Goal: Transaction & Acquisition: Purchase product/service

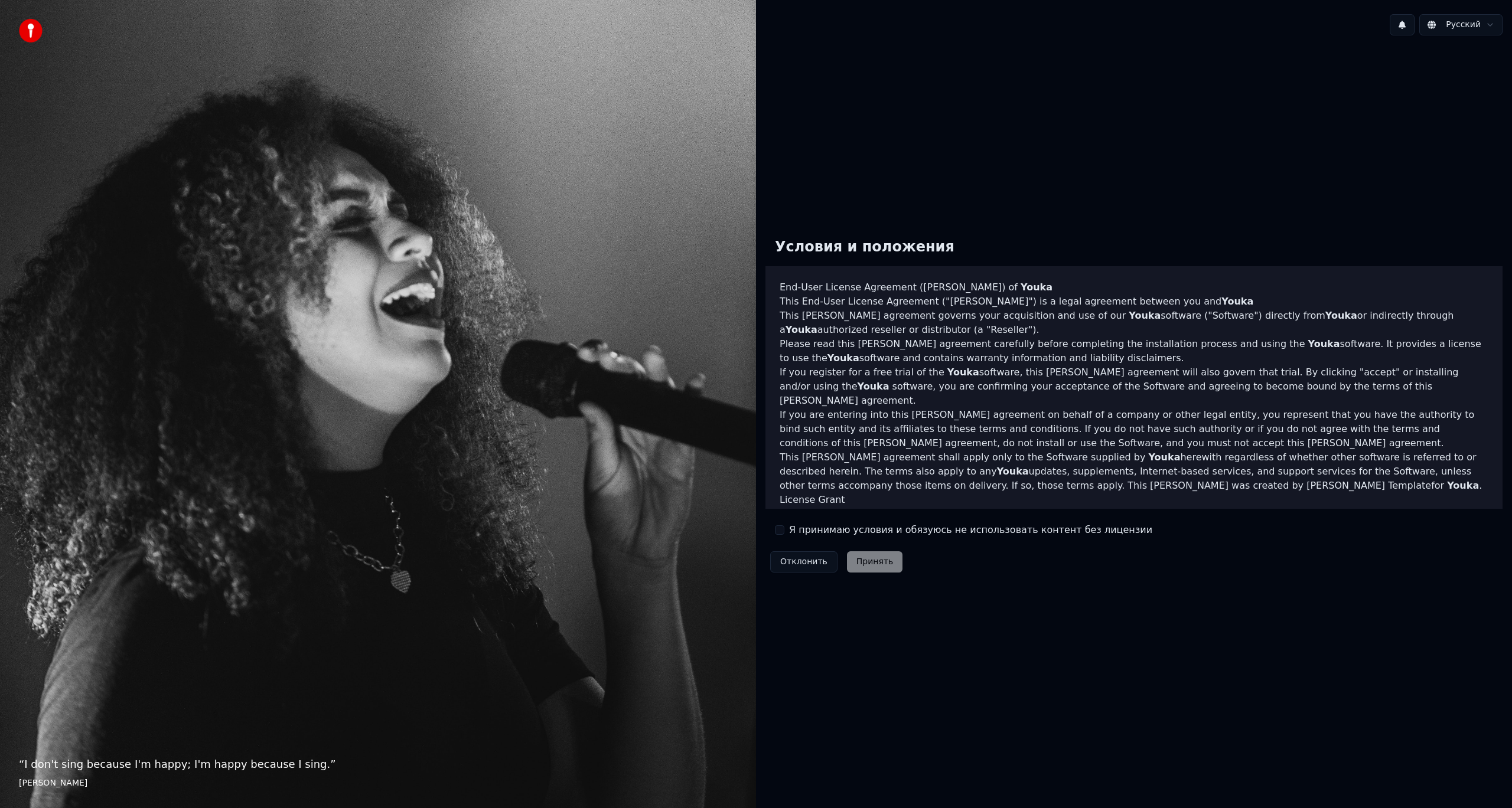
click at [782, 532] on button "Я принимаю условия и обязуюсь не использовать контент без лицензии" at bounding box center [779, 530] width 9 height 9
click at [878, 568] on button "Принять" at bounding box center [874, 562] width 56 height 21
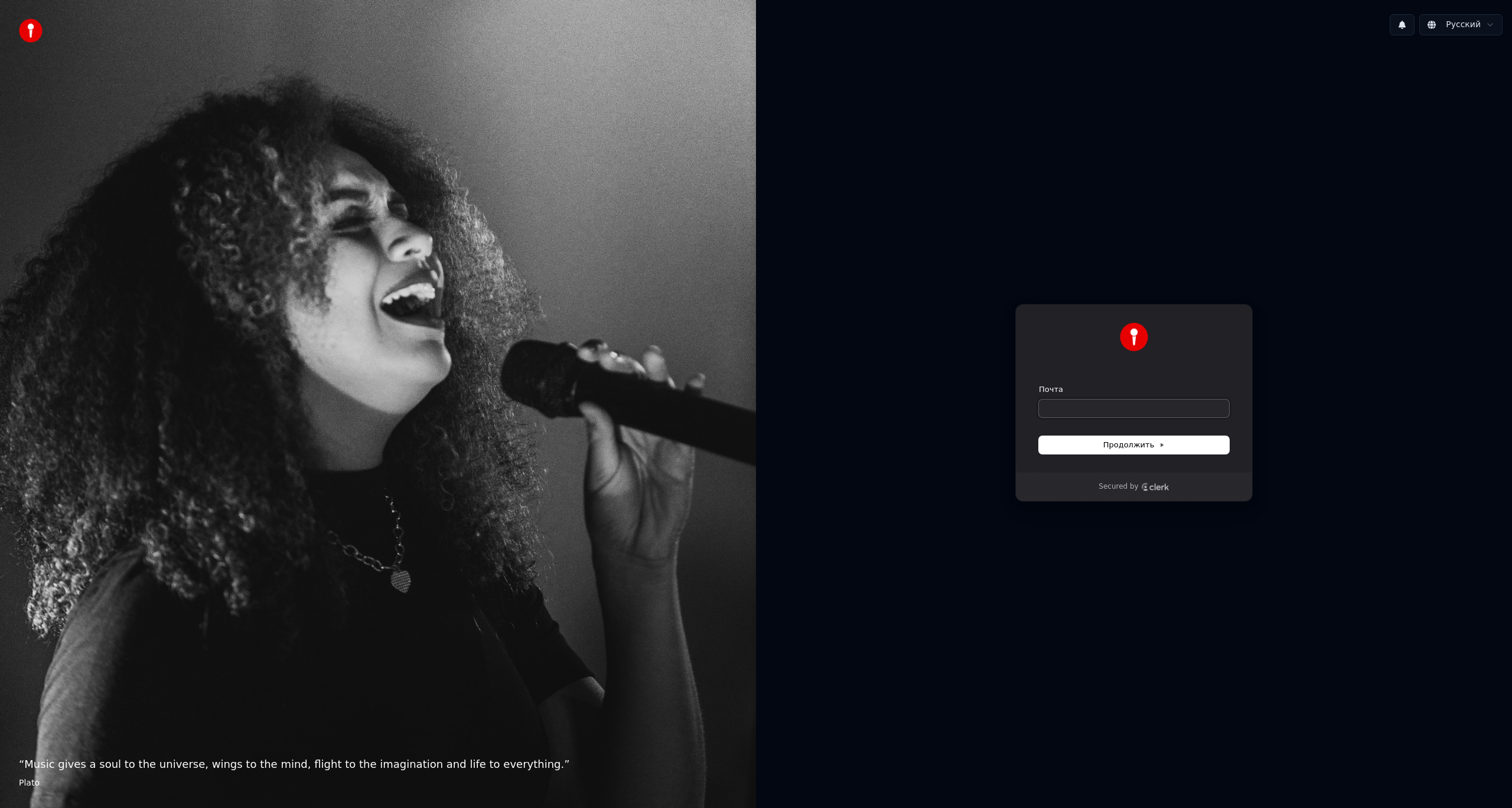
click at [1084, 408] on input "Почта" at bounding box center [1134, 408] width 190 height 18
type input "*"
click at [1148, 447] on span "Продолжить" at bounding box center [1134, 445] width 62 height 11
type input "**********"
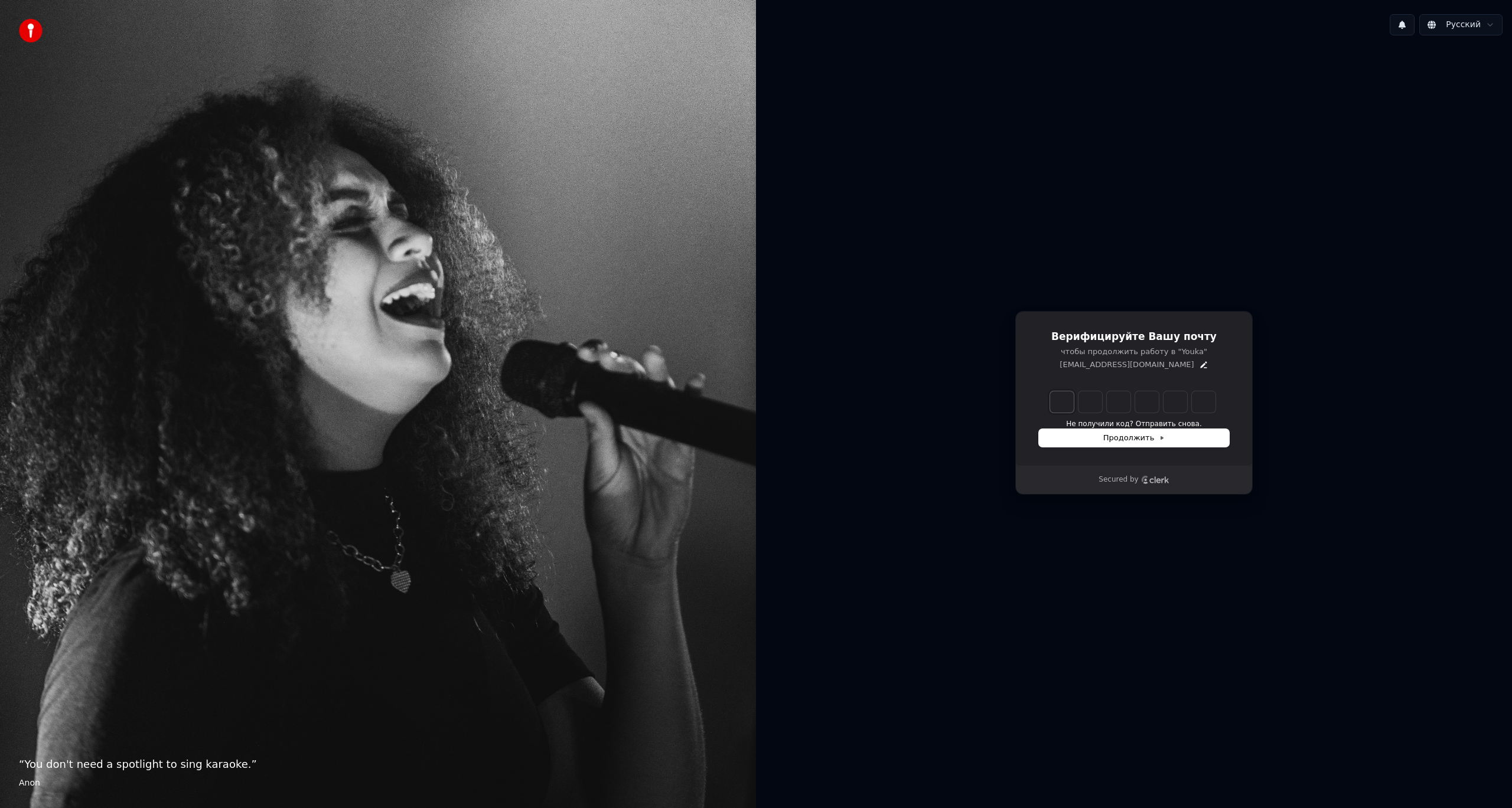
click at [1056, 408] on input "Enter verification code. Digit 1" at bounding box center [1062, 402] width 24 height 21
type input "*"
type input "**"
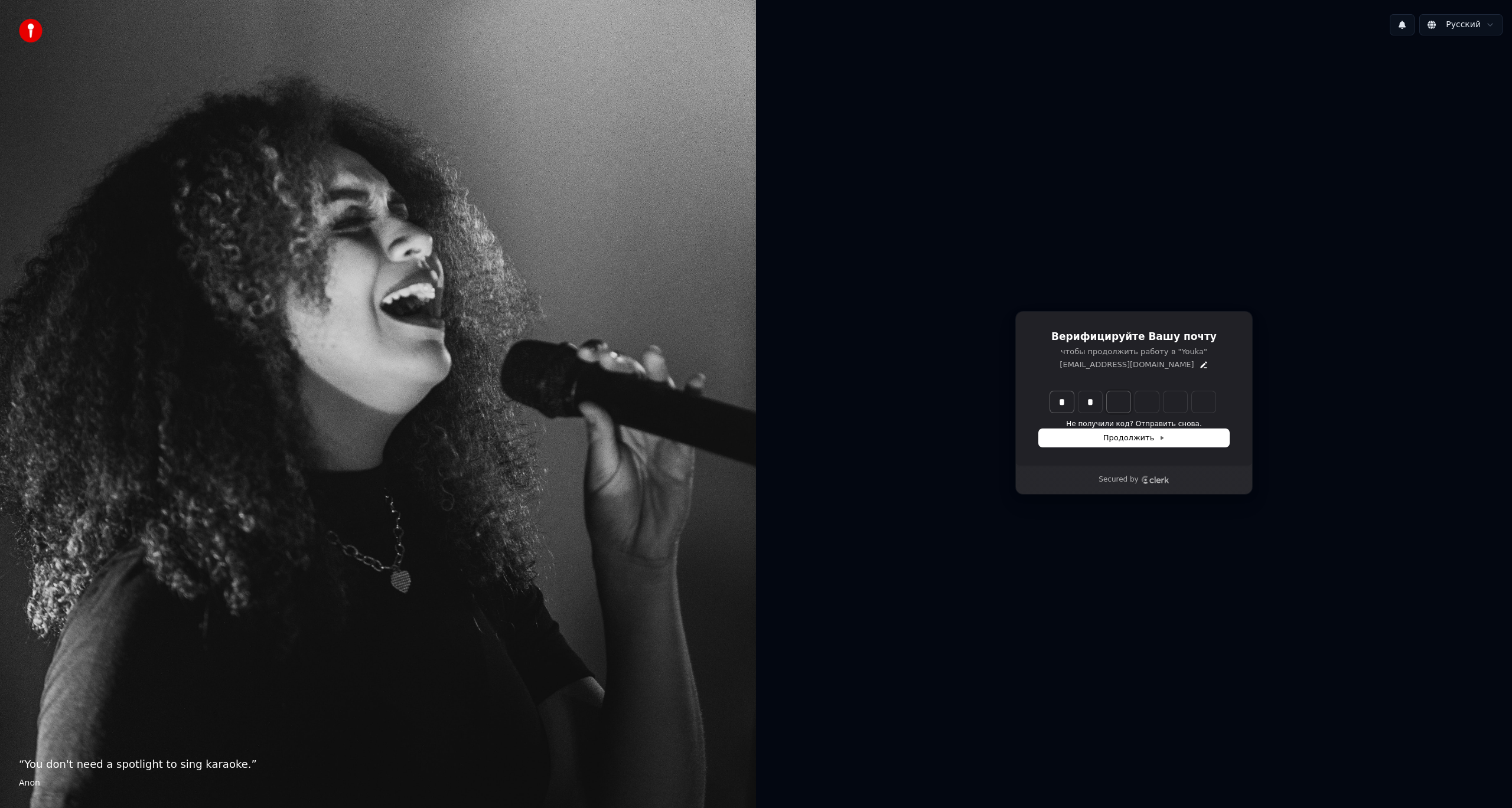
type input "*"
type input "***"
type input "*"
type input "****"
type input "*"
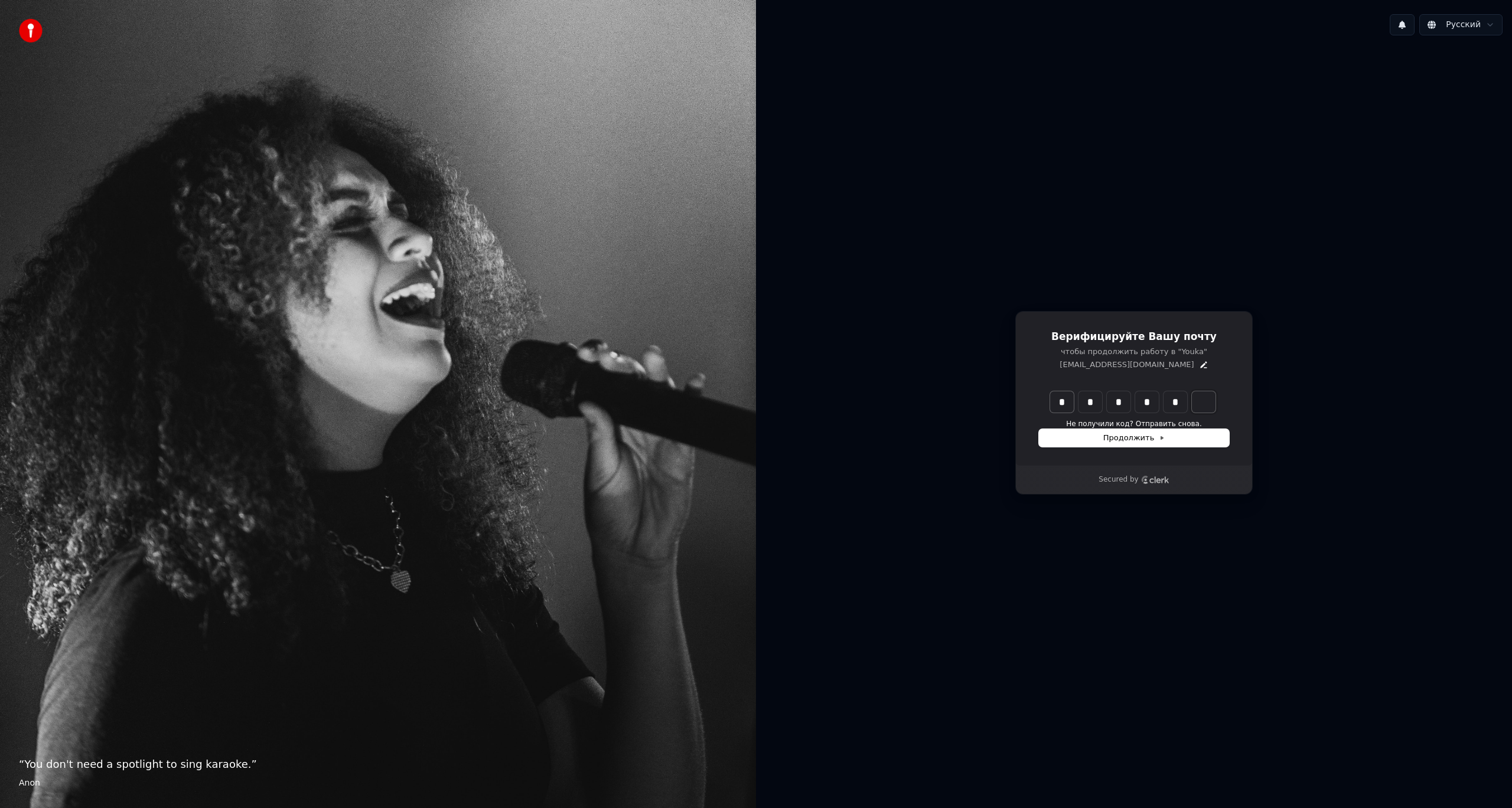
type input "******"
type input "*"
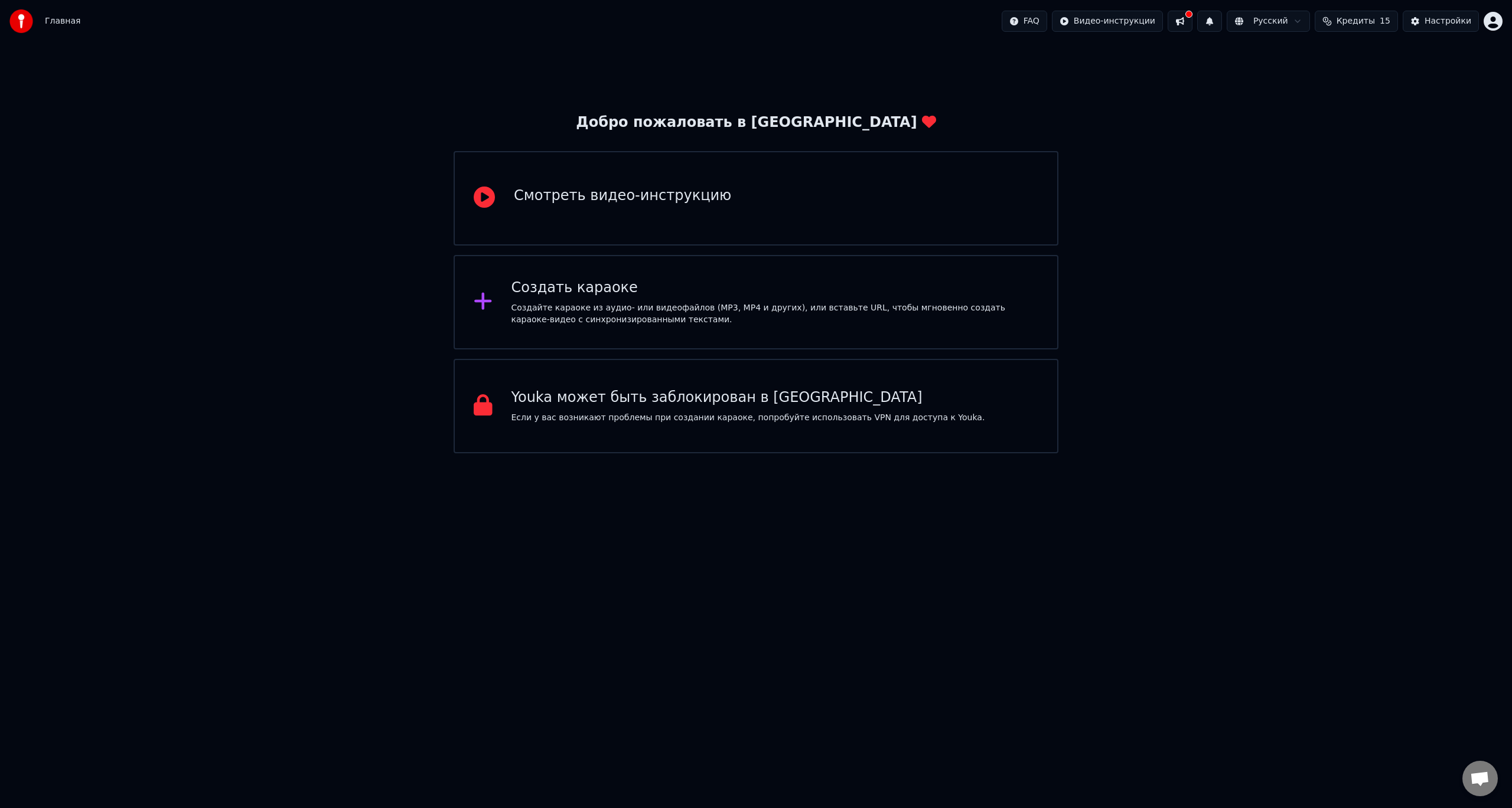
click at [674, 316] on div "Создайте караоке из аудио- или видеофайлов (MP3, MP4 и других), или вставьте UR…" at bounding box center [776, 314] width 527 height 24
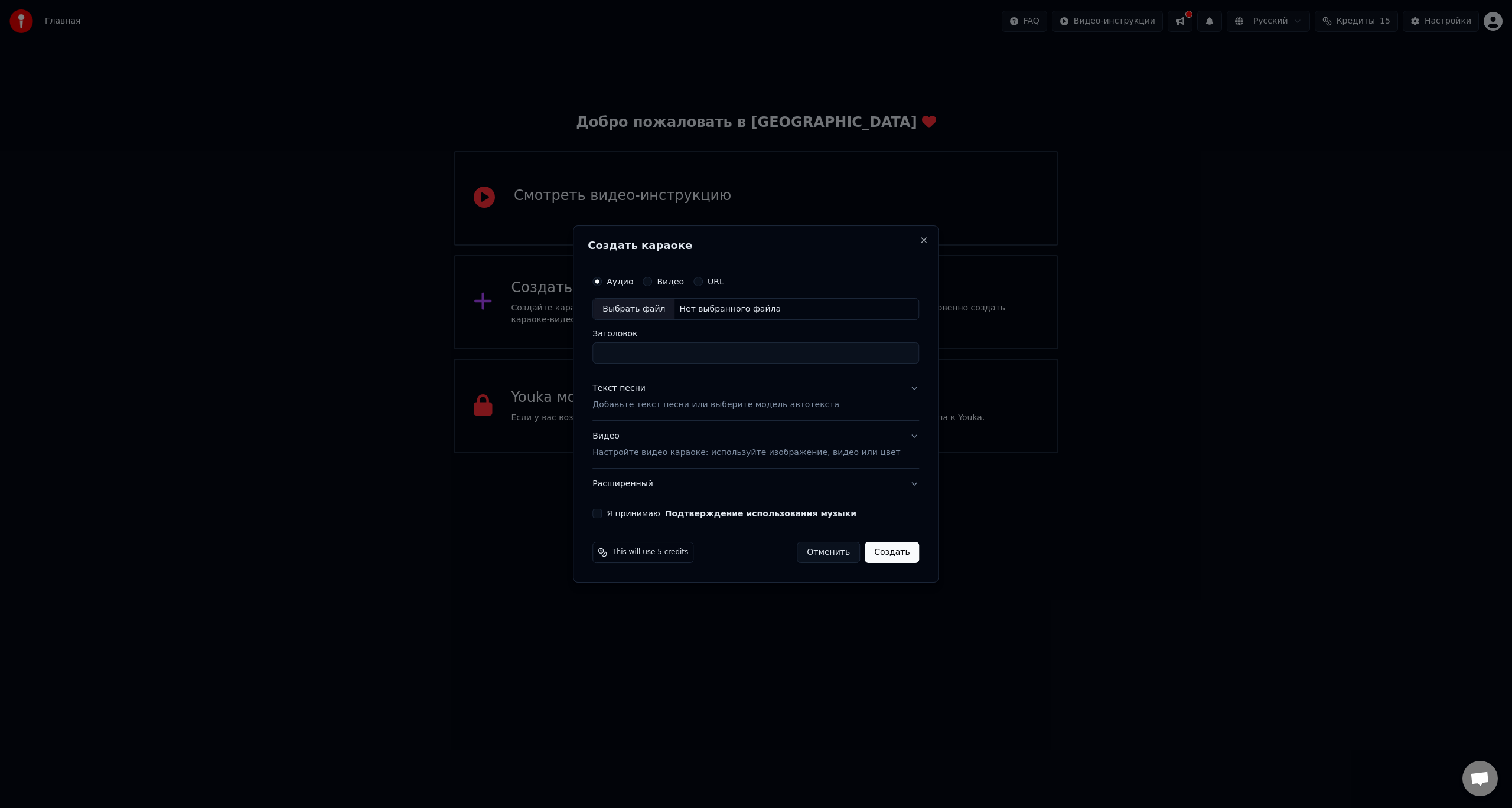
click at [628, 281] on label "Аудио" at bounding box center [620, 281] width 27 height 8
click at [602, 281] on button "Аудио" at bounding box center [597, 282] width 9 height 9
click at [648, 308] on div "Выбрать файл" at bounding box center [634, 309] width 81 height 21
click at [644, 311] on div "Выбрать файл" at bounding box center [634, 309] width 81 height 21
type input "**********"
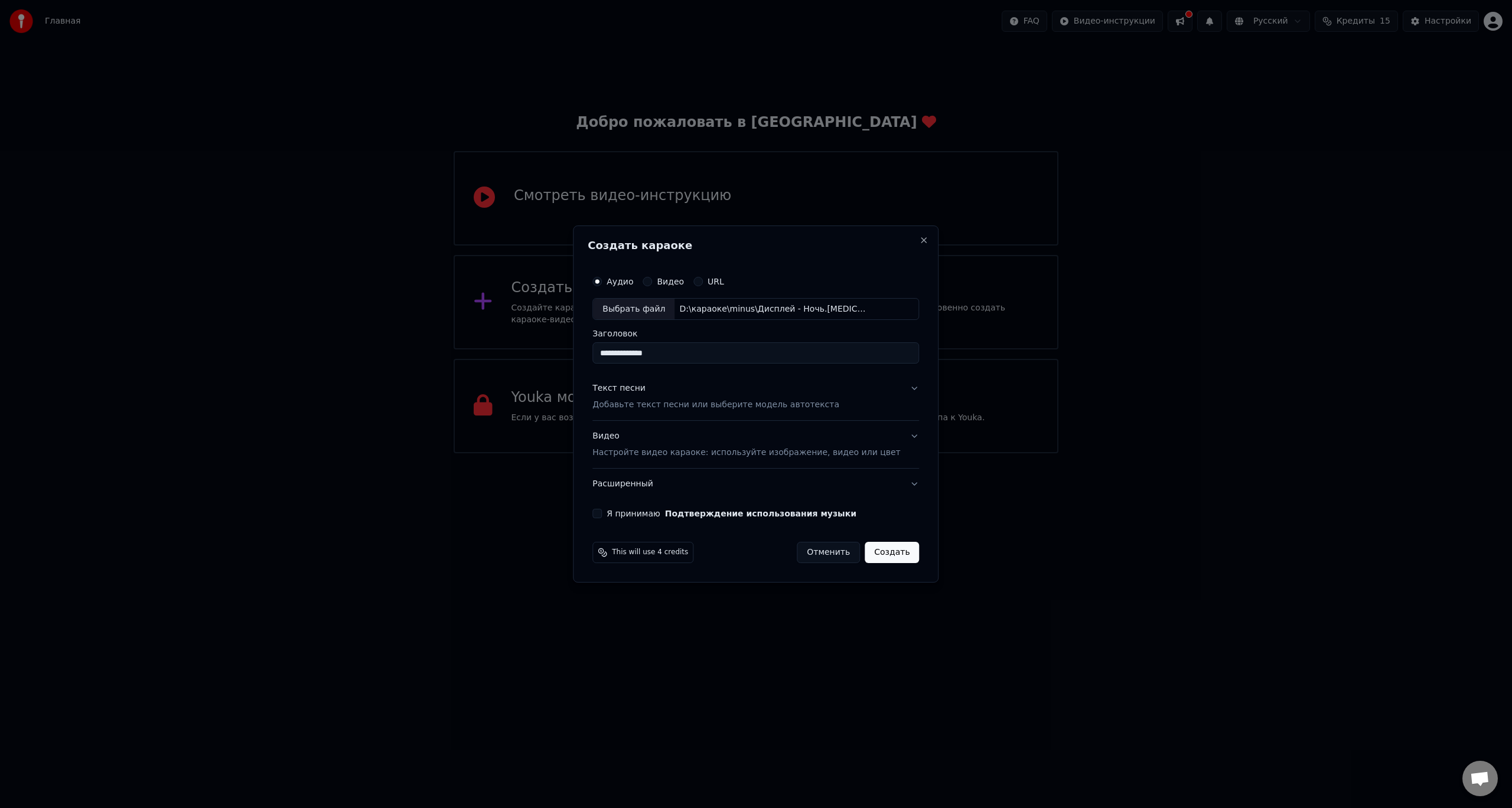
click at [720, 411] on p "Добавьте текст песни или выберите модель автотекста" at bounding box center [716, 405] width 247 height 11
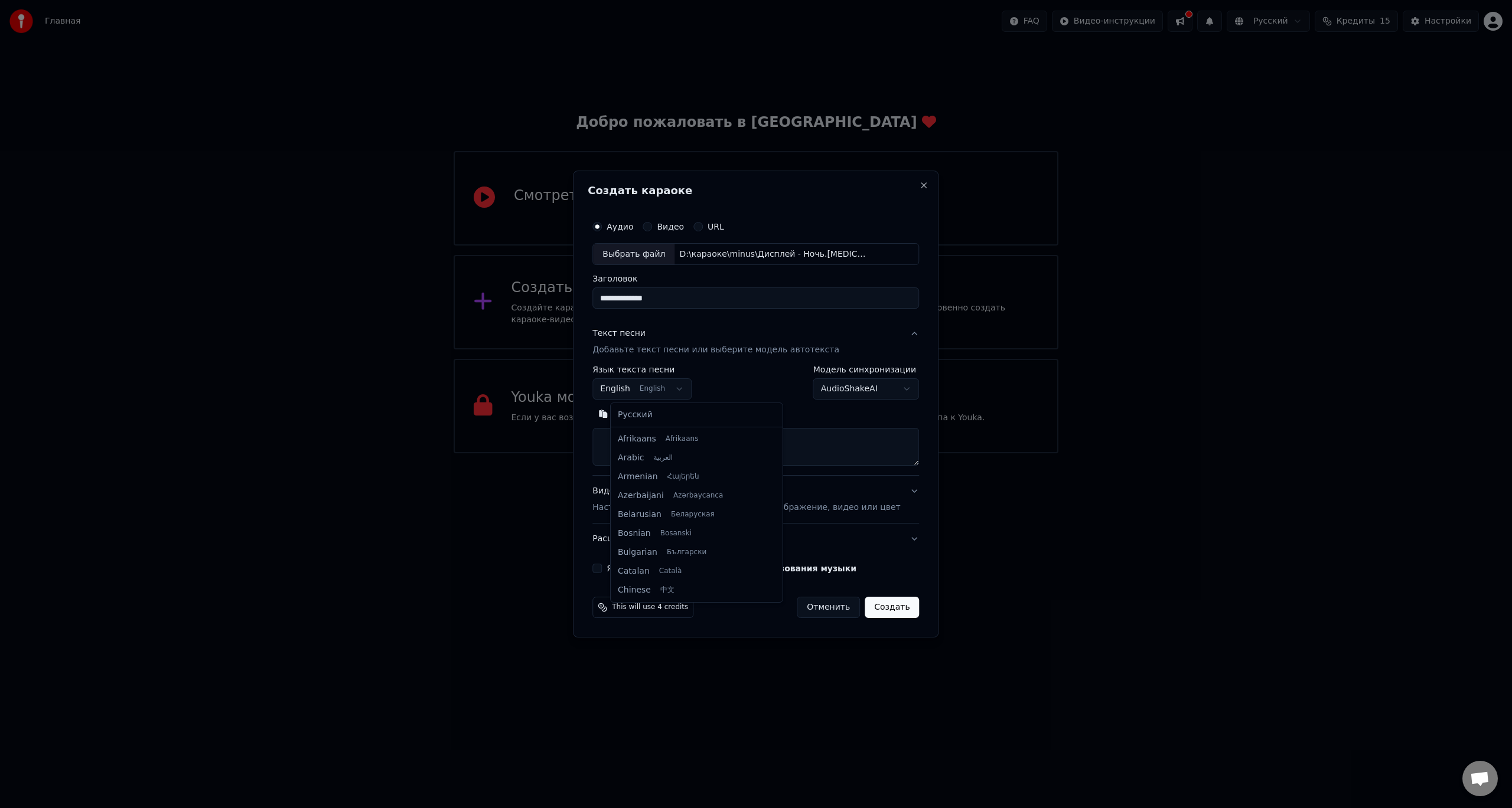
click at [687, 393] on body "**********" at bounding box center [756, 227] width 1512 height 453
click at [688, 389] on body "**********" at bounding box center [756, 227] width 1512 height 453
click at [662, 388] on body "**********" at bounding box center [756, 227] width 1512 height 453
select select "**"
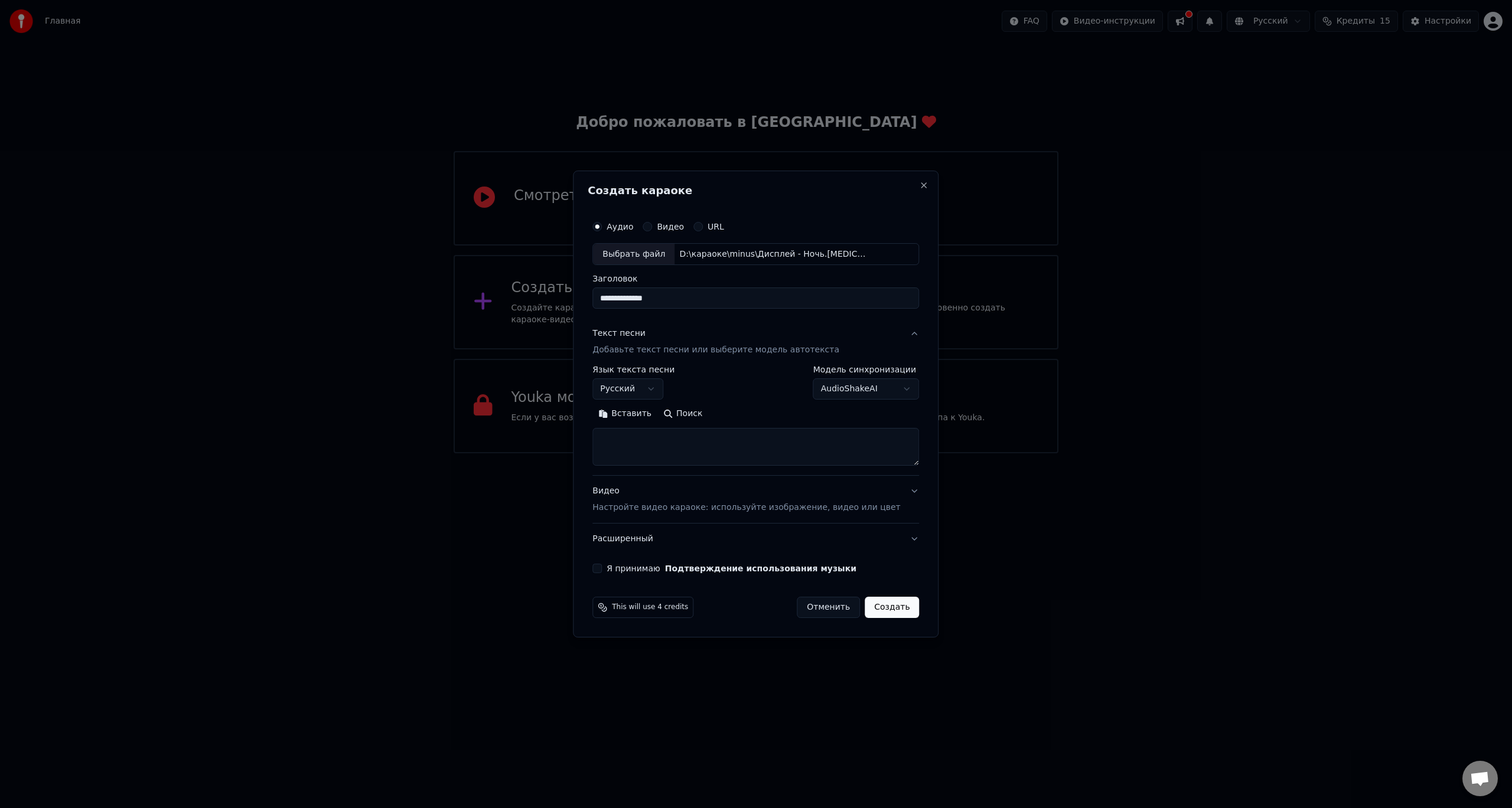
click at [633, 414] on button "Вставить" at bounding box center [625, 414] width 65 height 19
type textarea "**********"
click at [683, 414] on button "Очистить" at bounding box center [677, 414] width 66 height 19
click at [638, 441] on textarea at bounding box center [738, 447] width 292 height 38
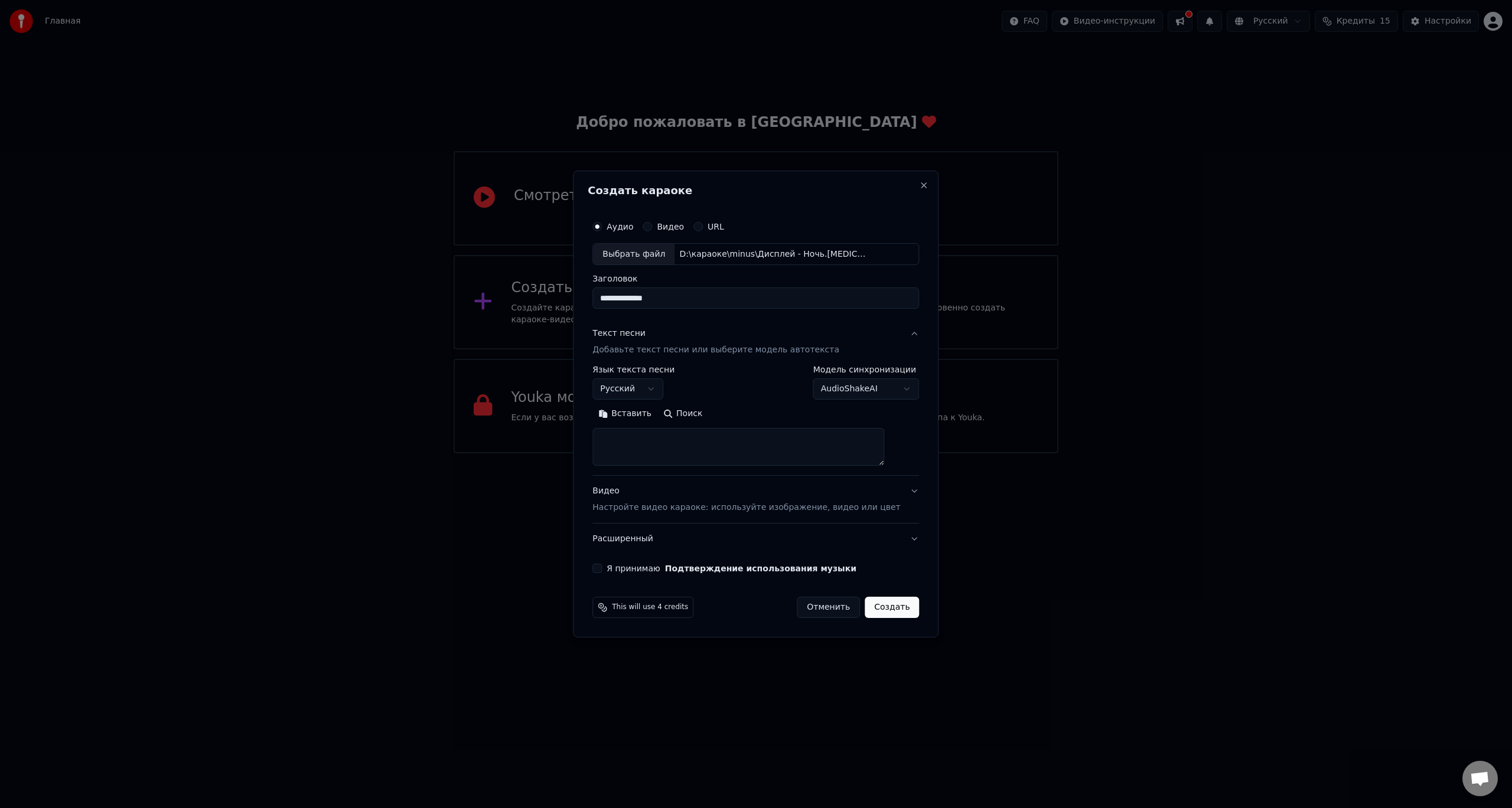
paste textarea "**********"
type textarea "**********"
click at [891, 389] on body "**********" at bounding box center [756, 227] width 1512 height 453
click at [907, 363] on body "**********" at bounding box center [756, 227] width 1512 height 453
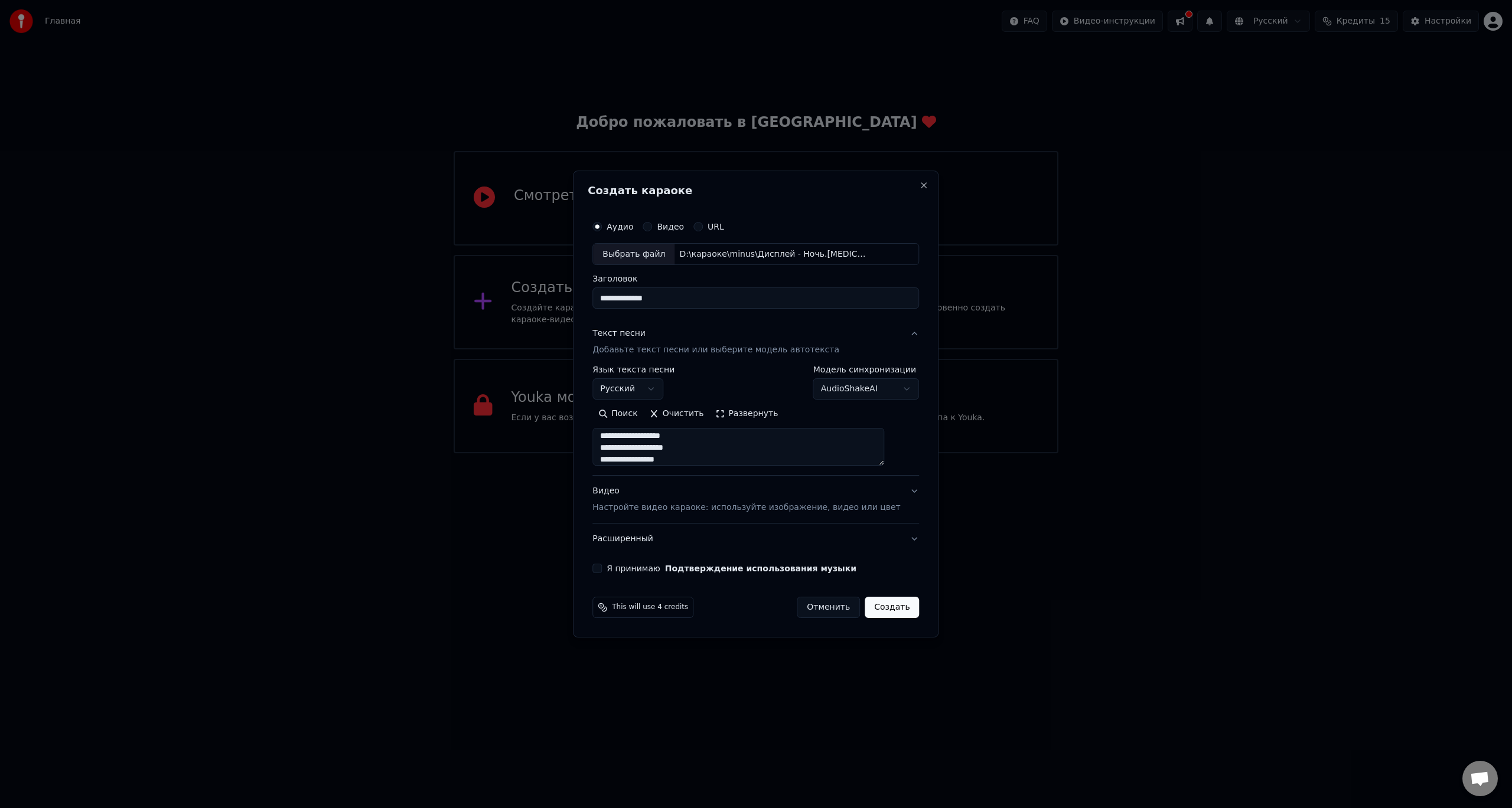
click at [777, 511] on p "Настройте видео караоке: используйте изображение, видео или цвет" at bounding box center [746, 507] width 308 height 11
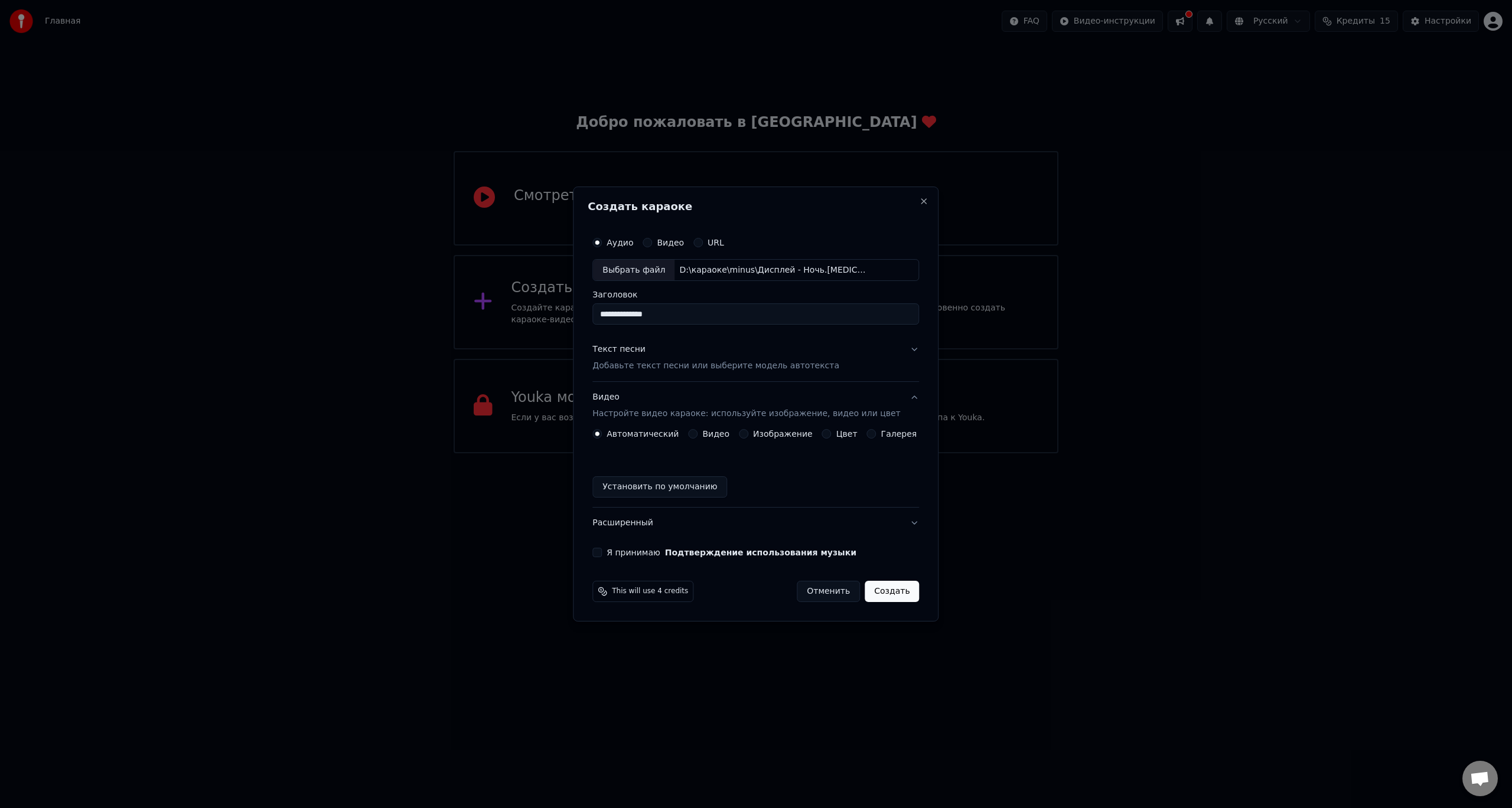
click at [900, 494] on div "Установить по умолчанию" at bounding box center [756, 487] width 326 height 21
click at [701, 505] on div "Автоматический Видео Изображение Цвет Галерея Установить по умолчанию" at bounding box center [756, 468] width 326 height 78
click at [697, 437] on button "Видео" at bounding box center [693, 433] width 9 height 9
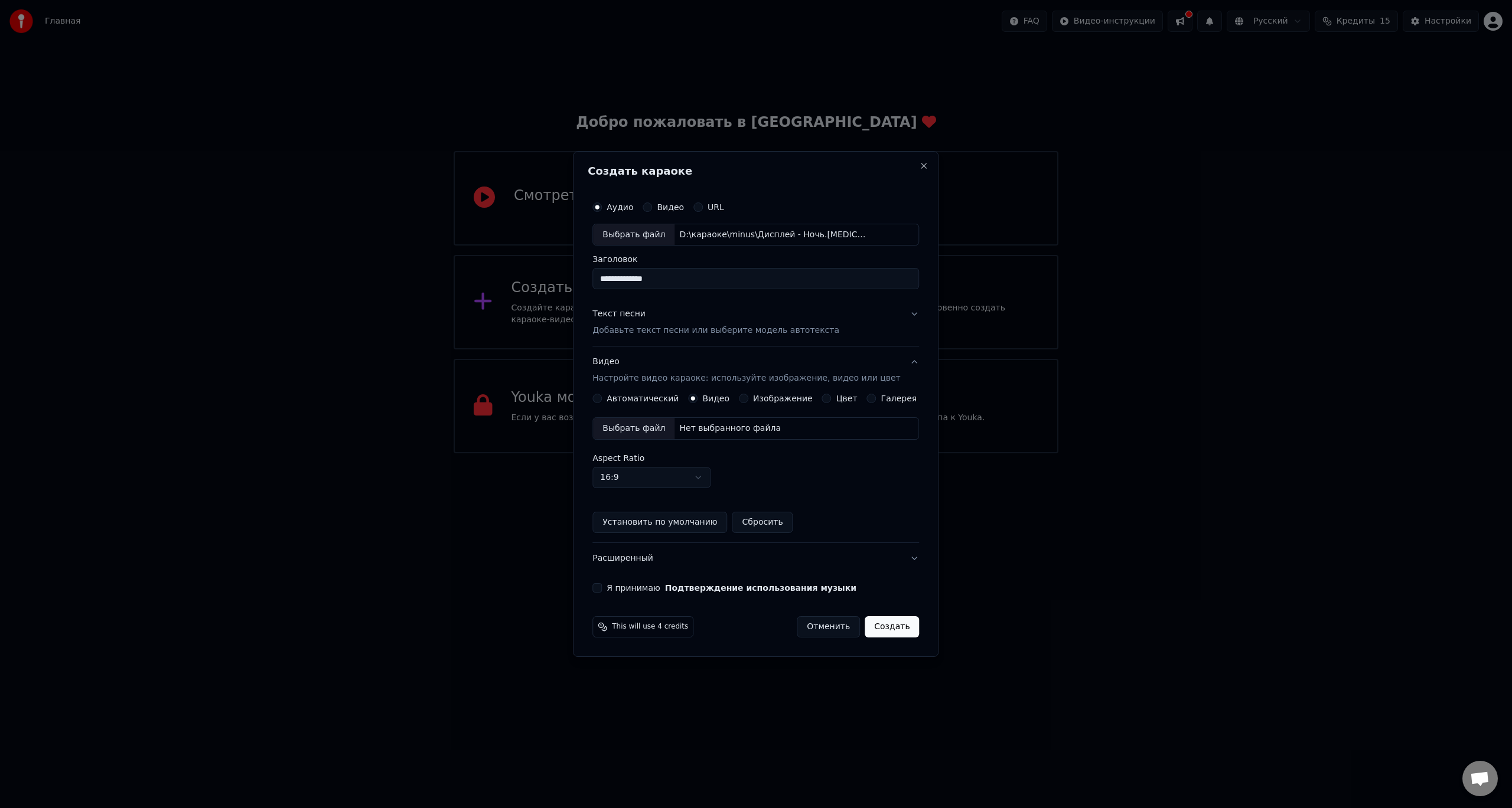
click at [651, 430] on div "Выбрать файл" at bounding box center [634, 429] width 81 height 21
click at [901, 316] on button "Текст песни Добавьте текст песни или выберите модель автотекста" at bounding box center [756, 323] width 326 height 47
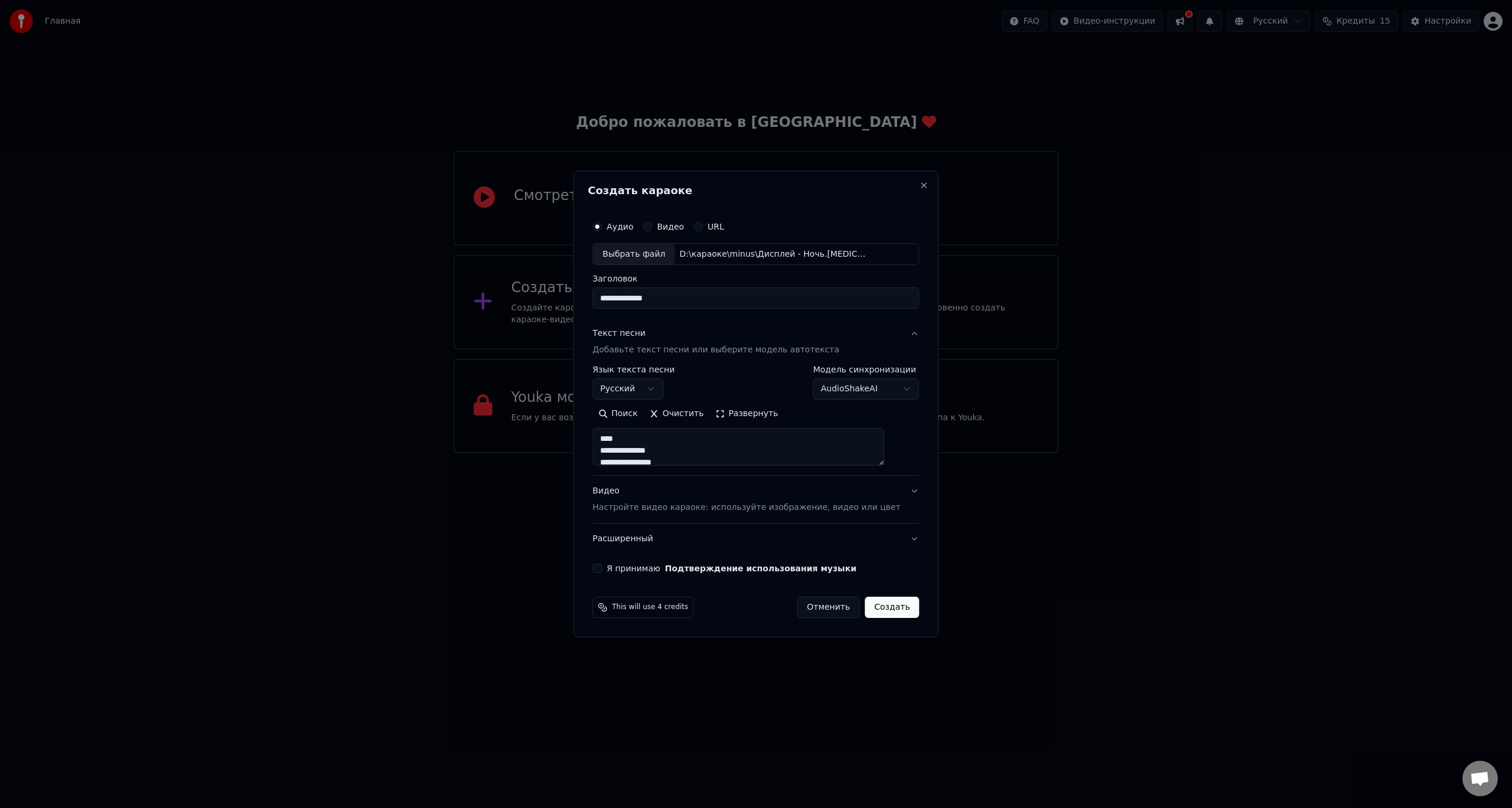
click at [896, 491] on button "Видео Настройте видео караоке: используйте изображение, видео или цвет" at bounding box center [756, 500] width 326 height 47
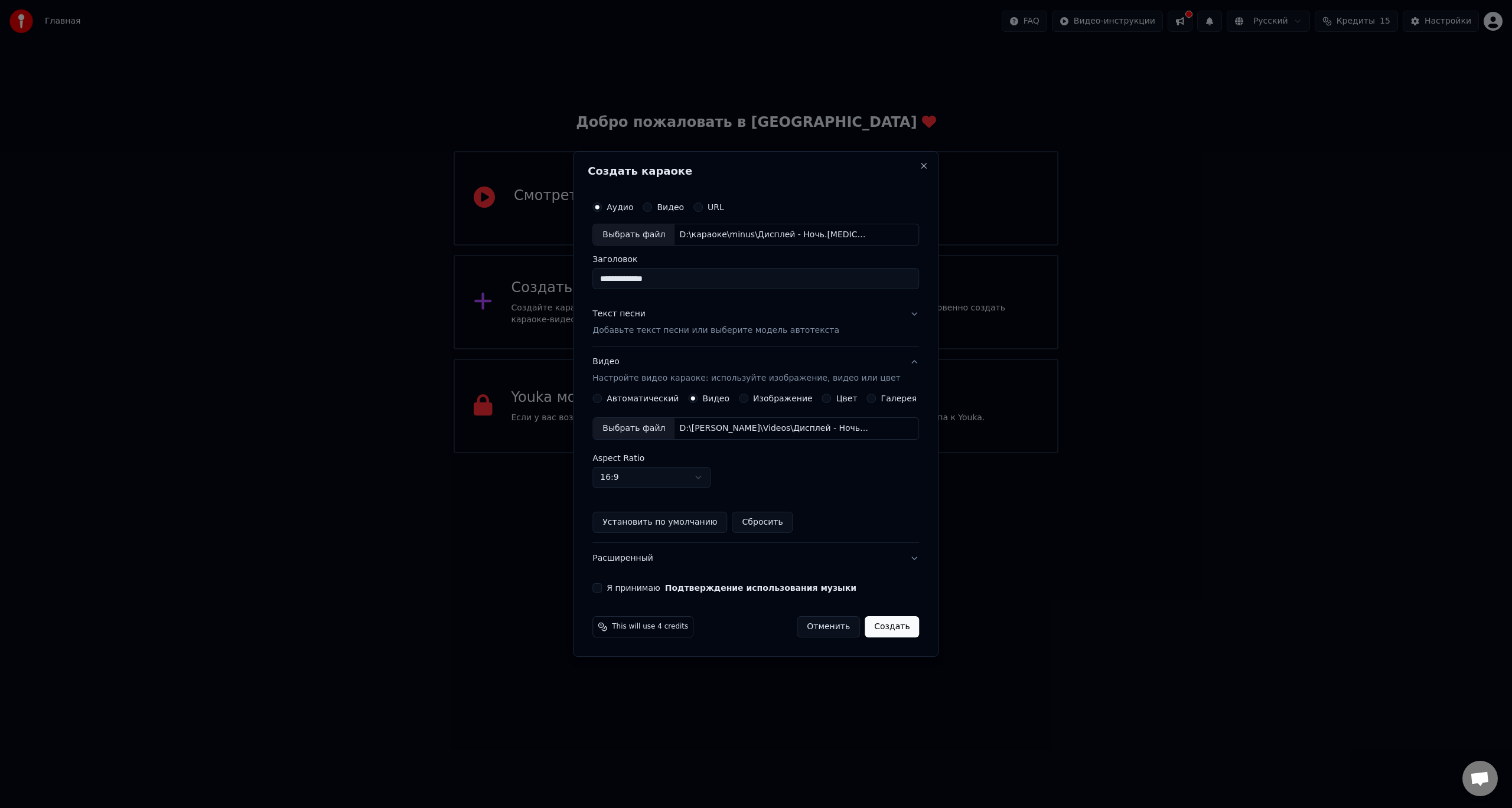
click at [602, 589] on button "Я принимаю Подтверждение использования музыки" at bounding box center [597, 588] width 9 height 9
click at [894, 628] on button "Создать" at bounding box center [892, 627] width 54 height 21
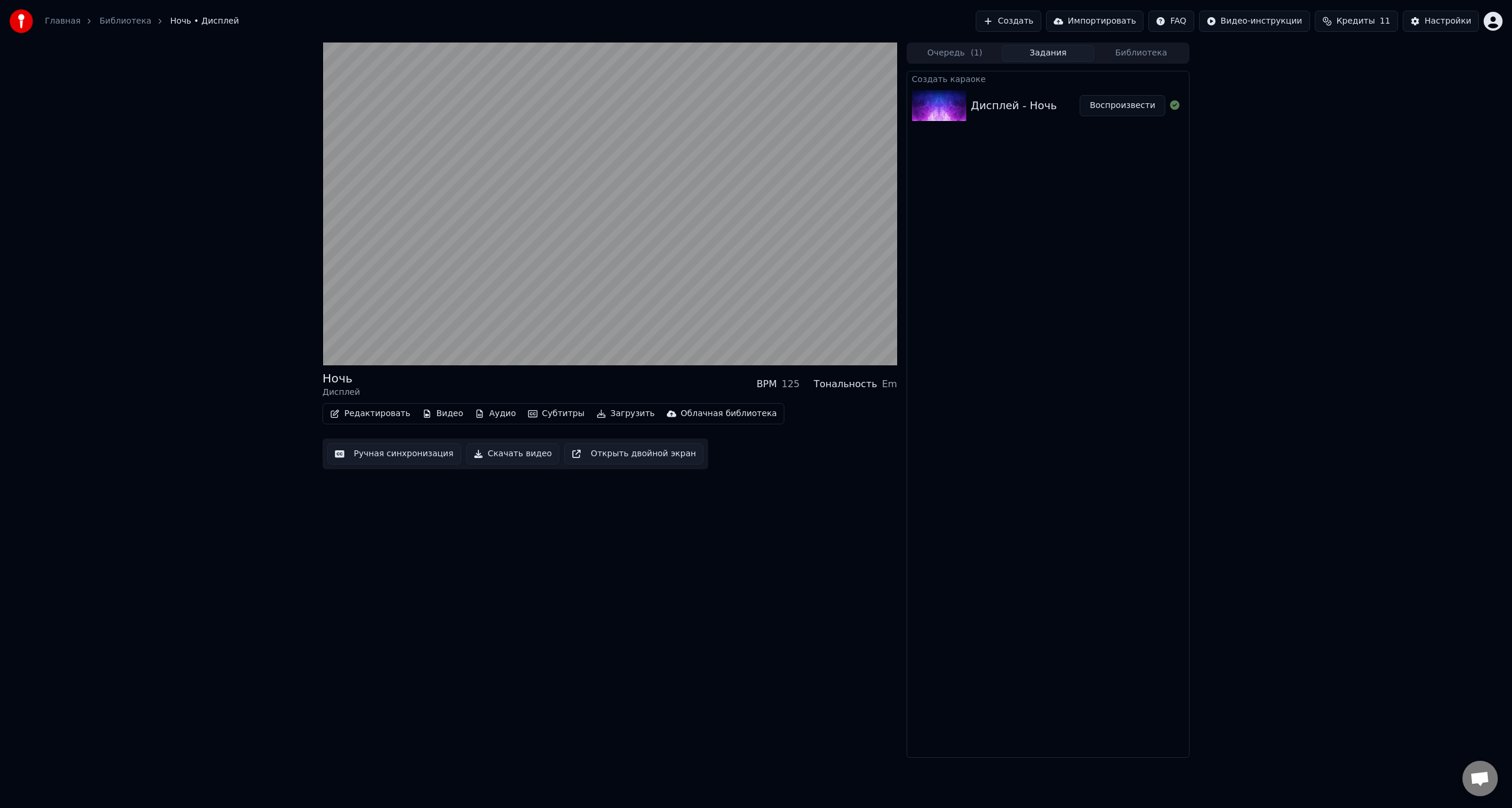
click at [385, 455] on button "Ручная синхронизация" at bounding box center [394, 454] width 134 height 21
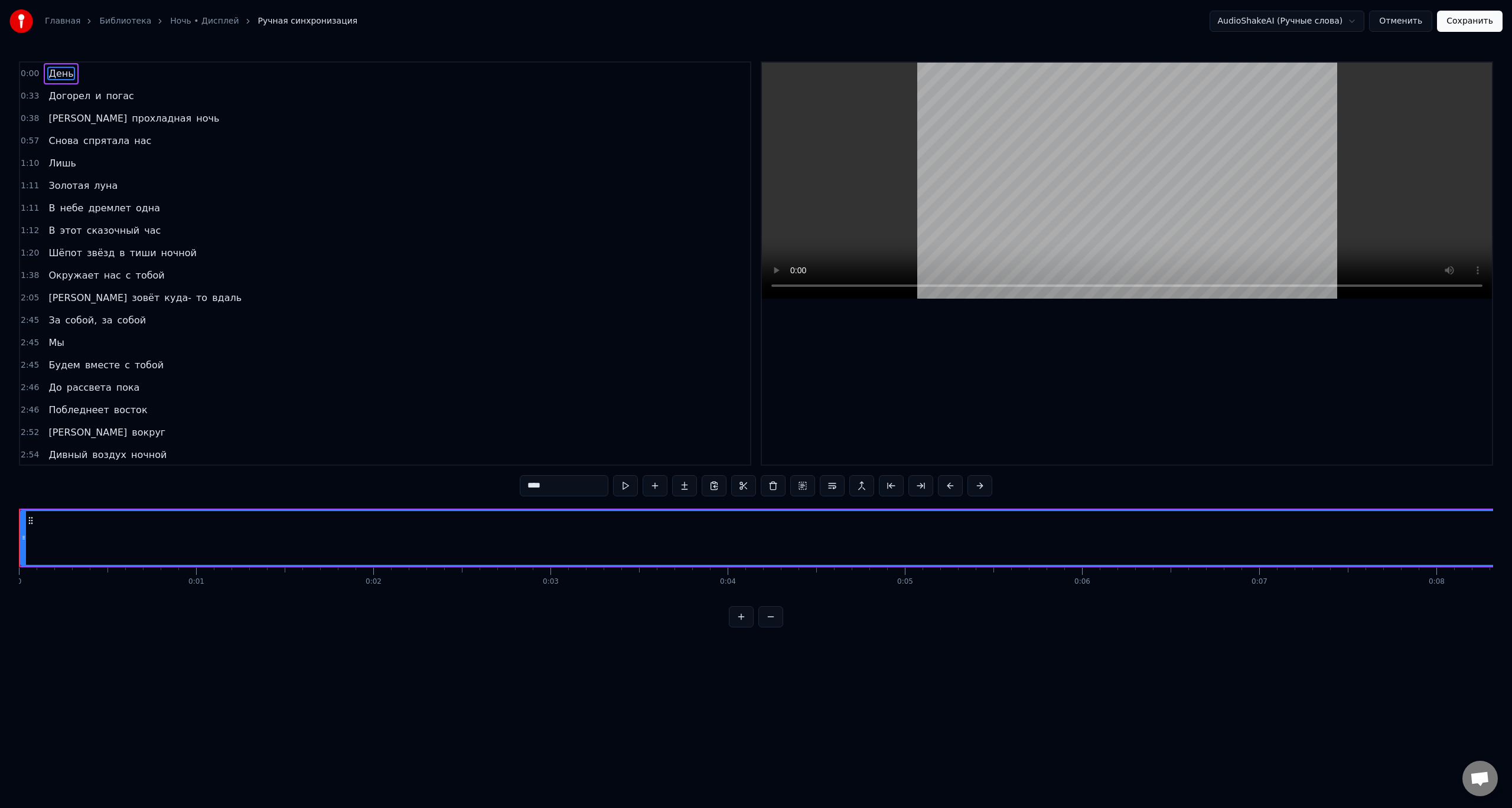
click at [115, 50] on div "Главная Библиотека Ночь • Дисплей Ручная синхронизация AudioShakeAI (Ручные сло…" at bounding box center [756, 313] width 1512 height 627
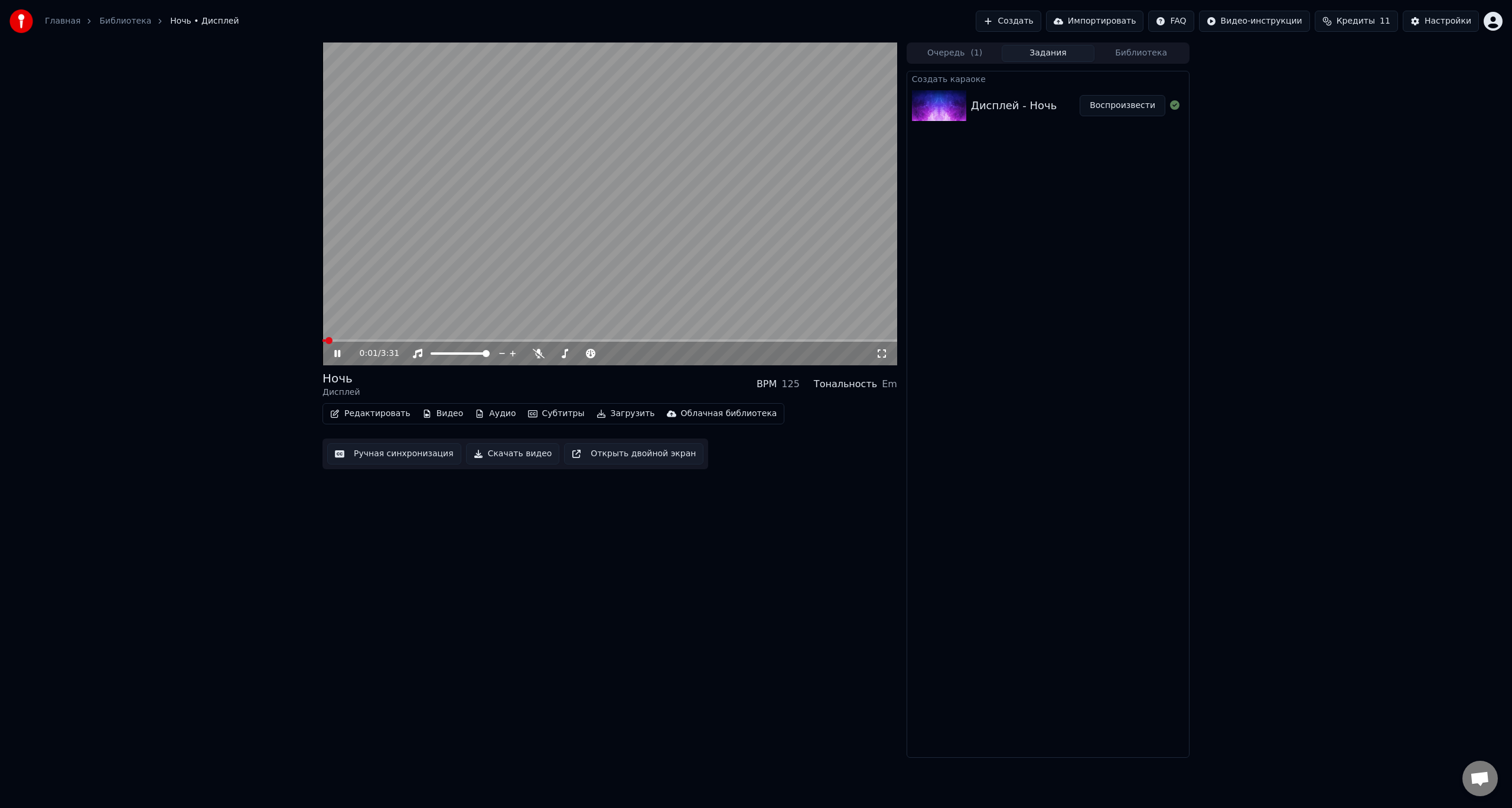
click at [376, 414] on button "Редактировать" at bounding box center [370, 414] width 90 height 17
click at [548, 202] on video at bounding box center [610, 204] width 575 height 323
click at [381, 417] on button "Редактировать" at bounding box center [370, 414] width 90 height 17
click at [740, 639] on div "0:04 / 3:31 Ночь Дисплей BPM 125 Тональность Em Редактировать Видео Аудио Субти…" at bounding box center [610, 401] width 575 height 715
click at [414, 457] on button "Ручная синхронизация" at bounding box center [394, 454] width 134 height 21
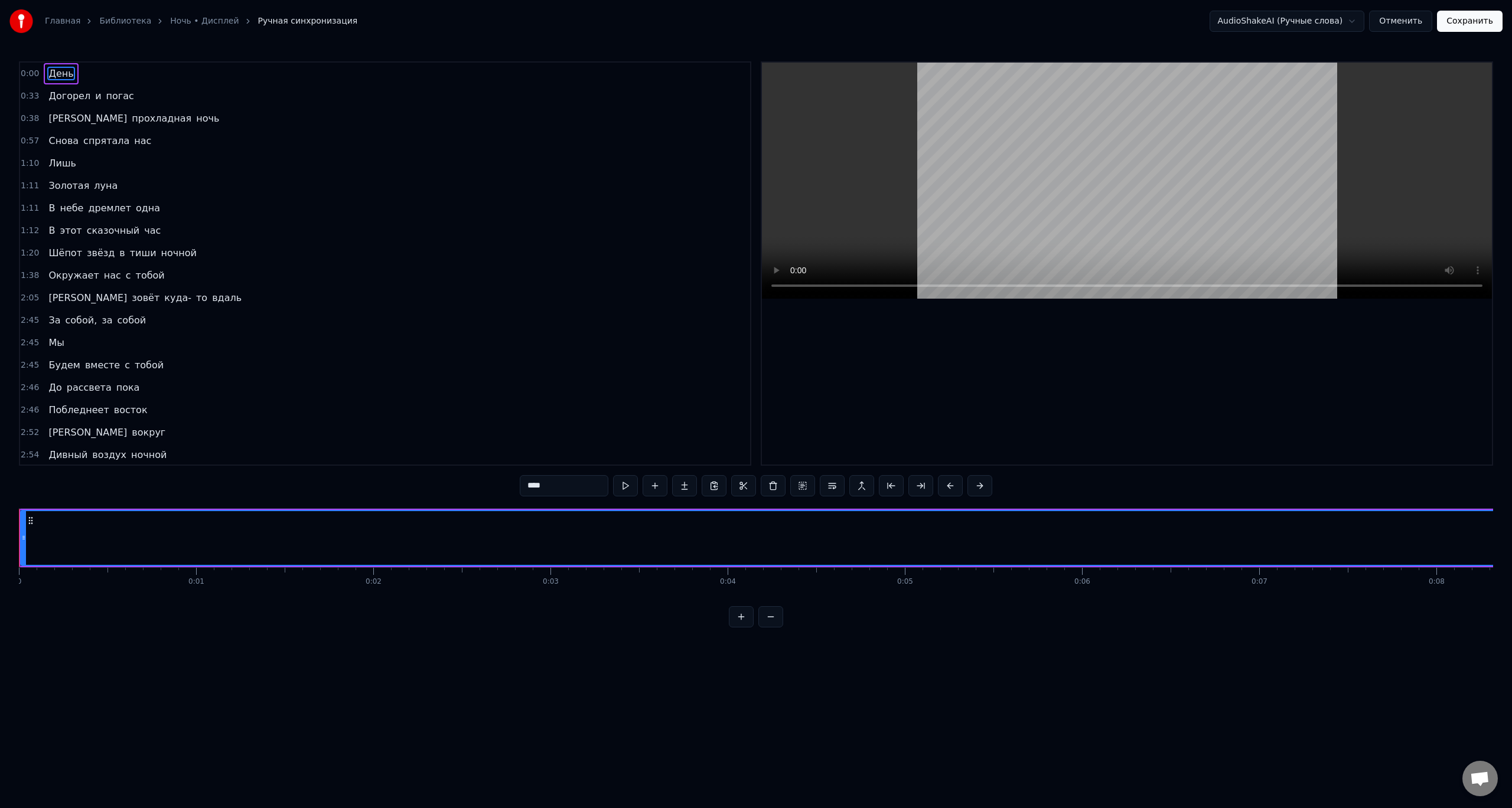
click at [31, 77] on span "0:00" at bounding box center [30, 74] width 18 height 11
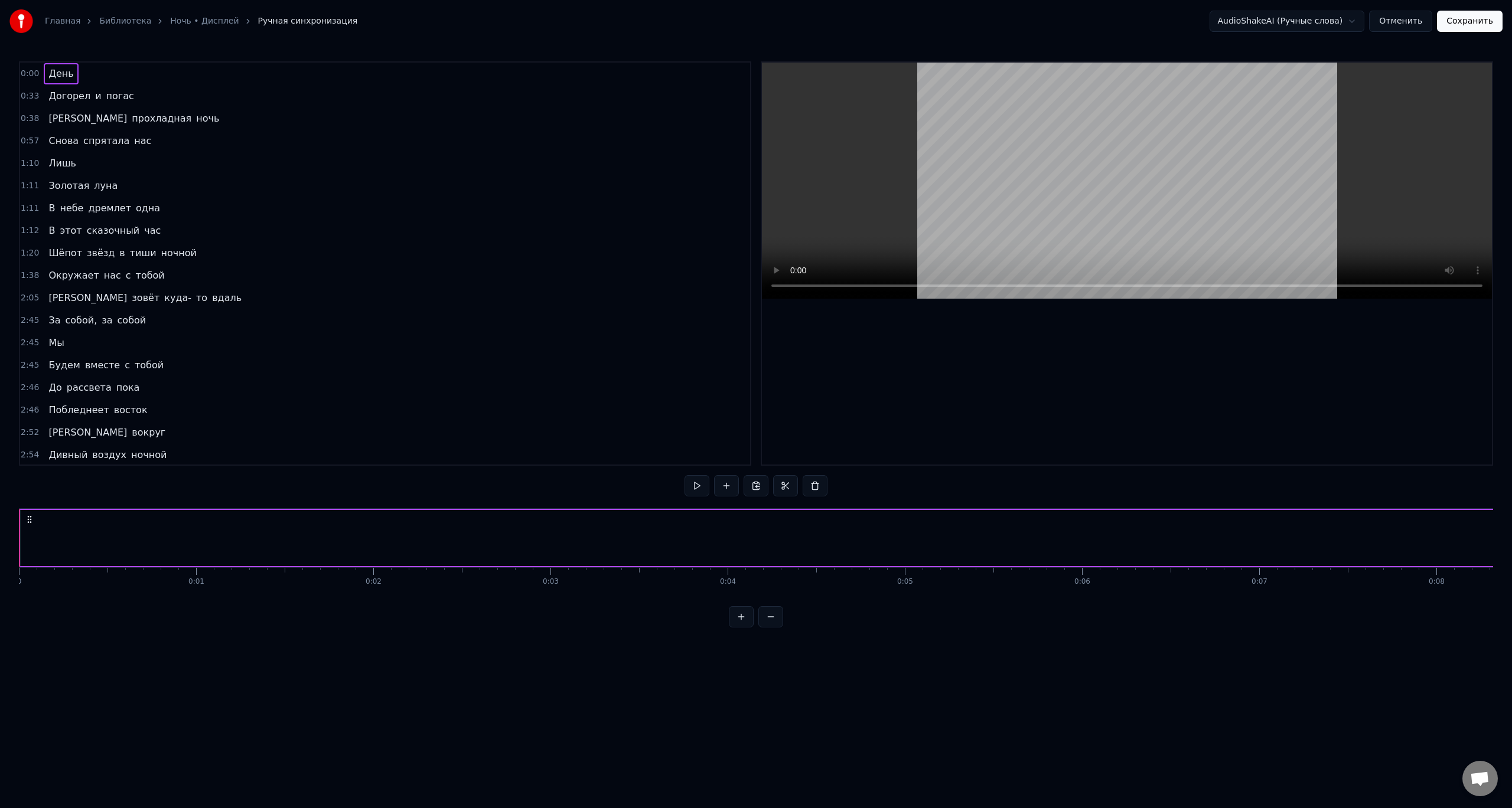
click at [31, 77] on span "0:00" at bounding box center [30, 74] width 18 height 11
click at [739, 123] on html "Главная Библиотека Ночь • Дисплей Ручная синхронизация AudioShakeAI (Ручные сло…" at bounding box center [756, 323] width 1512 height 646
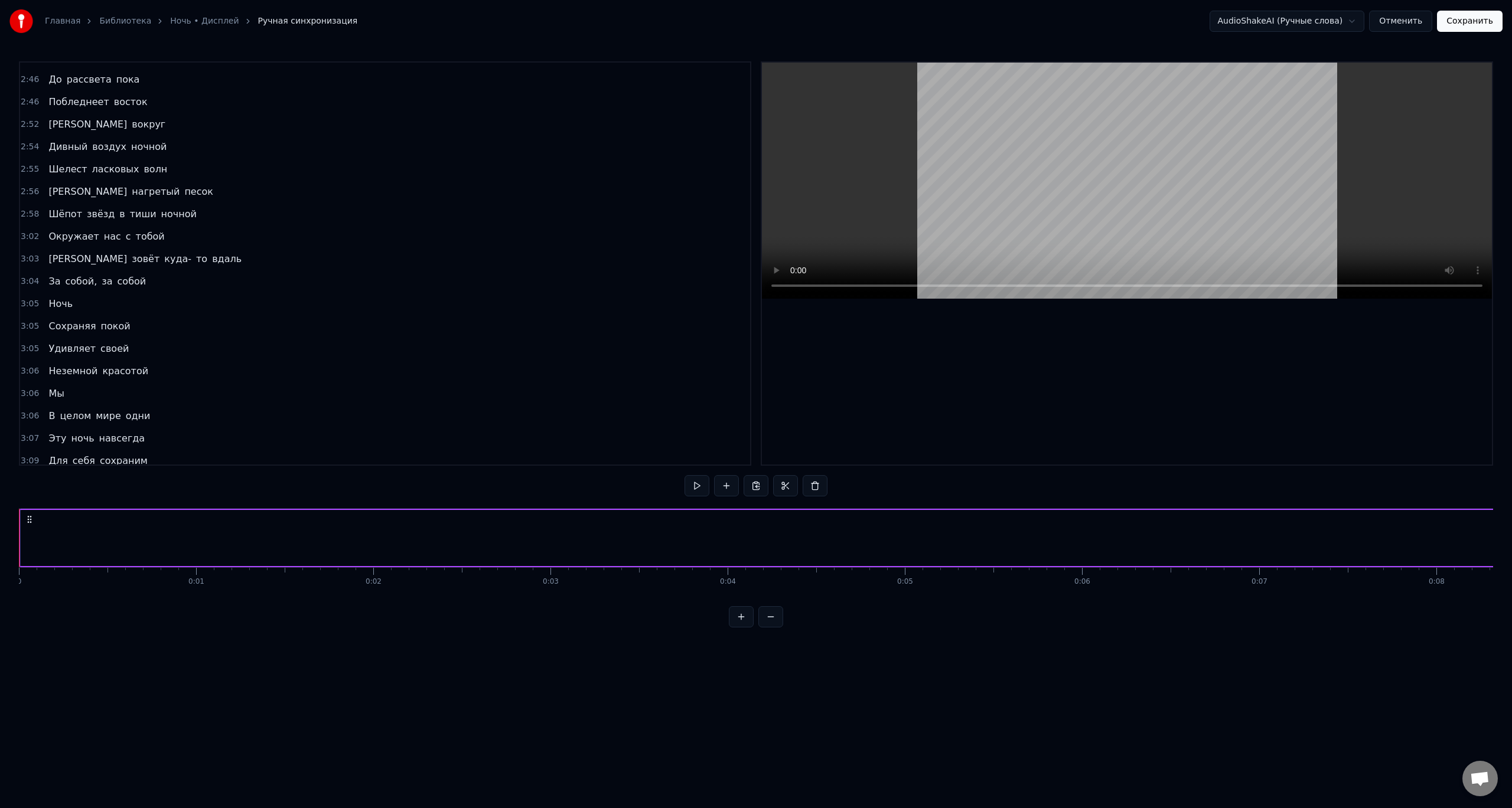
scroll to position [406, 0]
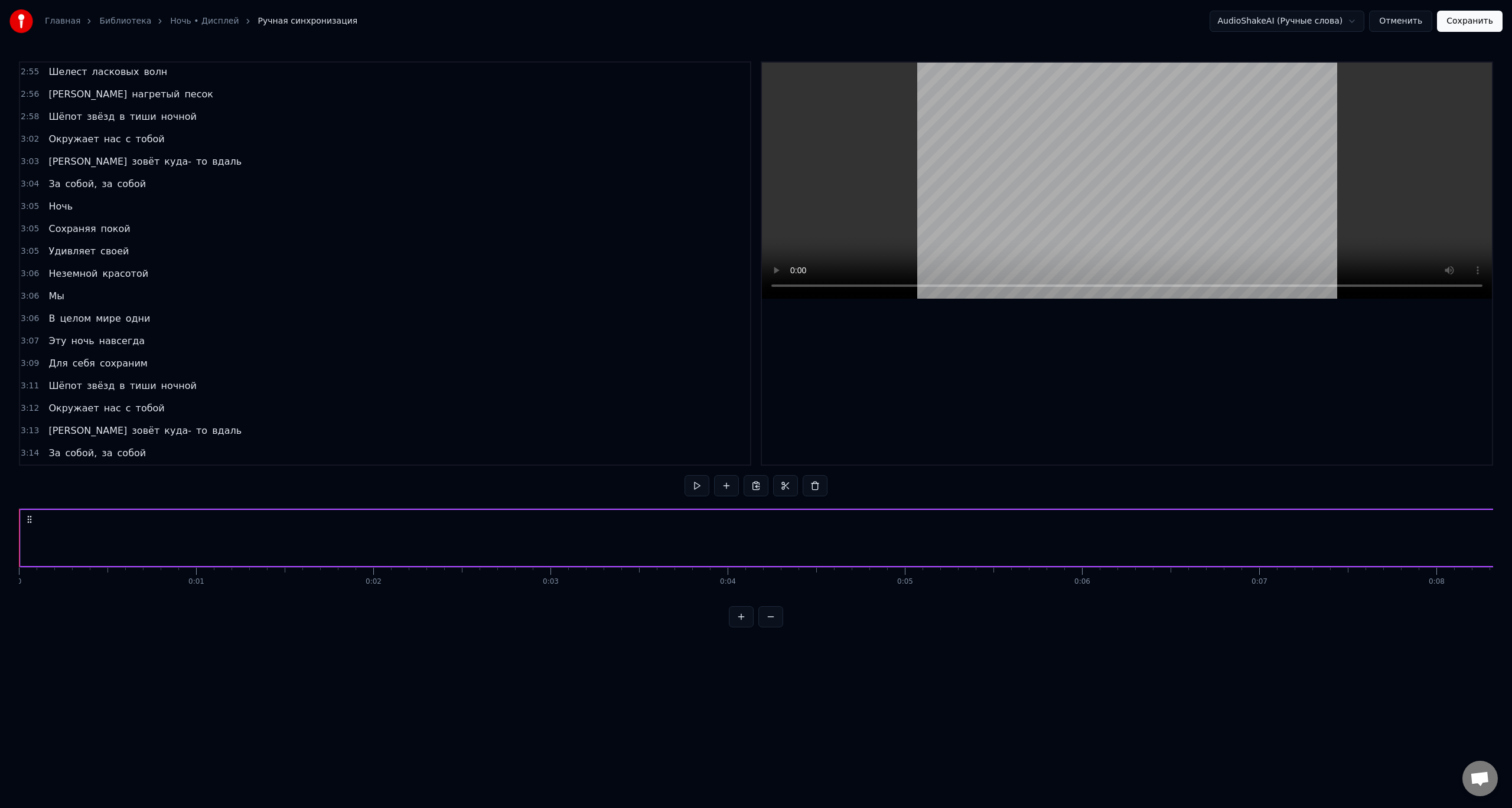
click at [28, 456] on span "3:14" at bounding box center [30, 453] width 18 height 11
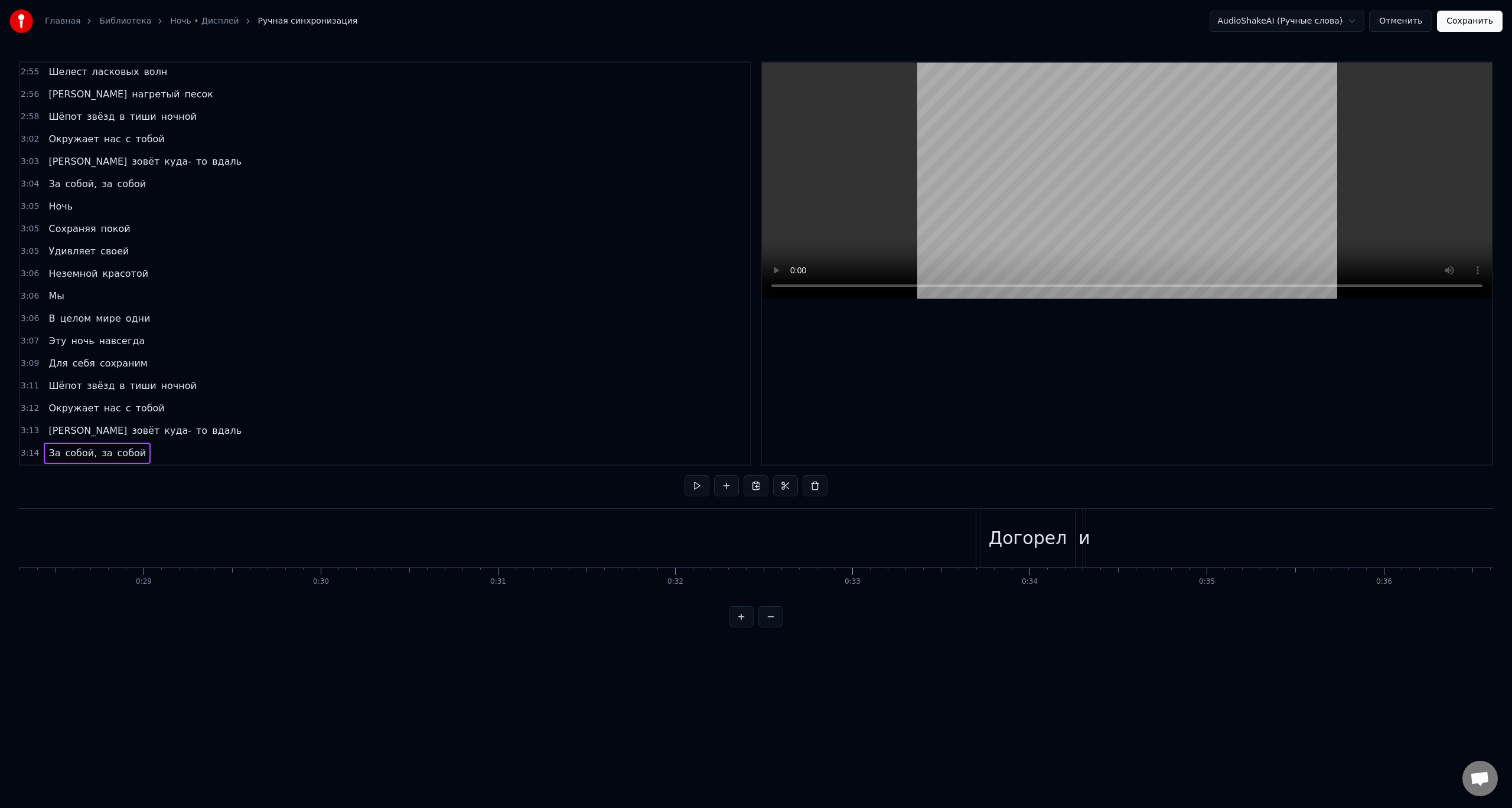
click at [28, 456] on span "3:14" at bounding box center [30, 453] width 18 height 11
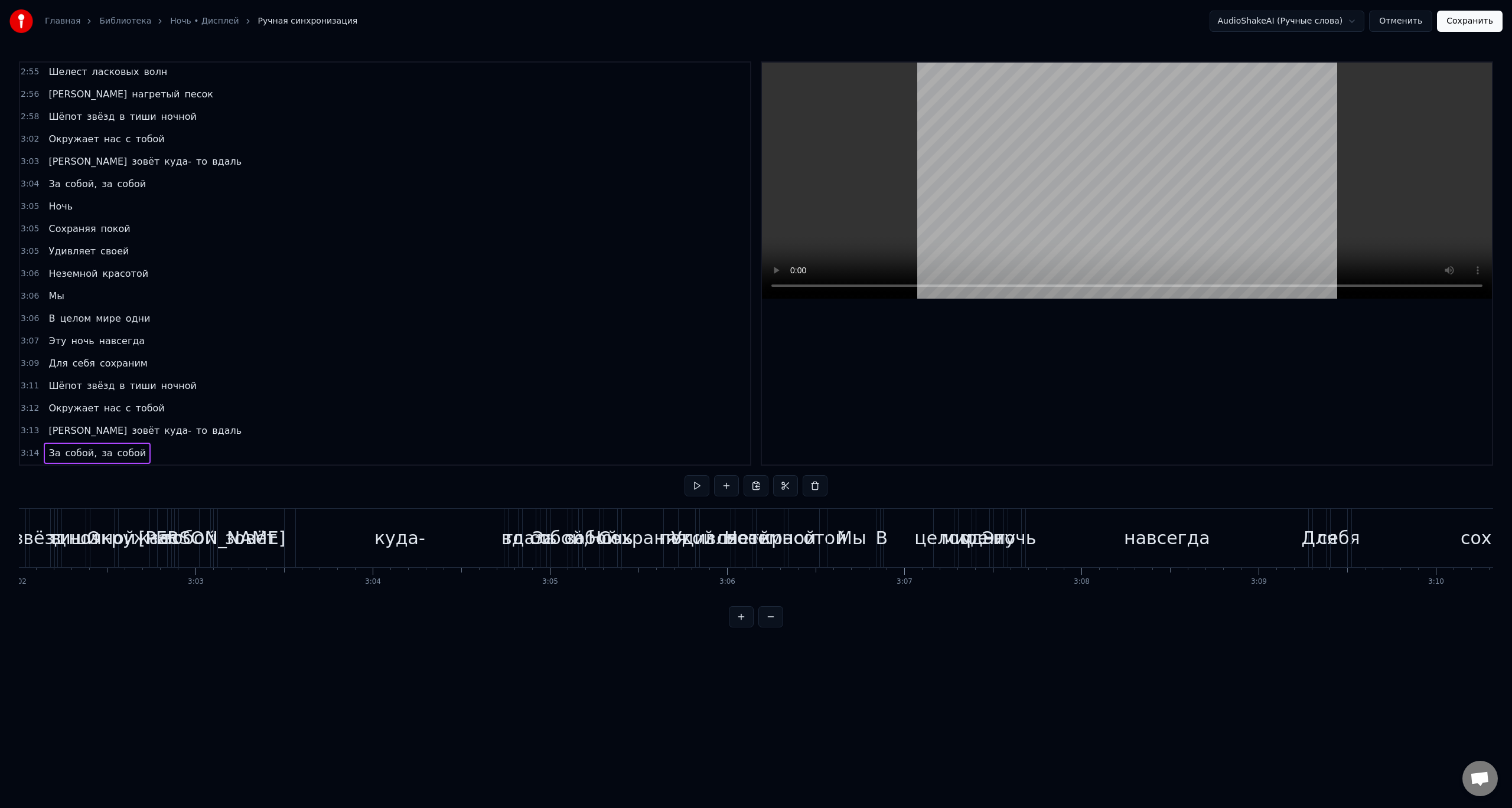
scroll to position [0, 34364]
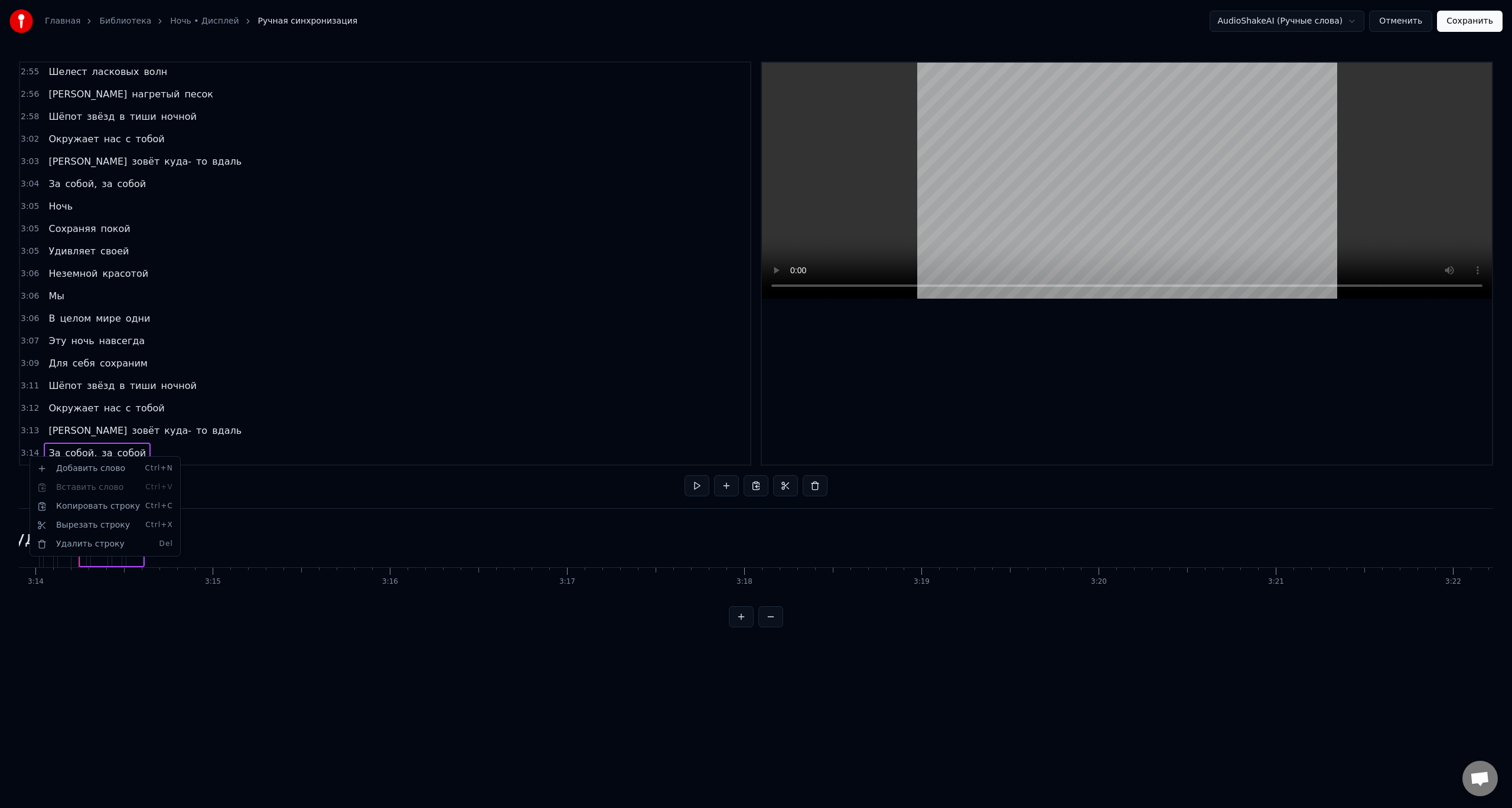
click at [32, 74] on html "Главная Библиотека Ночь • Дисплей Ручная синхронизация AudioShakeAI (Ручные сло…" at bounding box center [756, 323] width 1512 height 646
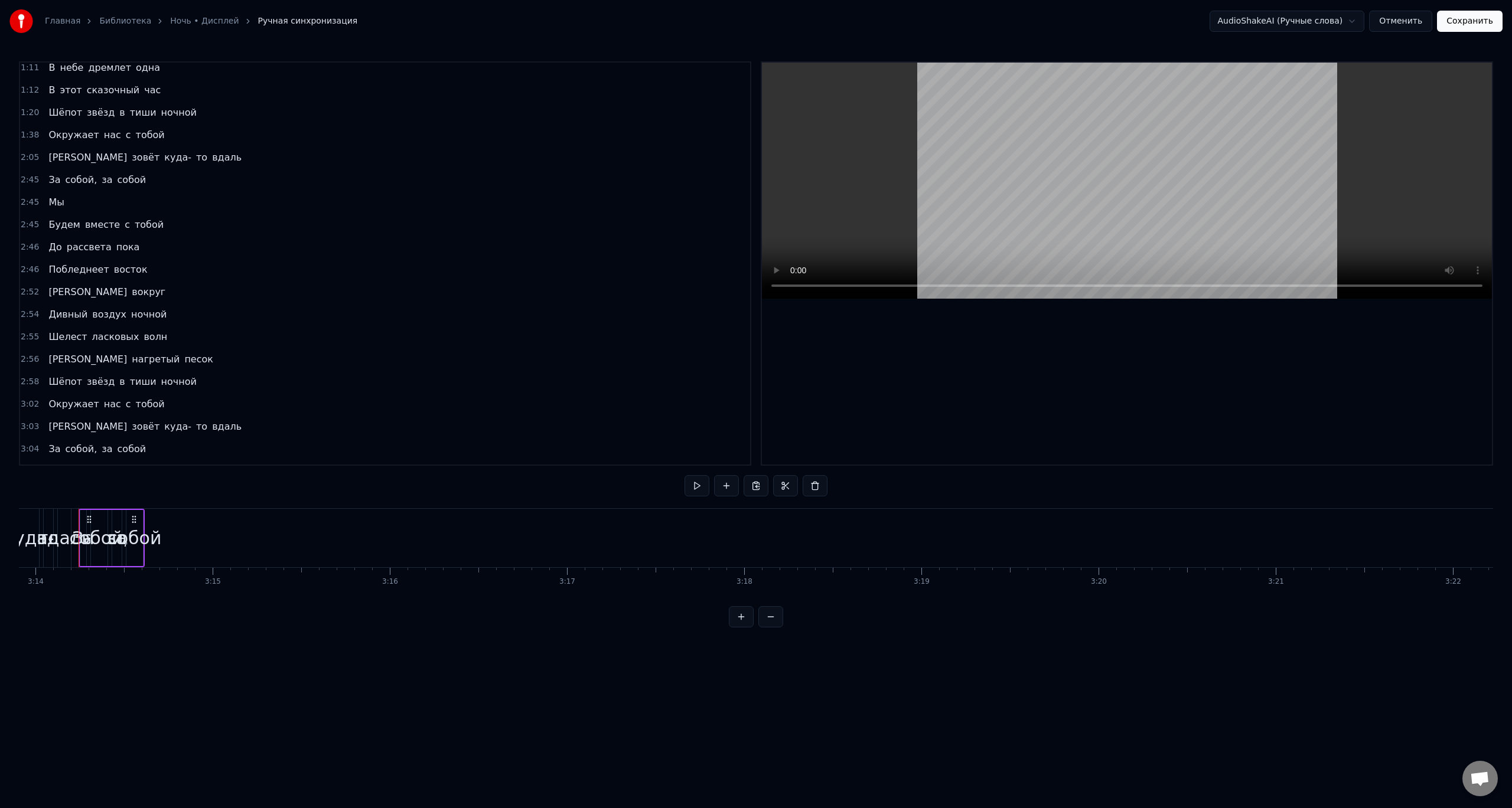
scroll to position [0, 0]
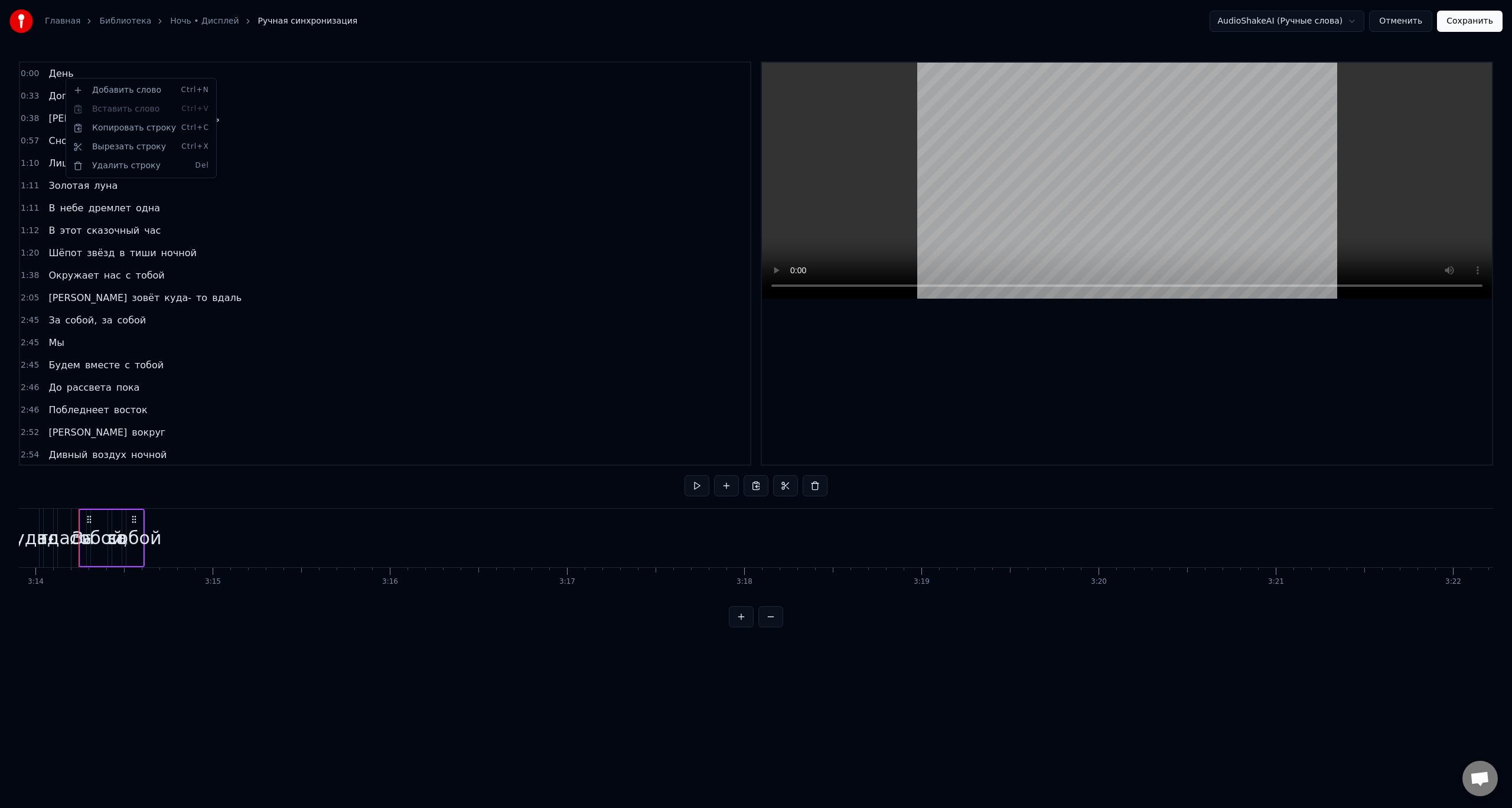
click at [34, 73] on html "Главная Библиотека Ночь • Дисплей Ручная синхронизация AudioShakeAI (Ручные сло…" at bounding box center [756, 323] width 1512 height 646
click at [26, 77] on html "Главная Библиотека Ночь • Дисплей Ручная синхронизация AudioShakeAI (Ручные сло…" at bounding box center [756, 323] width 1512 height 646
click at [208, 25] on link "Ночь • Дисплей" at bounding box center [204, 21] width 68 height 11
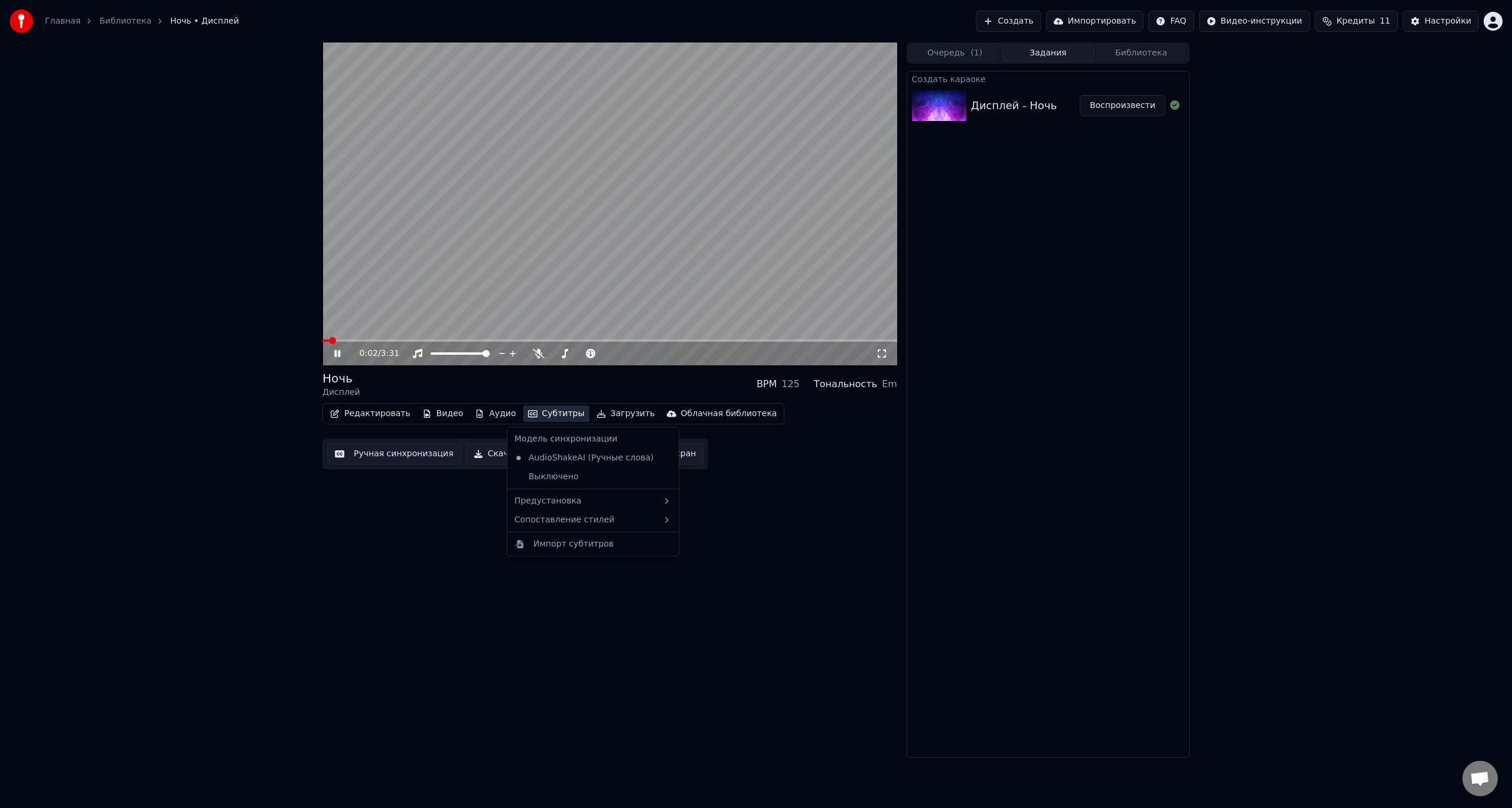
click at [543, 416] on button "Субтитры" at bounding box center [556, 414] width 66 height 17
click at [605, 195] on video at bounding box center [610, 204] width 575 height 323
click at [553, 414] on button "Субтитры" at bounding box center [556, 414] width 66 height 17
click at [558, 477] on div "Выключено" at bounding box center [592, 477] width 166 height 19
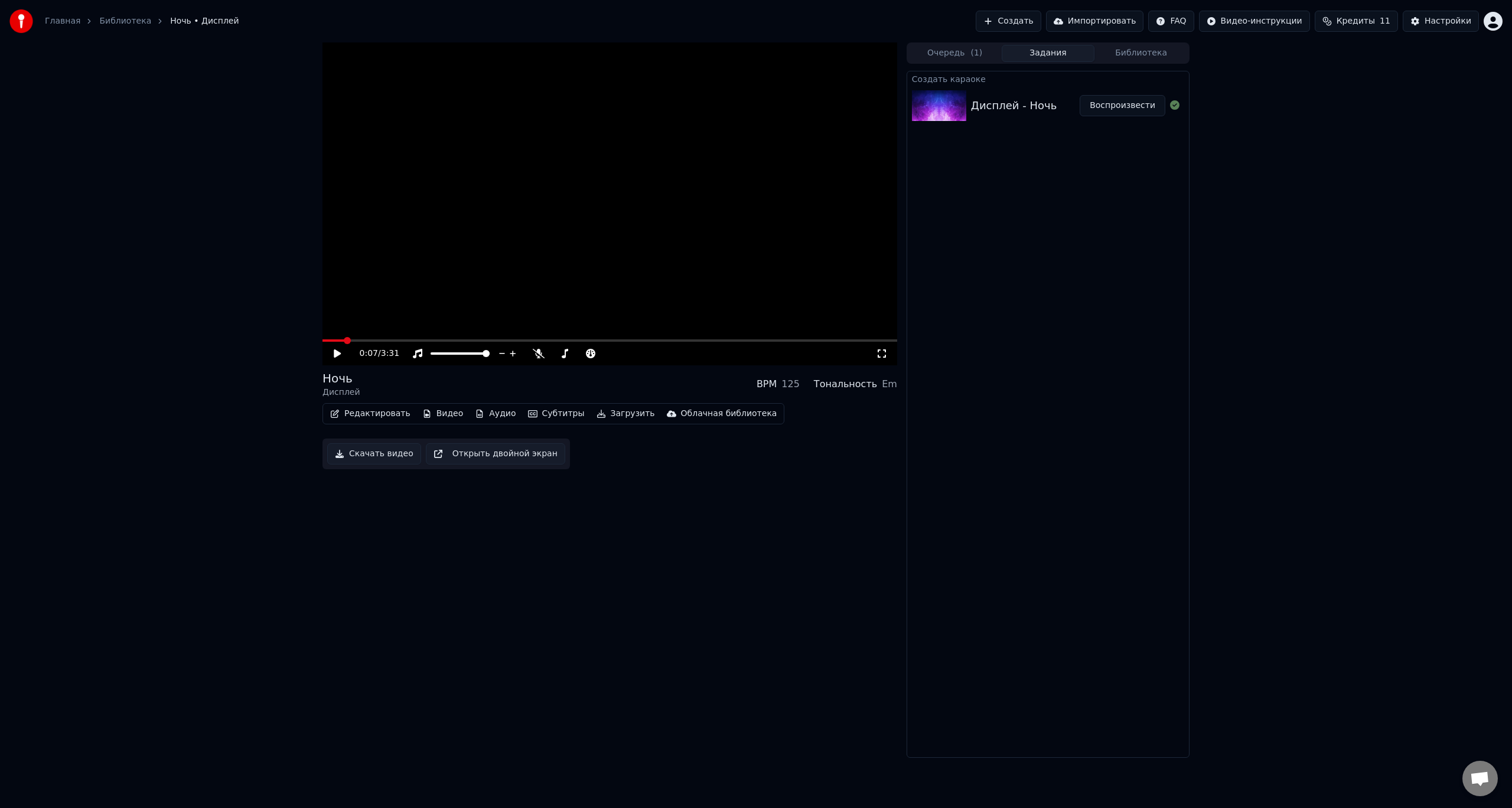
click at [360, 413] on button "Редактировать" at bounding box center [370, 414] width 90 height 17
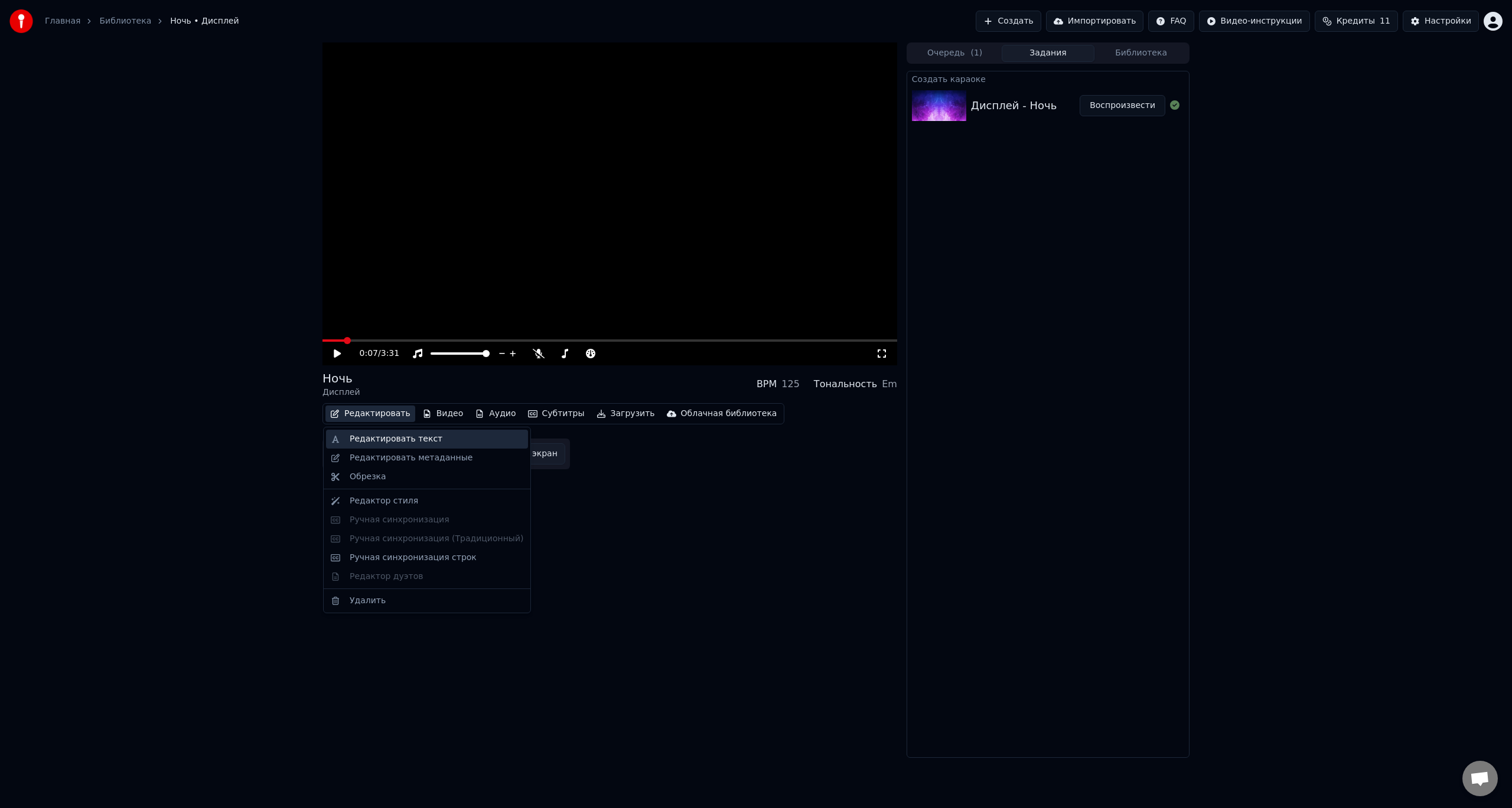
click at [374, 440] on div "Редактировать текст" at bounding box center [395, 439] width 93 height 11
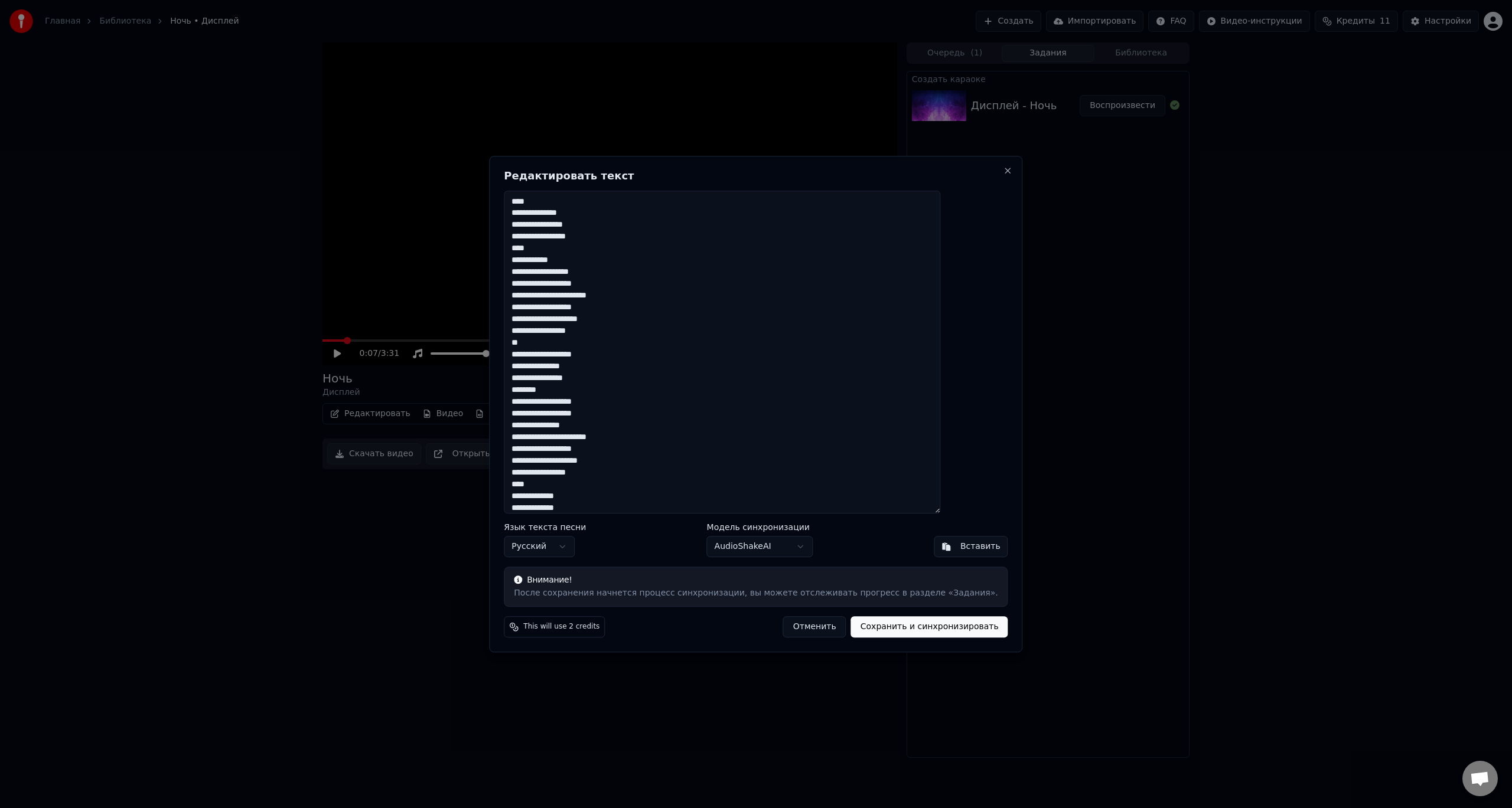
click at [681, 380] on textarea "**********" at bounding box center [723, 352] width 437 height 323
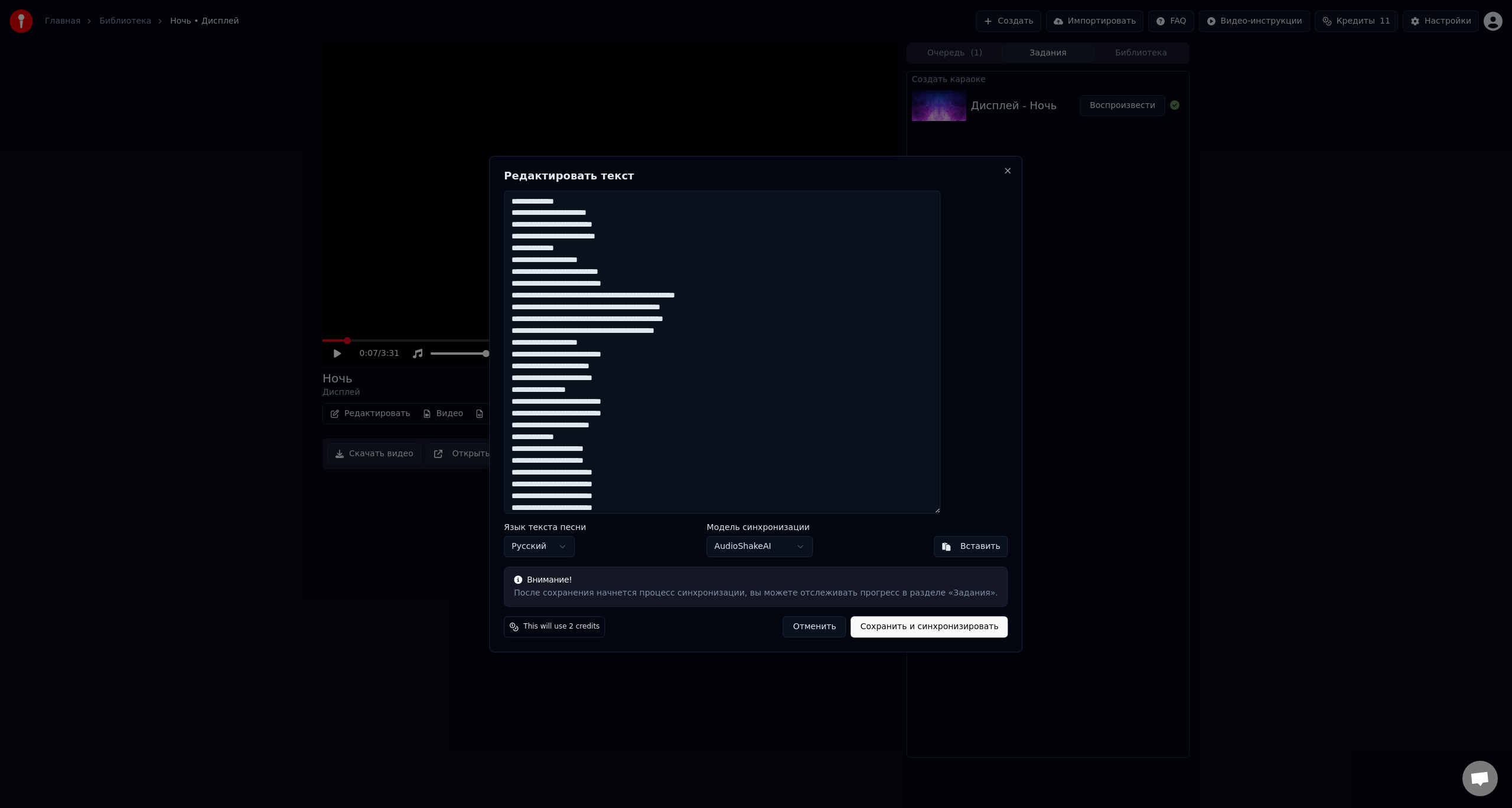
scroll to position [2, 0]
drag, startPoint x: 753, startPoint y: 175, endPoint x: 546, endPoint y: 136, distance: 210.6
click at [546, 136] on body "Главная Библиотека Ночь • Дисплей Создать Импортировать FAQ Видео-инструкции Кр…" at bounding box center [756, 404] width 1512 height 808
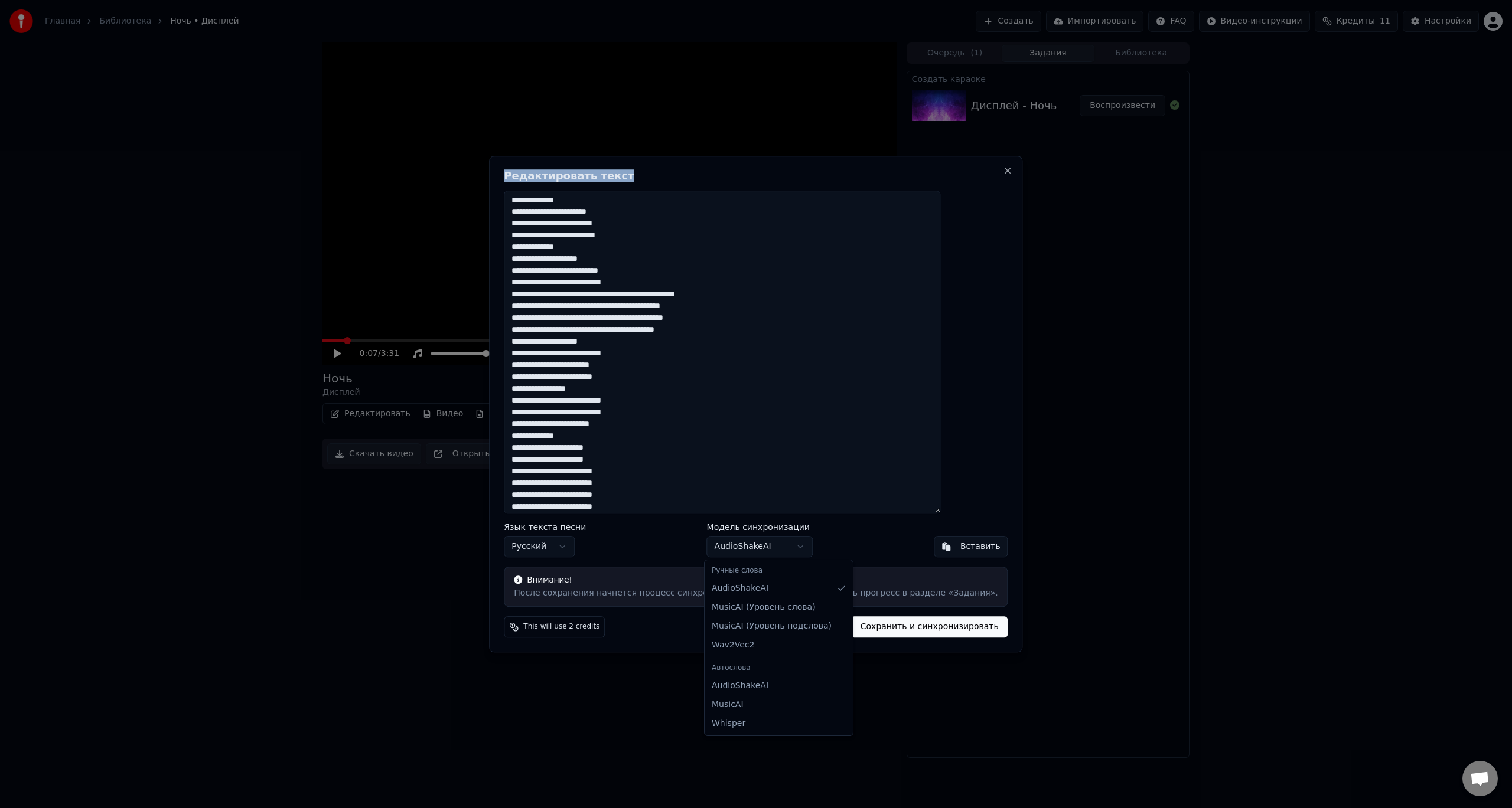
click at [794, 551] on body "Главная Библиотека Ночь • Дисплей Создать Импортировать FAQ Видео-инструкции Кр…" at bounding box center [756, 404] width 1512 height 808
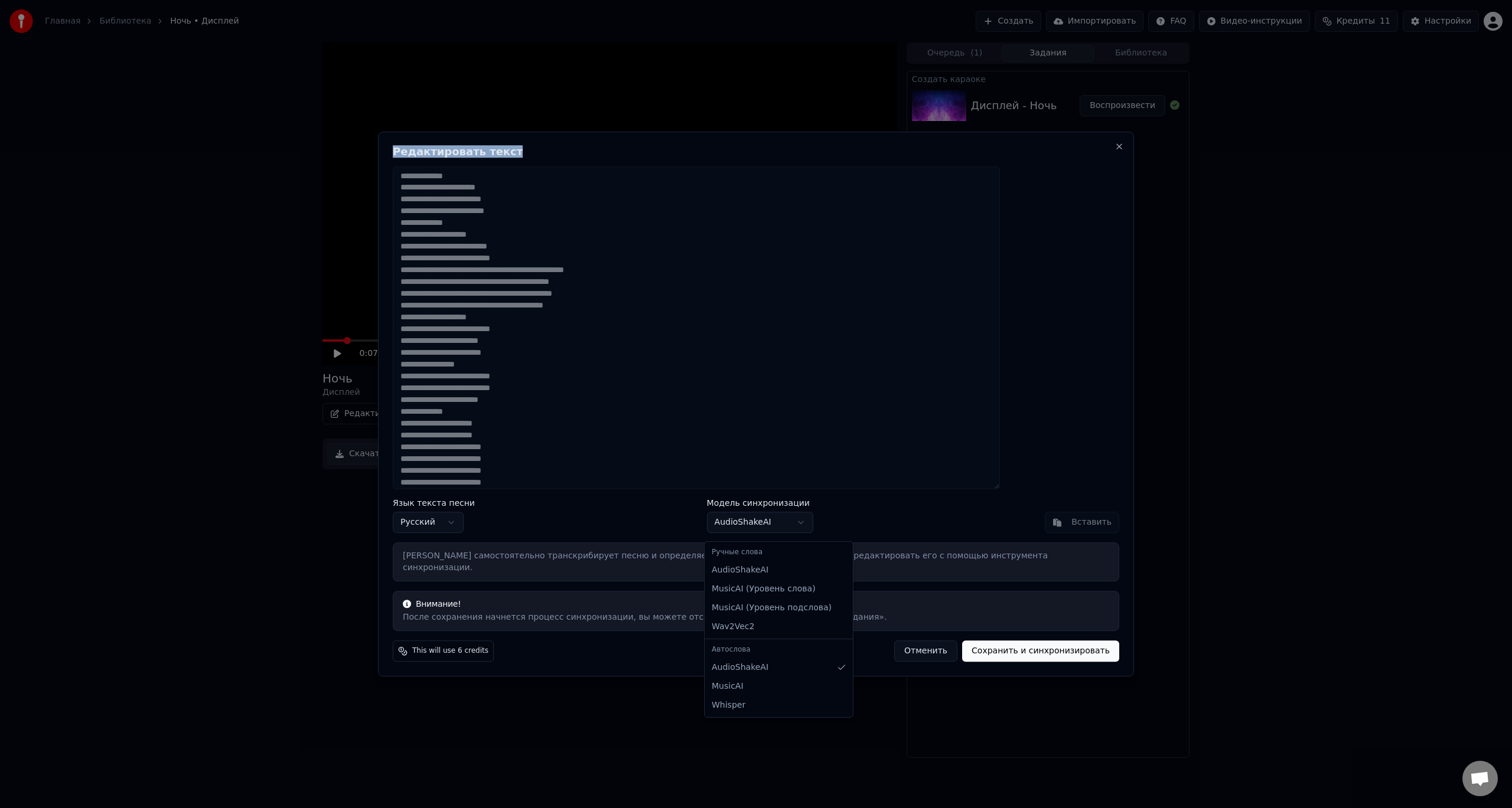
click at [800, 530] on body "Главная Библиотека Ночь • Дисплей Создать Импортировать FAQ Видео-инструкции Кр…" at bounding box center [756, 404] width 1512 height 808
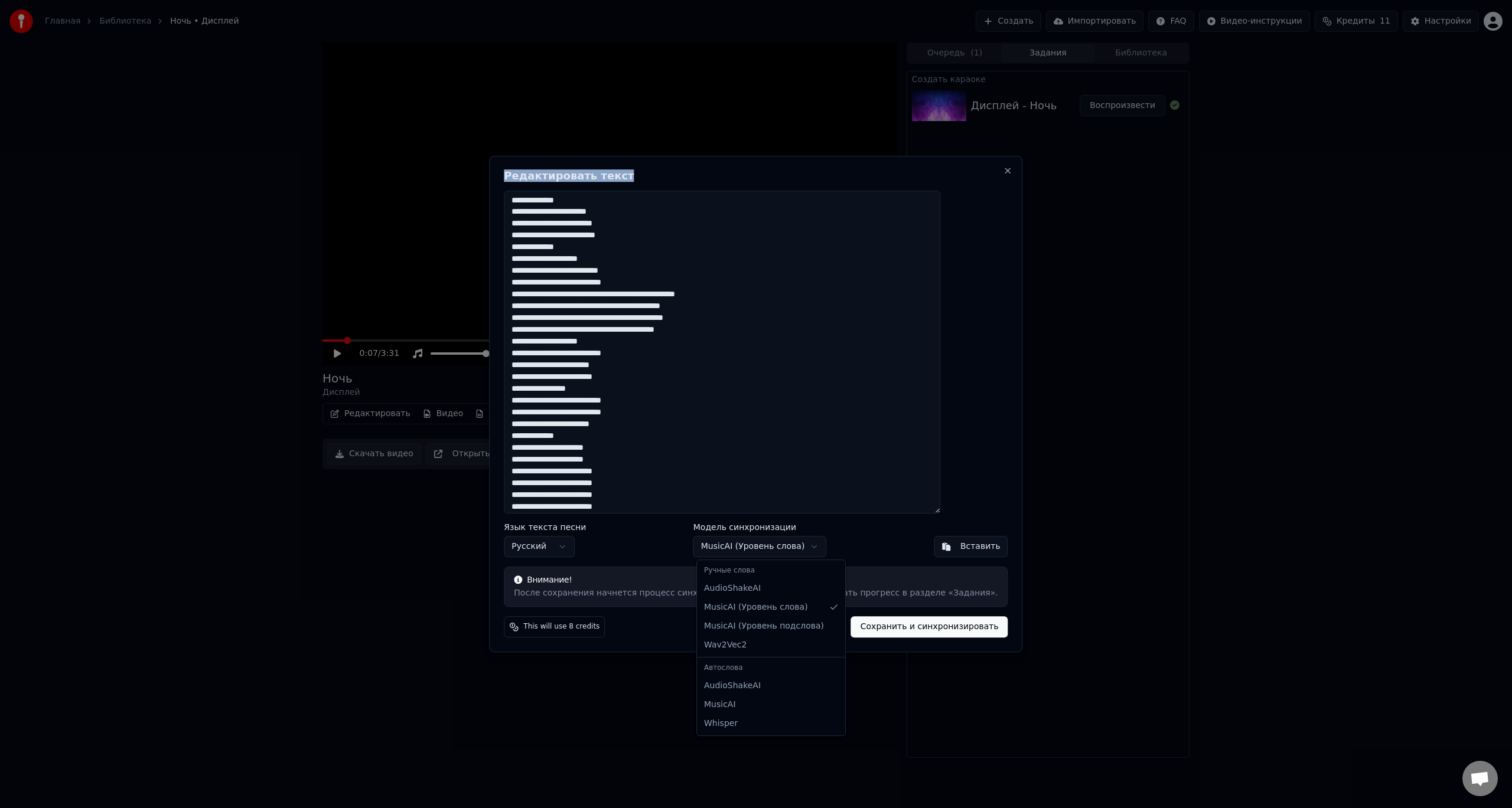
click at [796, 554] on body "Главная Библиотека Ночь • Дисплей Создать Импортировать FAQ Видео-инструкции Кр…" at bounding box center [756, 404] width 1512 height 808
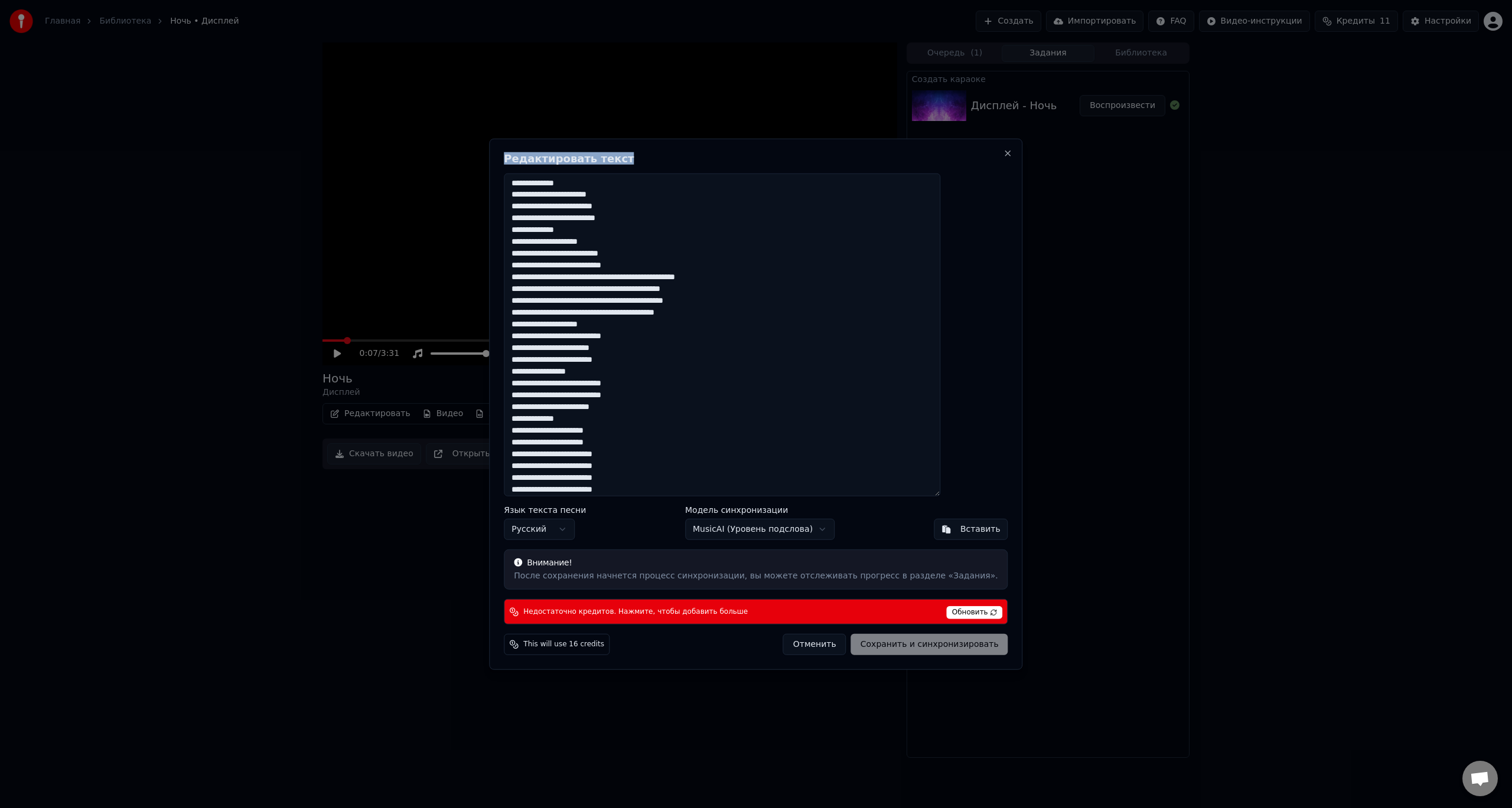
click at [796, 528] on body "Главная Библиотека Ночь • Дисплей Создать Импортировать FAQ Видео-инструкции Кр…" at bounding box center [756, 404] width 1512 height 808
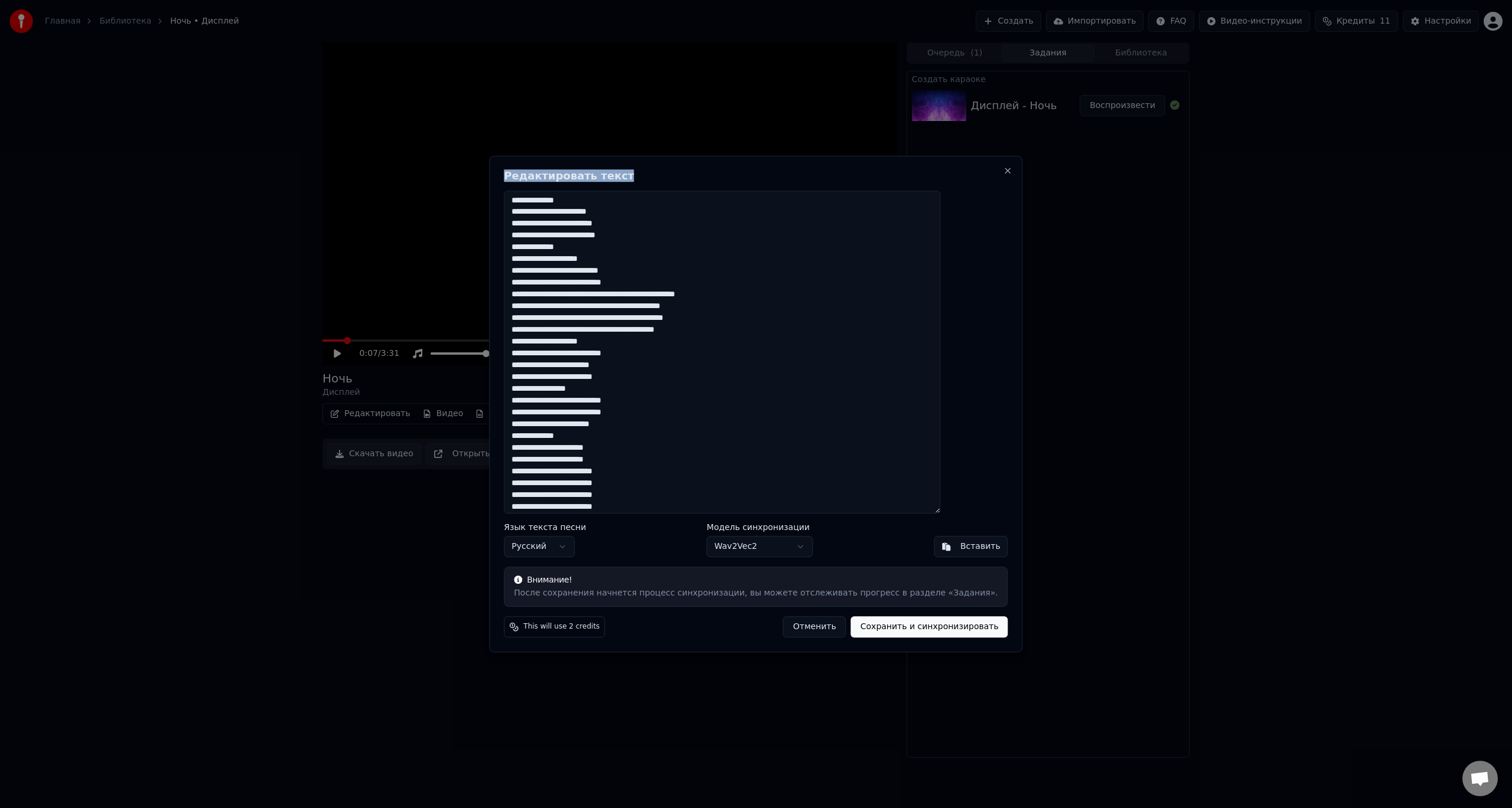
click at [789, 546] on body "Главная Библиотека Ночь • Дисплей Создать Импортировать FAQ Видео-инструкции Кр…" at bounding box center [756, 404] width 1512 height 808
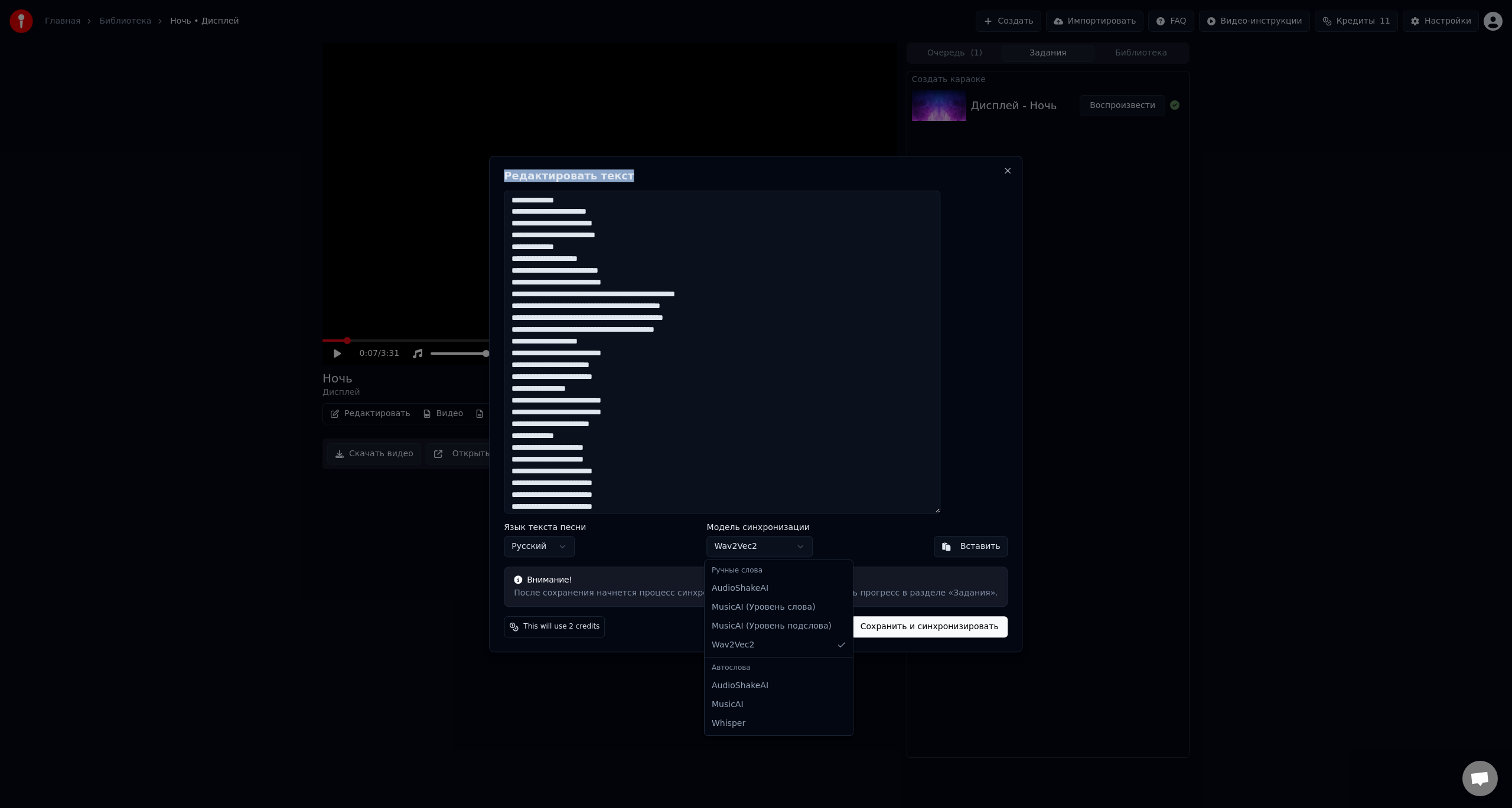
click at [789, 546] on body "Главная Библиотека Ночь • Дисплей Создать Импортировать FAQ Видео-инструкции Кр…" at bounding box center [756, 404] width 1512 height 808
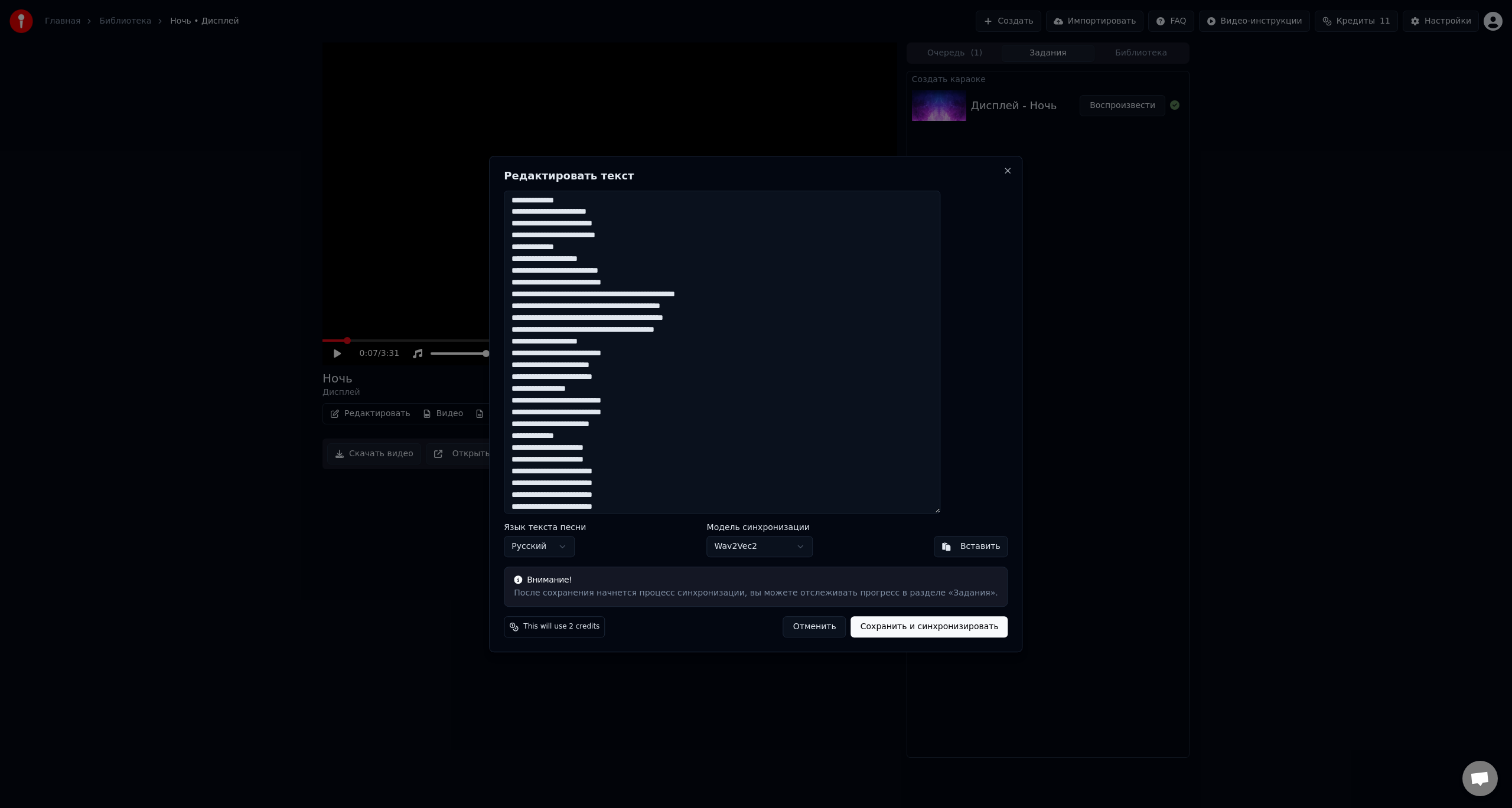
click at [792, 626] on button "Отменить" at bounding box center [815, 627] width 63 height 21
type textarea "**********"
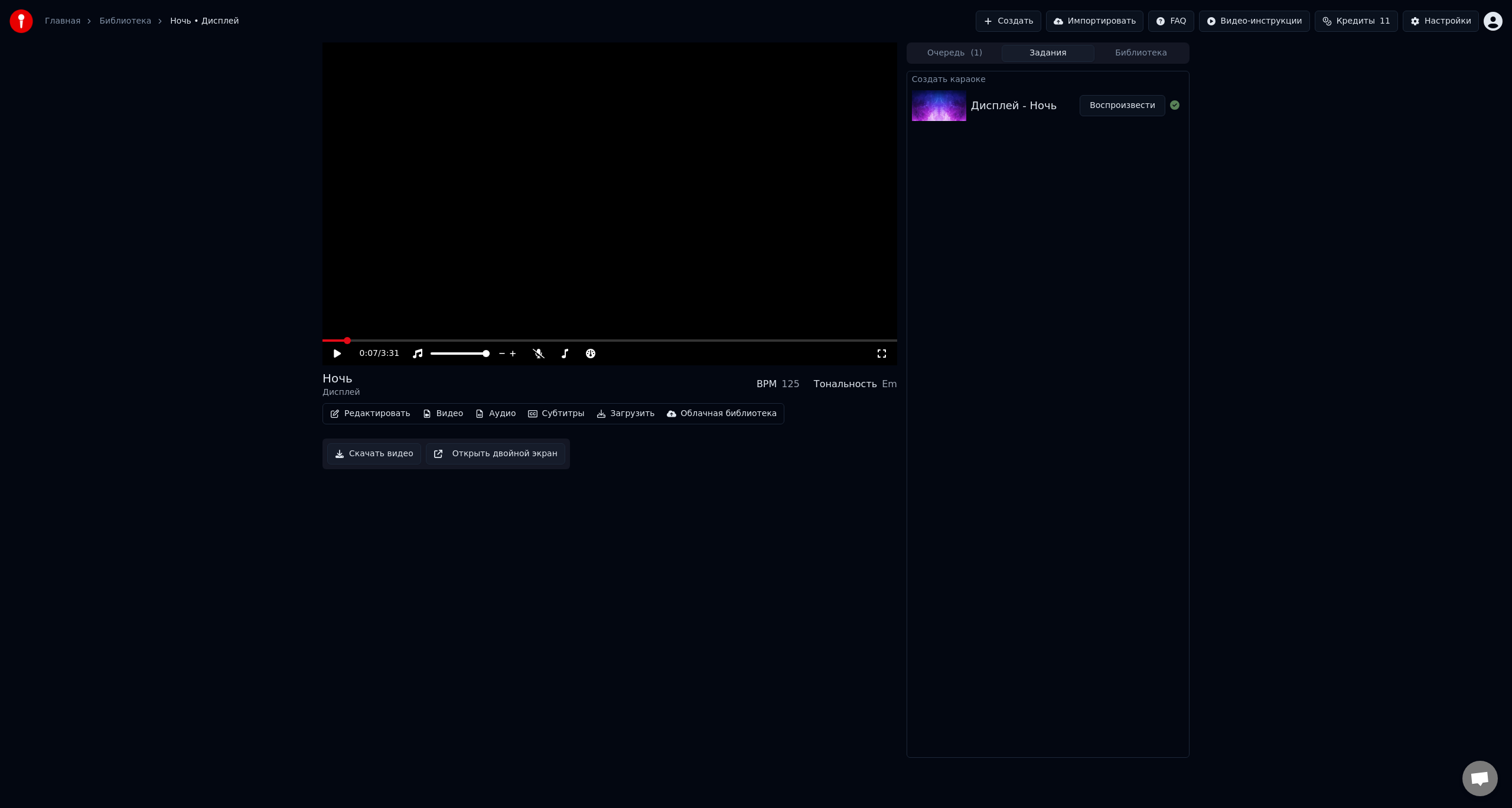
click at [554, 415] on button "Субтитры" at bounding box center [556, 414] width 66 height 17
click at [403, 463] on div "Редактировать метаданные" at bounding box center [411, 457] width 123 height 11
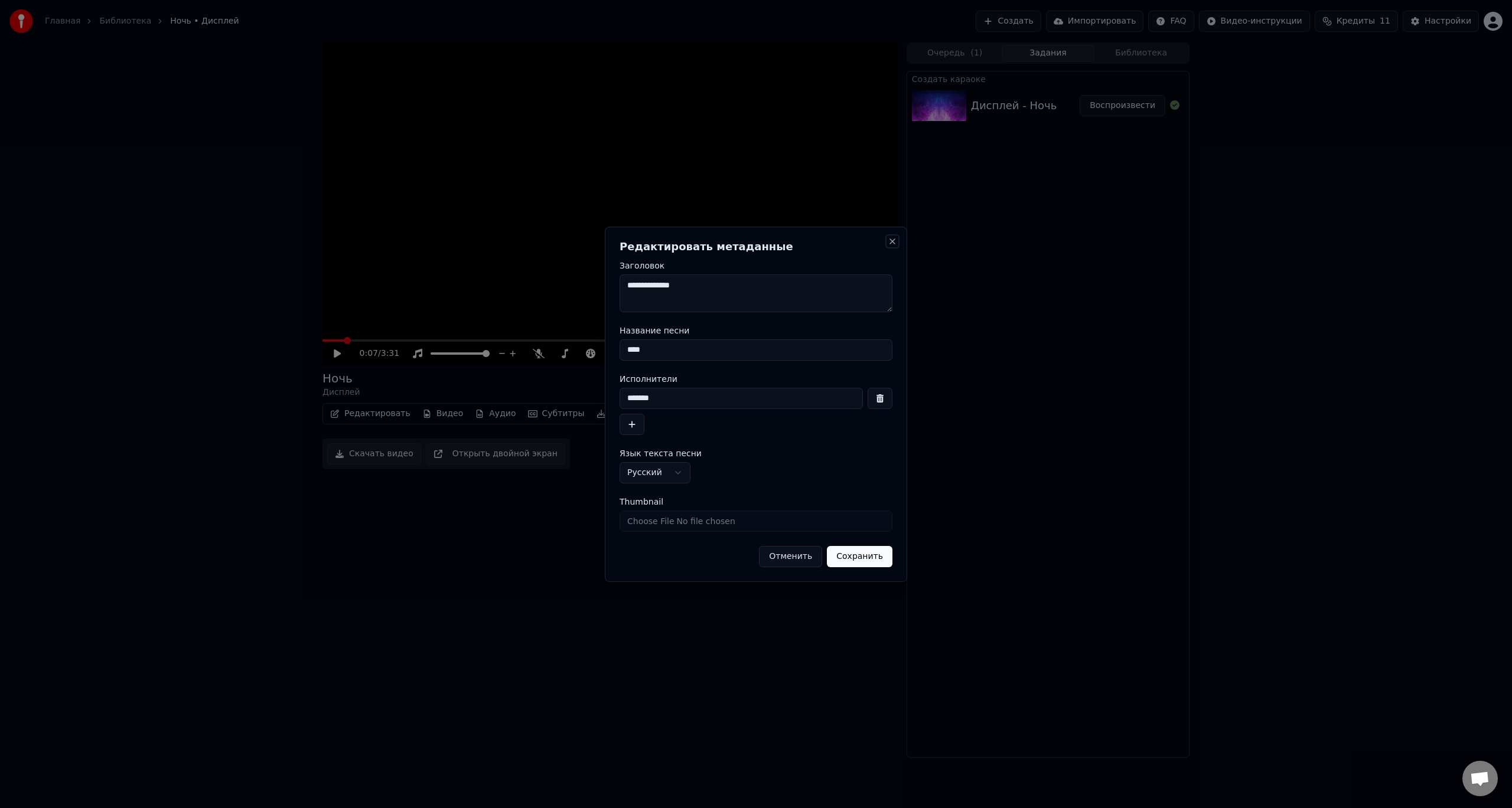
click at [894, 241] on button "Close" at bounding box center [893, 241] width 9 height 9
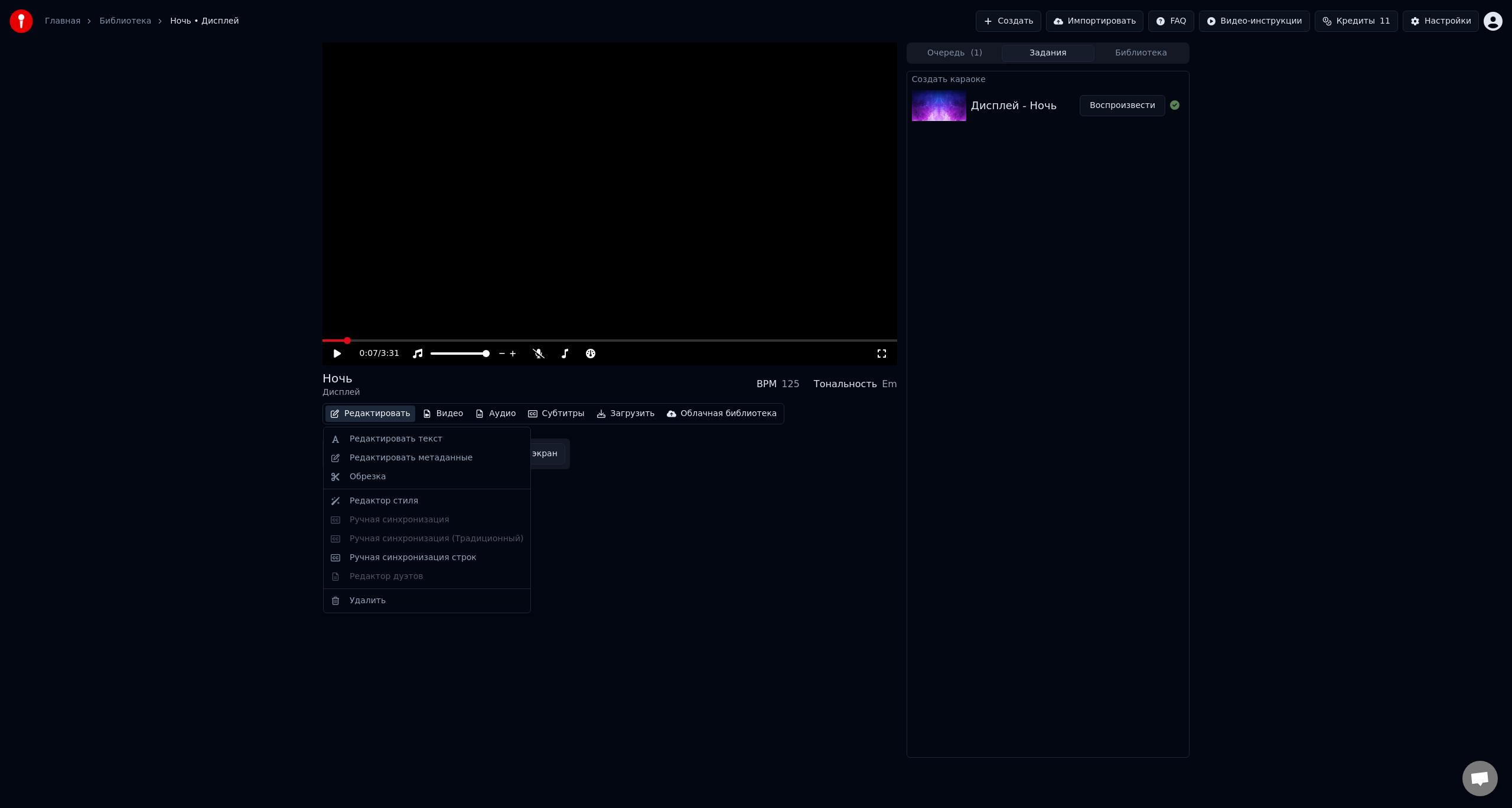
click at [337, 417] on icon "button" at bounding box center [335, 414] width 8 height 8
click at [353, 561] on div "Ручная синхронизация строк" at bounding box center [413, 558] width 127 height 11
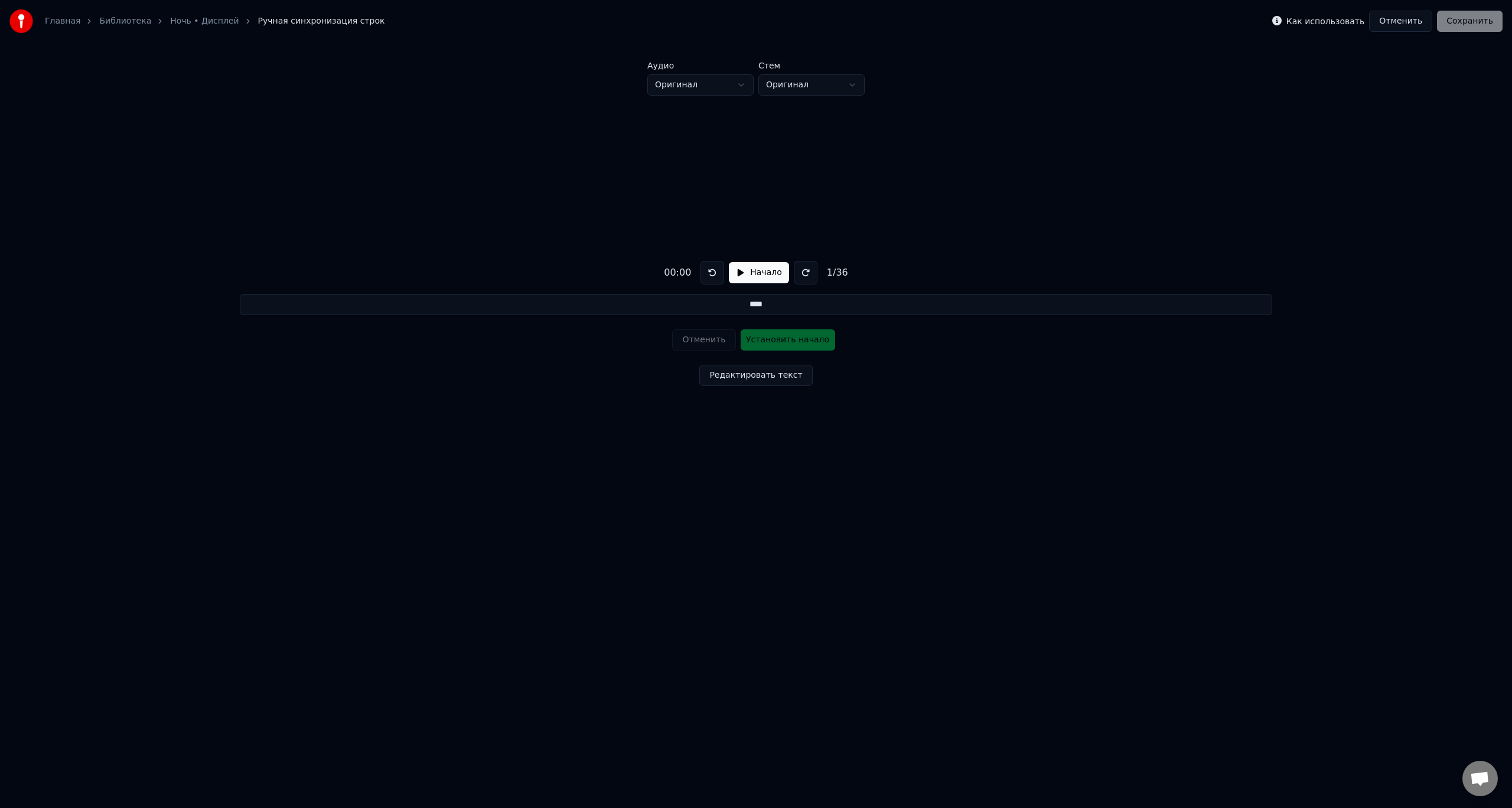
click at [677, 276] on div "00:00" at bounding box center [677, 273] width 37 height 15
click at [671, 273] on div "00:00" at bounding box center [677, 273] width 37 height 15
drag, startPoint x: 677, startPoint y: 273, endPoint x: 674, endPoint y: 264, distance: 9.5
click at [674, 264] on div "00:00 Начало 1 / 36" at bounding box center [756, 273] width 194 height 24
click at [674, 278] on div "00:00" at bounding box center [677, 273] width 37 height 15
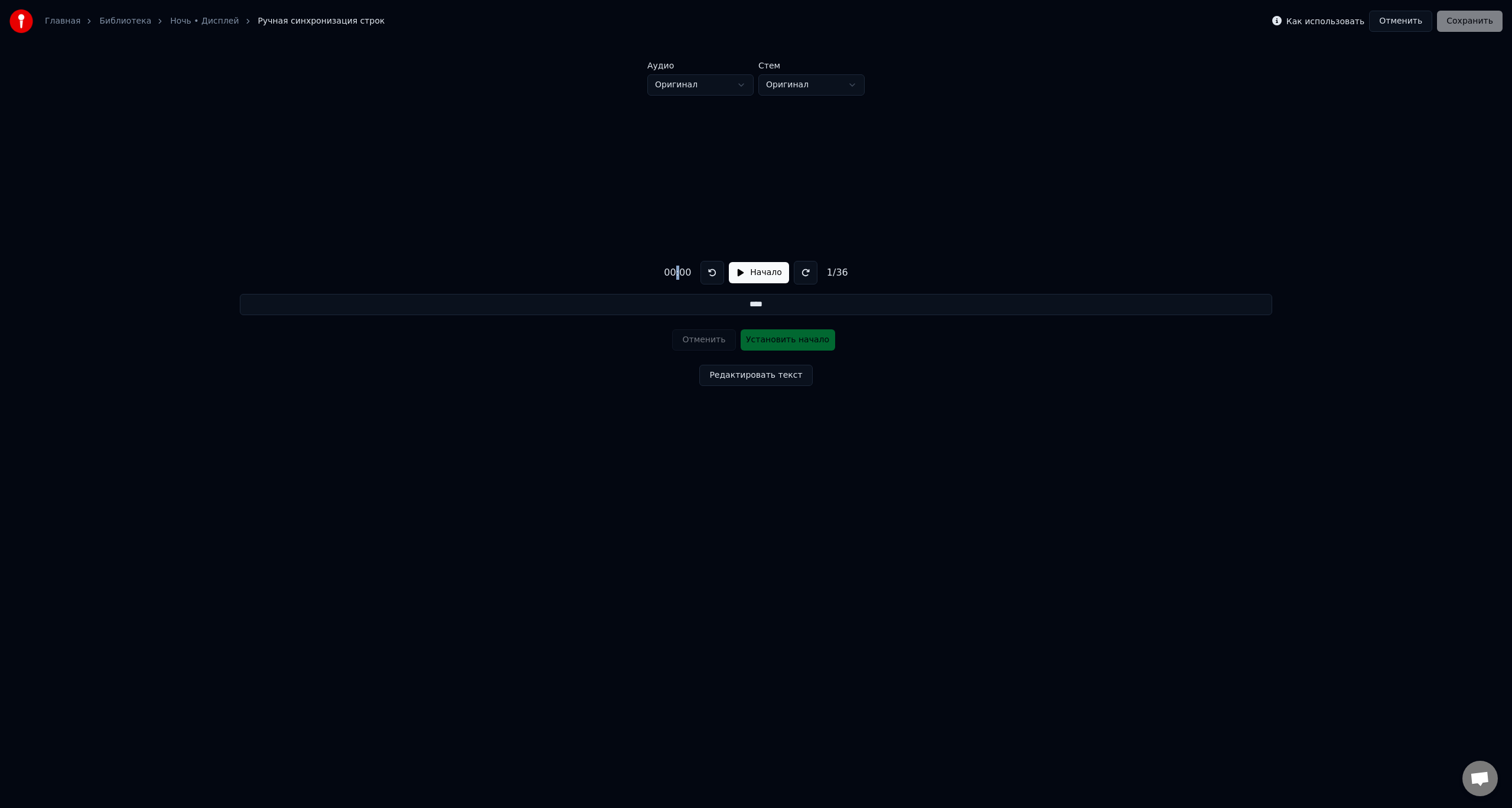
click at [674, 278] on div "00:00" at bounding box center [677, 273] width 37 height 15
click at [679, 272] on div "00:00" at bounding box center [677, 273] width 37 height 15
click at [743, 271] on button "Начало" at bounding box center [759, 273] width 60 height 21
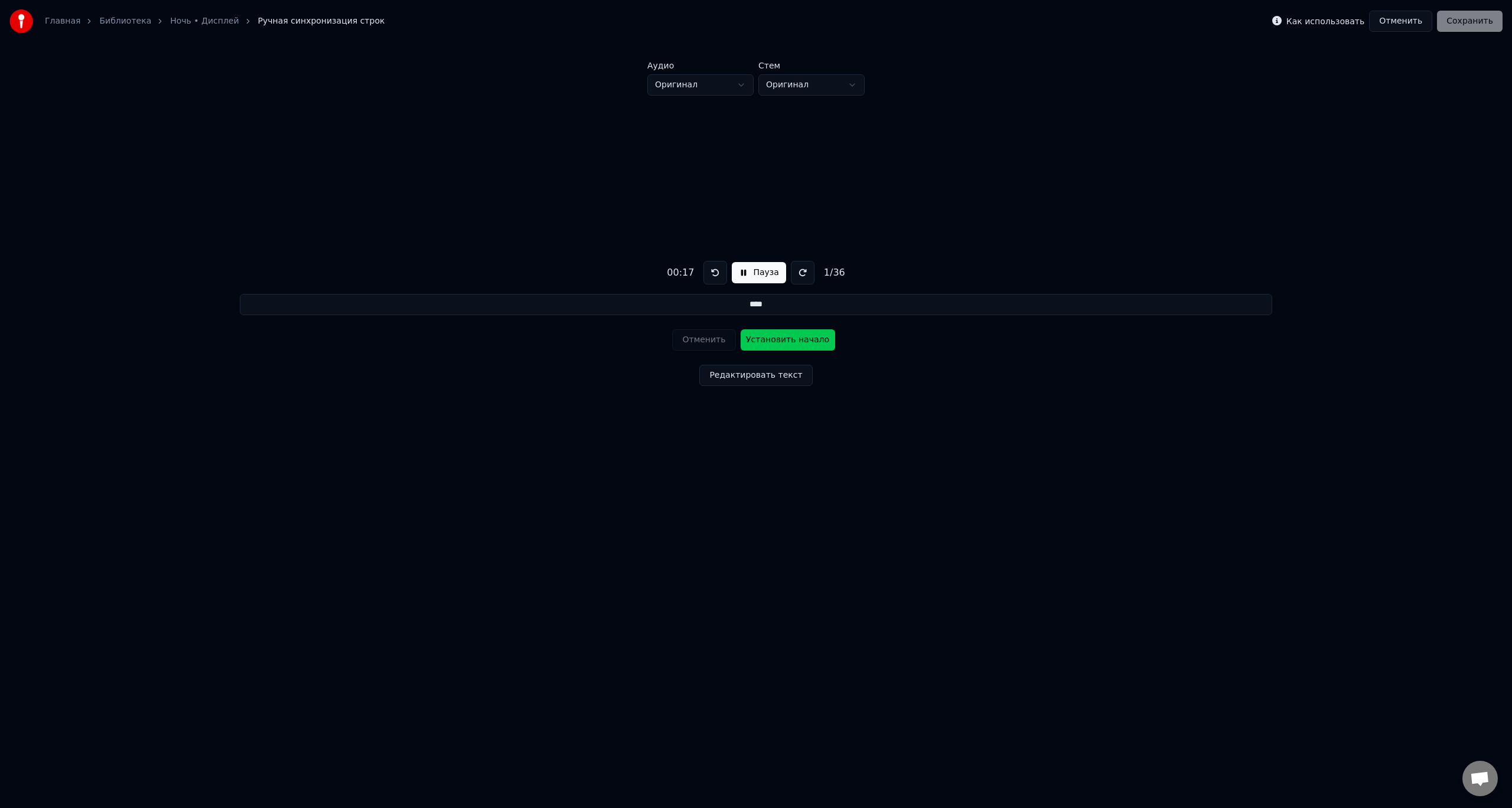
click at [782, 342] on button "Установить начало" at bounding box center [788, 340] width 94 height 21
click at [778, 342] on button "Установить конец" at bounding box center [788, 340] width 94 height 21
click at [754, 276] on button "Пауза" at bounding box center [759, 273] width 54 height 21
click at [710, 274] on button at bounding box center [712, 273] width 24 height 24
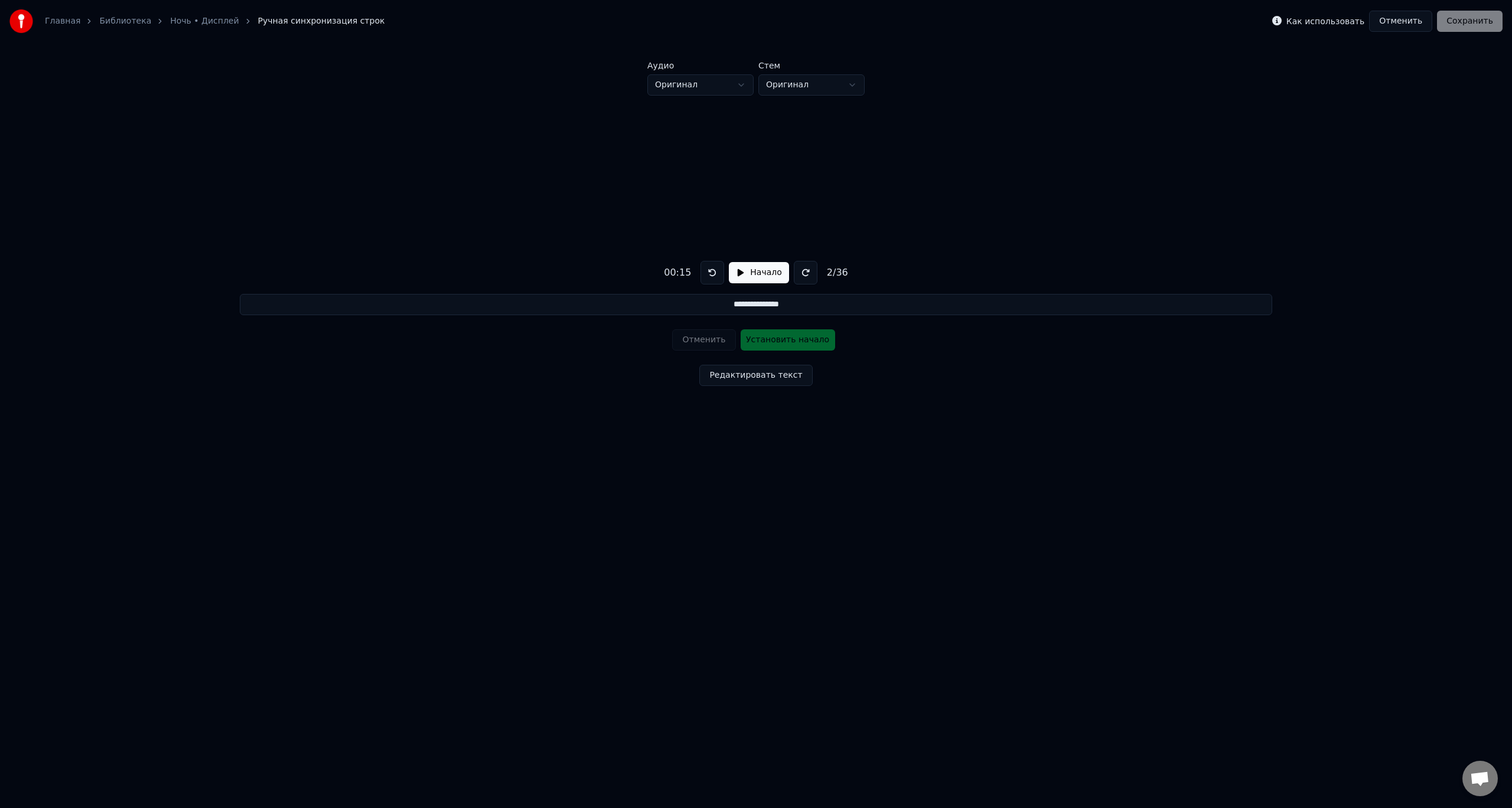
click at [710, 274] on button at bounding box center [712, 273] width 24 height 24
click at [733, 272] on button "Начало" at bounding box center [759, 273] width 60 height 21
click at [775, 344] on button "Установить начало" at bounding box center [788, 340] width 94 height 21
click at [712, 344] on button "Отменить" at bounding box center [704, 340] width 63 height 21
click at [713, 273] on button at bounding box center [715, 273] width 24 height 24
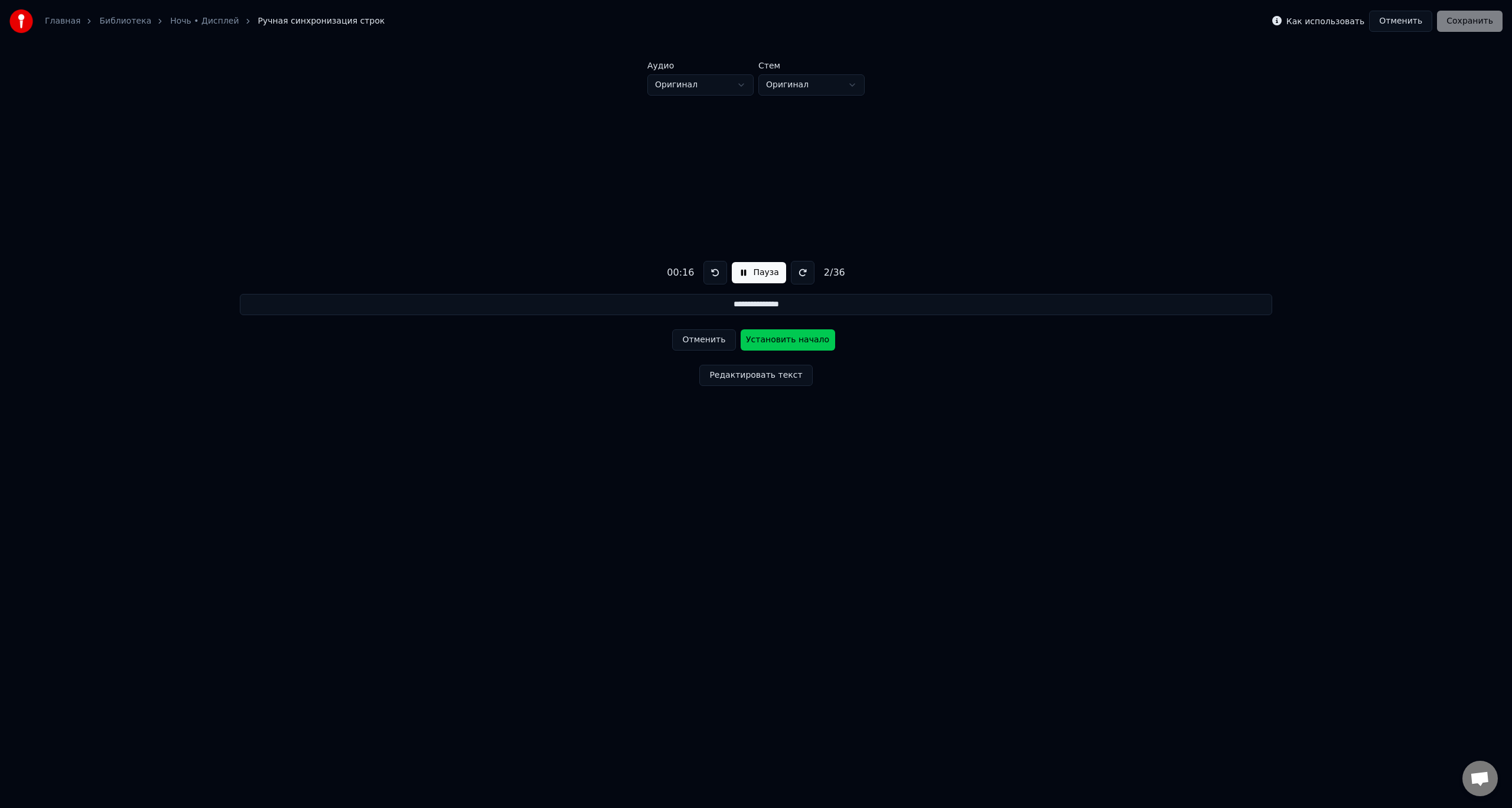
click at [713, 273] on button at bounding box center [715, 273] width 24 height 24
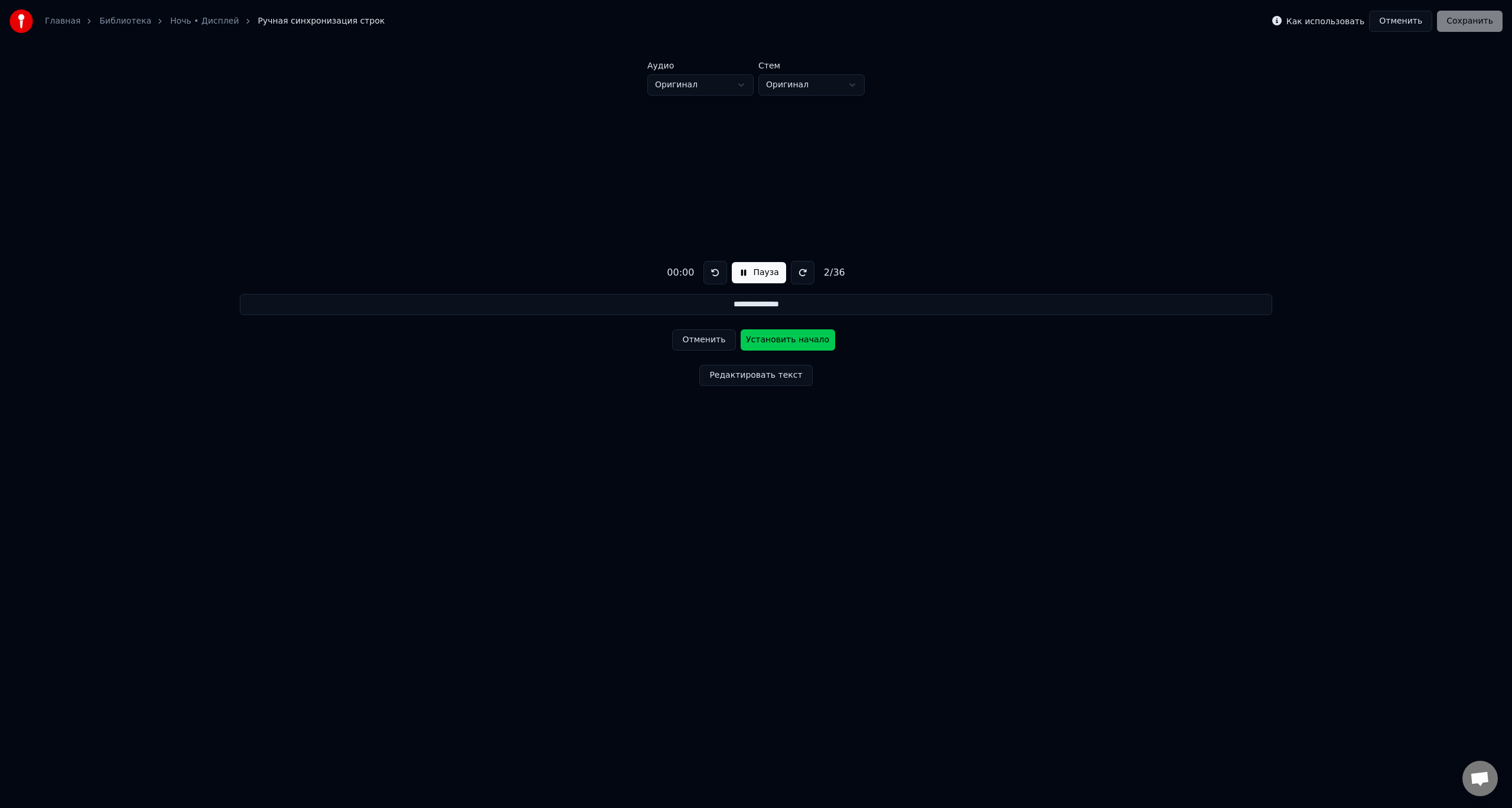
click at [713, 273] on button at bounding box center [715, 273] width 24 height 24
click at [700, 345] on button "Отменить" at bounding box center [704, 340] width 63 height 21
click at [700, 339] on button "Отменить" at bounding box center [704, 340] width 63 height 21
click at [785, 342] on button "Установить начало" at bounding box center [788, 340] width 94 height 21
click at [785, 342] on button "Установить конец" at bounding box center [788, 340] width 94 height 21
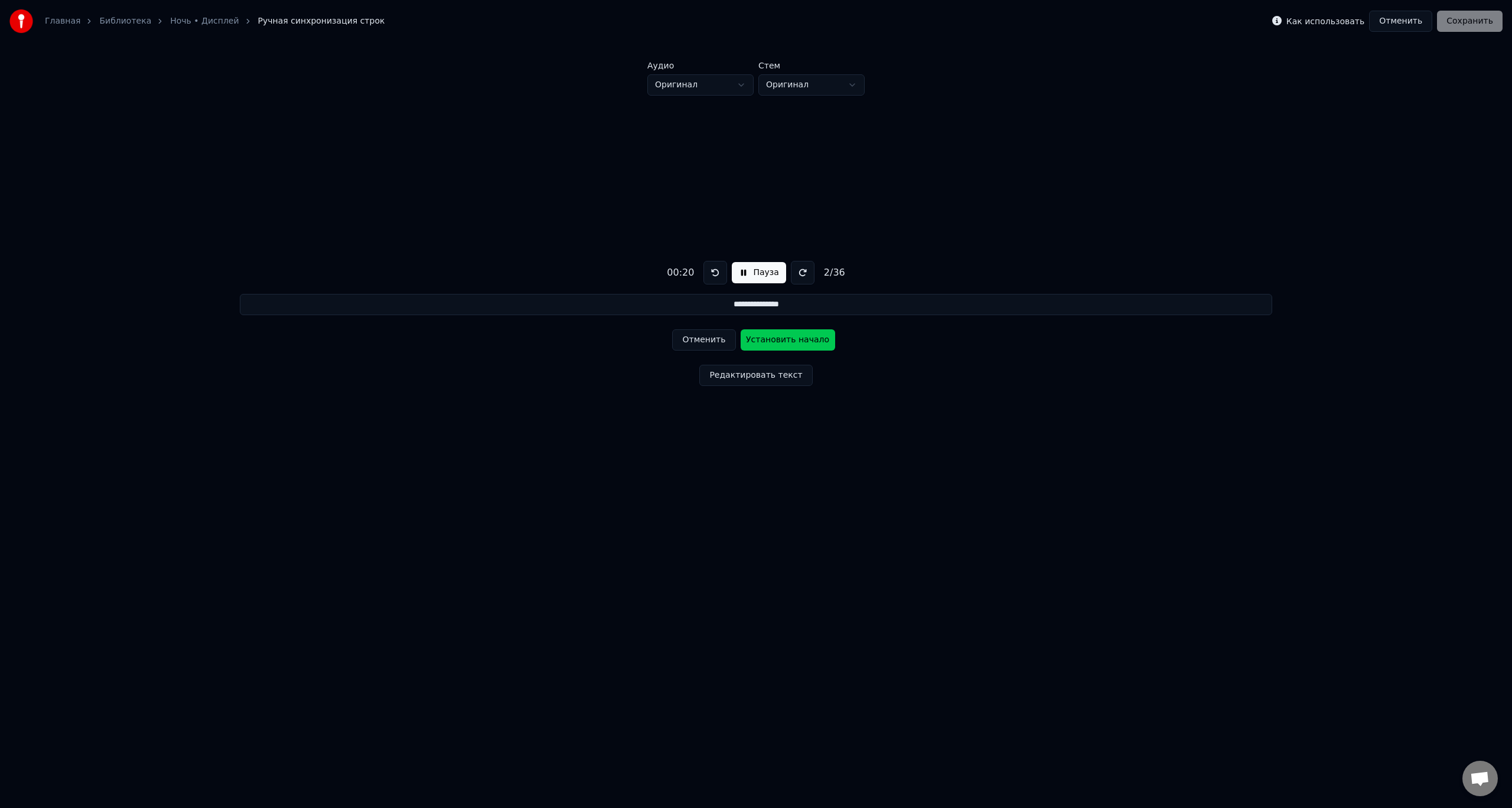
click at [785, 342] on button "Установить начало" at bounding box center [788, 340] width 94 height 21
click at [785, 341] on button "Установить конец" at bounding box center [788, 340] width 94 height 21
click at [785, 341] on button "Установить начало" at bounding box center [788, 340] width 94 height 21
click at [785, 341] on button "Установить конец" at bounding box center [788, 340] width 94 height 21
click at [785, 341] on button "Установить начало" at bounding box center [788, 340] width 94 height 21
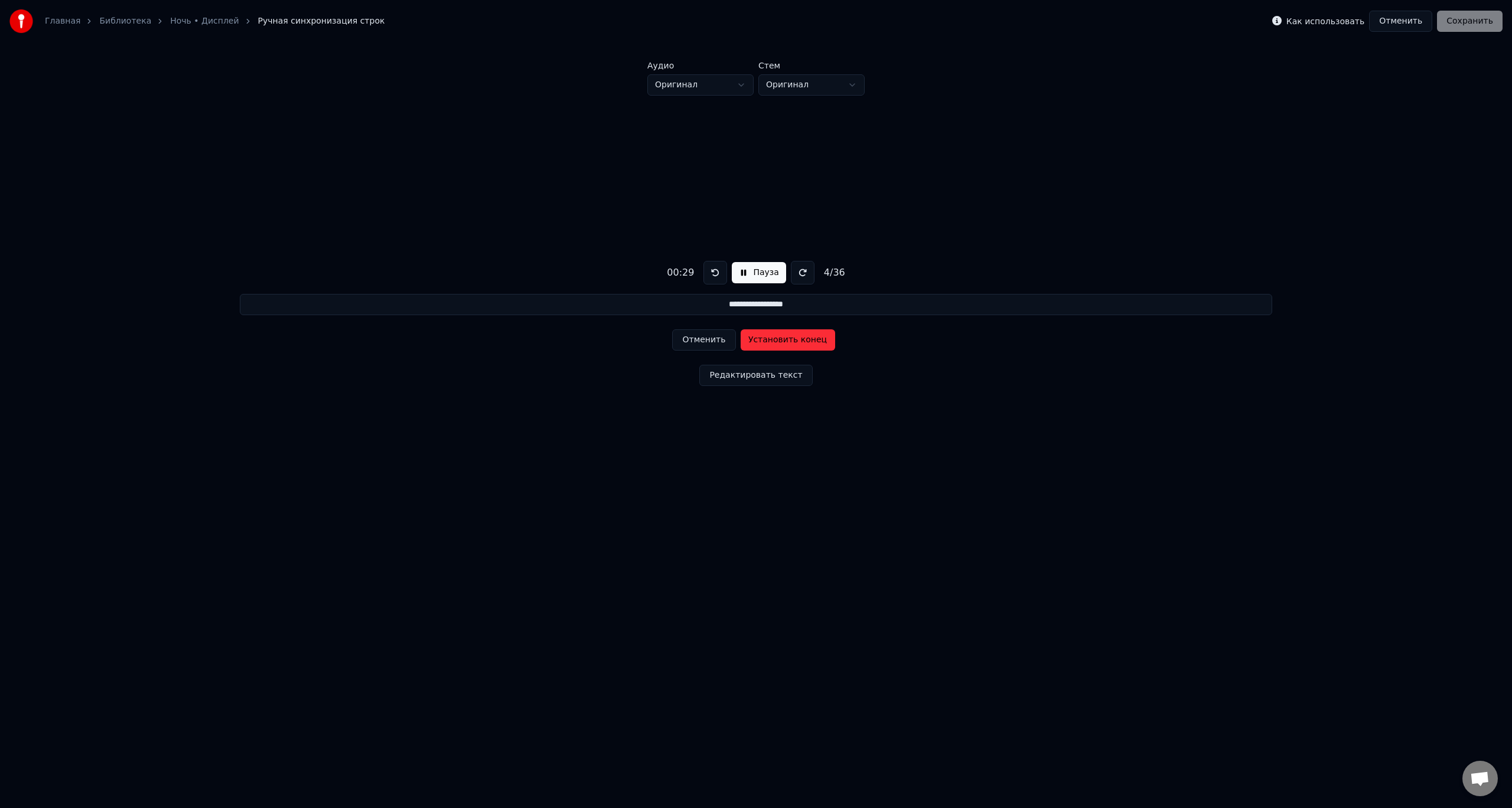
click at [785, 341] on button "Установить конец" at bounding box center [788, 340] width 94 height 21
click at [785, 341] on button "Установить начало" at bounding box center [788, 340] width 94 height 21
click at [785, 341] on button "Установить конец" at bounding box center [788, 340] width 94 height 21
click at [785, 341] on button "Установить начало" at bounding box center [788, 340] width 94 height 21
click at [785, 341] on button "Установить конец" at bounding box center [788, 340] width 94 height 21
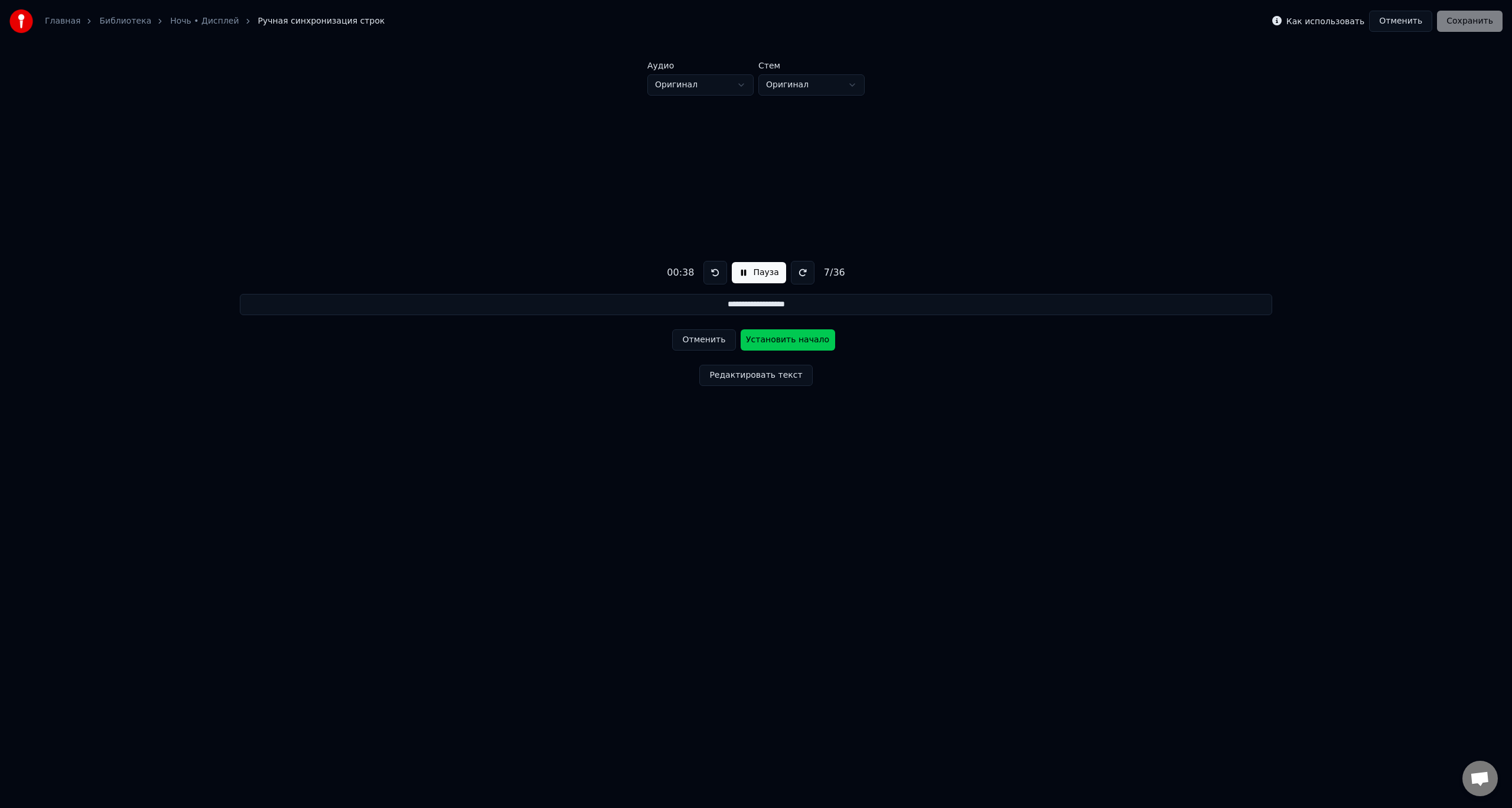
click at [785, 341] on button "Установить начало" at bounding box center [788, 340] width 94 height 21
click at [785, 341] on button "Установить конец" at bounding box center [788, 340] width 94 height 21
click at [781, 343] on button "Установить начало" at bounding box center [788, 340] width 94 height 21
click at [781, 343] on button "Установить конец" at bounding box center [788, 340] width 94 height 21
click at [781, 343] on button "Установить начало" at bounding box center [788, 340] width 94 height 21
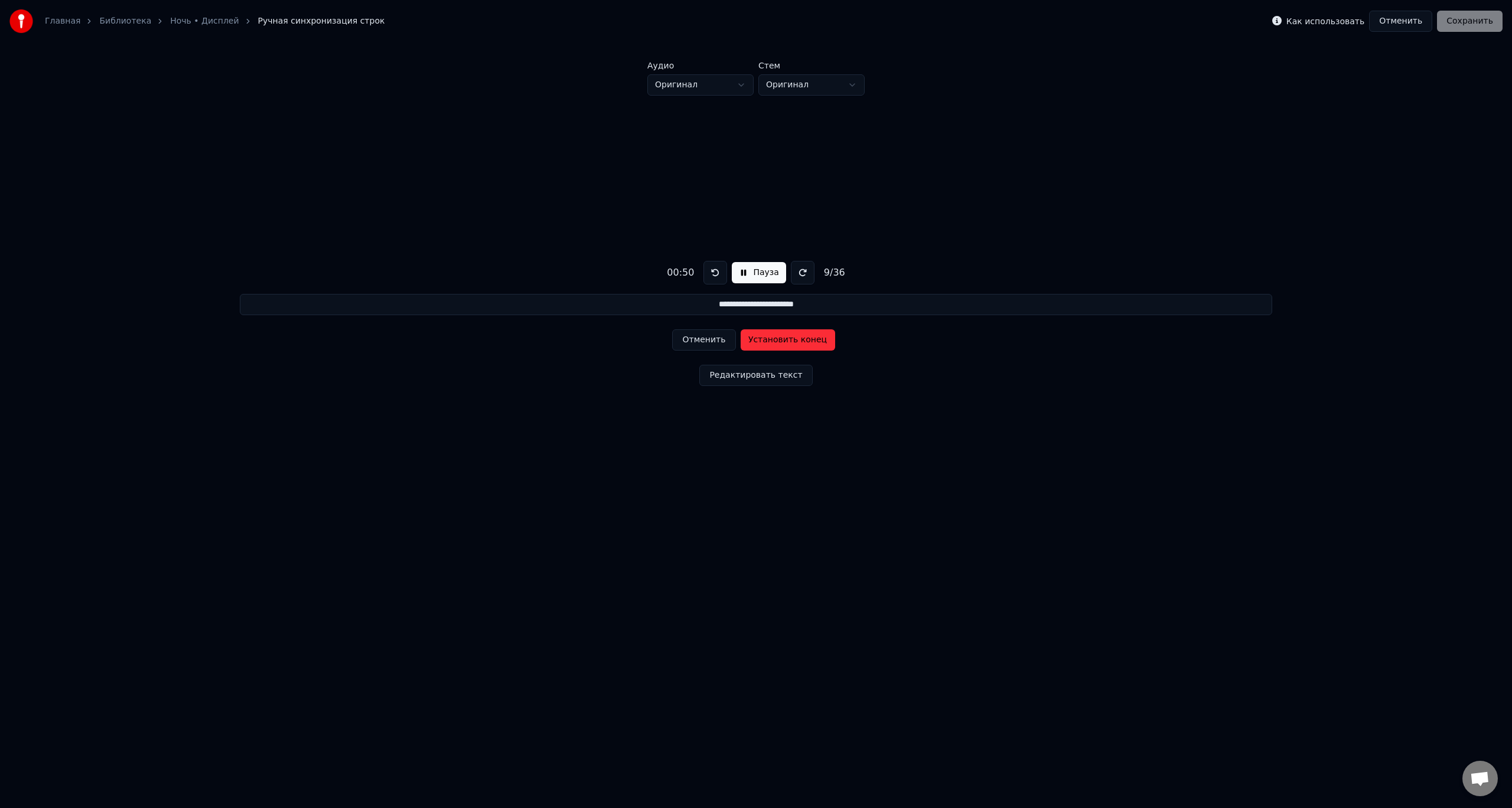
click at [781, 343] on button "Установить конец" at bounding box center [788, 340] width 94 height 21
click at [781, 343] on button "Установить начало" at bounding box center [788, 340] width 94 height 21
click at [781, 343] on button "Установить конец" at bounding box center [788, 340] width 94 height 21
click at [781, 343] on button "Установить начало" at bounding box center [788, 340] width 94 height 21
click at [781, 343] on button "Установить конец" at bounding box center [788, 340] width 94 height 21
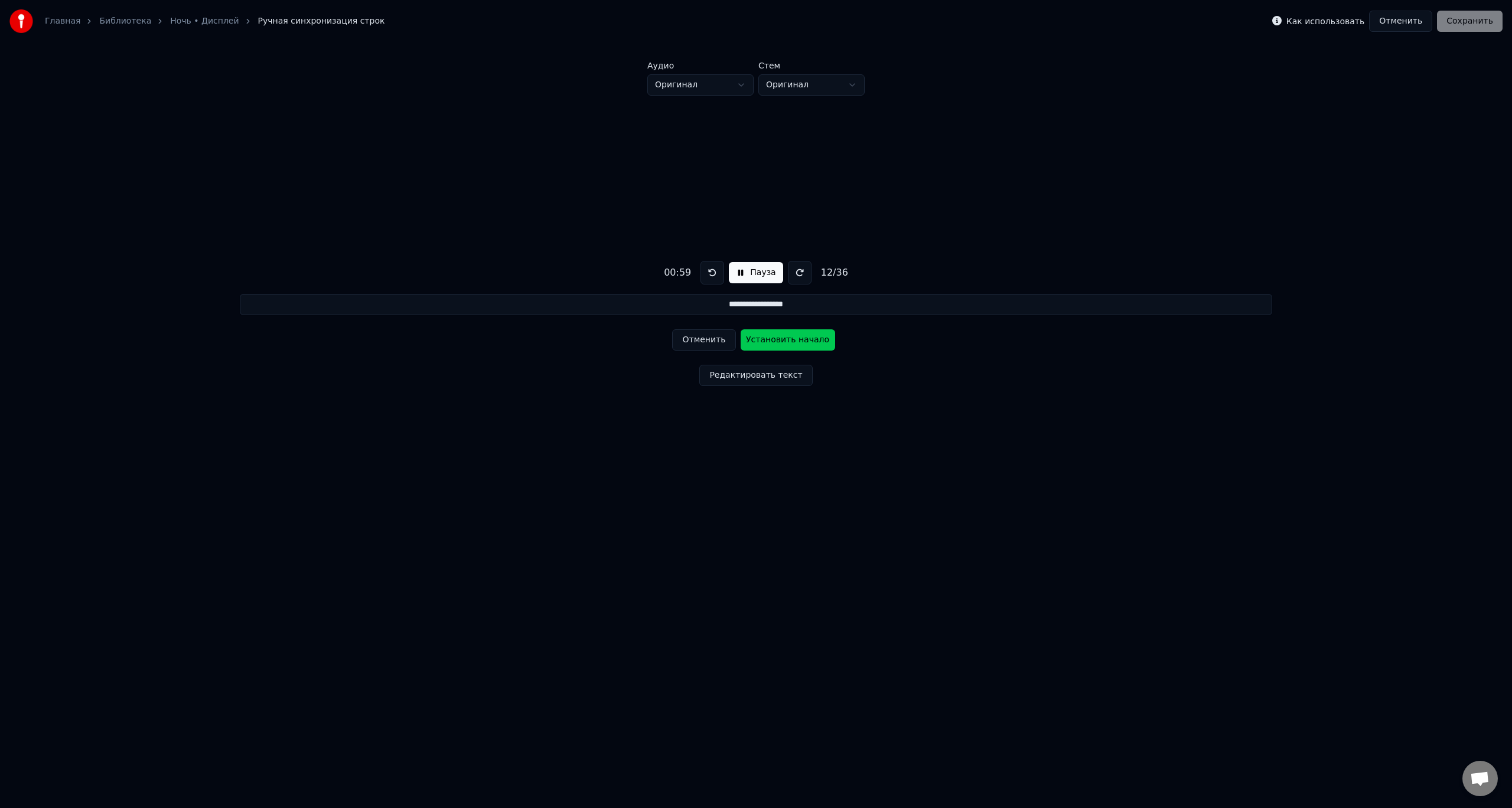
click at [781, 343] on button "Установить начало" at bounding box center [788, 340] width 94 height 21
click at [780, 343] on button "Установить конец" at bounding box center [788, 340] width 94 height 21
click at [780, 343] on button "Установить начало" at bounding box center [788, 340] width 94 height 21
click at [780, 343] on button "Установить конец" at bounding box center [788, 340] width 94 height 21
click at [780, 343] on button "Установить начало" at bounding box center [788, 340] width 94 height 21
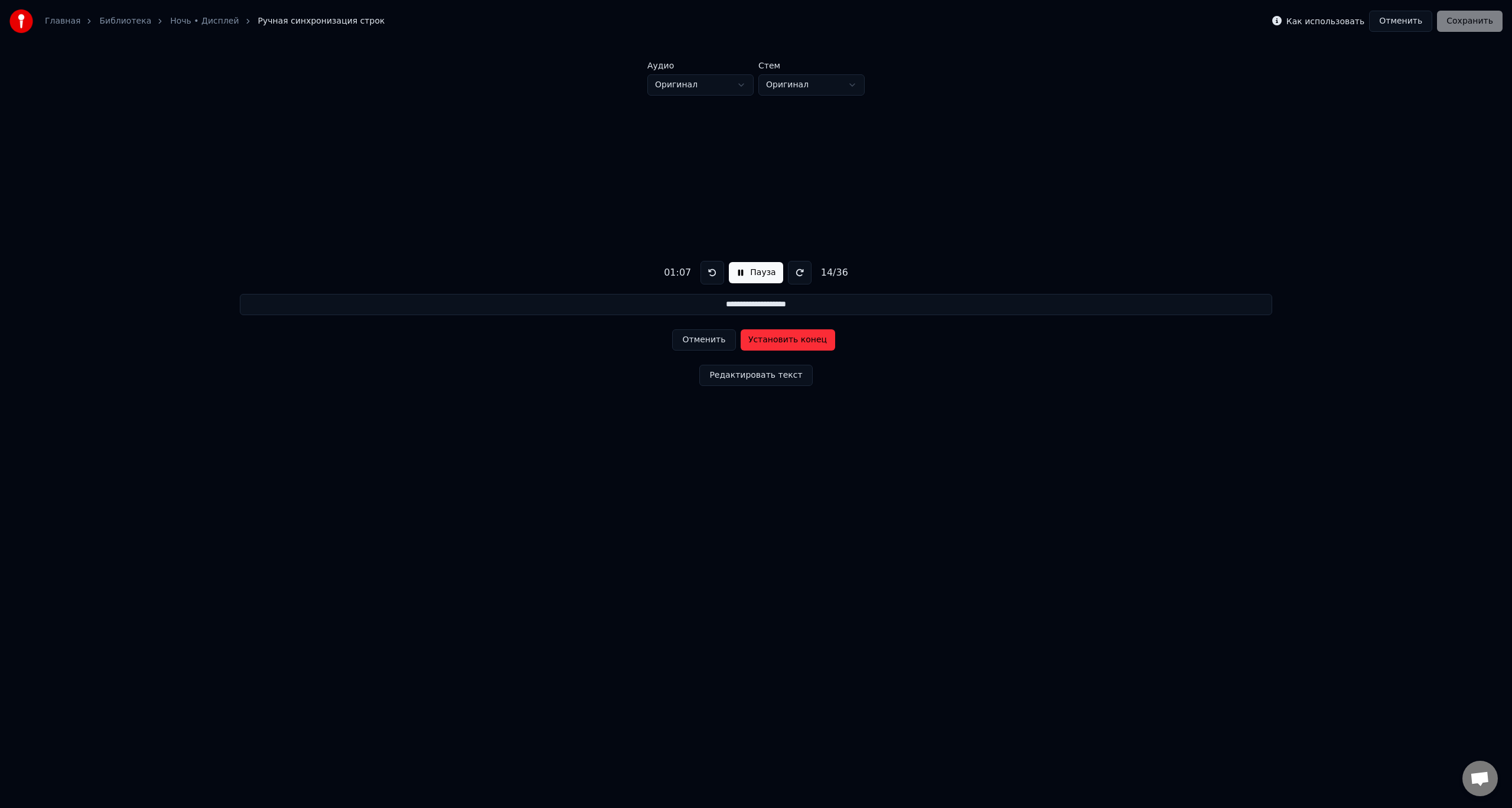
click at [780, 343] on button "Установить конец" at bounding box center [788, 340] width 94 height 21
click at [780, 343] on button "Установить начало" at bounding box center [788, 340] width 94 height 21
click at [780, 343] on button "Установить конец" at bounding box center [788, 340] width 94 height 21
click at [780, 343] on button "Установить начало" at bounding box center [788, 340] width 94 height 21
click at [780, 343] on button "Установить конец" at bounding box center [788, 340] width 94 height 21
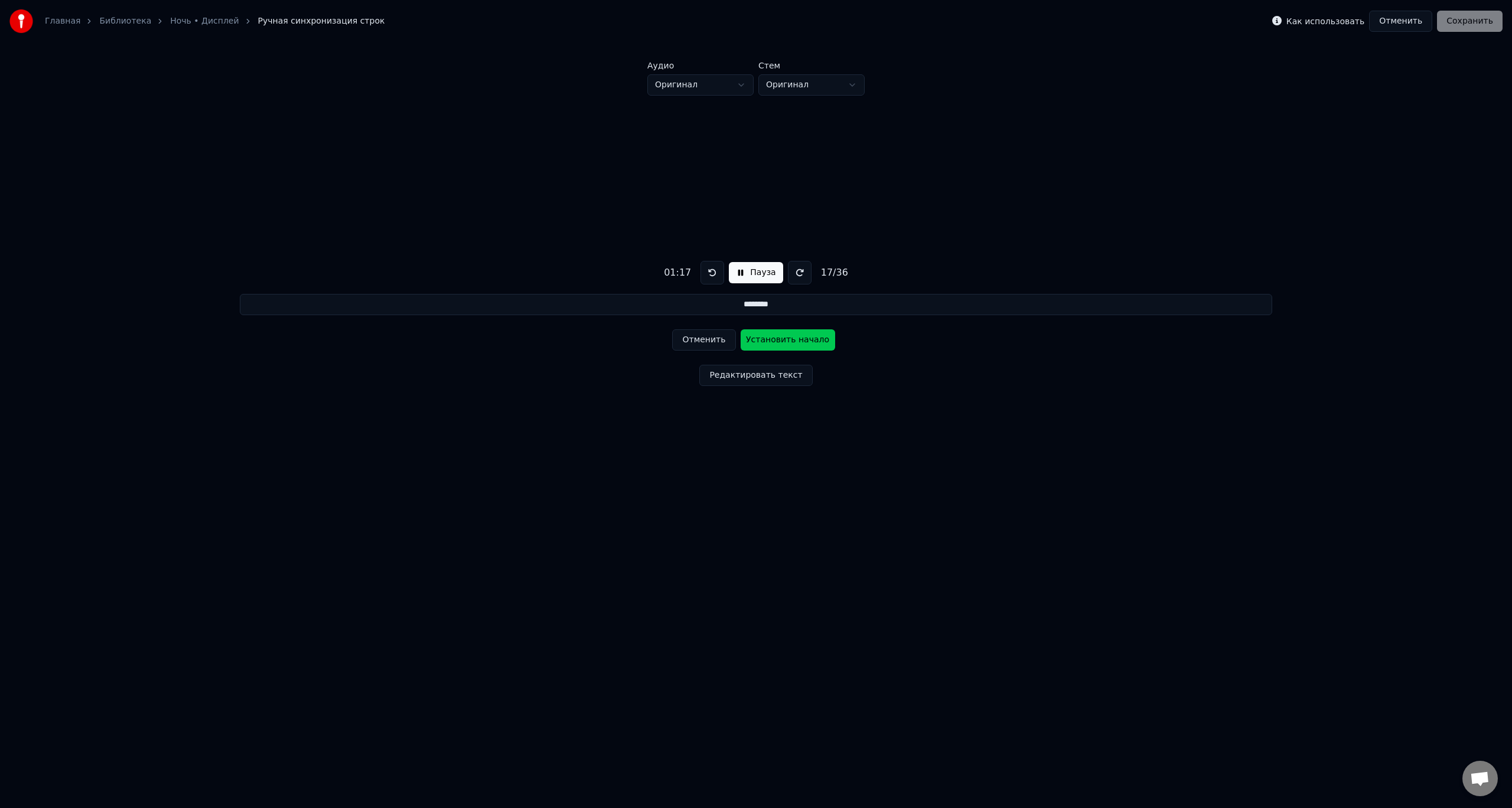
click at [780, 343] on button "Установить начало" at bounding box center [788, 340] width 94 height 21
click at [779, 343] on button "Установить конец" at bounding box center [788, 340] width 94 height 21
click at [779, 343] on button "Установить начало" at bounding box center [788, 340] width 94 height 21
click at [779, 343] on button "Установить конец" at bounding box center [788, 340] width 94 height 21
click at [779, 343] on button "Установить начало" at bounding box center [788, 340] width 94 height 21
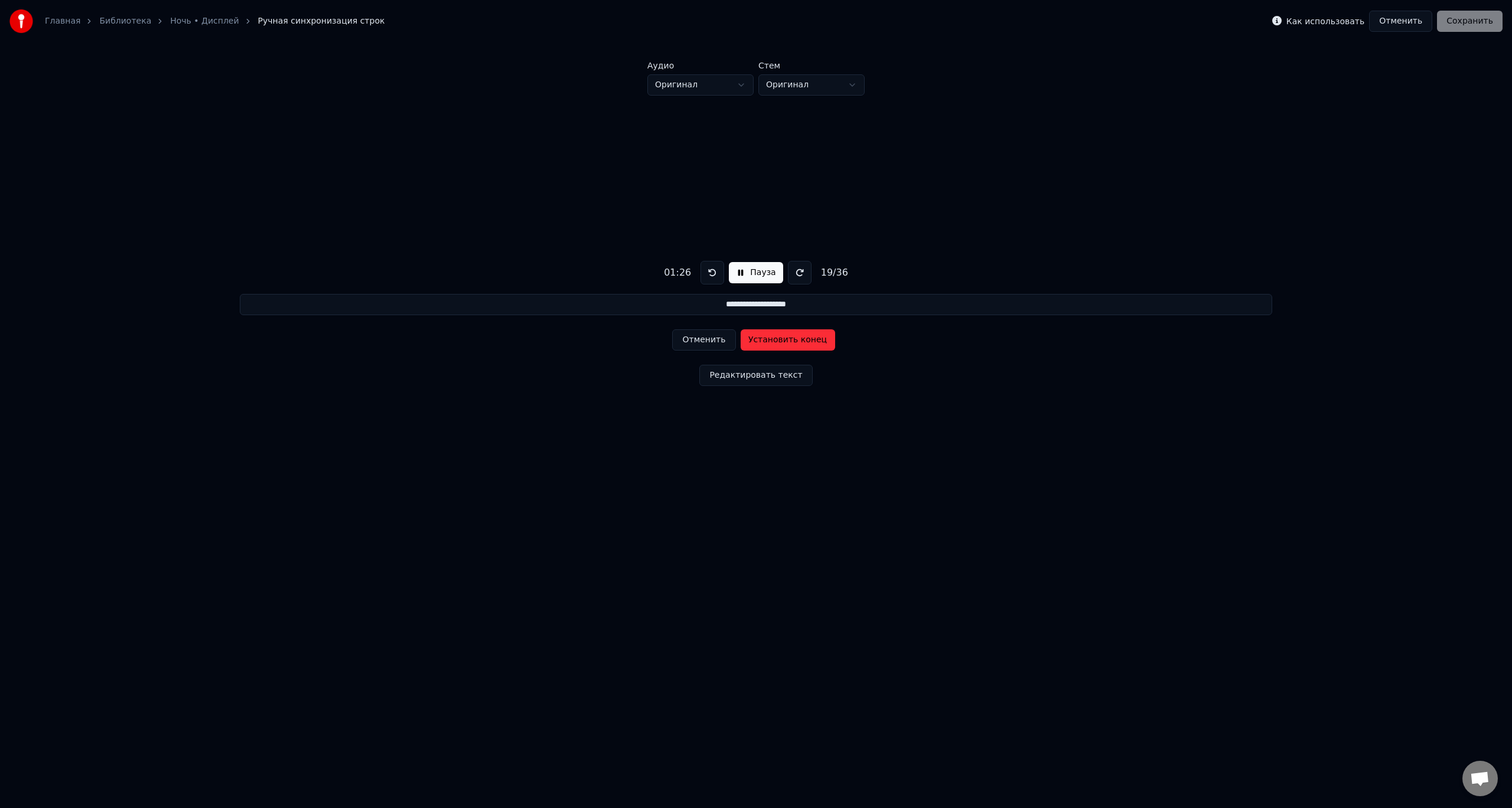
click at [779, 343] on button "Установить конец" at bounding box center [788, 340] width 94 height 21
click at [779, 343] on button "Установить начало" at bounding box center [788, 340] width 94 height 21
click at [779, 343] on button "Установить конец" at bounding box center [788, 340] width 94 height 21
click at [779, 343] on button "Установить начало" at bounding box center [788, 340] width 94 height 21
click at [781, 343] on button "Установить конец" at bounding box center [788, 340] width 94 height 21
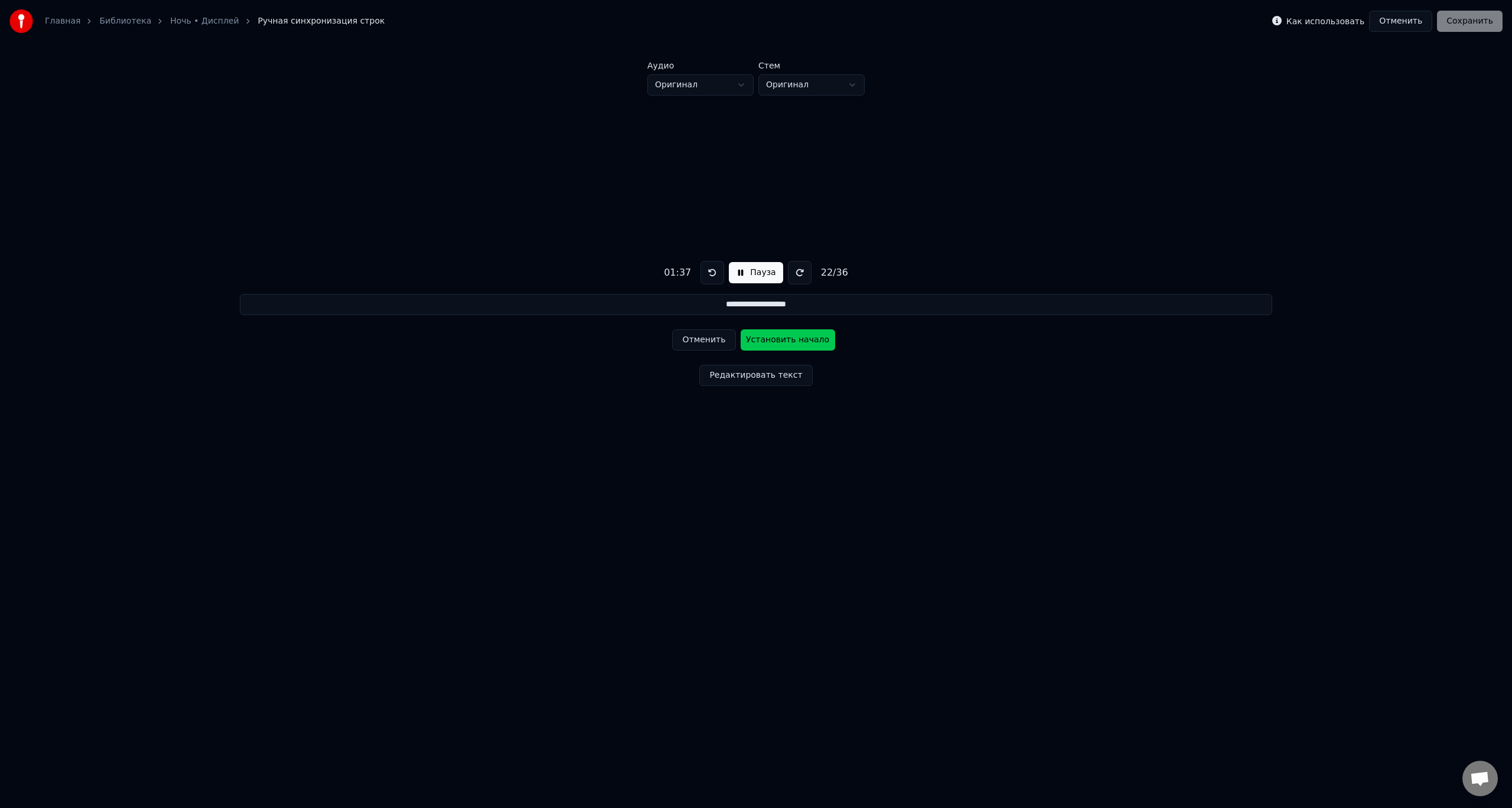
click at [781, 343] on button "Установить начало" at bounding box center [788, 340] width 94 height 21
click at [781, 343] on button "Установить конец" at bounding box center [788, 340] width 94 height 21
click at [781, 343] on button "Установить начало" at bounding box center [788, 340] width 94 height 21
click at [781, 343] on button "Установить конец" at bounding box center [788, 340] width 94 height 21
click at [781, 343] on button "Установить начало" at bounding box center [788, 340] width 94 height 21
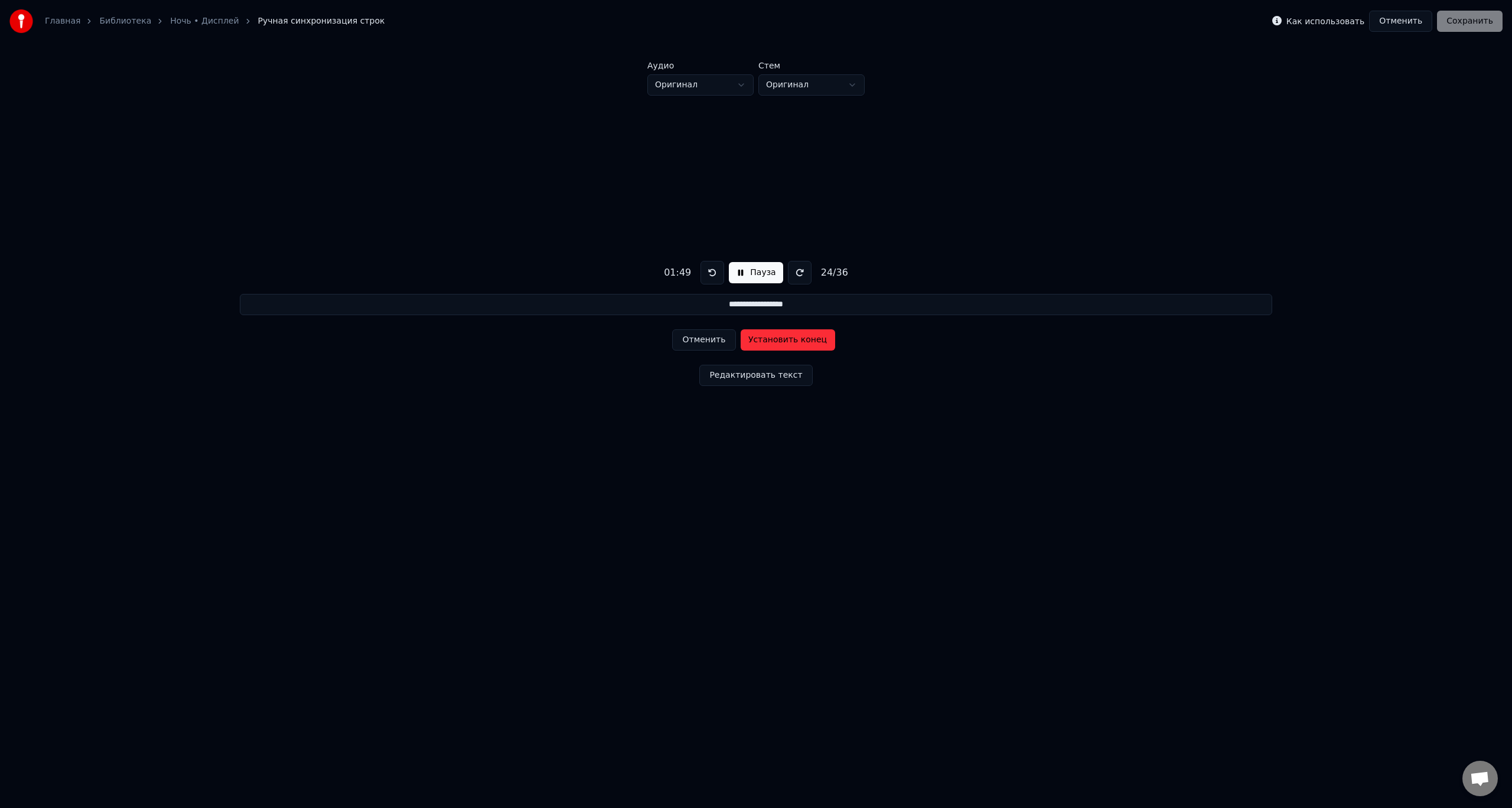
click at [781, 343] on button "Установить конец" at bounding box center [788, 340] width 94 height 21
click at [780, 343] on button "Установить начало" at bounding box center [788, 340] width 94 height 21
click at [780, 343] on button "Установить конец" at bounding box center [788, 340] width 94 height 21
click at [780, 343] on button "Установить начало" at bounding box center [788, 340] width 94 height 21
click at [780, 343] on button "Установить конец" at bounding box center [788, 340] width 94 height 21
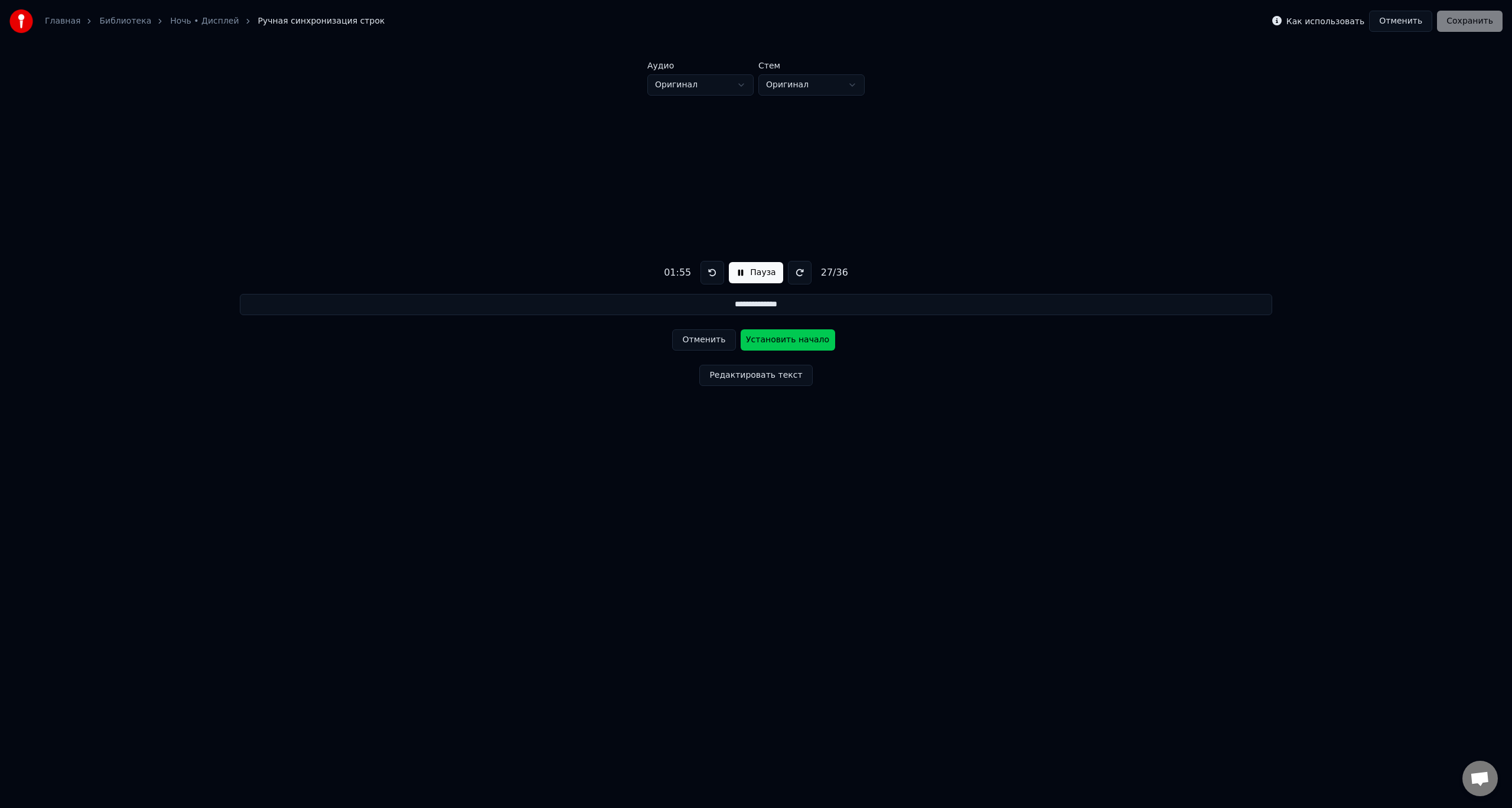
click at [780, 343] on button "Установить начало" at bounding box center [788, 340] width 94 height 21
click at [780, 343] on button "Установить конец" at bounding box center [788, 340] width 94 height 21
click at [780, 343] on button "Установить начало" at bounding box center [788, 340] width 94 height 21
click at [780, 343] on button "Установить конец" at bounding box center [788, 340] width 94 height 21
click at [780, 343] on button "Установить начало" at bounding box center [788, 340] width 94 height 21
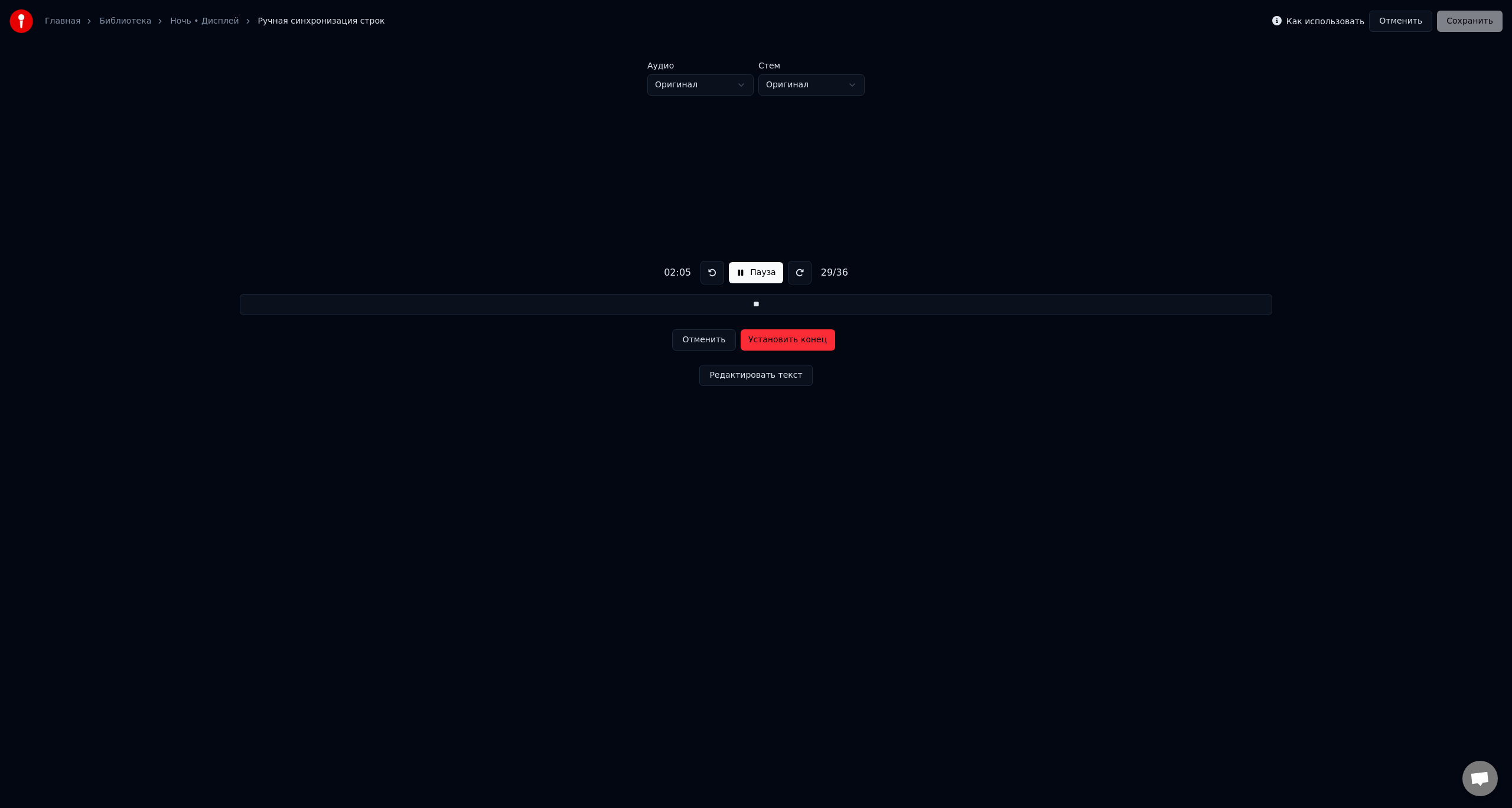
click at [777, 343] on button "Установить конец" at bounding box center [788, 340] width 94 height 21
click at [777, 343] on button "Установить начало" at bounding box center [788, 340] width 94 height 21
click at [777, 343] on button "Установить конец" at bounding box center [788, 340] width 94 height 21
click at [777, 343] on button "Установить начало" at bounding box center [788, 340] width 94 height 21
click at [777, 343] on button "Установить конец" at bounding box center [788, 340] width 94 height 21
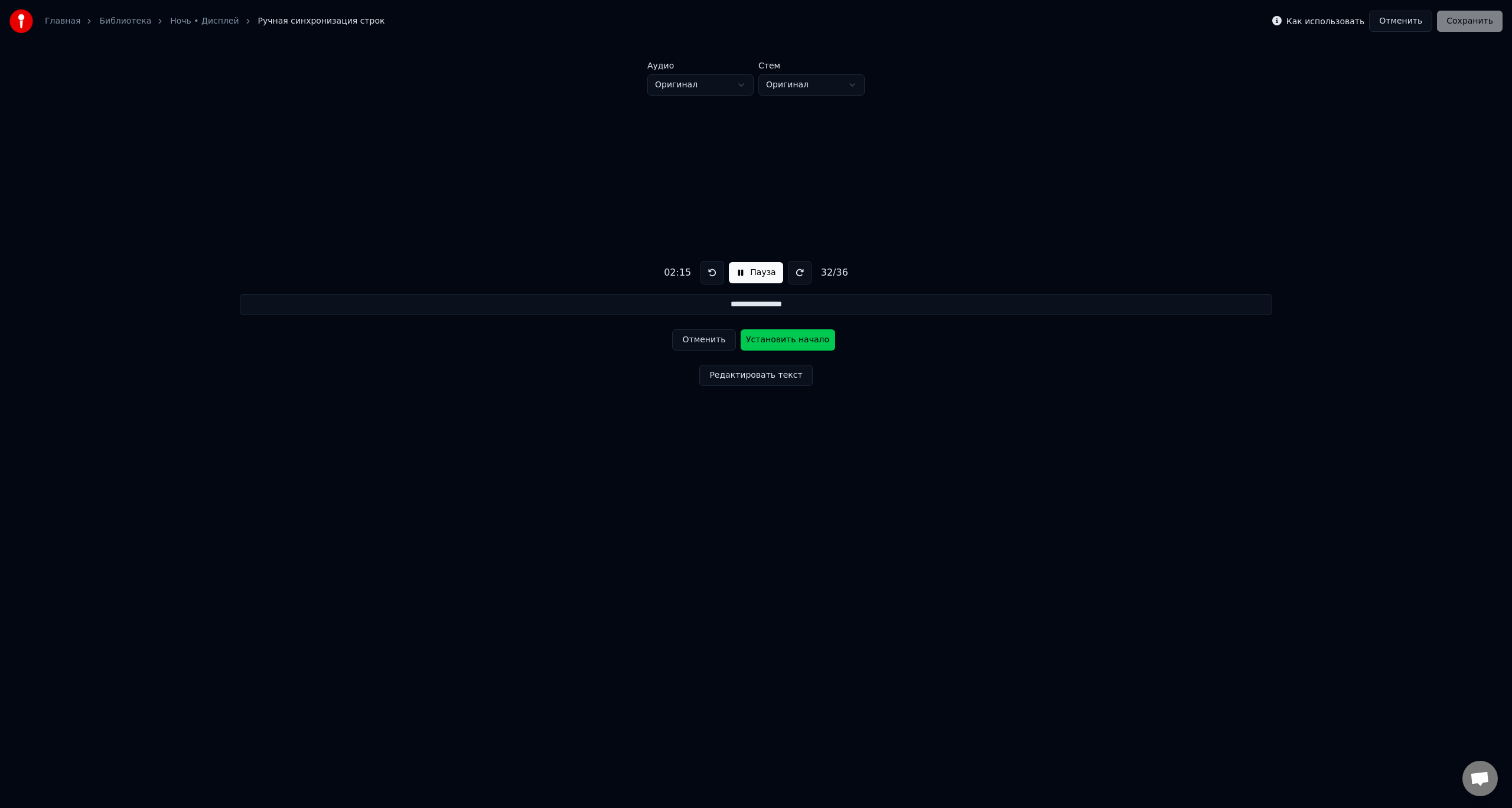
click at [777, 343] on button "Установить начало" at bounding box center [788, 340] width 94 height 21
click at [777, 343] on button "Установить конец" at bounding box center [788, 340] width 94 height 21
click at [777, 343] on button "Установить начало" at bounding box center [788, 340] width 94 height 21
click at [777, 343] on button "Установить конец" at bounding box center [788, 340] width 94 height 21
click at [777, 343] on button "Установить начало" at bounding box center [788, 340] width 94 height 21
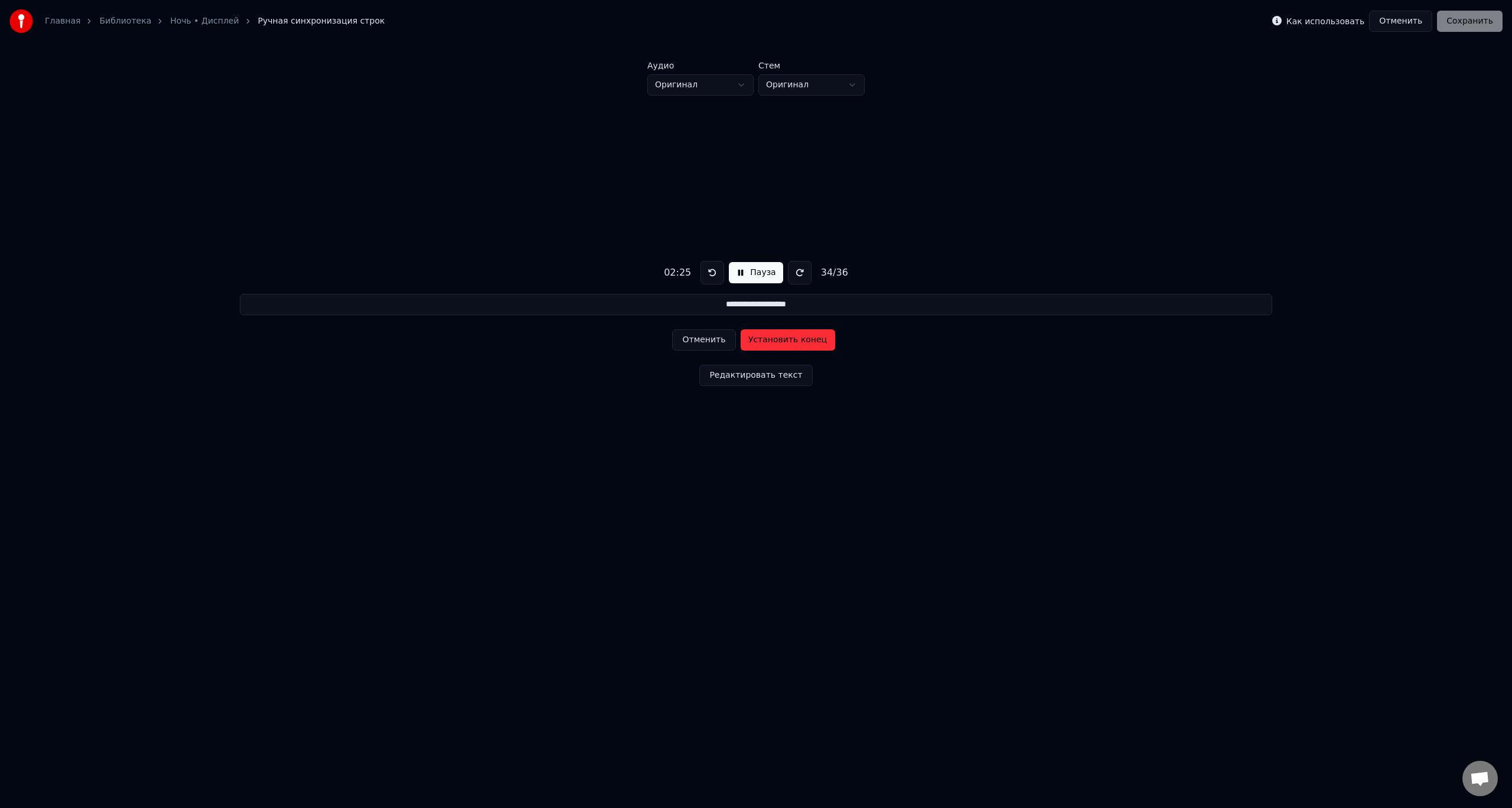
click at [777, 343] on button "Установить конец" at bounding box center [788, 340] width 94 height 21
click at [777, 343] on button "Установить начало" at bounding box center [788, 340] width 94 height 21
click at [782, 342] on button "Установить конец" at bounding box center [788, 340] width 94 height 21
type input "**********"
click at [782, 342] on button "Установить начало" at bounding box center [788, 340] width 94 height 21
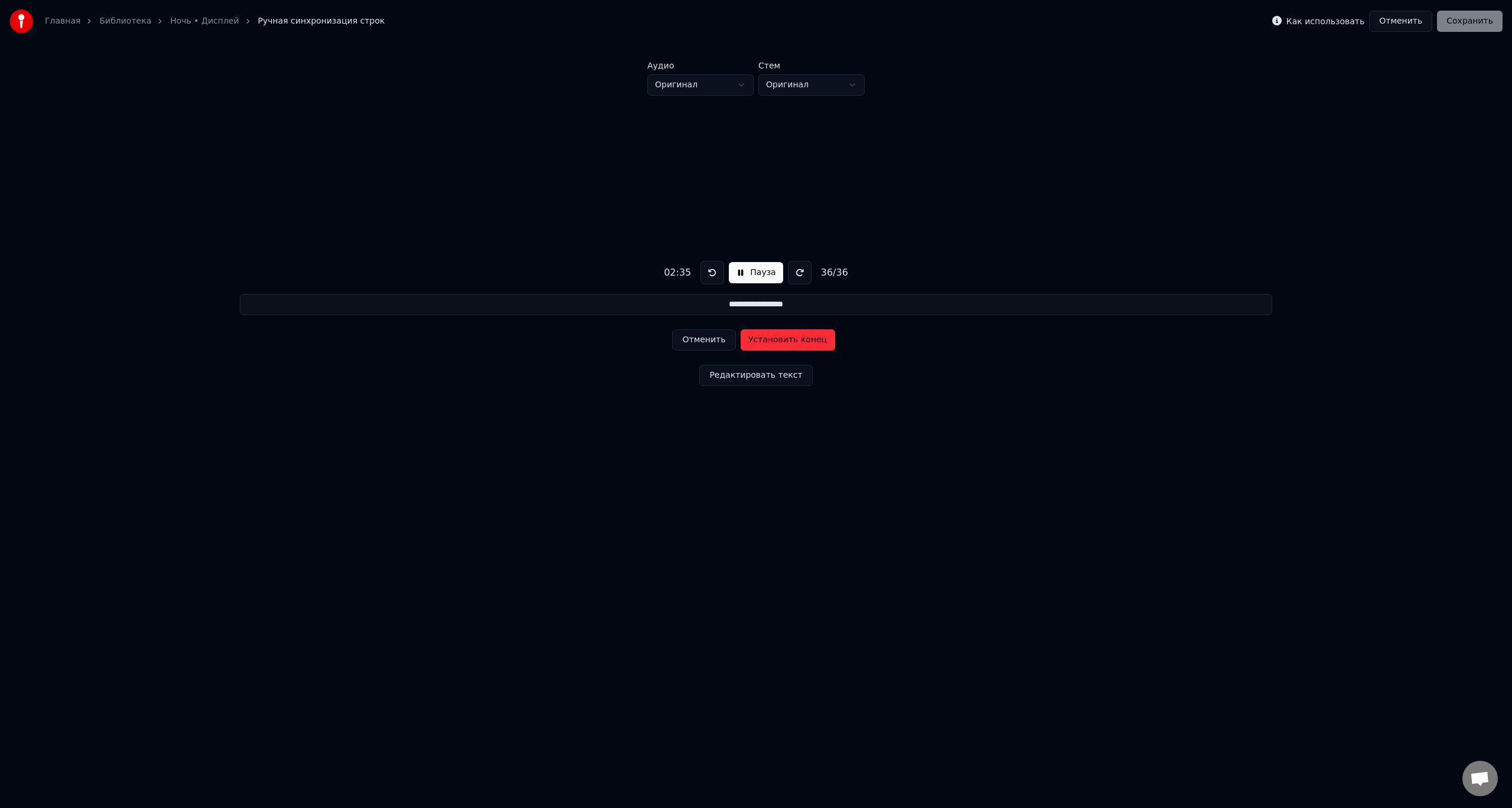
click at [782, 342] on button "Установить конец" at bounding box center [788, 340] width 94 height 21
click at [1477, 22] on button "Сохранить" at bounding box center [1470, 21] width 66 height 21
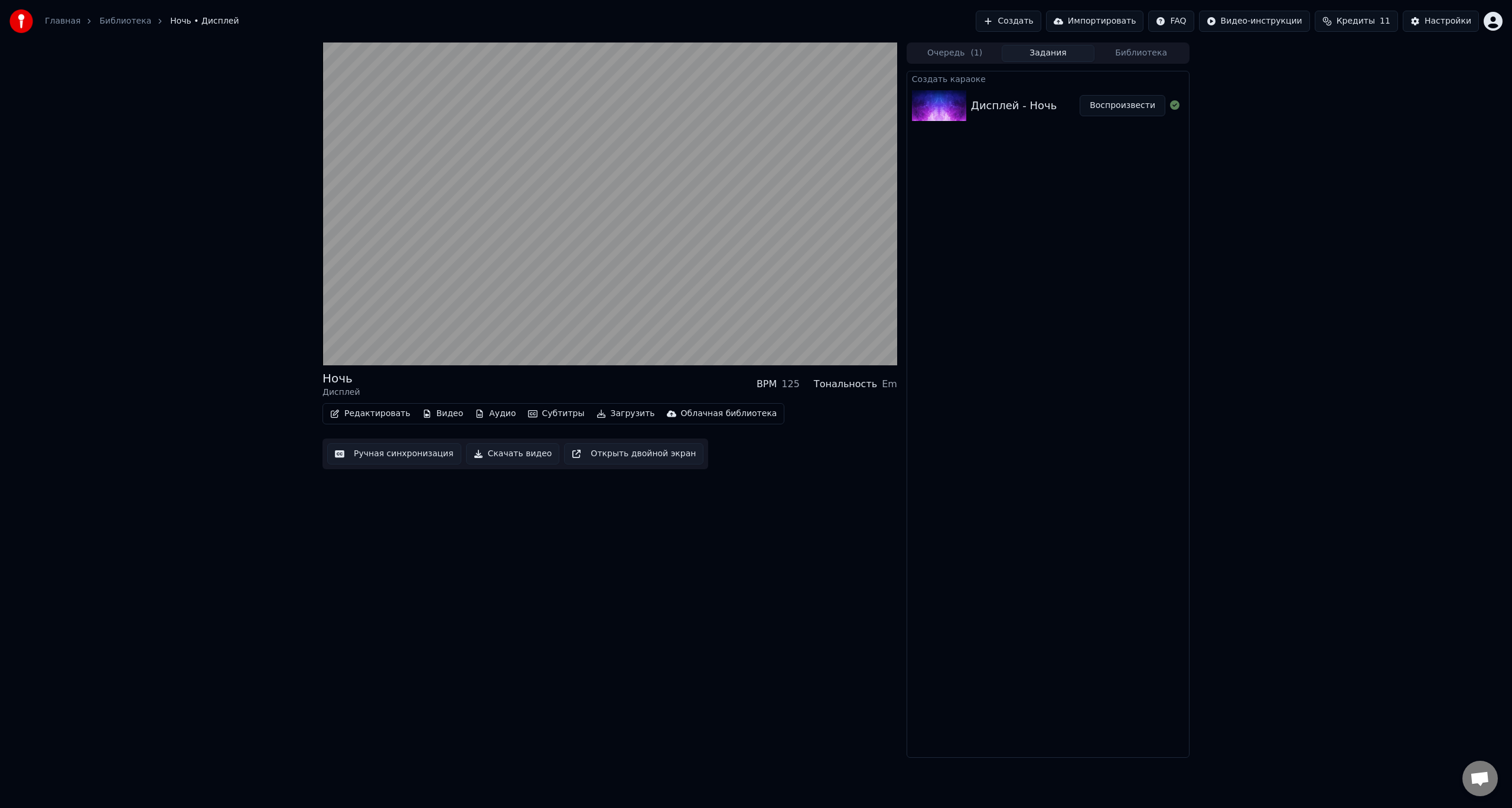
click at [441, 414] on button "Видео" at bounding box center [443, 414] width 51 height 17
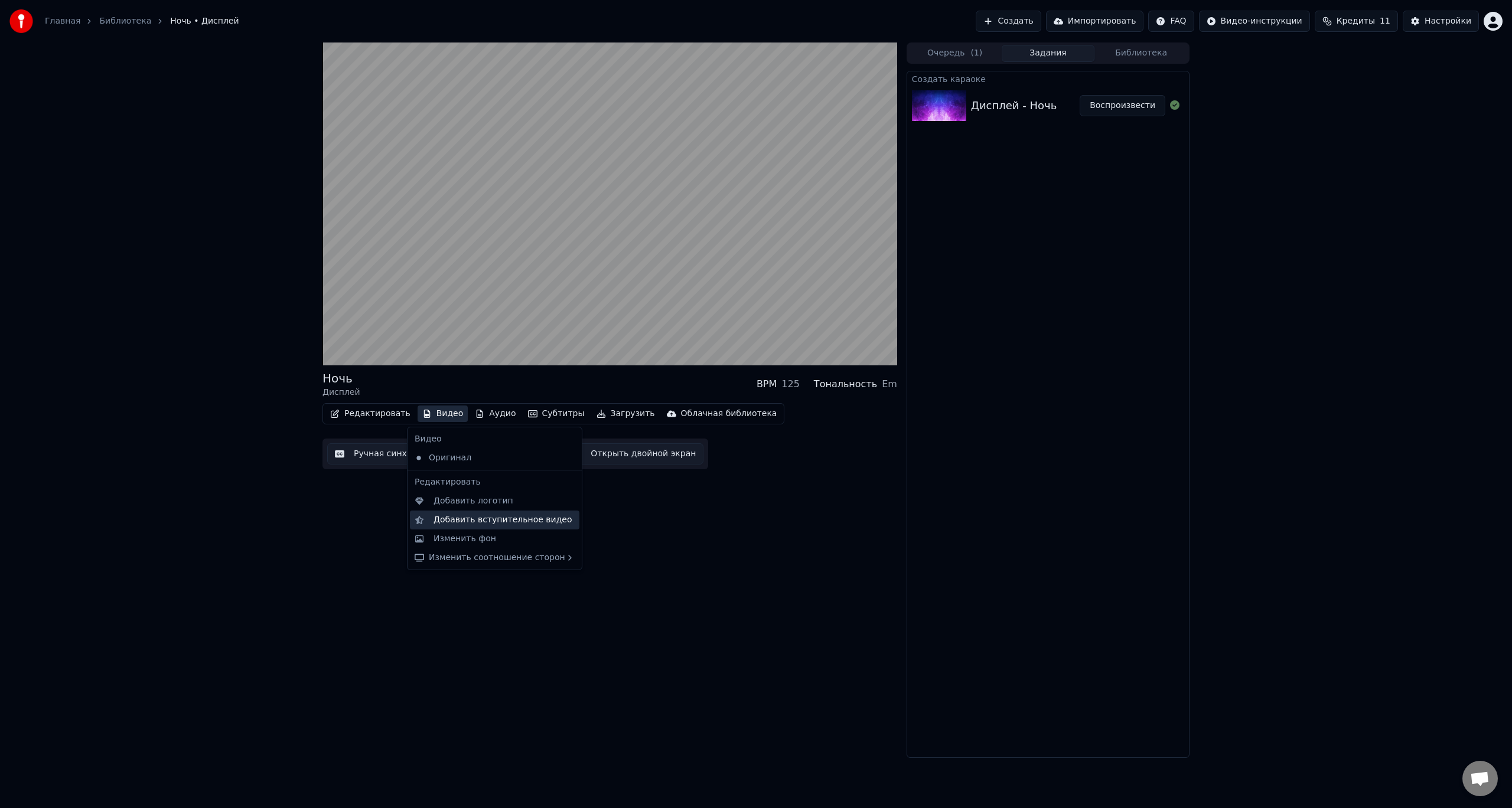
click at [496, 521] on div "Добавить вступительное видео" at bounding box center [503, 519] width 139 height 11
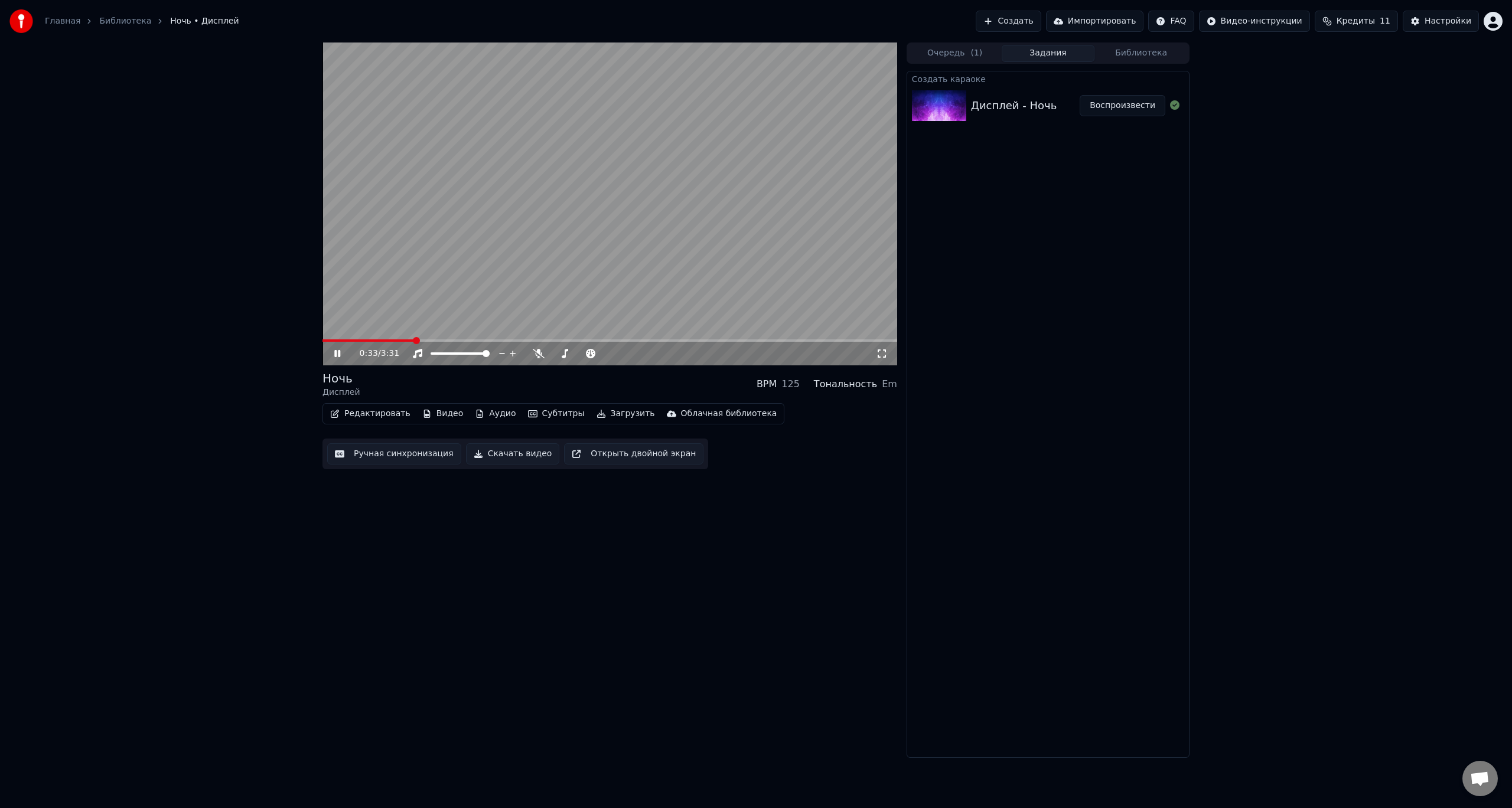
click at [340, 357] on icon at bounding box center [346, 354] width 28 height 9
click at [444, 416] on button "Видео" at bounding box center [443, 414] width 51 height 17
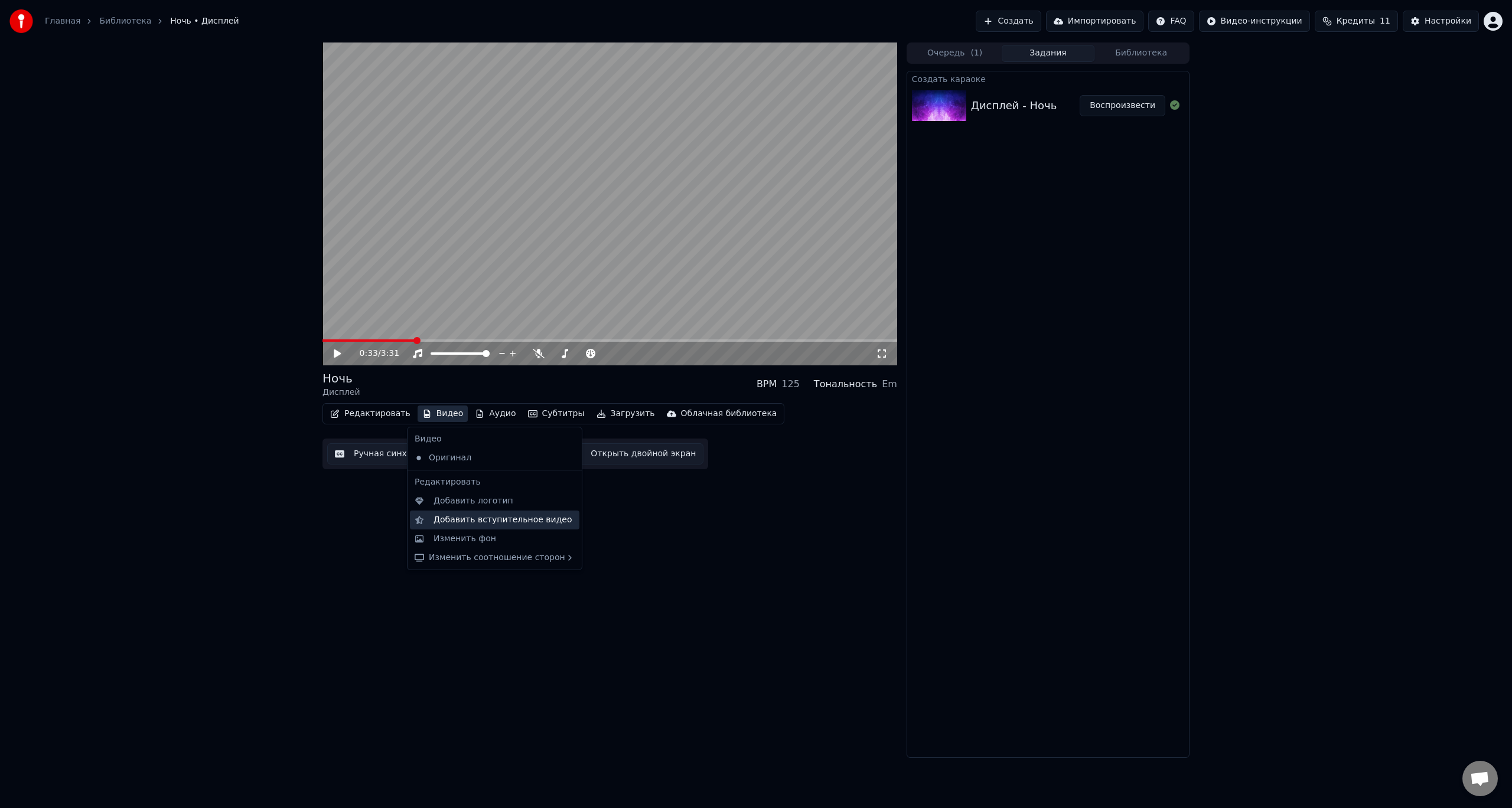
click at [512, 525] on div "Добавить вступительное видео" at bounding box center [503, 519] width 139 height 11
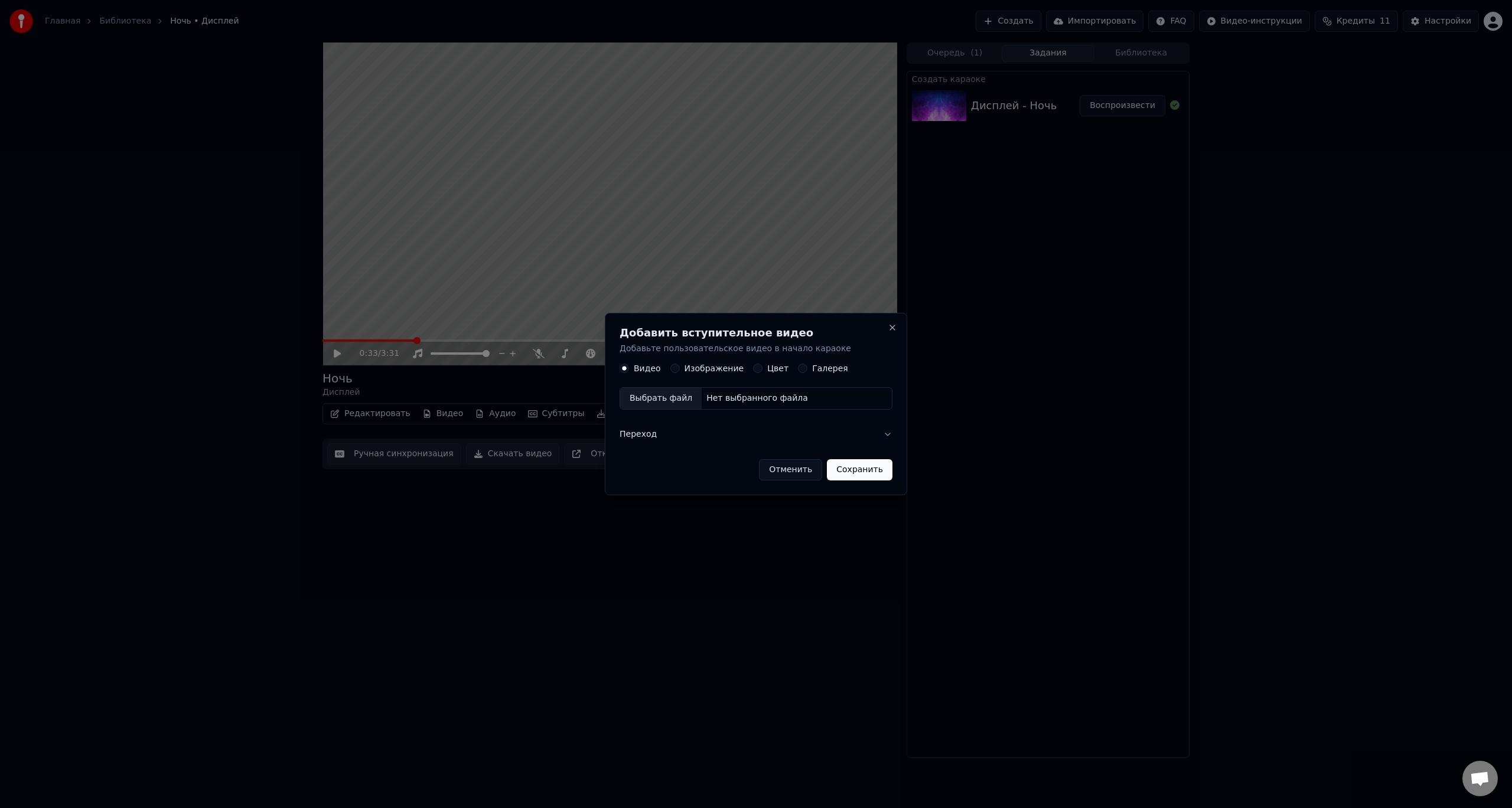
click at [753, 369] on button "Цвет" at bounding box center [758, 369] width 9 height 9
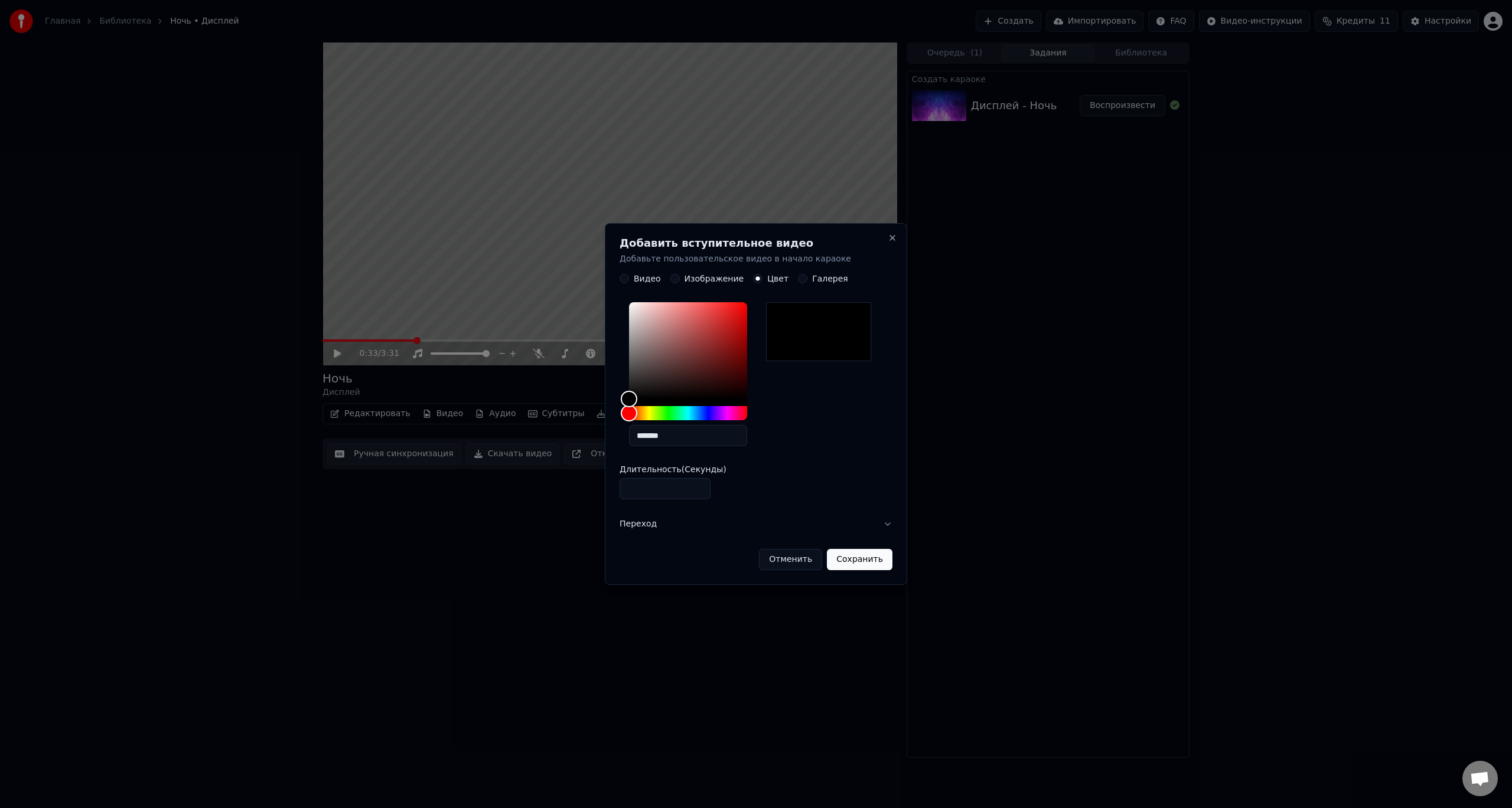
drag, startPoint x: 642, startPoint y: 489, endPoint x: 602, endPoint y: 484, distance: 40.3
click at [602, 484] on body "Главная Библиотека Ночь • Дисплей Создать Импортировать FAQ Видео-инструкции Кр…" at bounding box center [756, 404] width 1512 height 808
click at [697, 483] on input "*" at bounding box center [665, 489] width 91 height 21
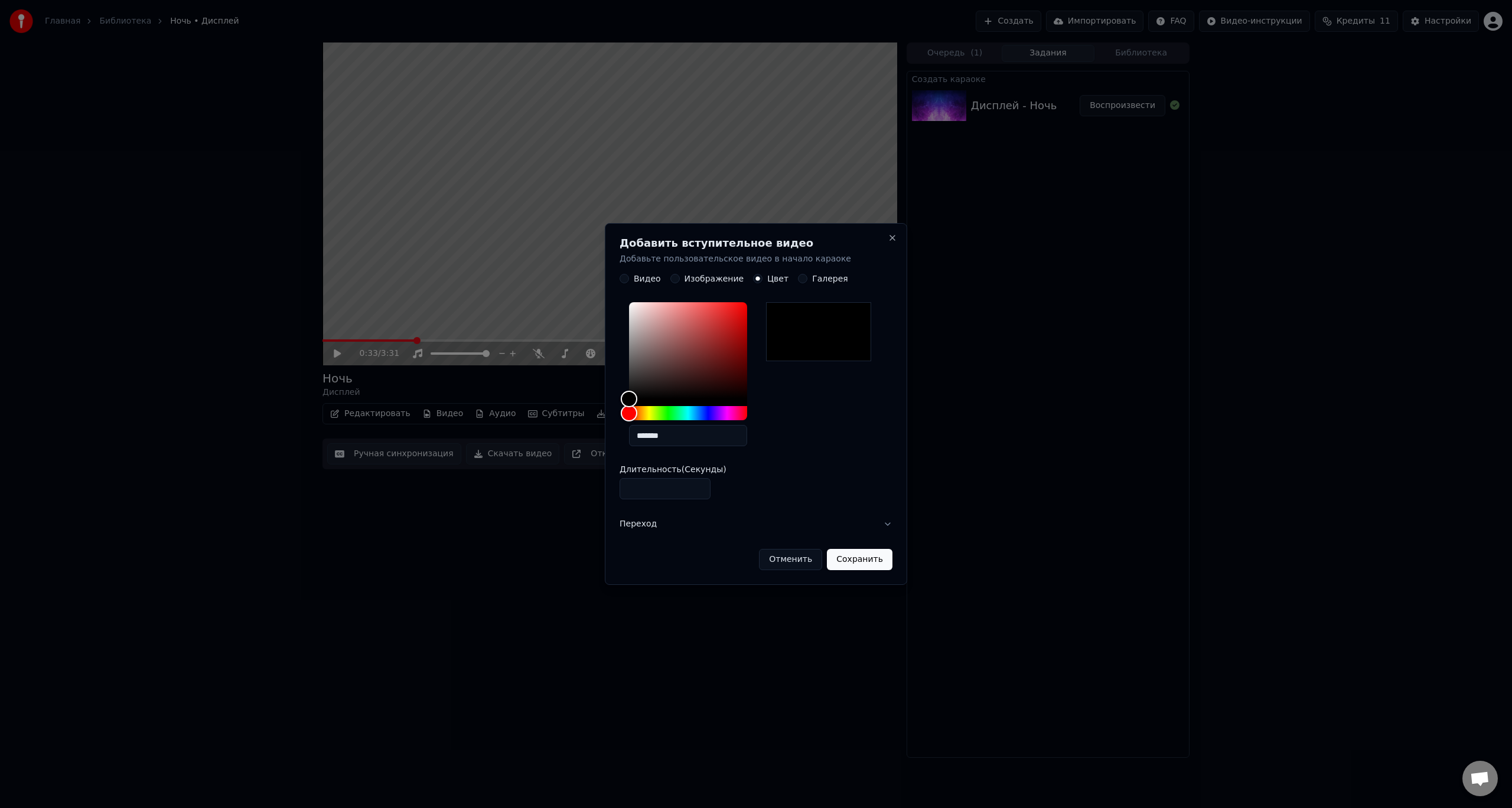
type input "*"
click at [697, 483] on input "*" at bounding box center [665, 489] width 91 height 21
click at [679, 521] on button "Переход" at bounding box center [756, 525] width 273 height 31
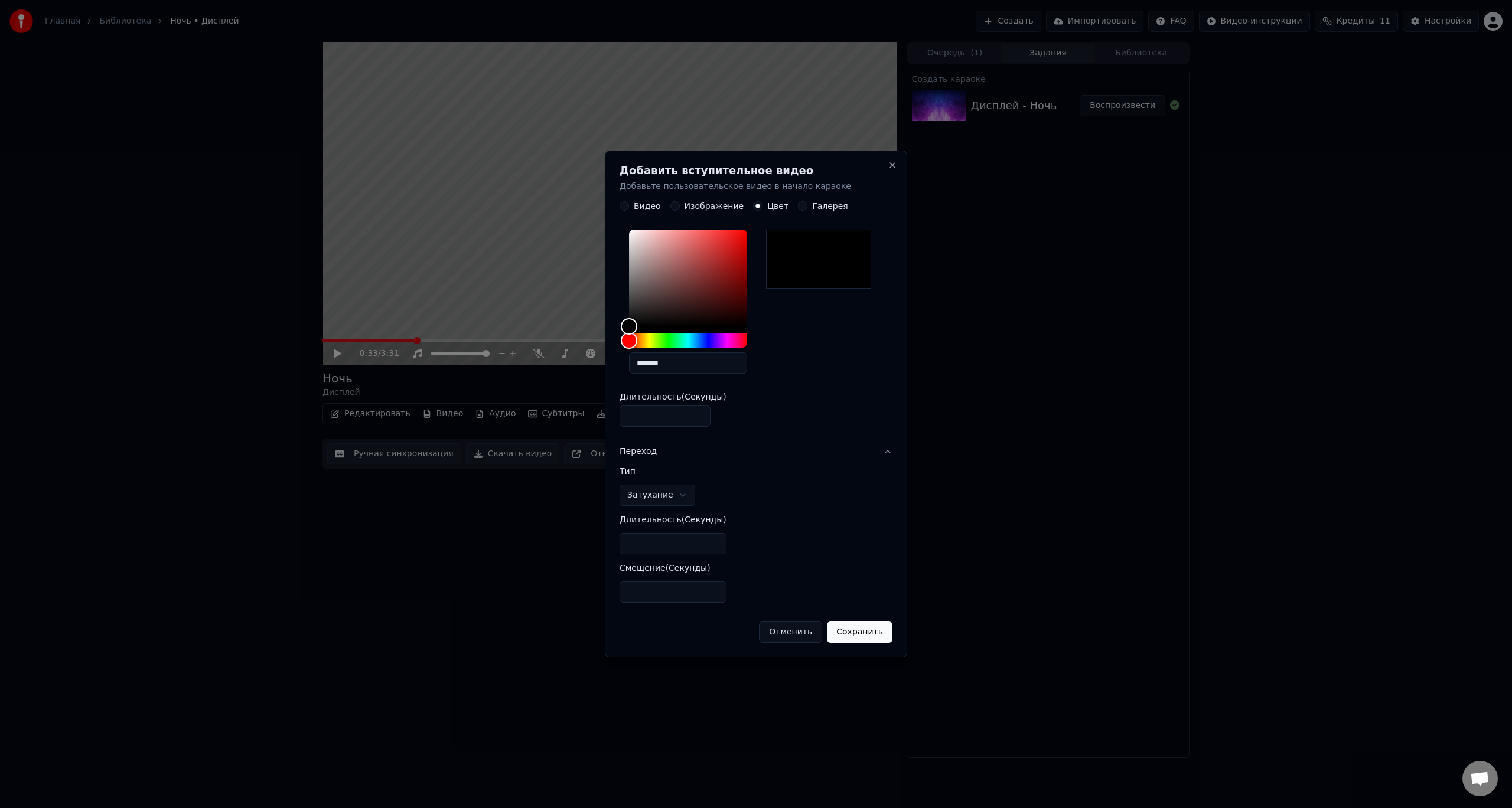
click at [680, 492] on body "**********" at bounding box center [756, 404] width 1512 height 808
click at [715, 488] on body "**********" at bounding box center [756, 404] width 1512 height 808
click at [715, 488] on div "**********" at bounding box center [756, 540] width 273 height 146
click at [858, 640] on button "Сохранить" at bounding box center [860, 633] width 66 height 21
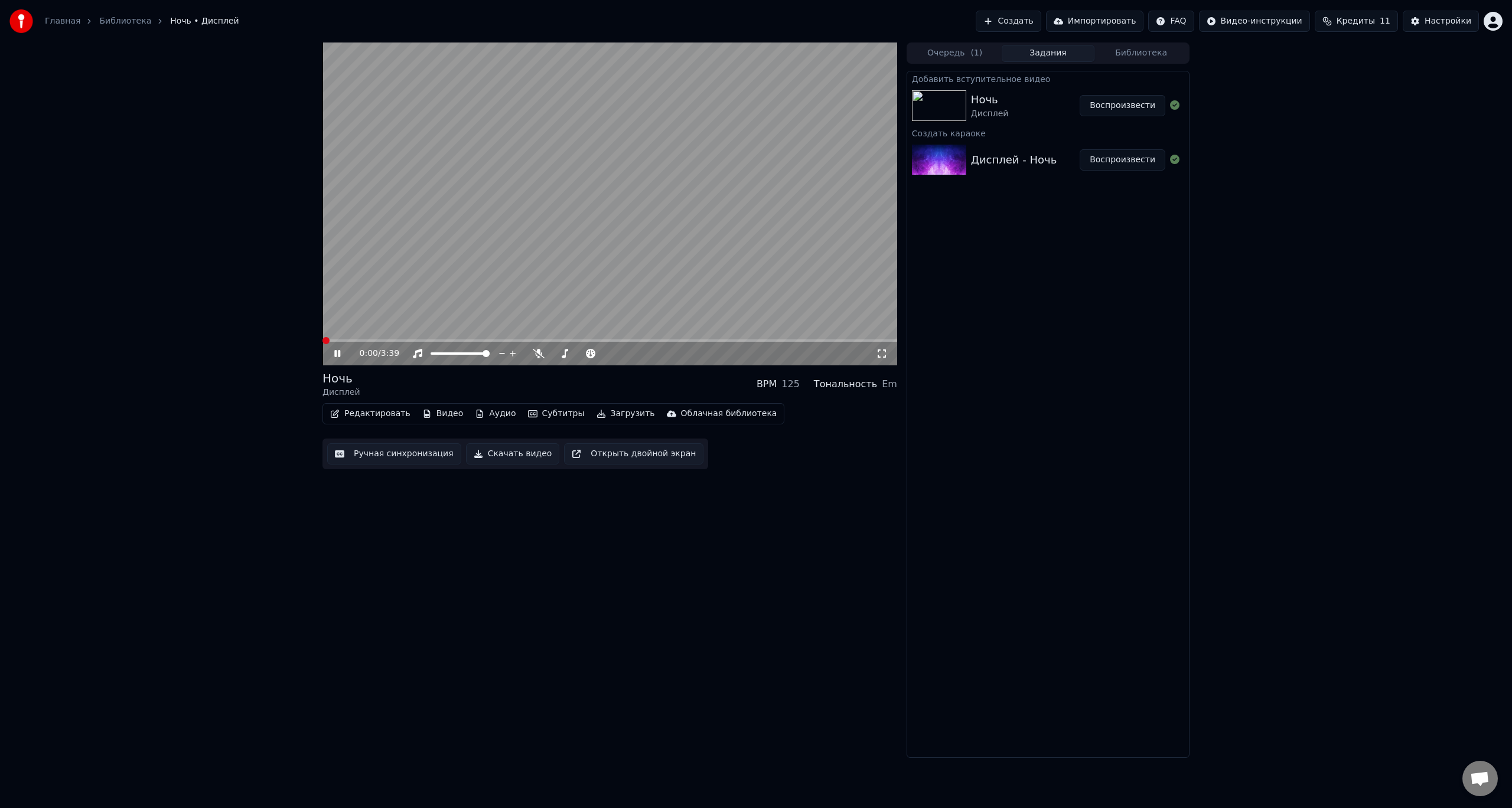
click at [323, 344] on span at bounding box center [326, 340] width 7 height 7
click at [585, 213] on video at bounding box center [610, 204] width 575 height 323
click at [440, 416] on button "Видео" at bounding box center [443, 414] width 51 height 17
click at [1038, 165] on div "Дисплей - Ночь" at bounding box center [1014, 160] width 86 height 17
click at [1134, 164] on button "Воспроизвести" at bounding box center [1123, 160] width 86 height 21
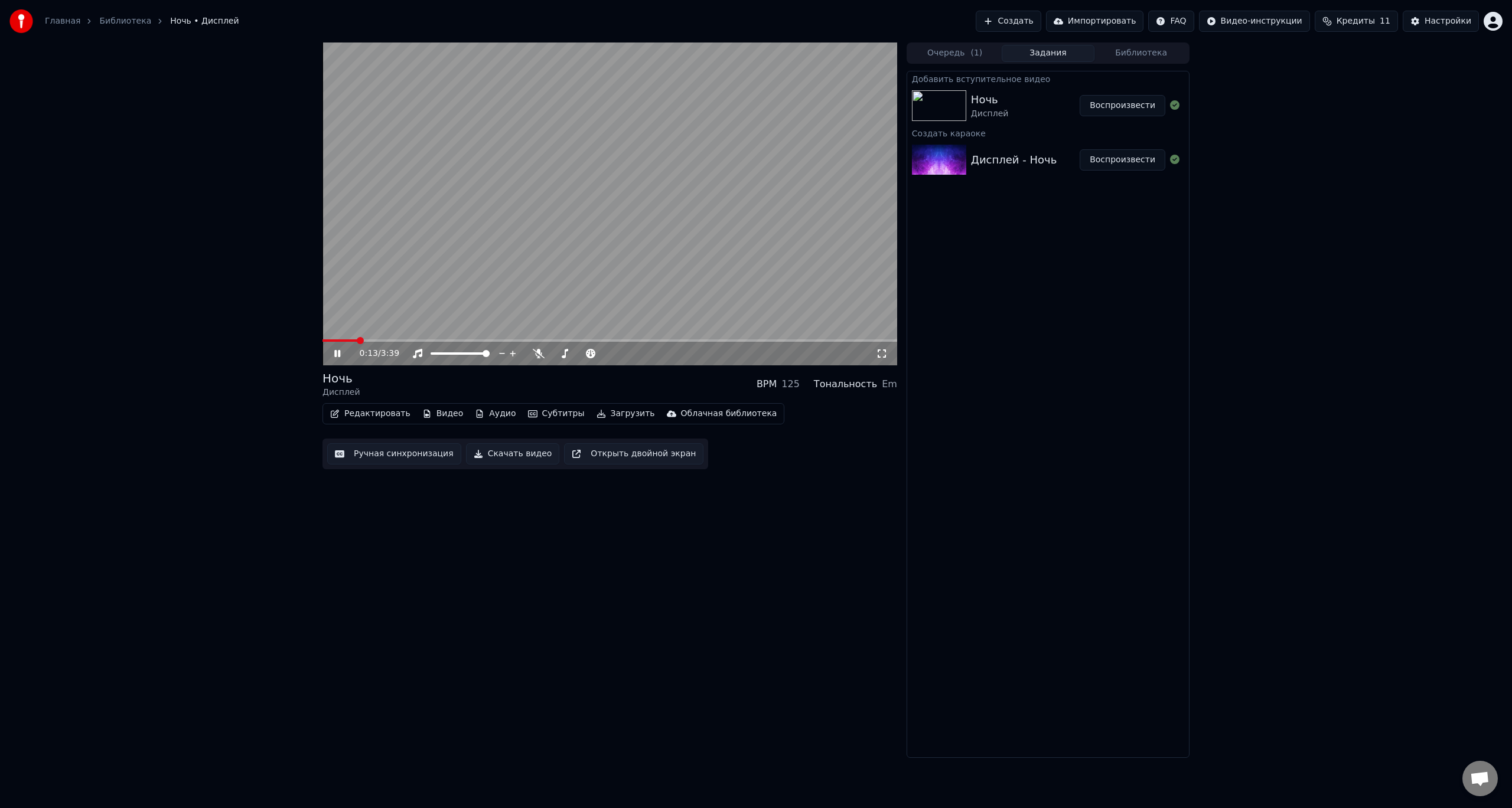
click at [343, 352] on icon at bounding box center [346, 354] width 28 height 9
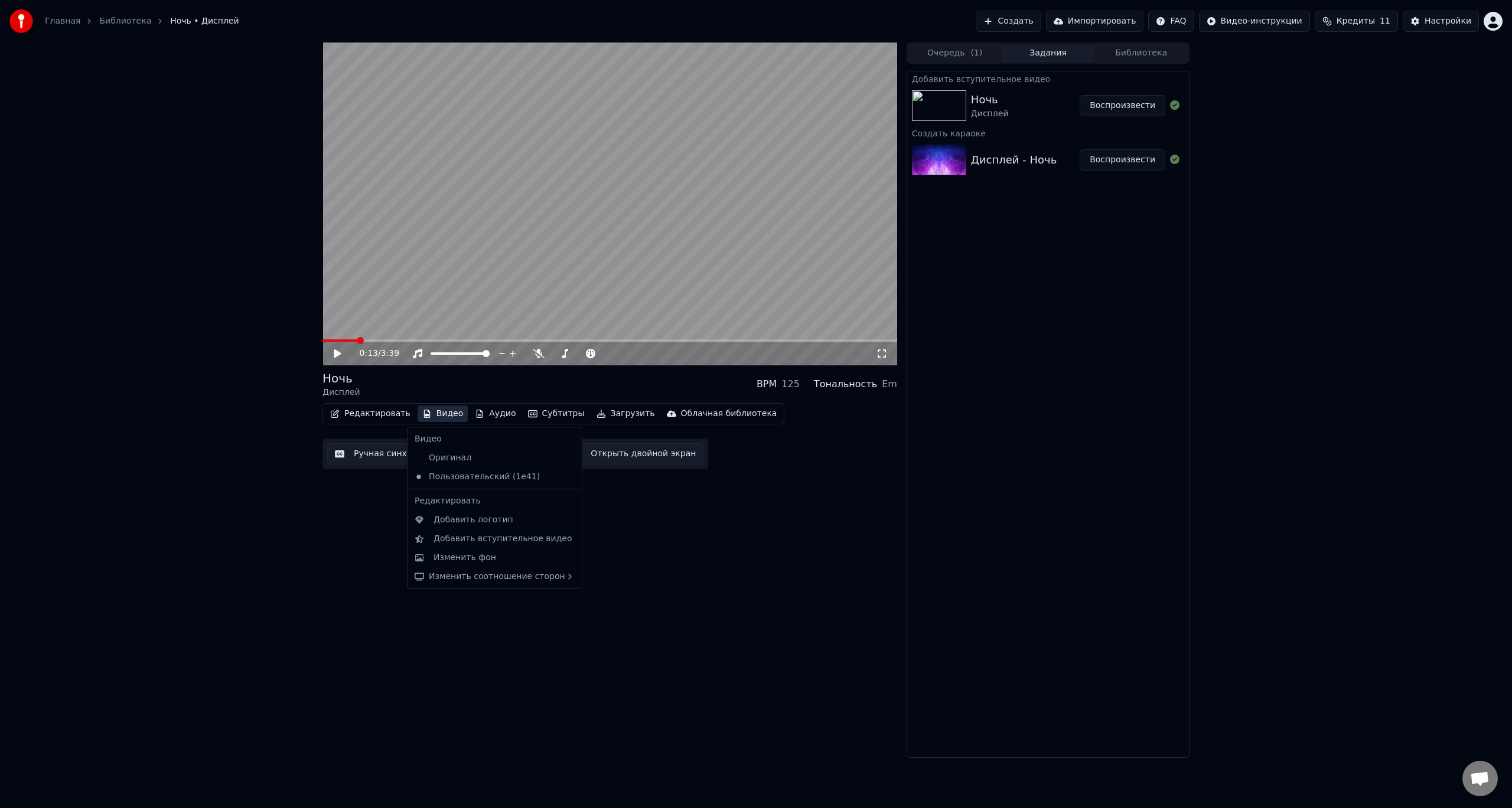
click at [443, 416] on button "Видео" at bounding box center [443, 414] width 51 height 17
click at [445, 539] on div "Добавить вступительное видео" at bounding box center [503, 538] width 139 height 11
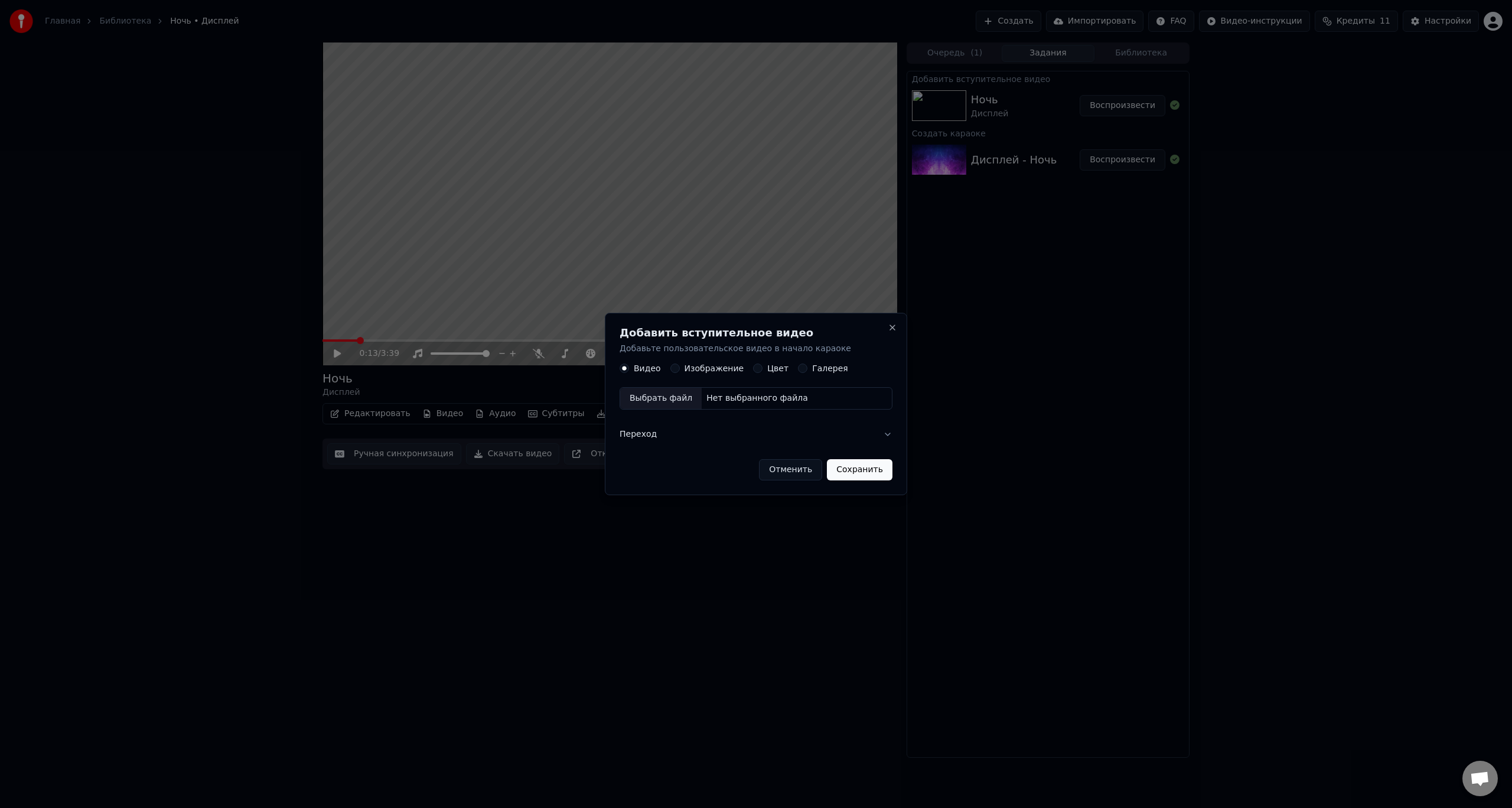
click at [798, 469] on button "Отменить" at bounding box center [791, 470] width 63 height 21
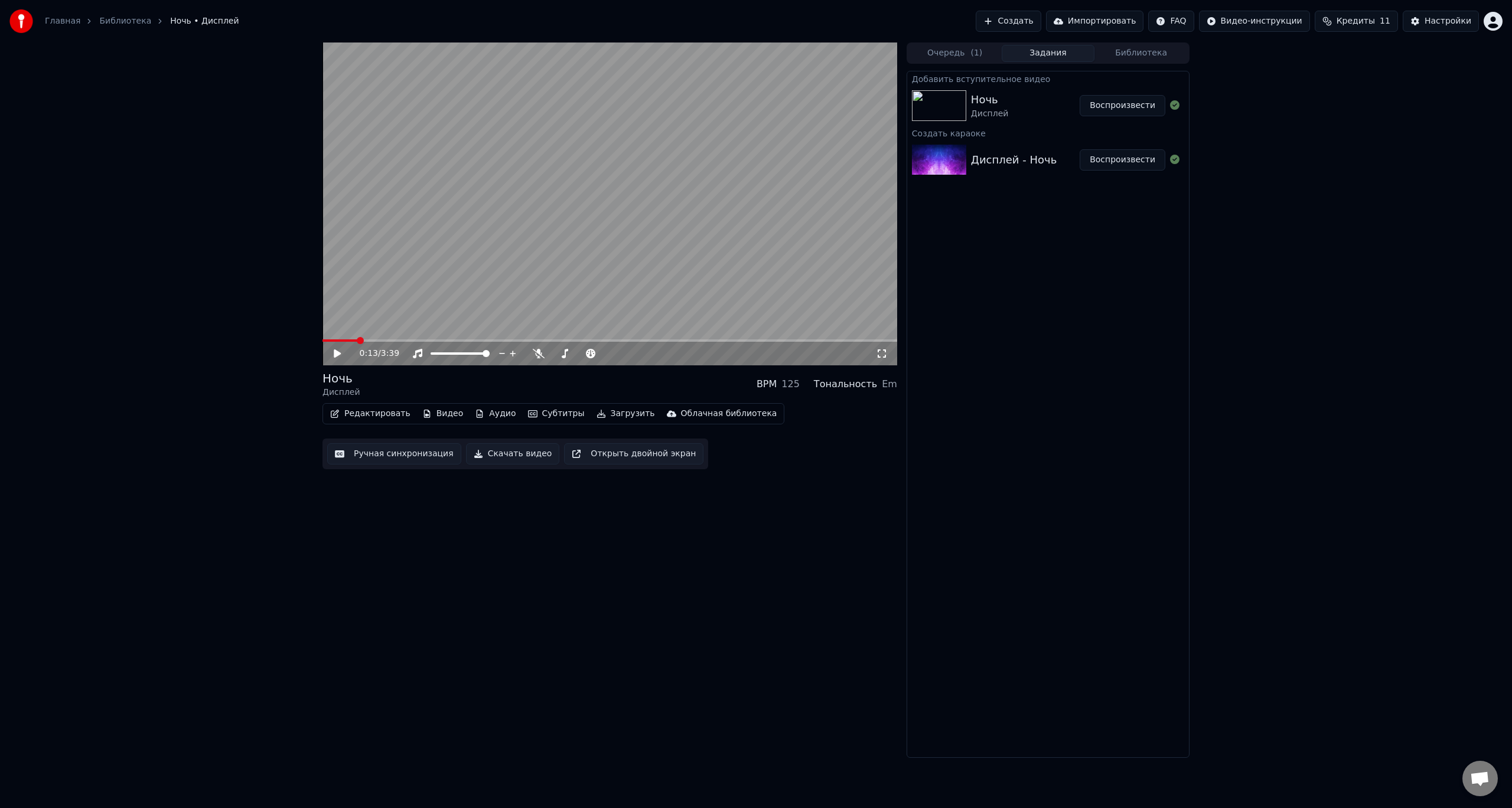
click at [261, 202] on div "0:13 / 3:39 Ночь Дисплей BPM 125 Тональность Em Редактировать Видео Аудио Субти…" at bounding box center [756, 401] width 1512 height 715
drag, startPoint x: 264, startPoint y: 196, endPoint x: 268, endPoint y: 191, distance: 6.4
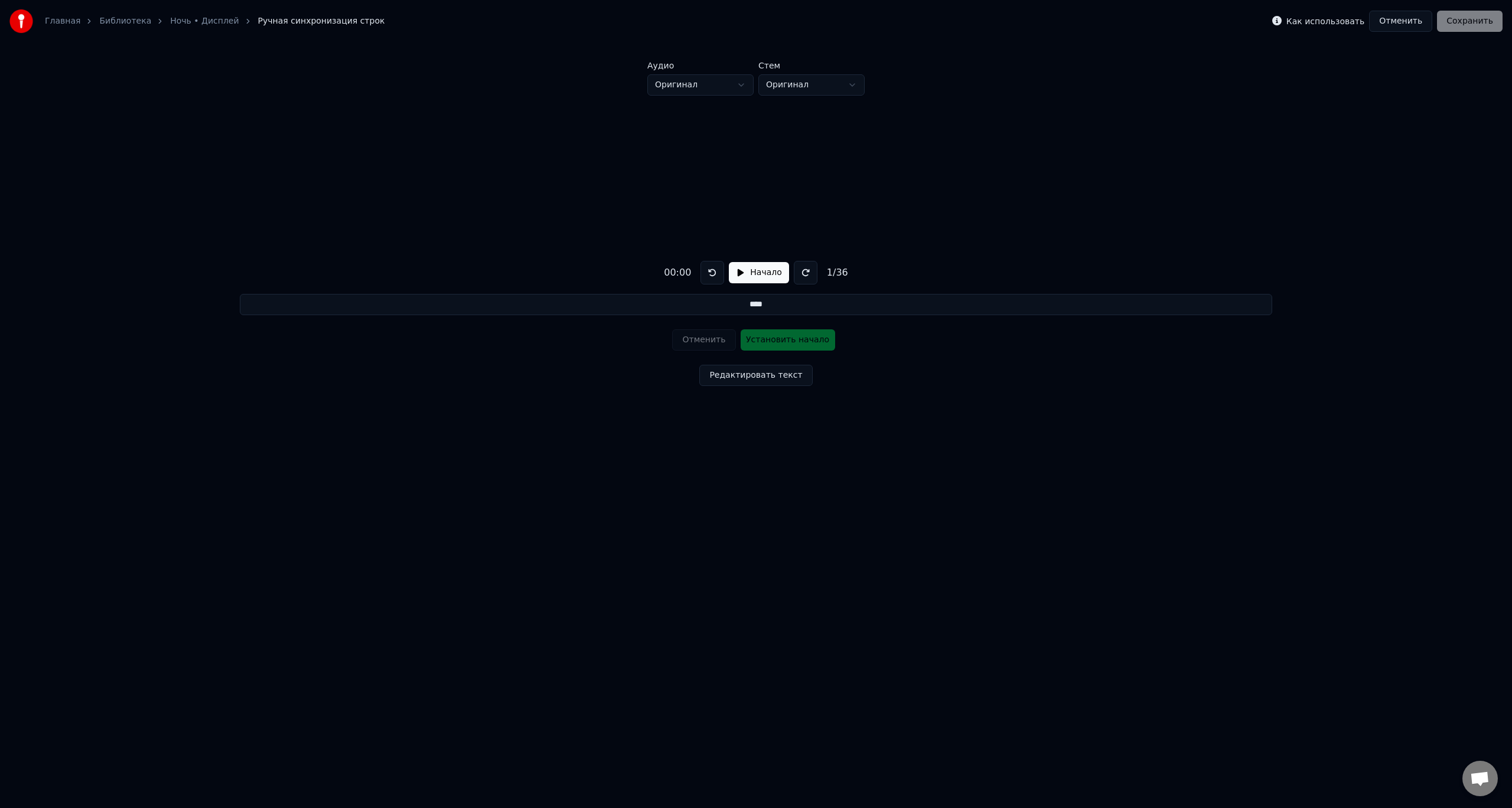
click at [1051, 122] on div "00:00 Начало 1 / 36 **** Отменить Установить начало Редактировать текст" at bounding box center [756, 321] width 1474 height 450
click at [1419, 23] on button "Отменить" at bounding box center [1401, 21] width 63 height 21
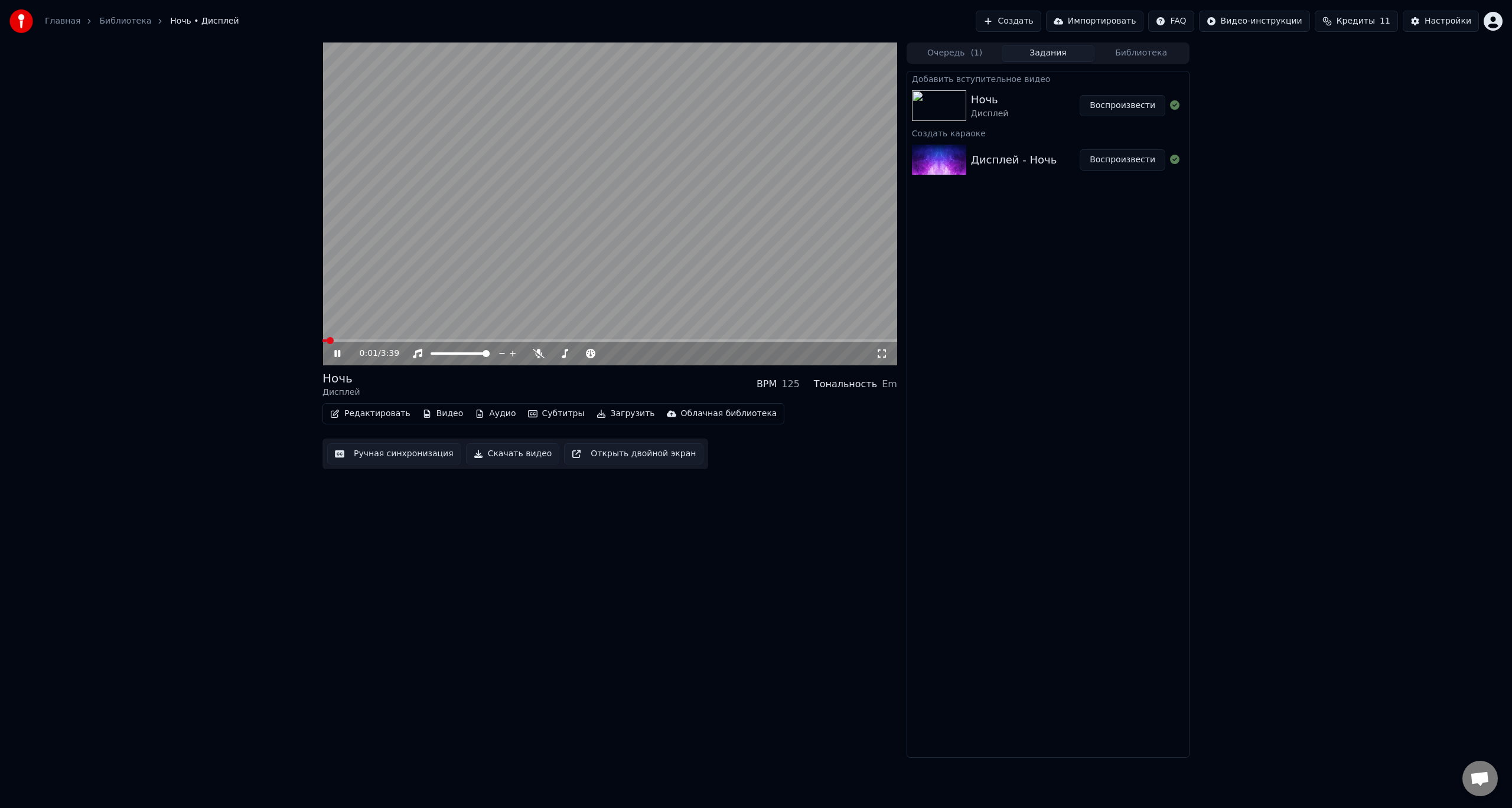
click at [338, 357] on icon at bounding box center [346, 354] width 28 height 9
click at [104, 206] on div "0:01 / 3:39 Ночь Дисплей BPM 125 Тональность Em Редактировать Видео Аудио Субти…" at bounding box center [756, 401] width 1512 height 715
click at [438, 416] on button "Видео" at bounding box center [443, 414] width 51 height 17
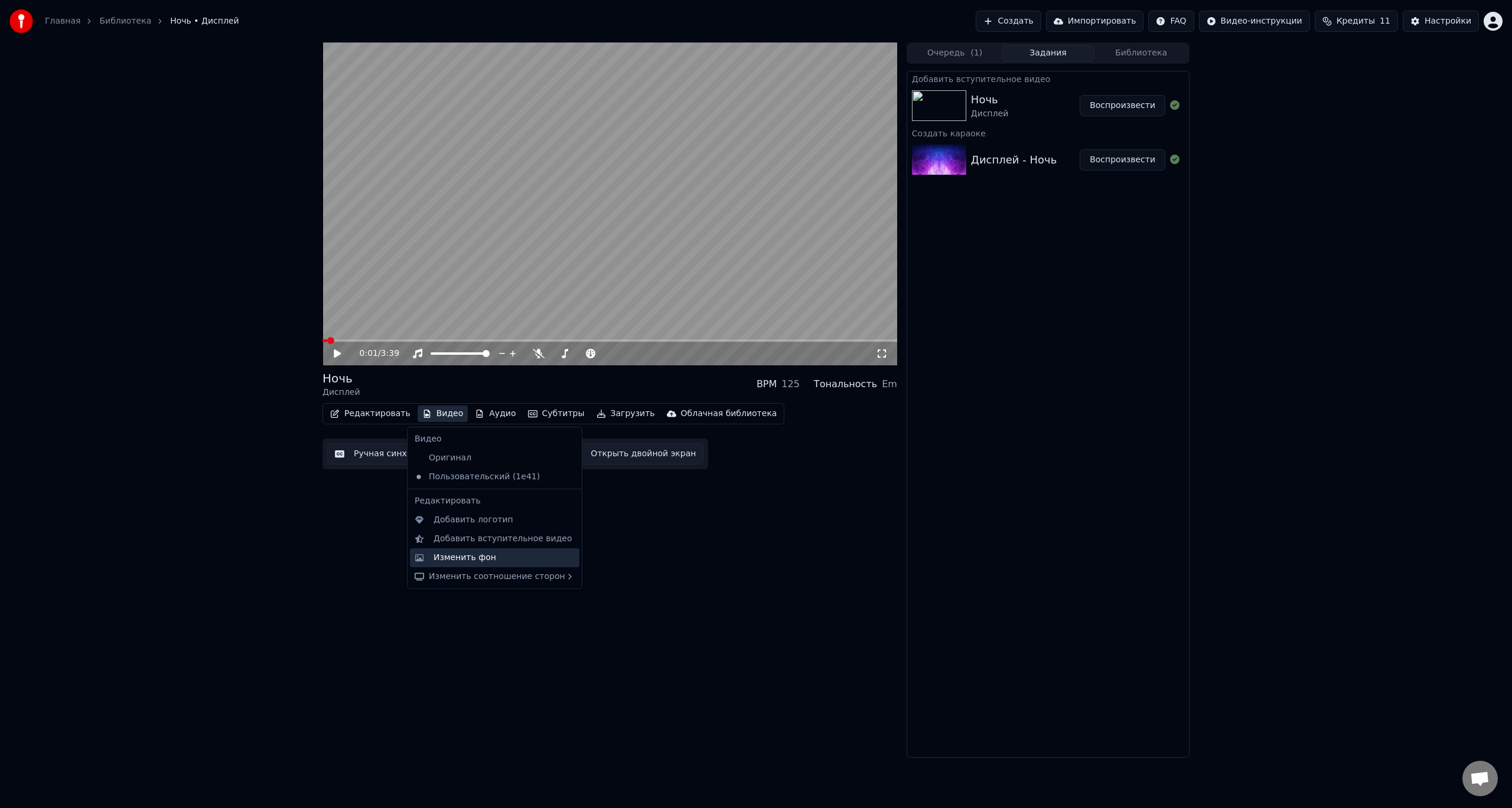
click at [437, 558] on div "Изменить фон" at bounding box center [465, 558] width 63 height 11
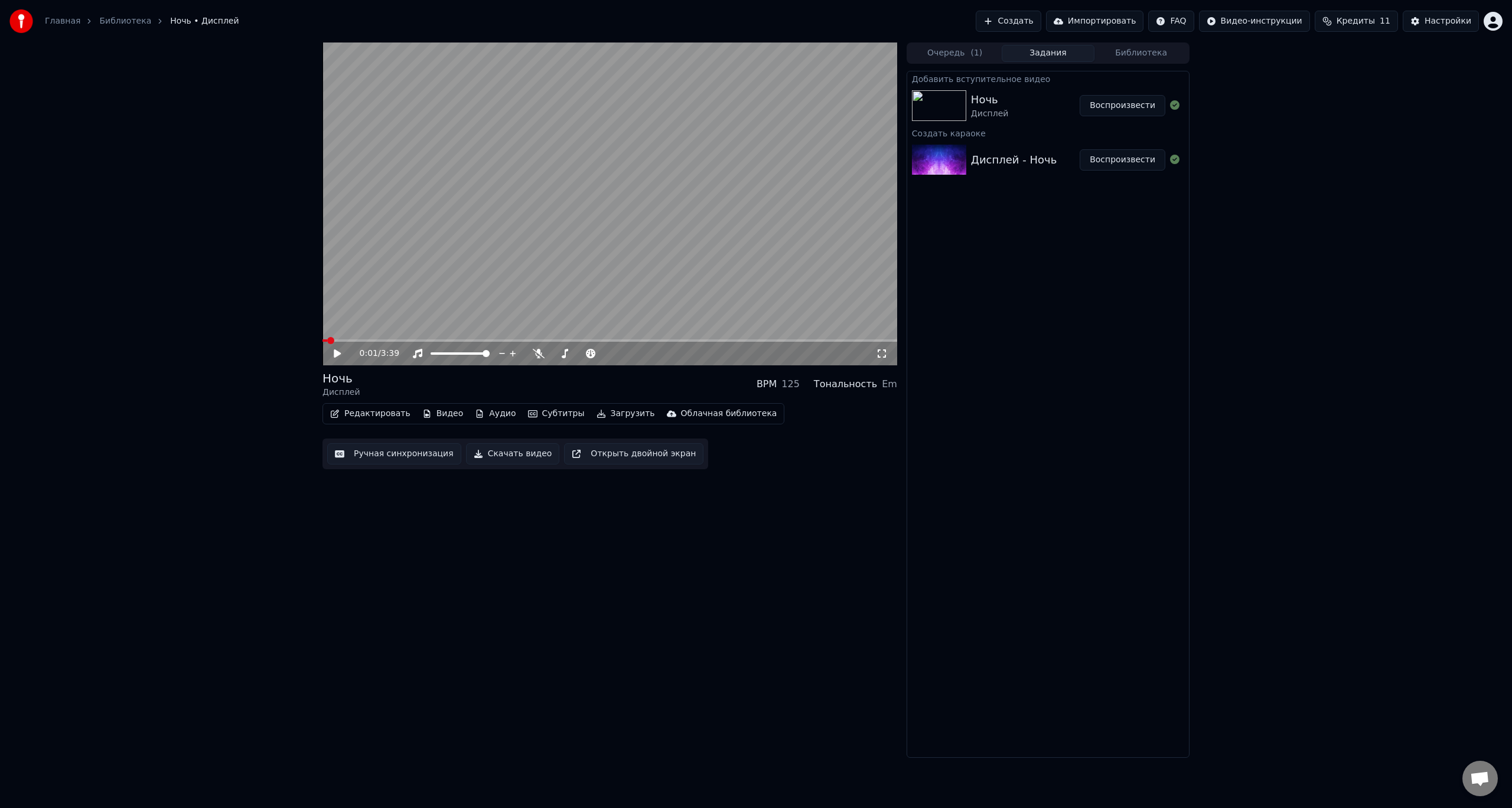
click at [437, 417] on button "Видео" at bounding box center [443, 414] width 51 height 17
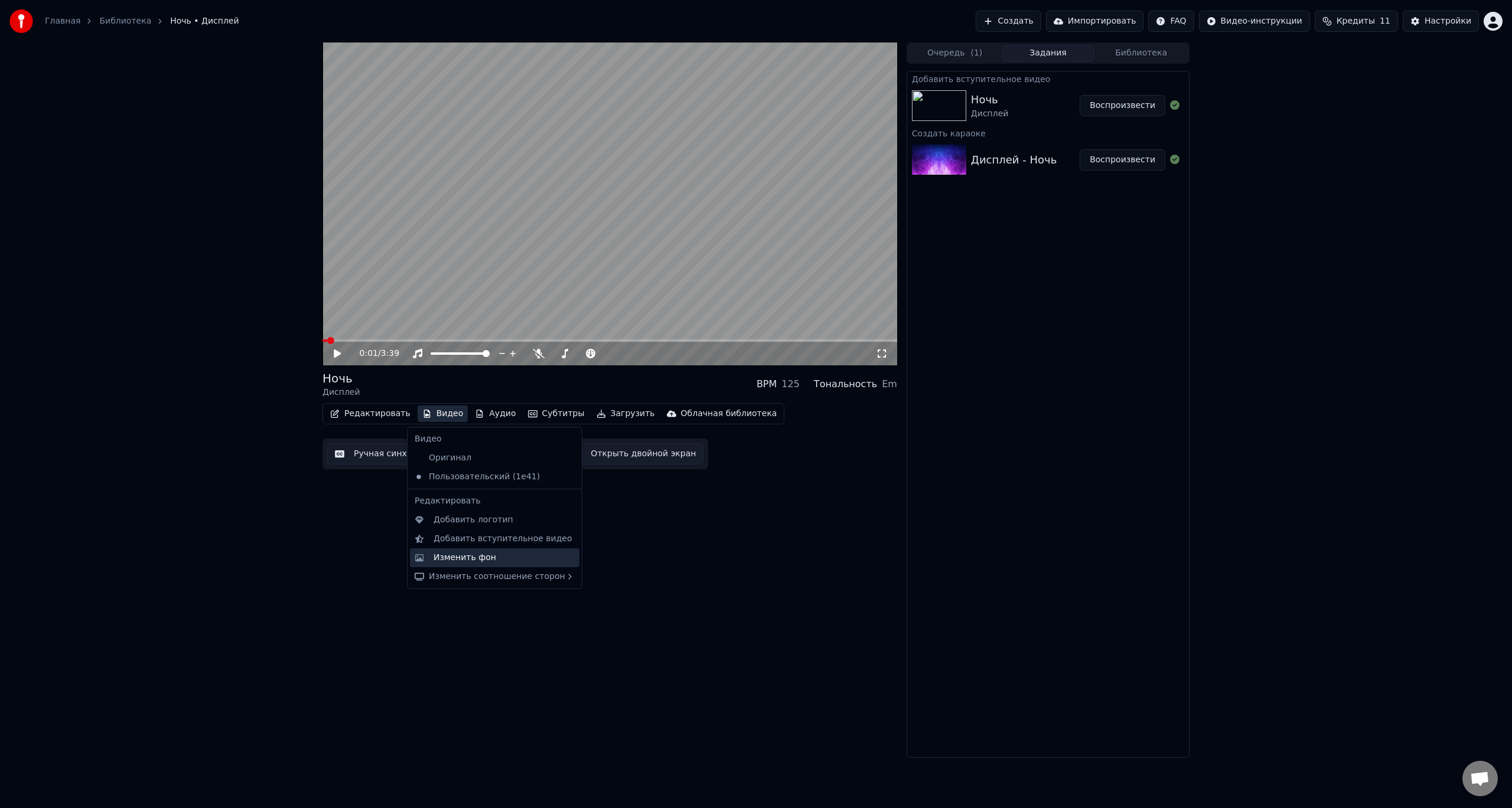
click at [490, 558] on div "Изменить фон" at bounding box center [504, 558] width 141 height 11
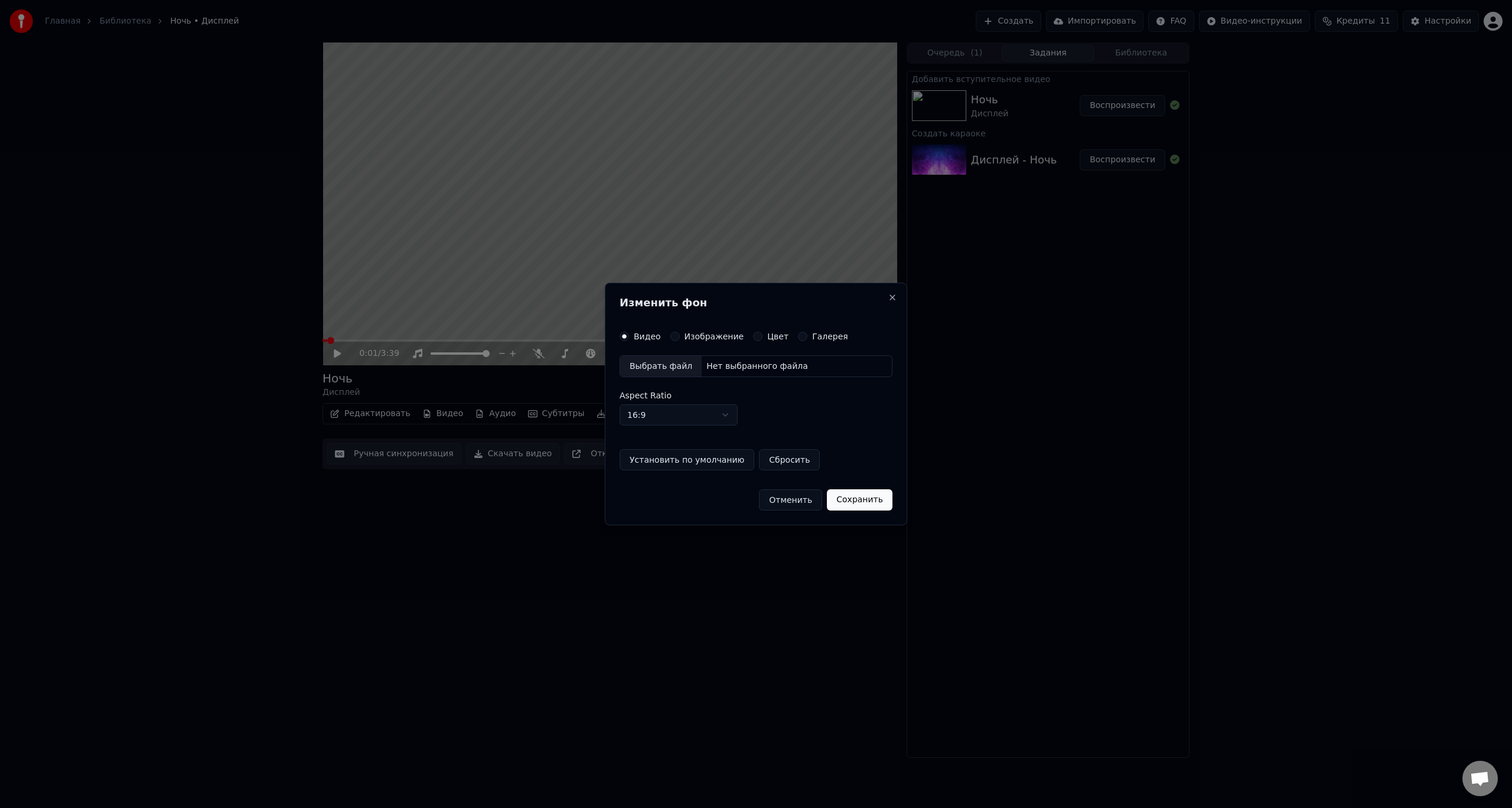
click at [658, 365] on div "Выбрать файл" at bounding box center [661, 367] width 81 height 21
click at [867, 501] on button "Сохранить" at bounding box center [860, 500] width 66 height 21
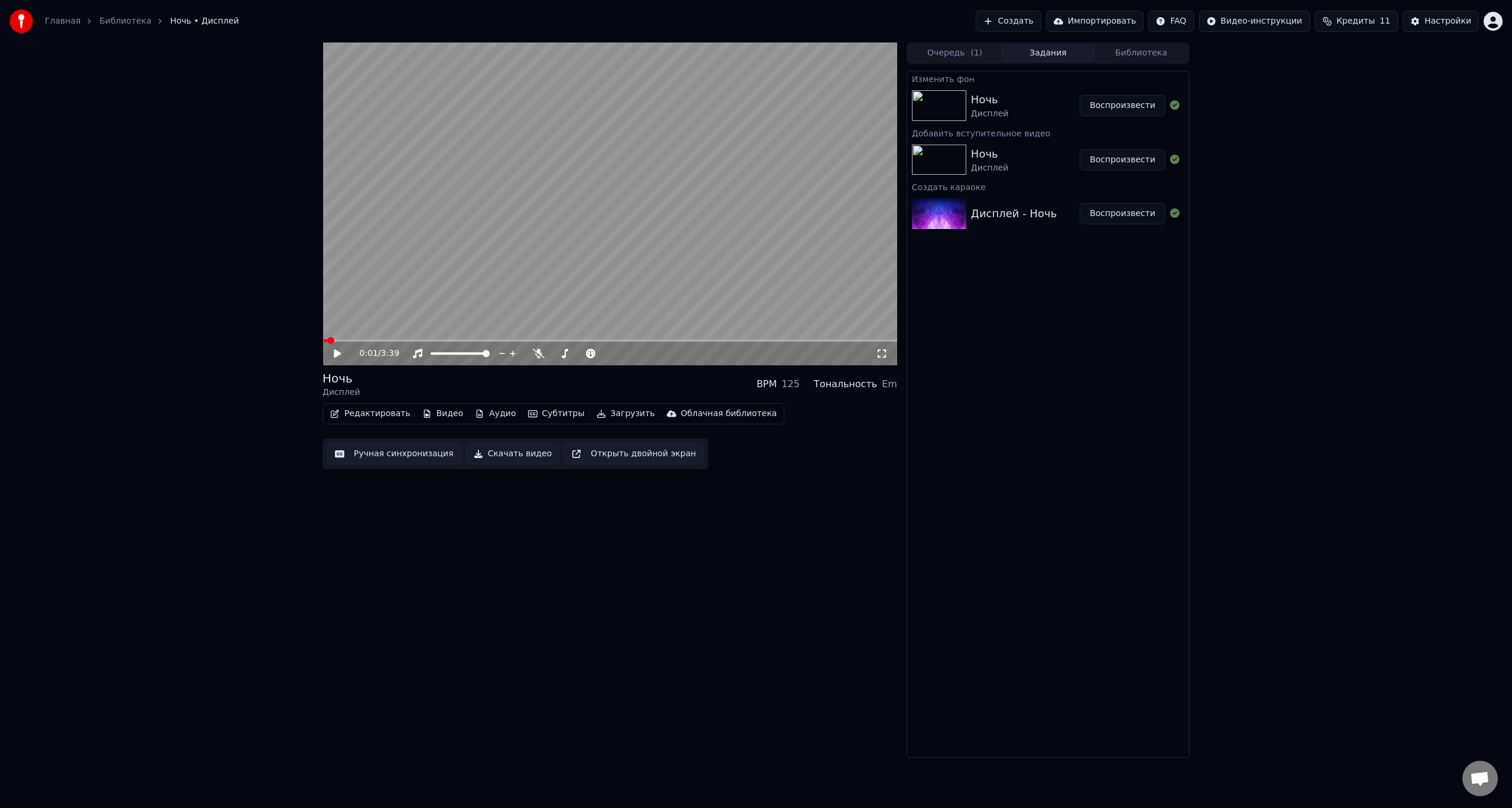
click at [1119, 102] on button "Воспроизвести" at bounding box center [1123, 106] width 86 height 21
click at [336, 357] on icon at bounding box center [346, 354] width 28 height 9
click at [1032, 221] on div "Дисплей - Ночь" at bounding box center [1014, 214] width 86 height 17
click at [1030, 221] on div "Дисплей - Ночь" at bounding box center [1014, 214] width 86 height 17
click at [1032, 221] on div "Дисплей - Ночь" at bounding box center [1014, 214] width 86 height 17
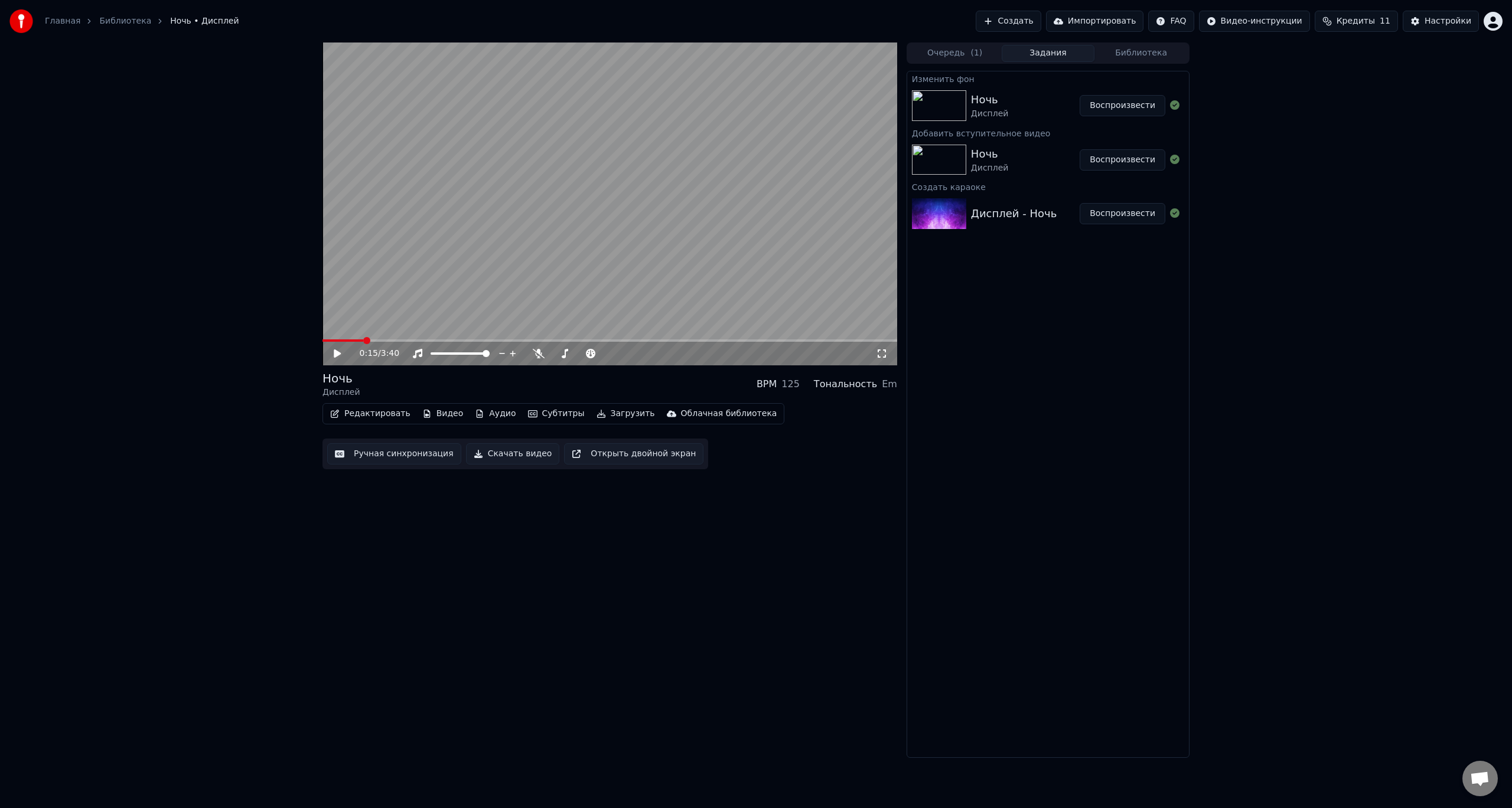
click at [1041, 215] on div "Дисплей - Ночь" at bounding box center [1014, 214] width 86 height 17
click at [972, 59] on button "Очередь ( 1 )" at bounding box center [956, 54] width 93 height 17
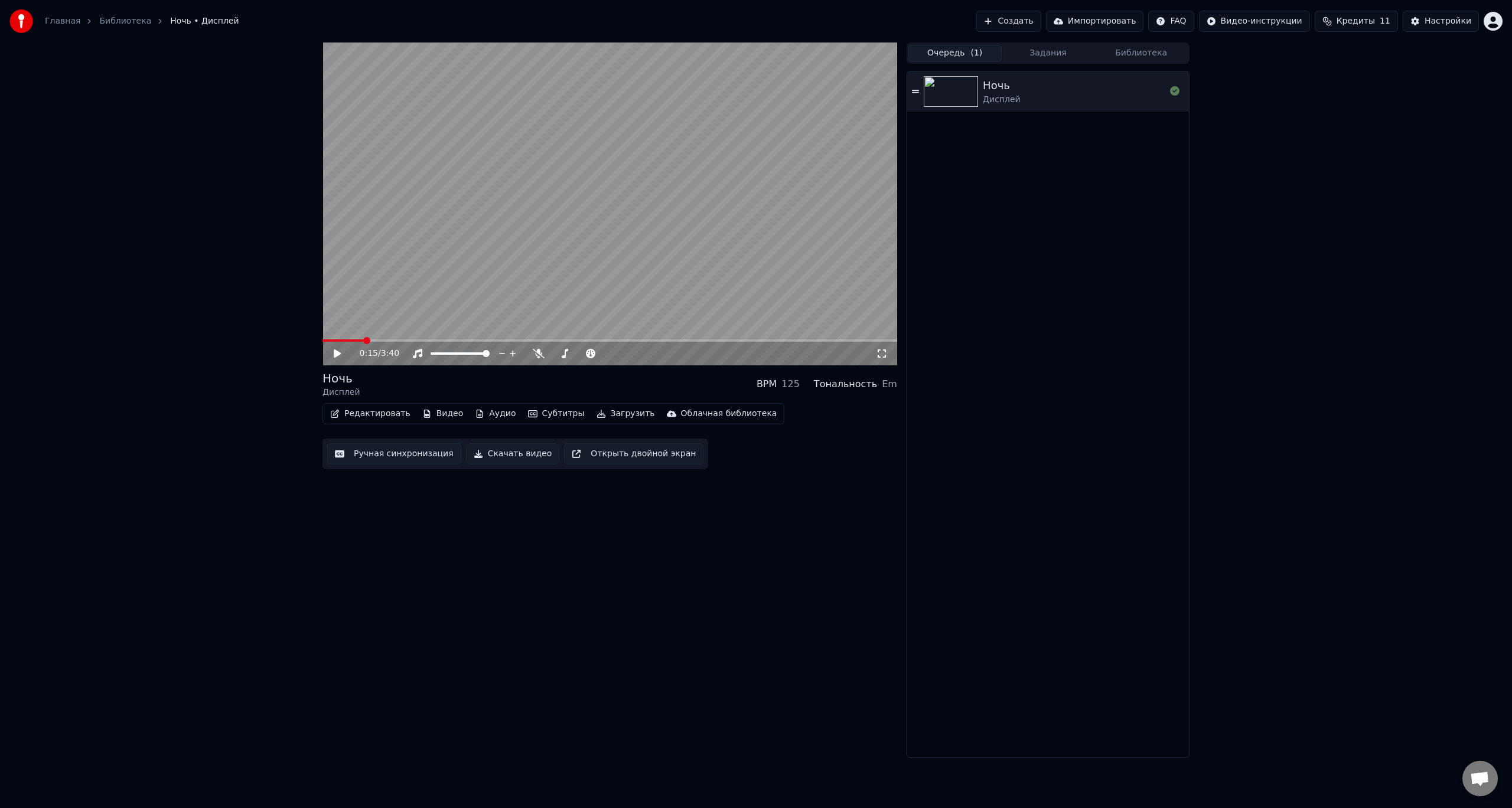
click at [1056, 52] on button "Задания" at bounding box center [1048, 54] width 93 height 17
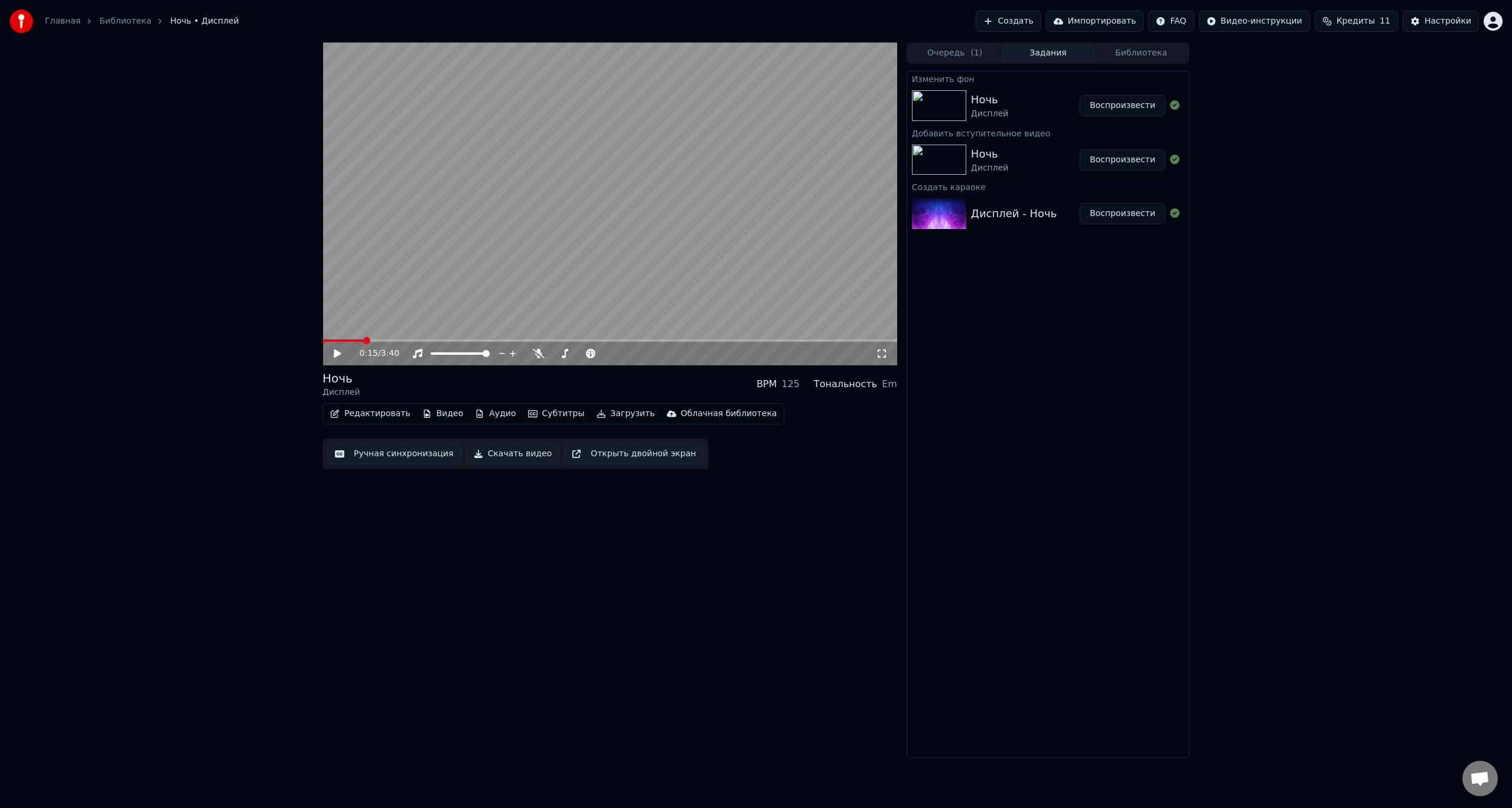
click at [1054, 231] on div "Дисплей - Ночь Воспроизвести" at bounding box center [1048, 214] width 282 height 40
click at [1057, 227] on div "Дисплей - Ночь Воспроизвести" at bounding box center [1048, 214] width 282 height 40
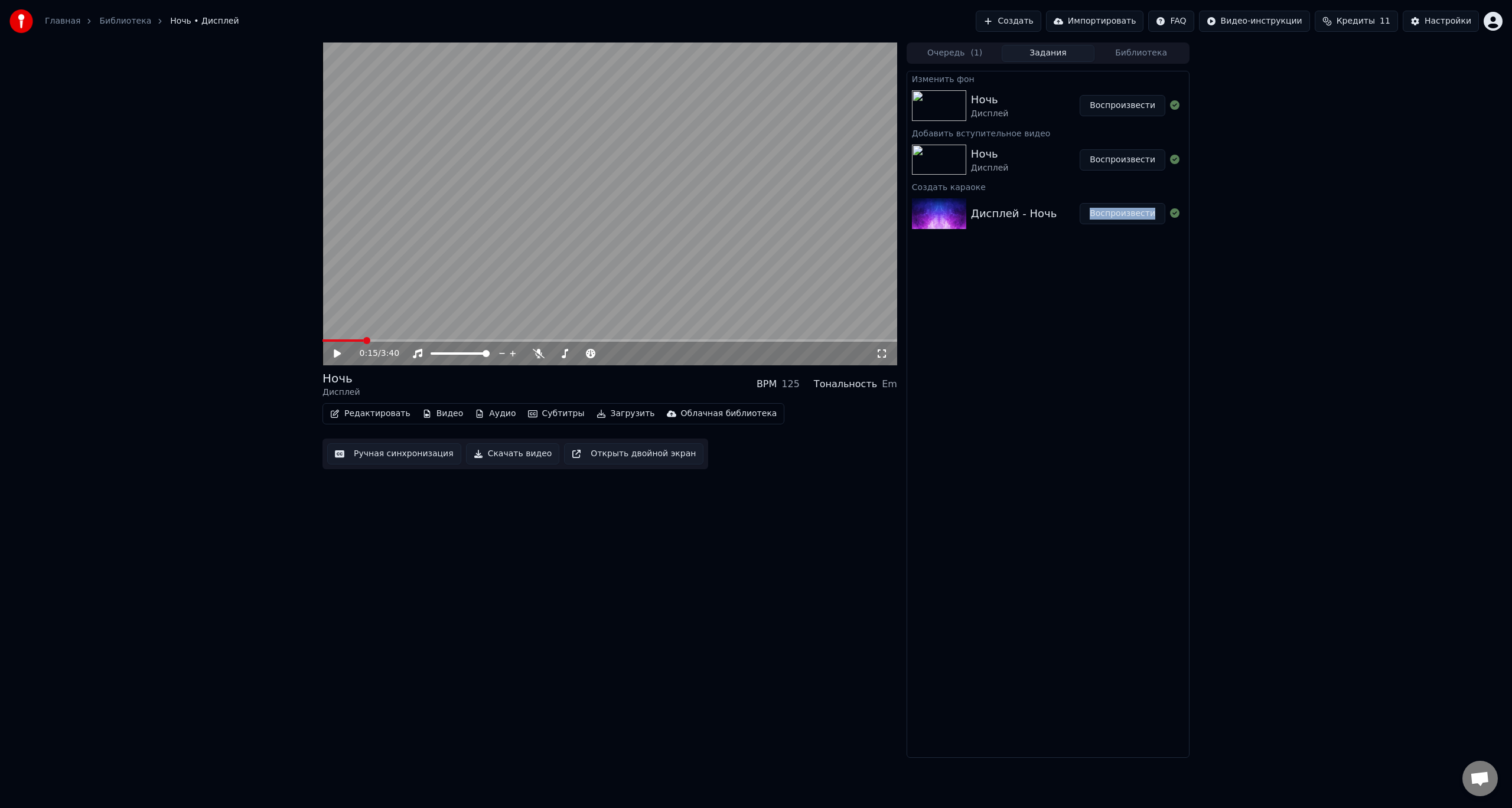
click at [1104, 213] on button "Воспроизвести" at bounding box center [1123, 214] width 86 height 21
click at [339, 355] on icon at bounding box center [337, 353] width 6 height 7
click at [350, 455] on button "Ручная синхронизация" at bounding box center [394, 454] width 134 height 21
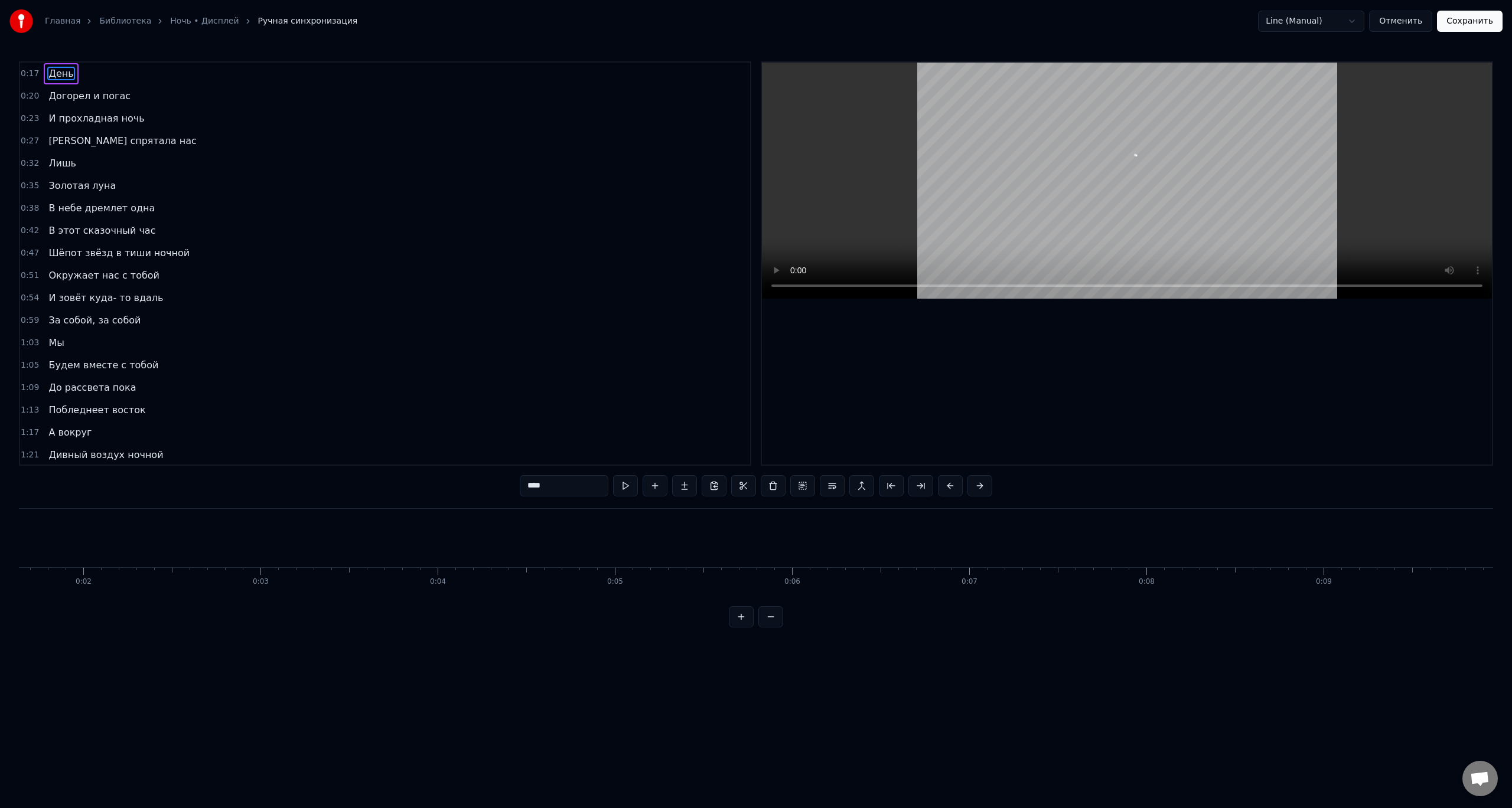
scroll to position [0, 3078]
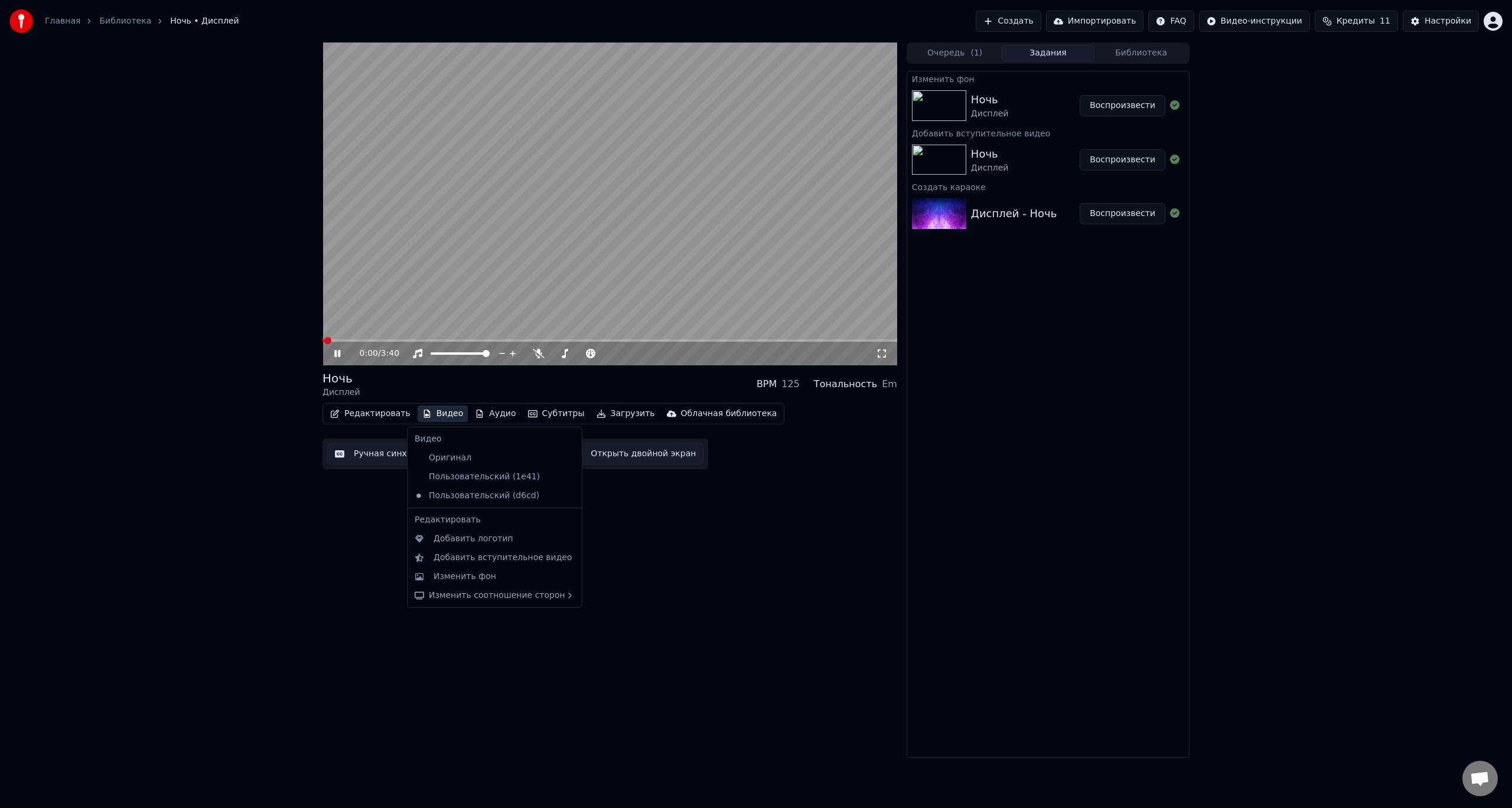
click at [427, 414] on button "Видео" at bounding box center [443, 414] width 51 height 17
click at [566, 476] on icon at bounding box center [572, 477] width 13 height 9
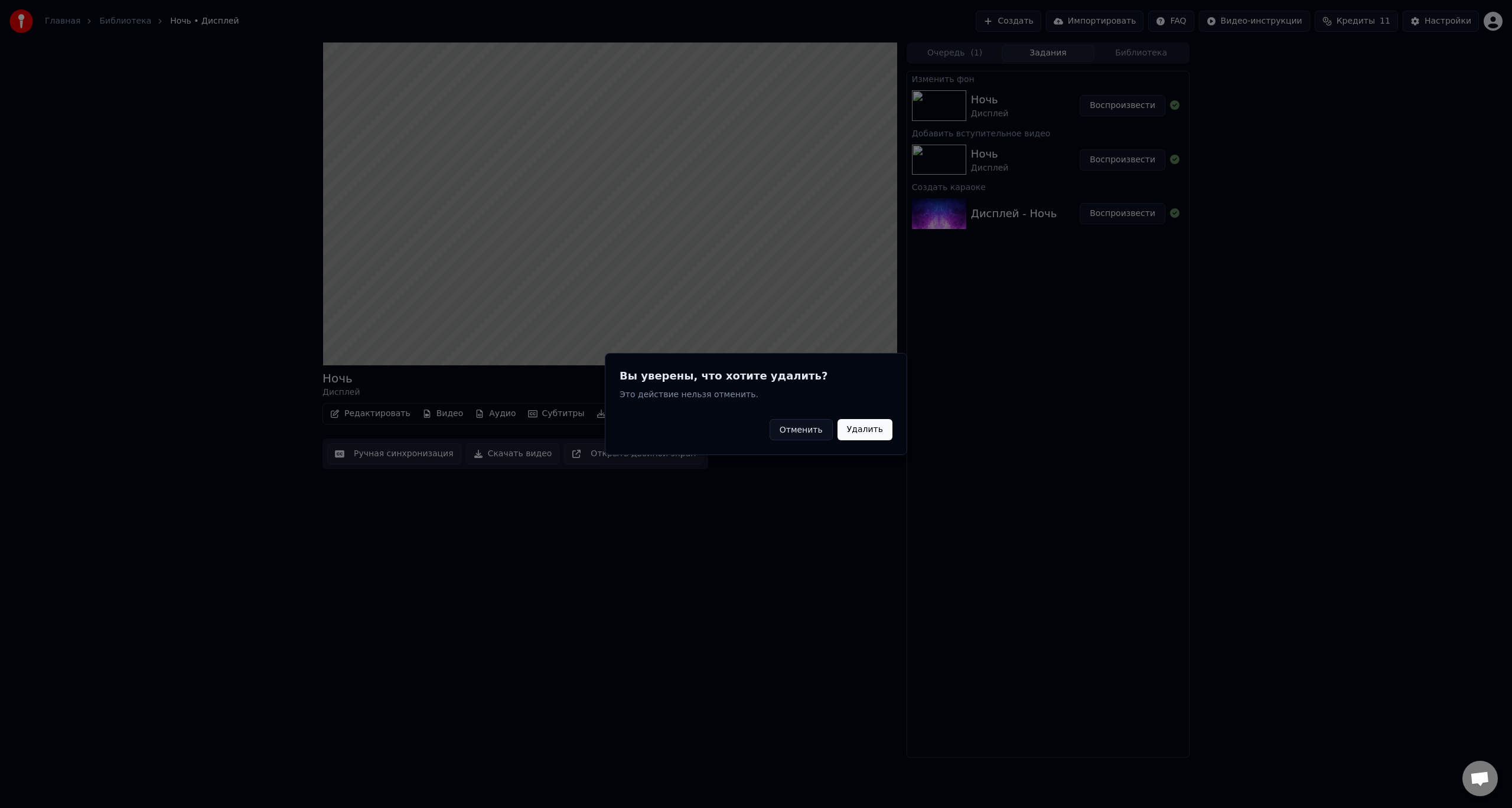
click at [858, 431] on button "Удалить" at bounding box center [865, 430] width 55 height 21
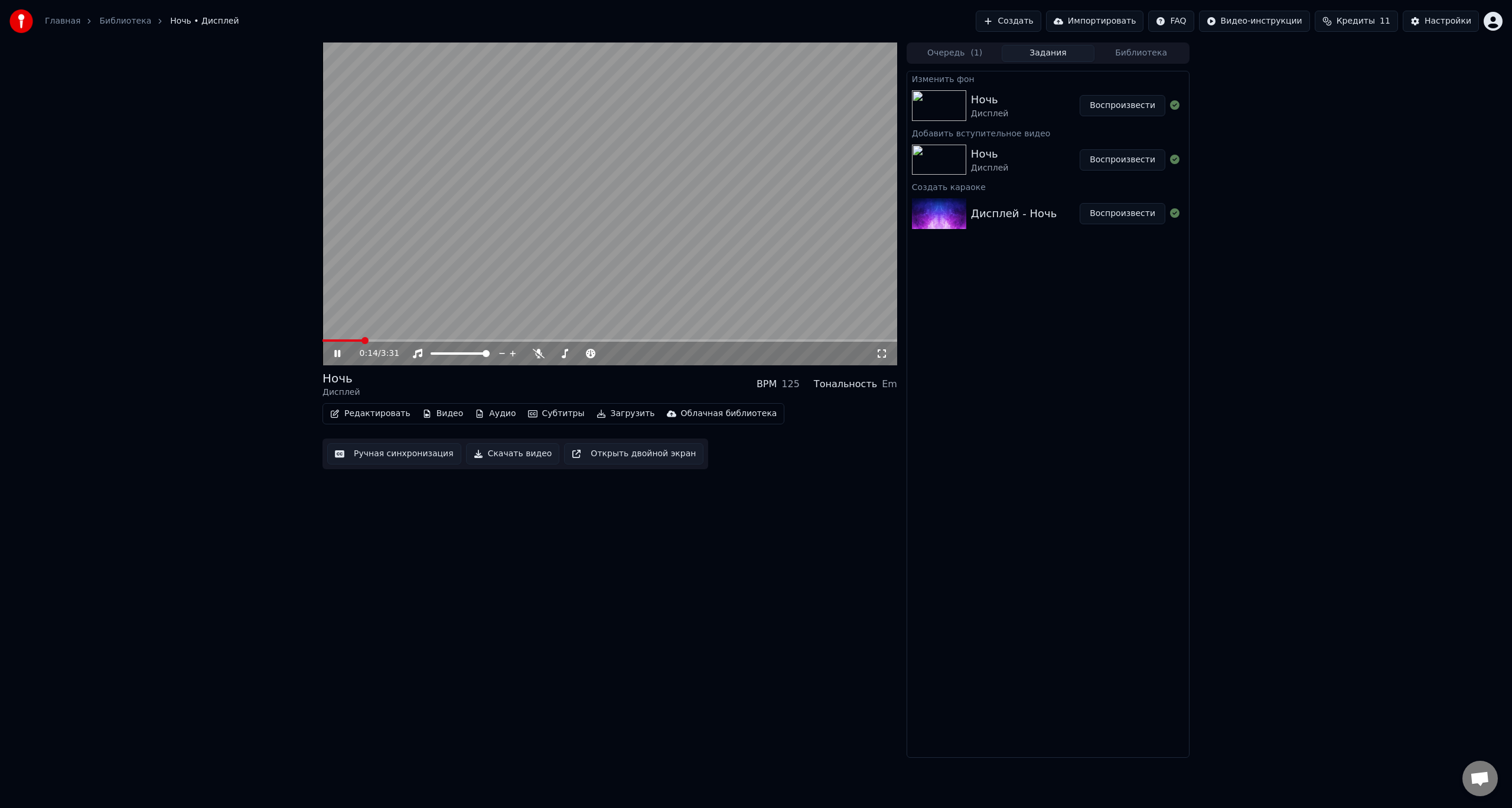
click at [340, 353] on icon at bounding box center [337, 353] width 6 height 7
click at [323, 344] on span at bounding box center [326, 340] width 7 height 7
click at [434, 415] on button "Видео" at bounding box center [443, 414] width 51 height 17
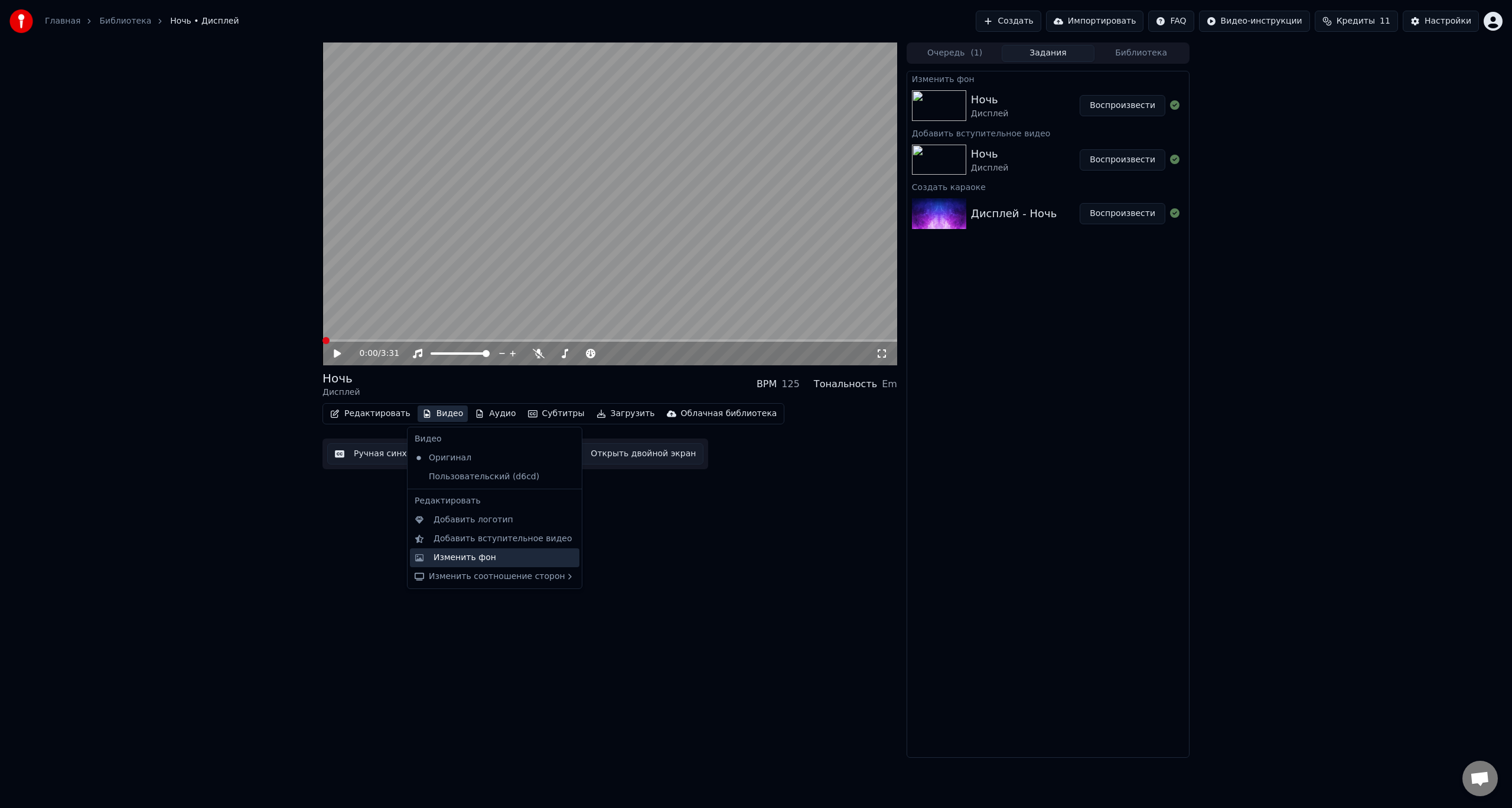
click at [441, 551] on div "Изменить фон" at bounding box center [494, 558] width 169 height 19
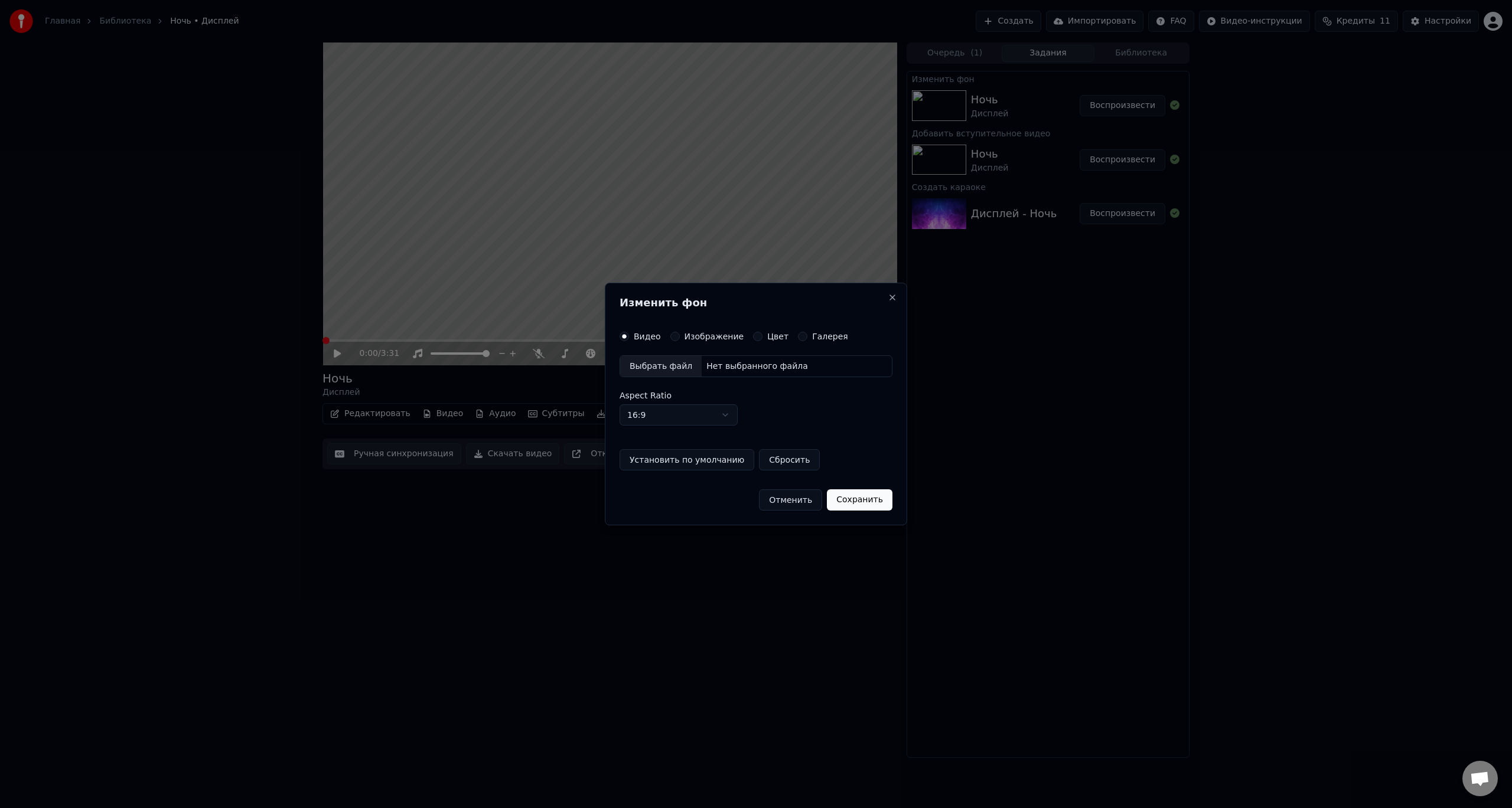
click at [672, 367] on div "Выбрать файл" at bounding box center [661, 367] width 81 height 21
click at [857, 502] on button "Сохранить" at bounding box center [860, 500] width 66 height 21
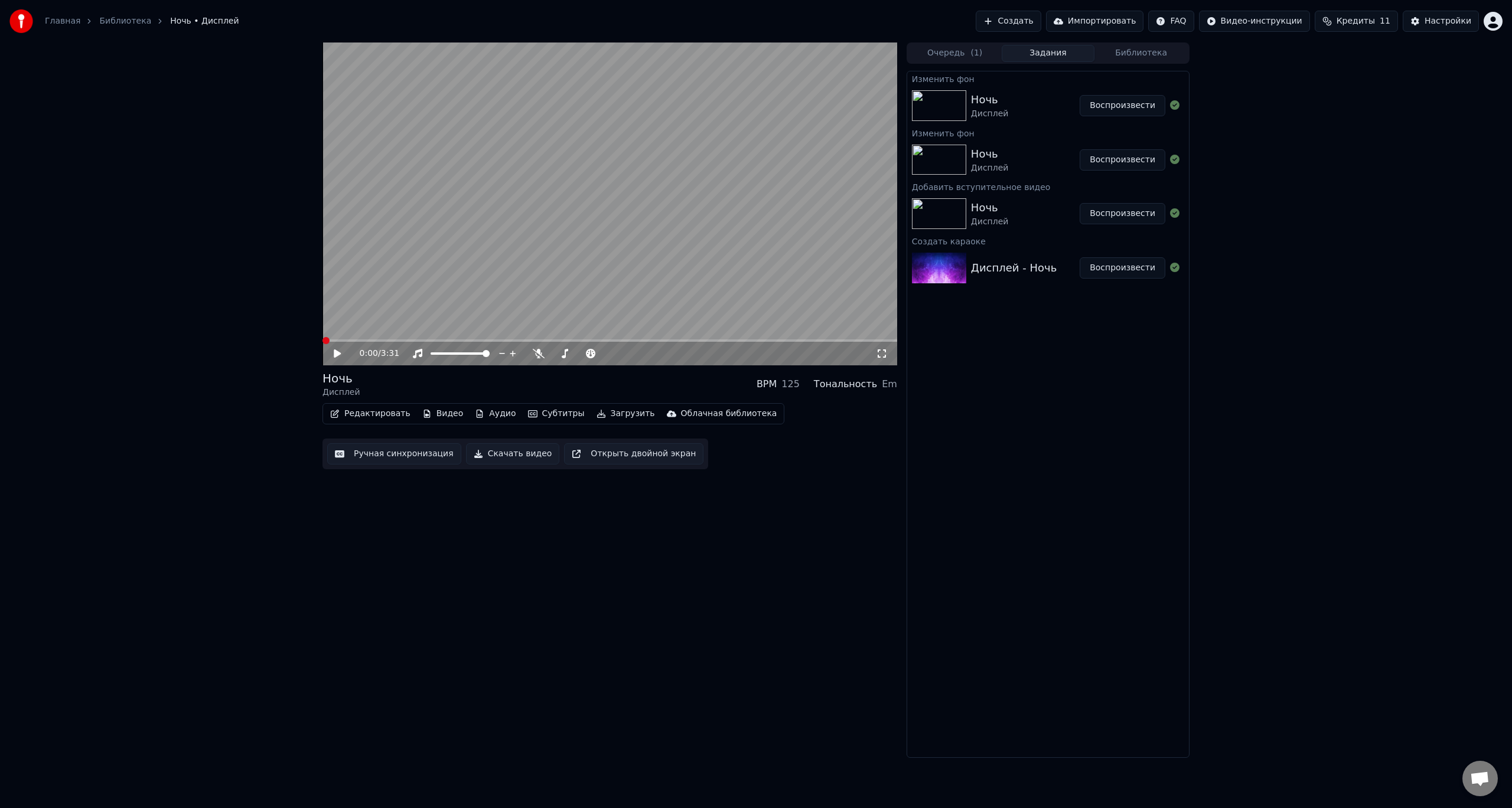
click at [1120, 105] on button "Воспроизвести" at bounding box center [1123, 106] width 86 height 21
click at [337, 352] on icon at bounding box center [346, 354] width 28 height 9
click at [548, 416] on button "Субтитры" at bounding box center [556, 414] width 66 height 17
click at [567, 494] on div "Выключено" at bounding box center [592, 496] width 166 height 19
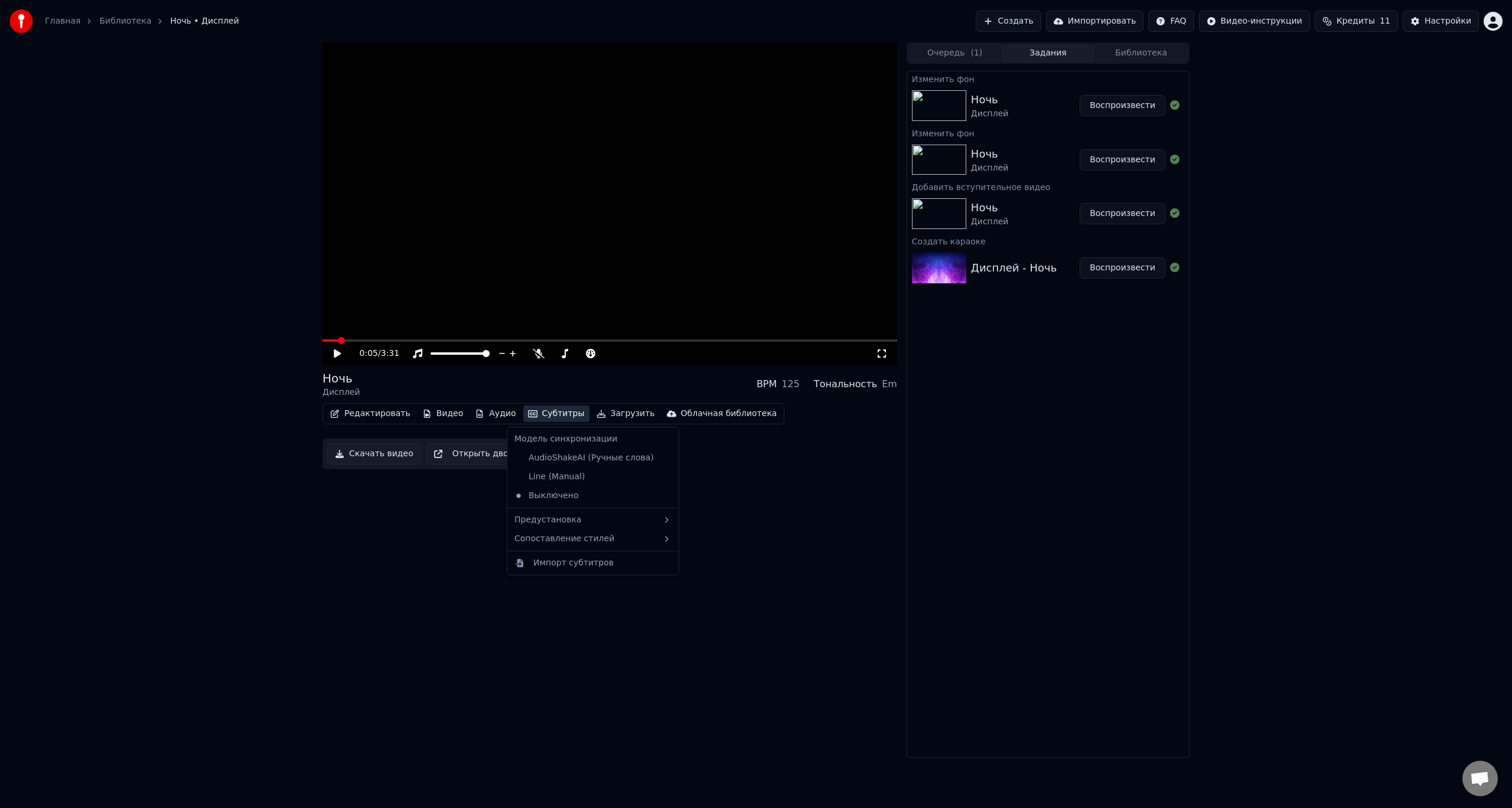
click at [539, 414] on button "Субтитры" at bounding box center [556, 414] width 66 height 17
click at [530, 640] on div "0:05 / 3:31 Ночь Дисплей BPM 125 Тональность Em Редактировать Видео Аудио Субти…" at bounding box center [610, 401] width 575 height 715
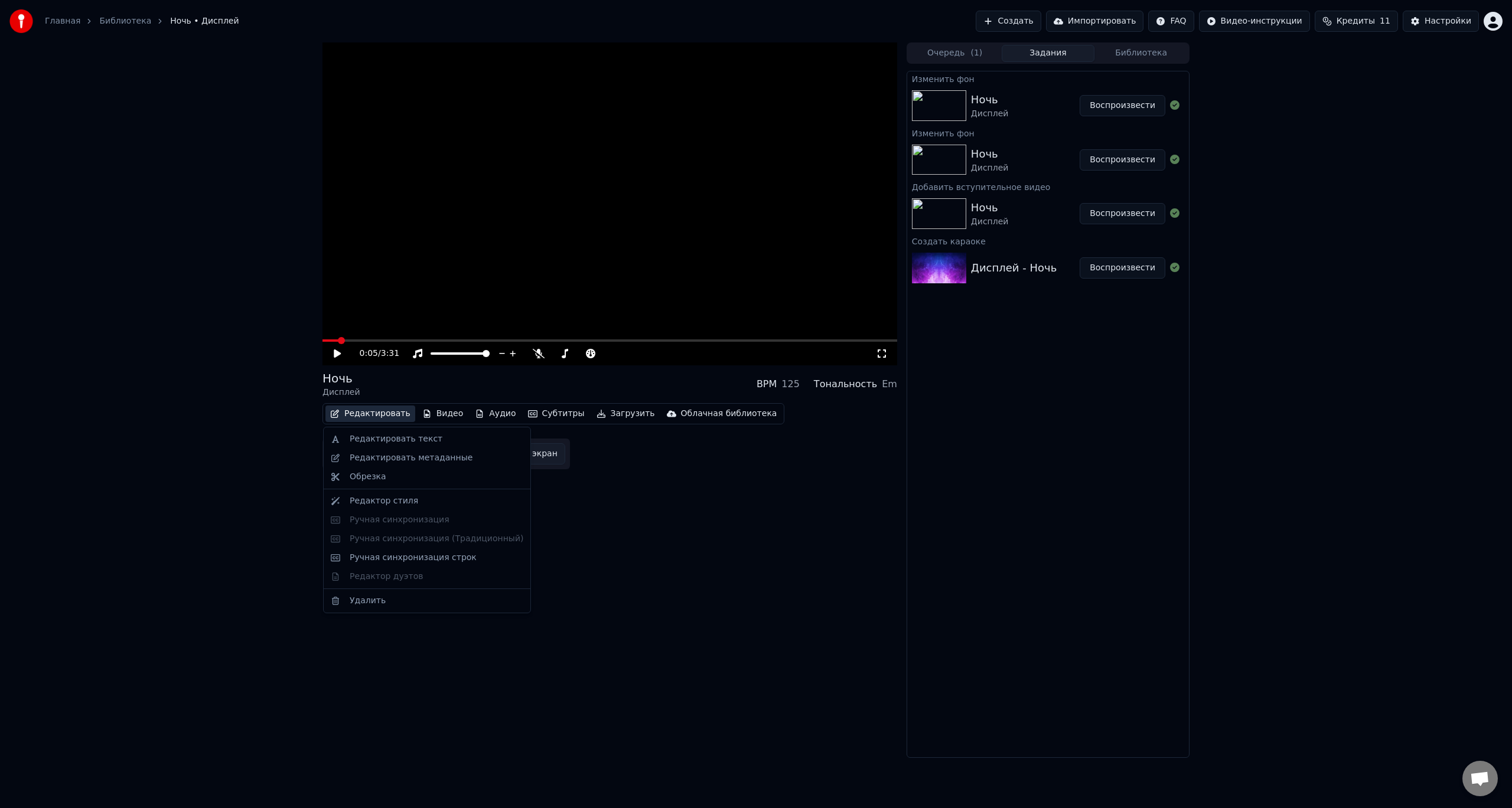
click at [364, 412] on button "Редактировать" at bounding box center [370, 414] width 90 height 17
click at [370, 562] on div "Ручная синхронизация строк" at bounding box center [413, 558] width 127 height 11
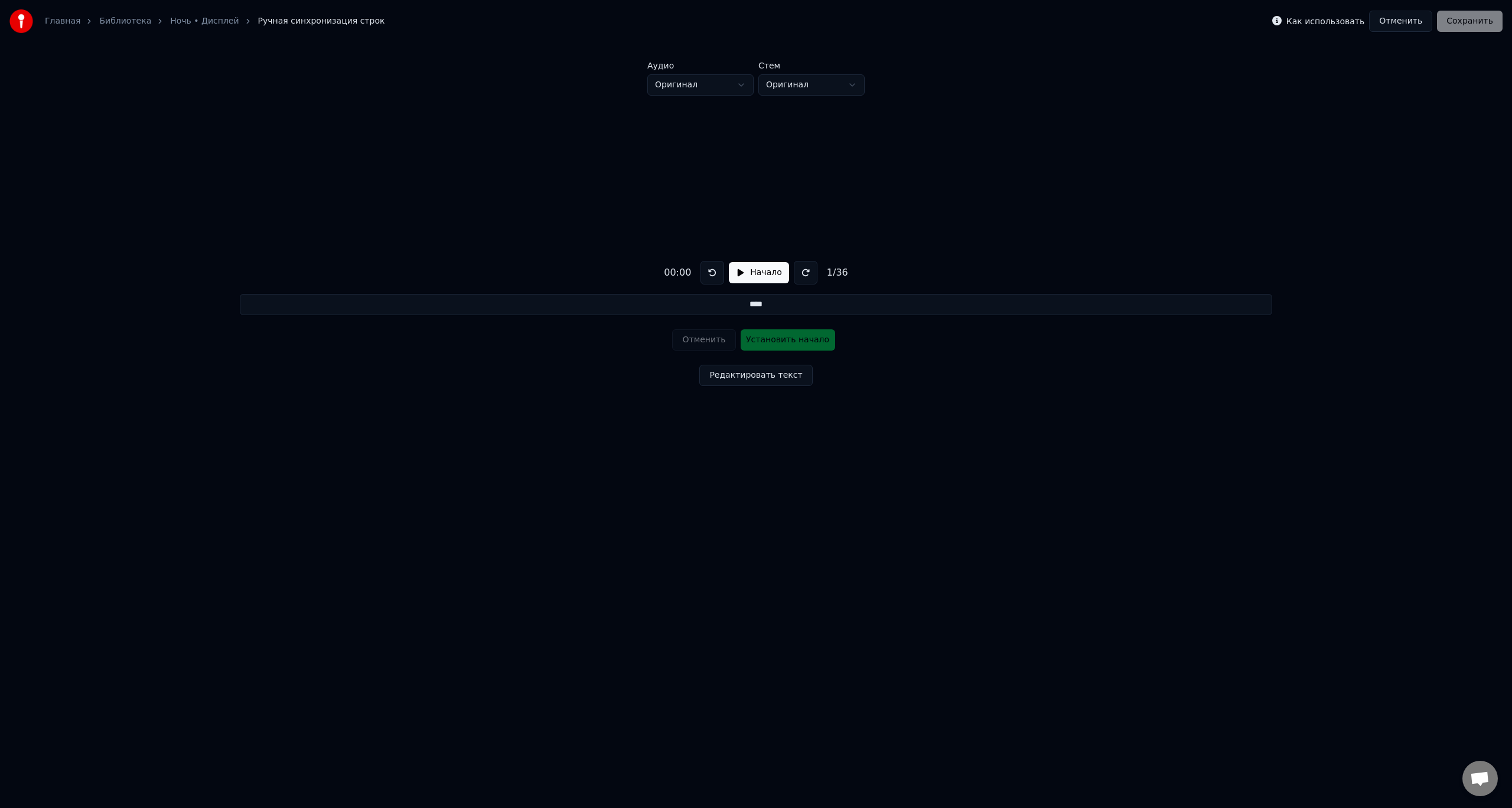
click at [746, 271] on button "Начало" at bounding box center [759, 273] width 60 height 21
click at [786, 342] on button "Установить начало" at bounding box center [788, 340] width 94 height 21
click at [786, 342] on button "Установить конец" at bounding box center [788, 340] width 94 height 21
click at [786, 342] on button "Установить начало" at bounding box center [788, 340] width 94 height 21
click at [786, 342] on button "Установить конец" at bounding box center [788, 340] width 94 height 21
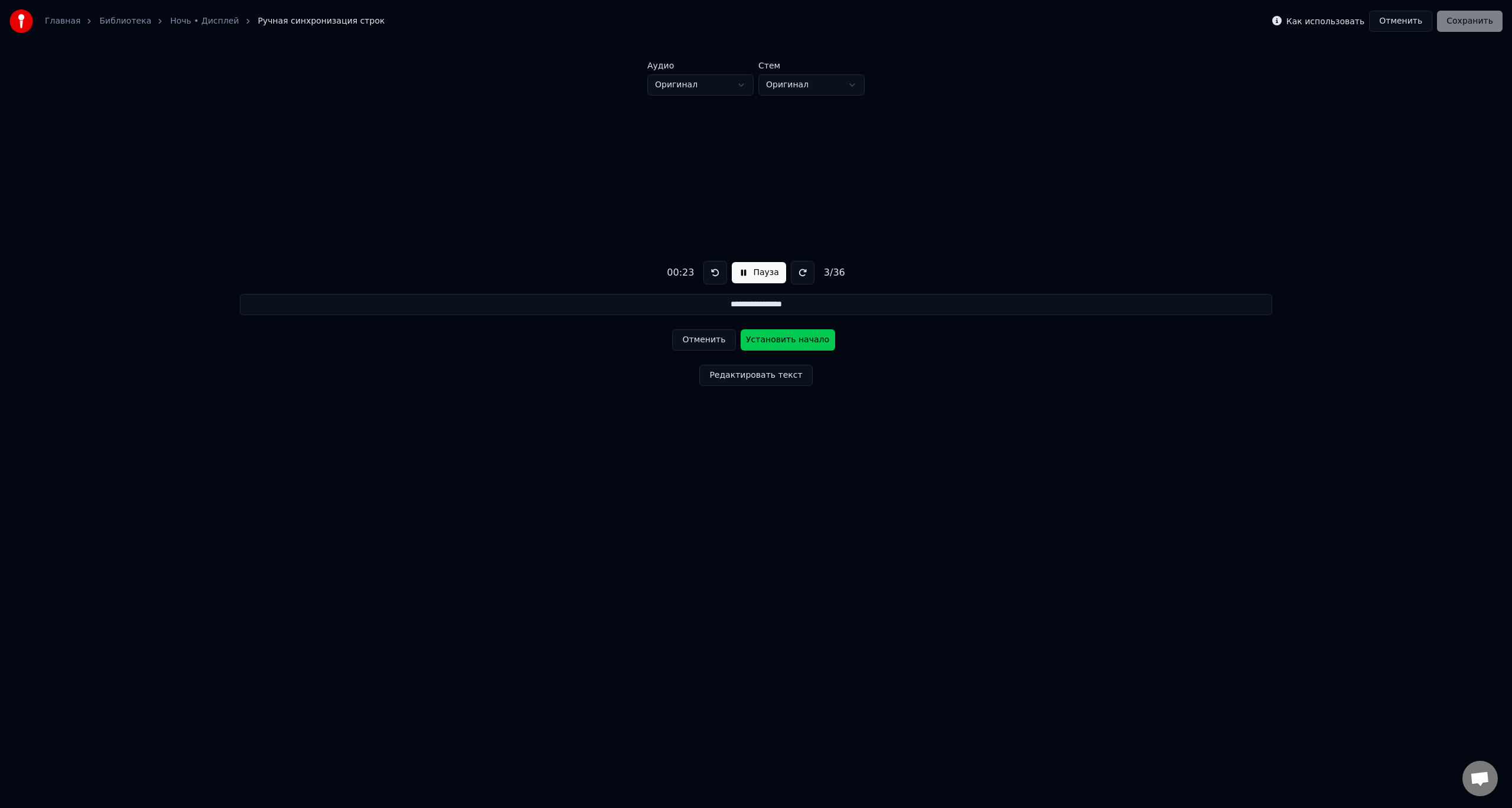
click at [786, 342] on button "Установить начало" at bounding box center [788, 340] width 94 height 21
click at [786, 342] on button "Установить конец" at bounding box center [788, 340] width 94 height 21
click at [786, 342] on button "Установить начало" at bounding box center [788, 340] width 94 height 21
click at [786, 342] on button "Установить конец" at bounding box center [788, 340] width 94 height 21
click at [787, 341] on button "Установить начало" at bounding box center [788, 340] width 94 height 21
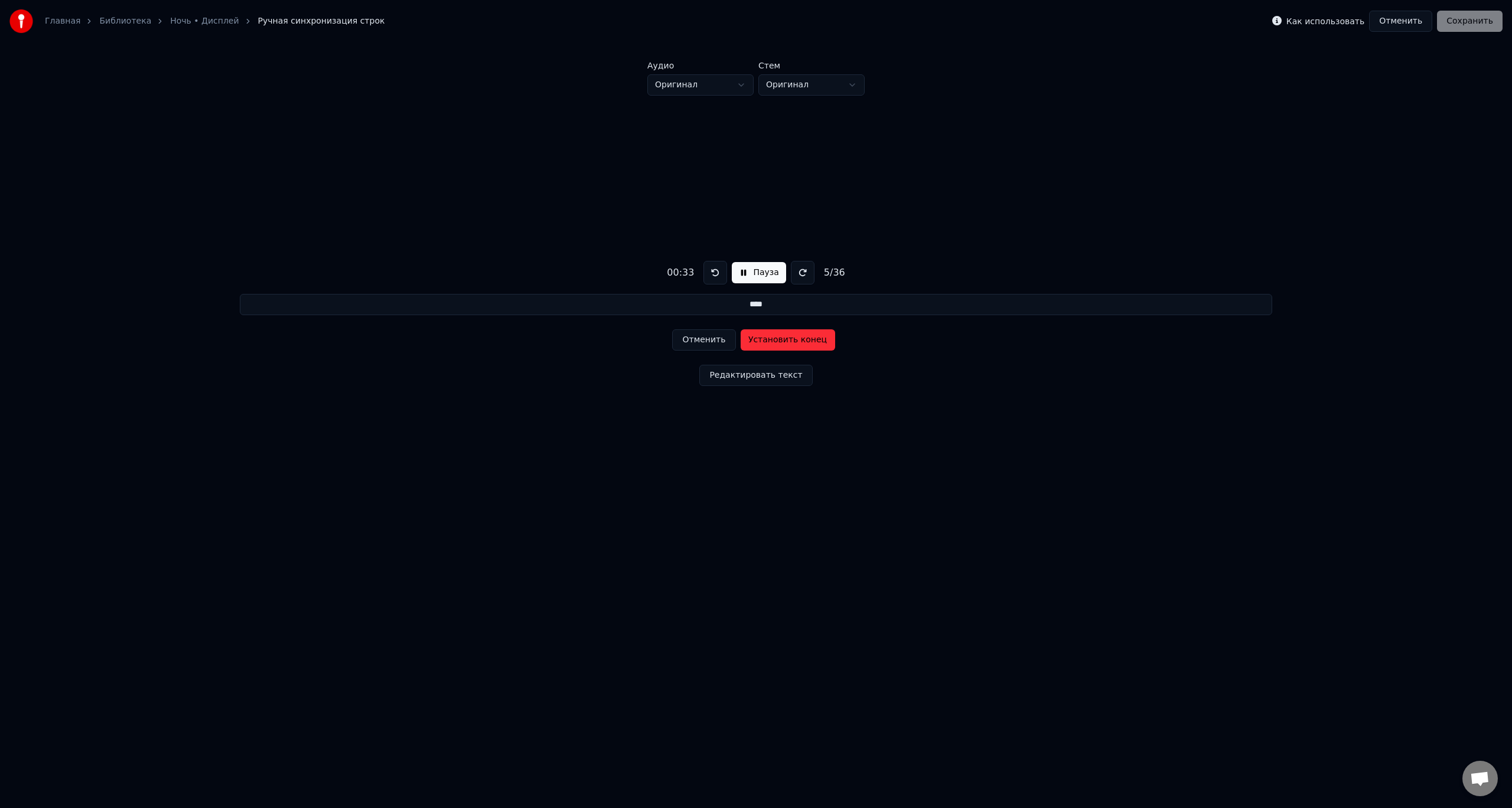
click at [787, 341] on button "Установить конец" at bounding box center [788, 340] width 94 height 21
click at [785, 341] on button "Установить начало" at bounding box center [788, 340] width 94 height 21
click at [785, 341] on button "Установить конец" at bounding box center [788, 340] width 94 height 21
click at [779, 339] on button "Установить начало" at bounding box center [788, 340] width 94 height 21
click at [779, 339] on button "Установить конец" at bounding box center [788, 340] width 94 height 21
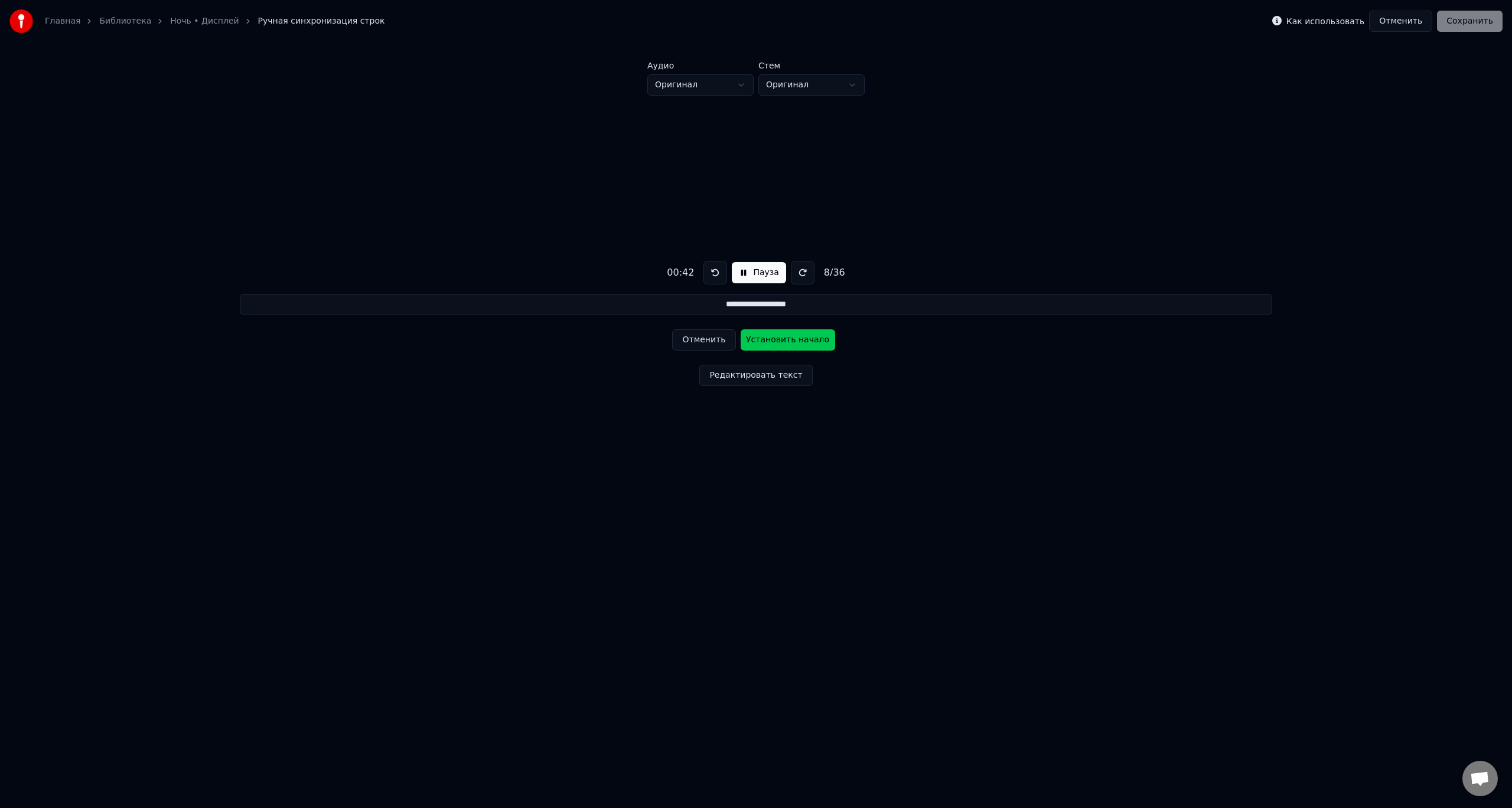
click at [779, 339] on button "Установить начало" at bounding box center [788, 340] width 94 height 21
click at [779, 339] on button "Установить конец" at bounding box center [788, 340] width 94 height 21
click at [778, 339] on button "Установить начало" at bounding box center [788, 340] width 94 height 21
click at [778, 339] on button "Установить конец" at bounding box center [788, 340] width 94 height 21
click at [778, 339] on button "Установить начало" at bounding box center [788, 340] width 94 height 21
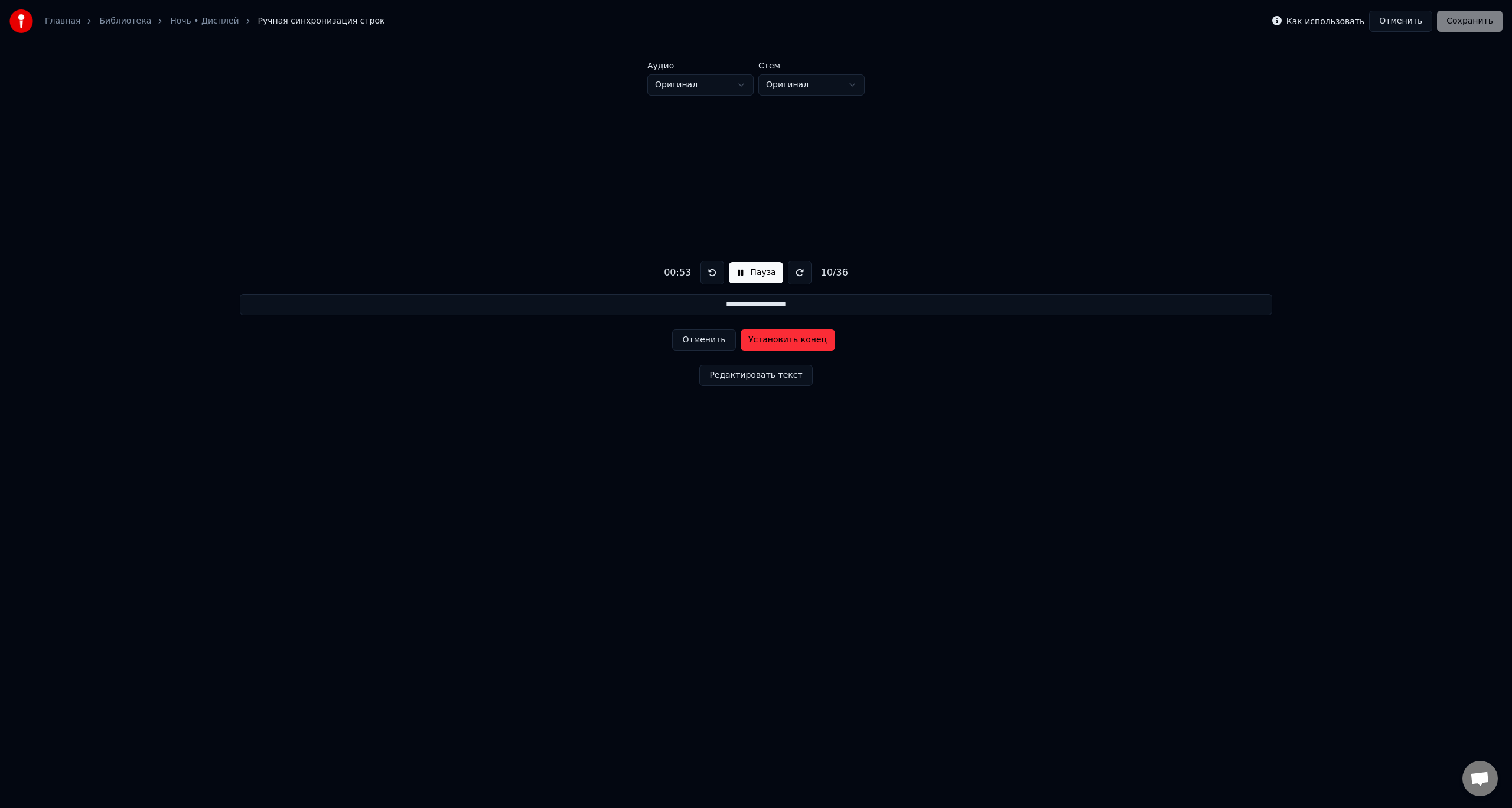
click at [778, 339] on button "Установить конец" at bounding box center [788, 340] width 94 height 21
click at [778, 339] on button "Установить начало" at bounding box center [788, 340] width 94 height 21
click at [778, 339] on button "Установить конец" at bounding box center [788, 340] width 94 height 21
click at [778, 339] on button "Установить начало" at bounding box center [788, 340] width 94 height 21
click at [782, 342] on button "Установить конец" at bounding box center [788, 340] width 94 height 21
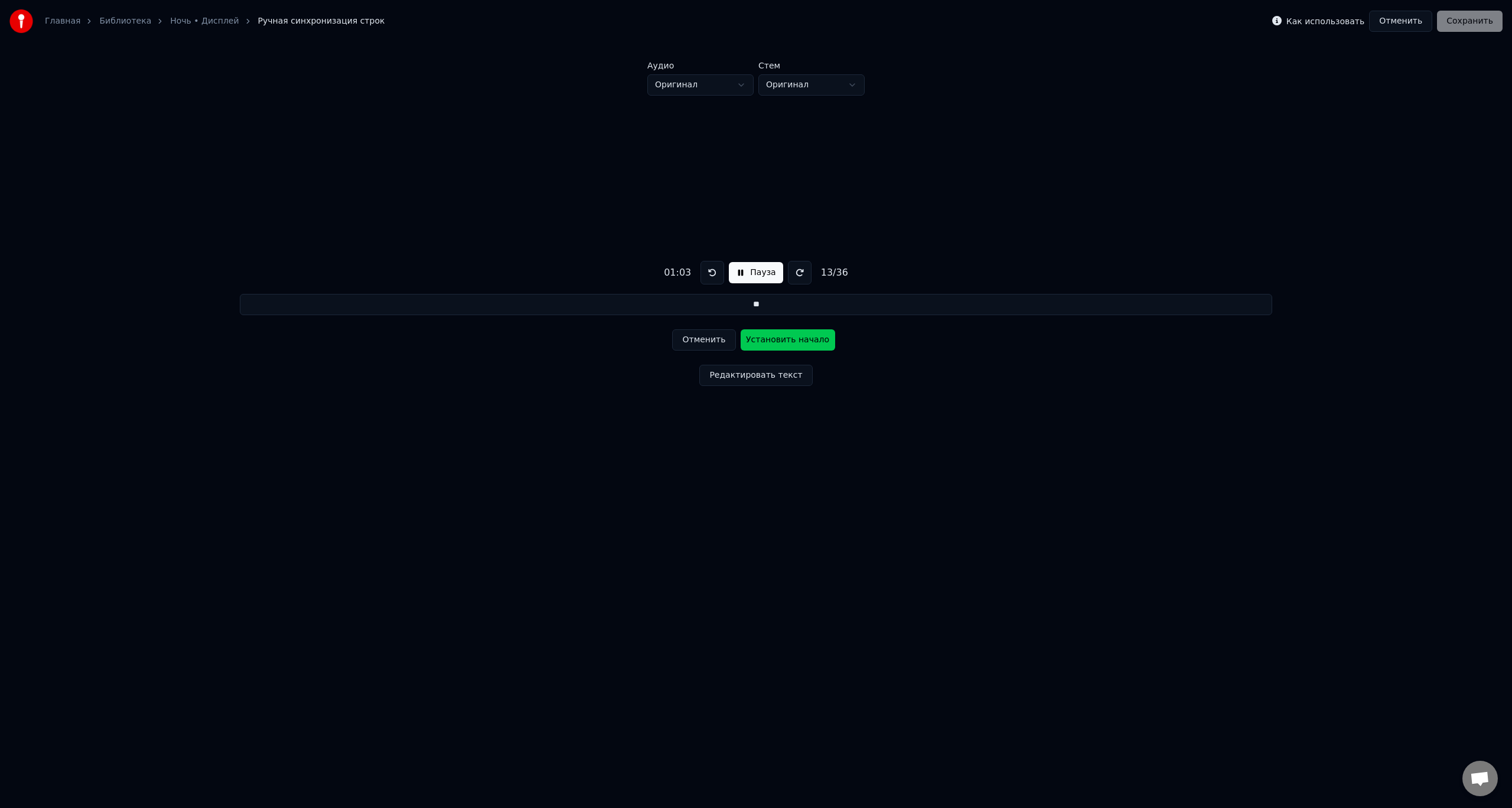
click at [782, 342] on button "Установить начало" at bounding box center [788, 340] width 94 height 21
click at [782, 342] on button "Установить конец" at bounding box center [788, 340] width 94 height 21
click at [782, 342] on button "Установить начало" at bounding box center [788, 340] width 94 height 21
click at [782, 342] on button "Установить конец" at bounding box center [788, 340] width 94 height 21
click at [782, 342] on button "Установить начало" at bounding box center [788, 340] width 94 height 21
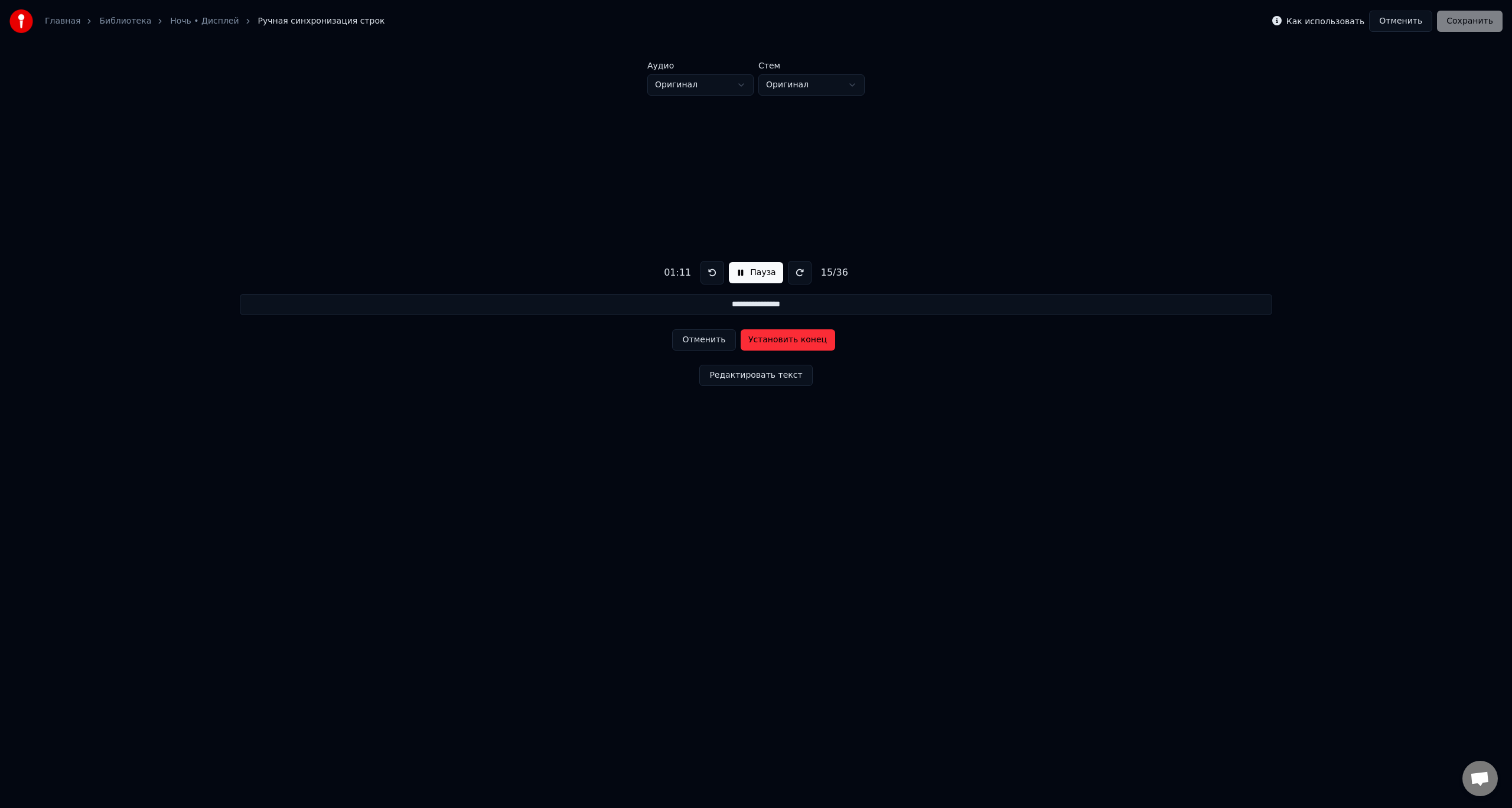
click at [782, 342] on button "Установить конец" at bounding box center [788, 340] width 94 height 21
click at [782, 342] on button "Установить начало" at bounding box center [788, 340] width 94 height 21
click at [782, 342] on button "Установить конец" at bounding box center [788, 340] width 94 height 21
click at [782, 342] on button "Установить начало" at bounding box center [788, 340] width 94 height 21
click at [782, 342] on button "Установить конец" at bounding box center [788, 340] width 94 height 21
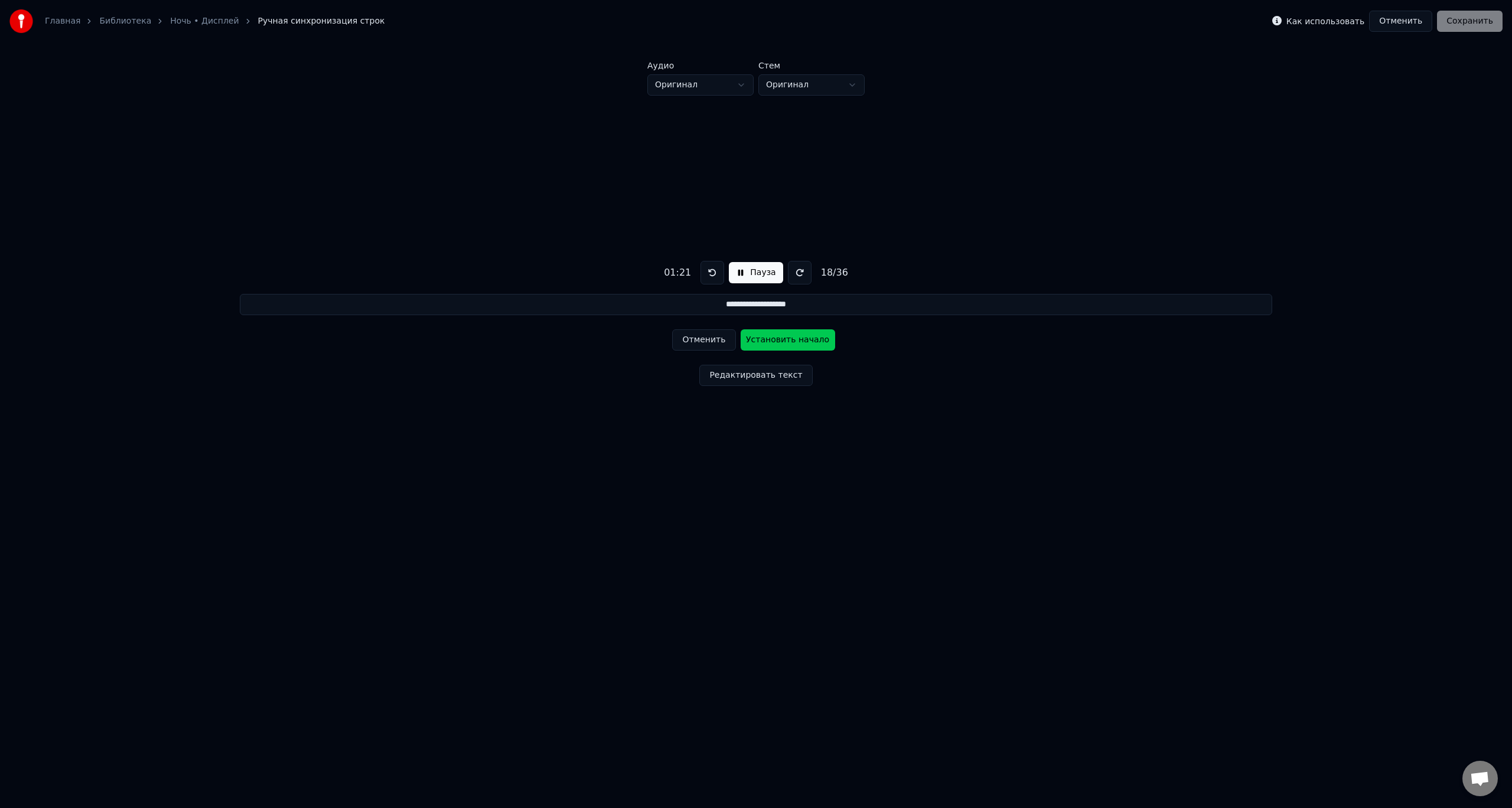
click at [782, 342] on button "Установить начало" at bounding box center [788, 340] width 94 height 21
click at [782, 342] on button "Установить конец" at bounding box center [788, 340] width 94 height 21
click at [782, 342] on button "Установить начало" at bounding box center [788, 340] width 94 height 21
click at [782, 342] on button "Установить конец" at bounding box center [788, 340] width 94 height 21
click at [782, 342] on button "Установить начало" at bounding box center [788, 340] width 94 height 21
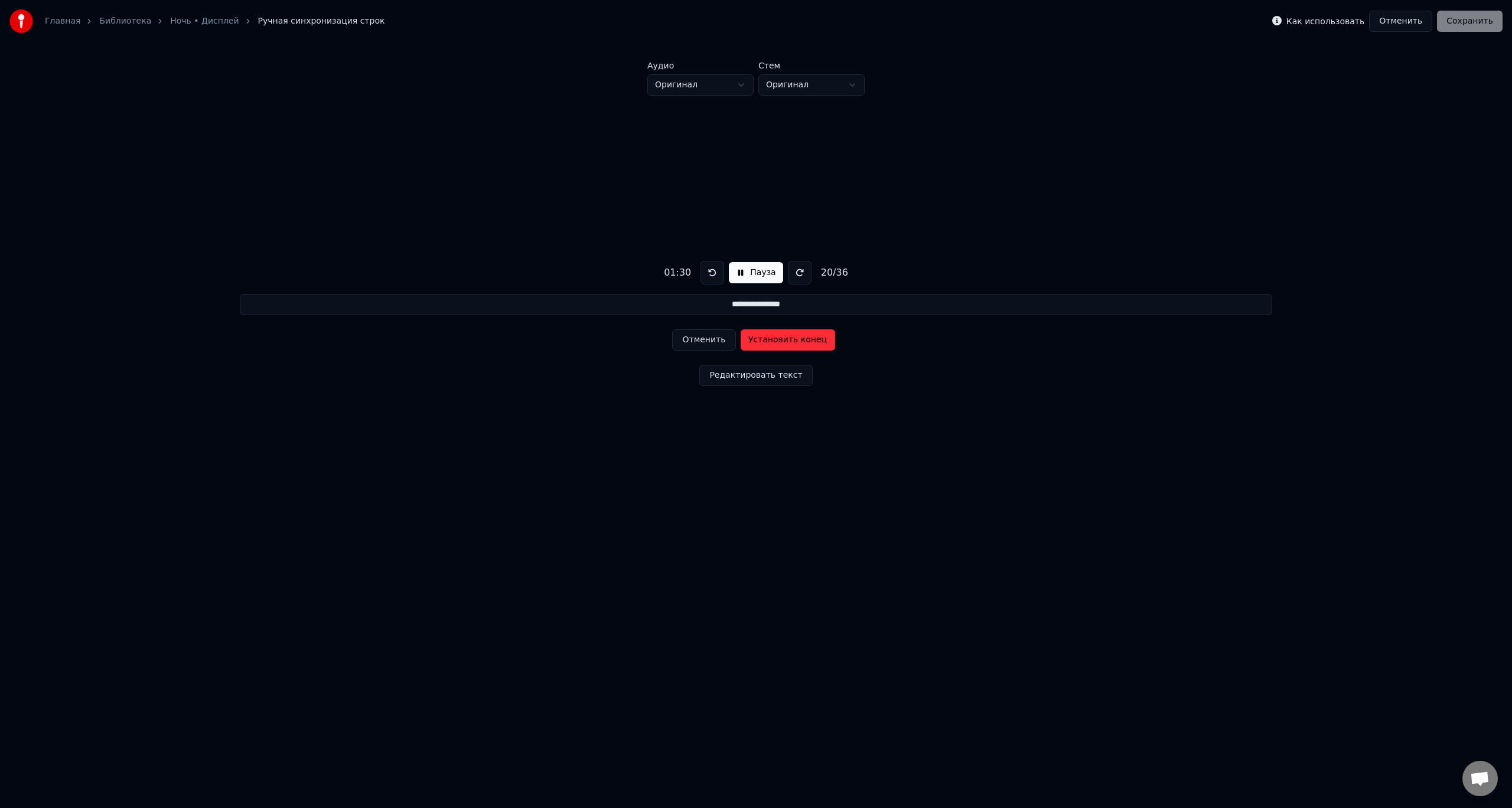
click at [782, 342] on button "Установить конец" at bounding box center [788, 340] width 94 height 21
click at [782, 342] on button "Установить начало" at bounding box center [788, 340] width 94 height 21
click at [782, 341] on button "Установить конец" at bounding box center [788, 340] width 94 height 21
click at [782, 341] on button "Установить начало" at bounding box center [788, 340] width 94 height 21
click at [782, 341] on button "Установить конец" at bounding box center [788, 340] width 94 height 21
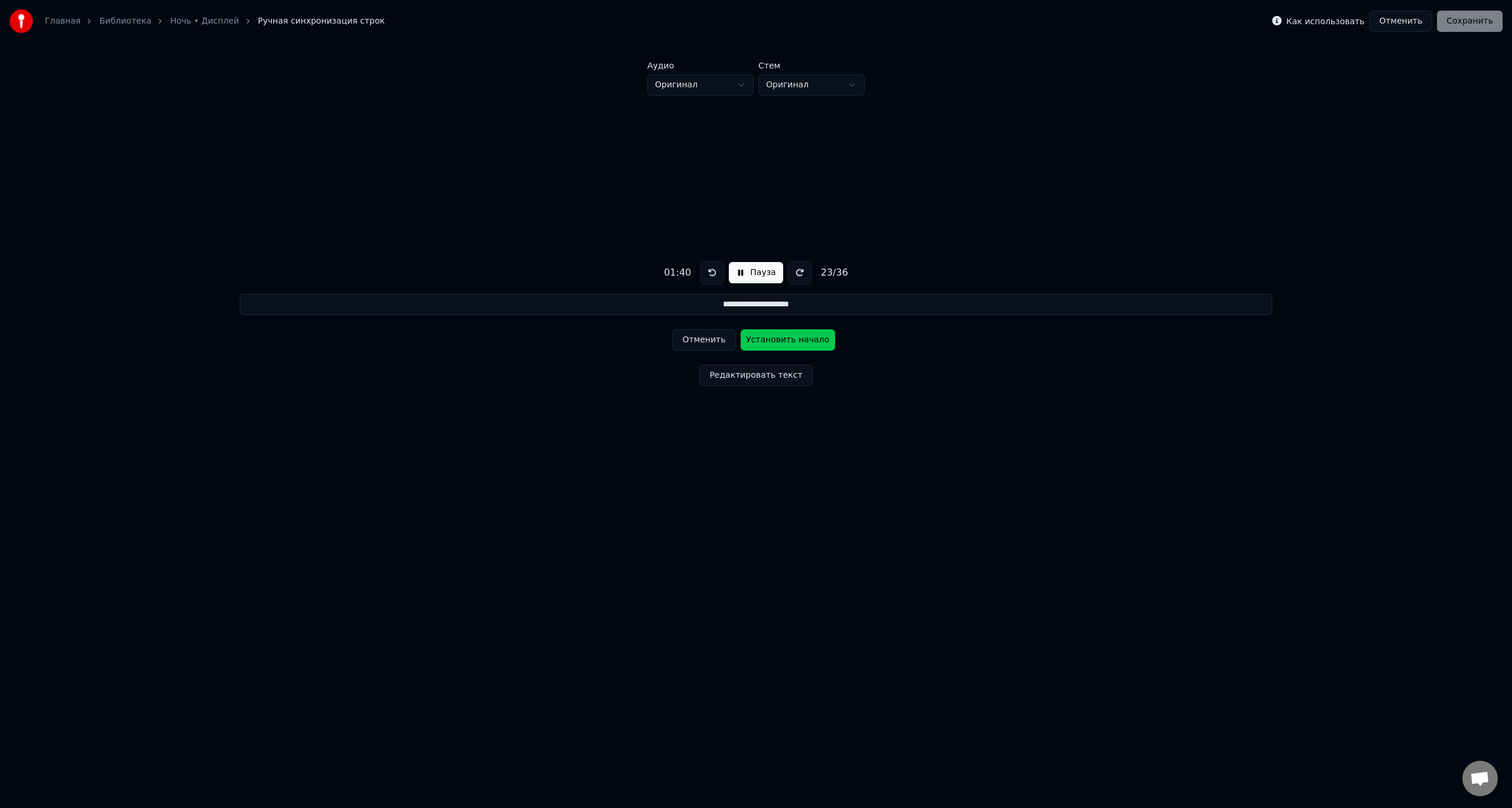
click at [782, 341] on button "Установить начало" at bounding box center [788, 340] width 94 height 21
click at [782, 341] on button "Установить конец" at bounding box center [788, 340] width 94 height 21
click at [782, 341] on button "Установить начало" at bounding box center [788, 340] width 94 height 21
click at [782, 341] on button "Установить конец" at bounding box center [788, 340] width 94 height 21
click at [782, 341] on button "Установить начало" at bounding box center [788, 340] width 94 height 21
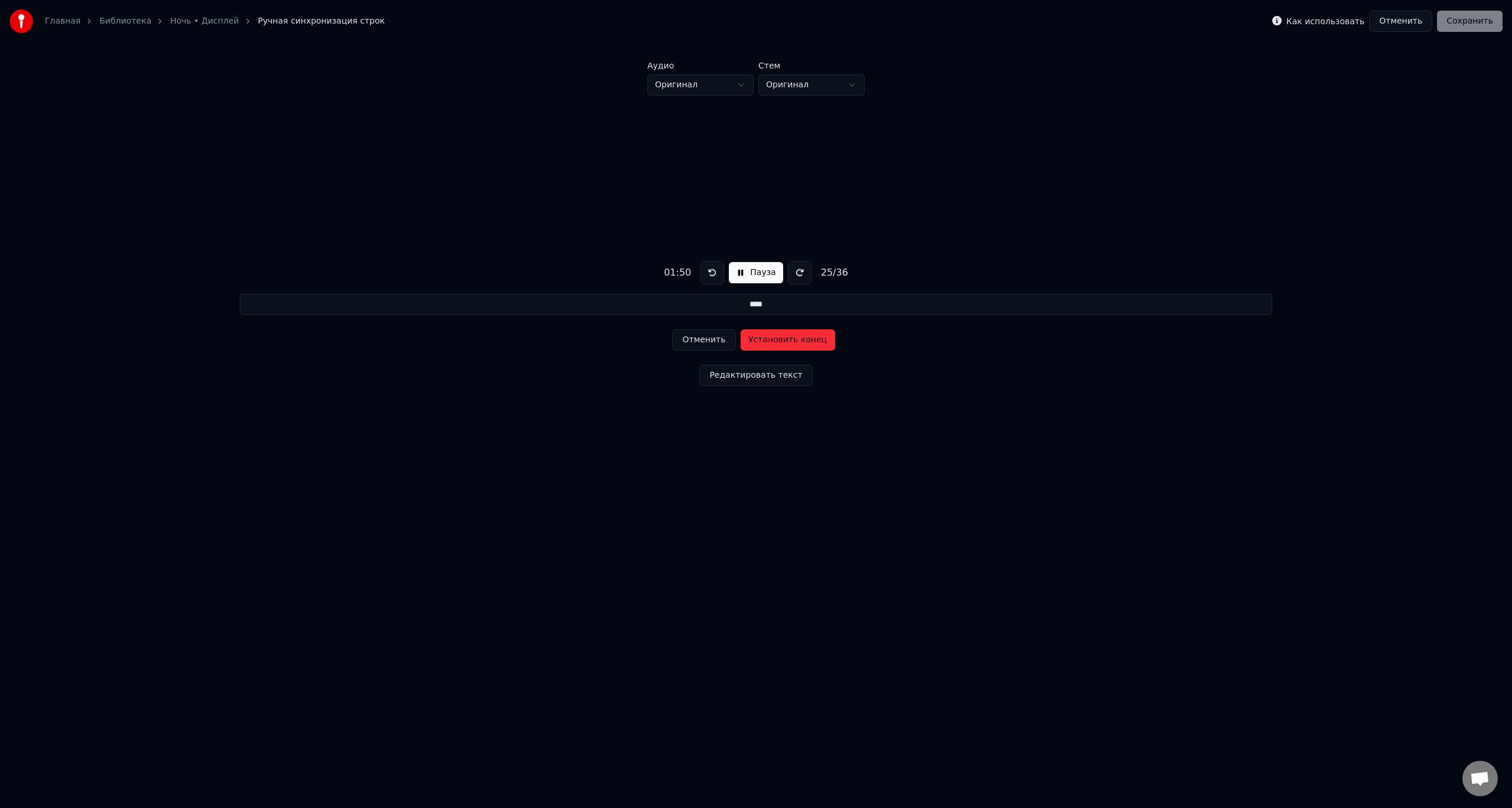
click at [782, 341] on button "Установить конец" at bounding box center [788, 340] width 94 height 21
click at [782, 341] on button "Установить начало" at bounding box center [788, 340] width 94 height 21
click at [782, 341] on button "Установить конец" at bounding box center [788, 340] width 94 height 21
click at [782, 341] on button "Установить начало" at bounding box center [788, 340] width 94 height 21
click at [782, 341] on button "Установить конец" at bounding box center [788, 340] width 94 height 21
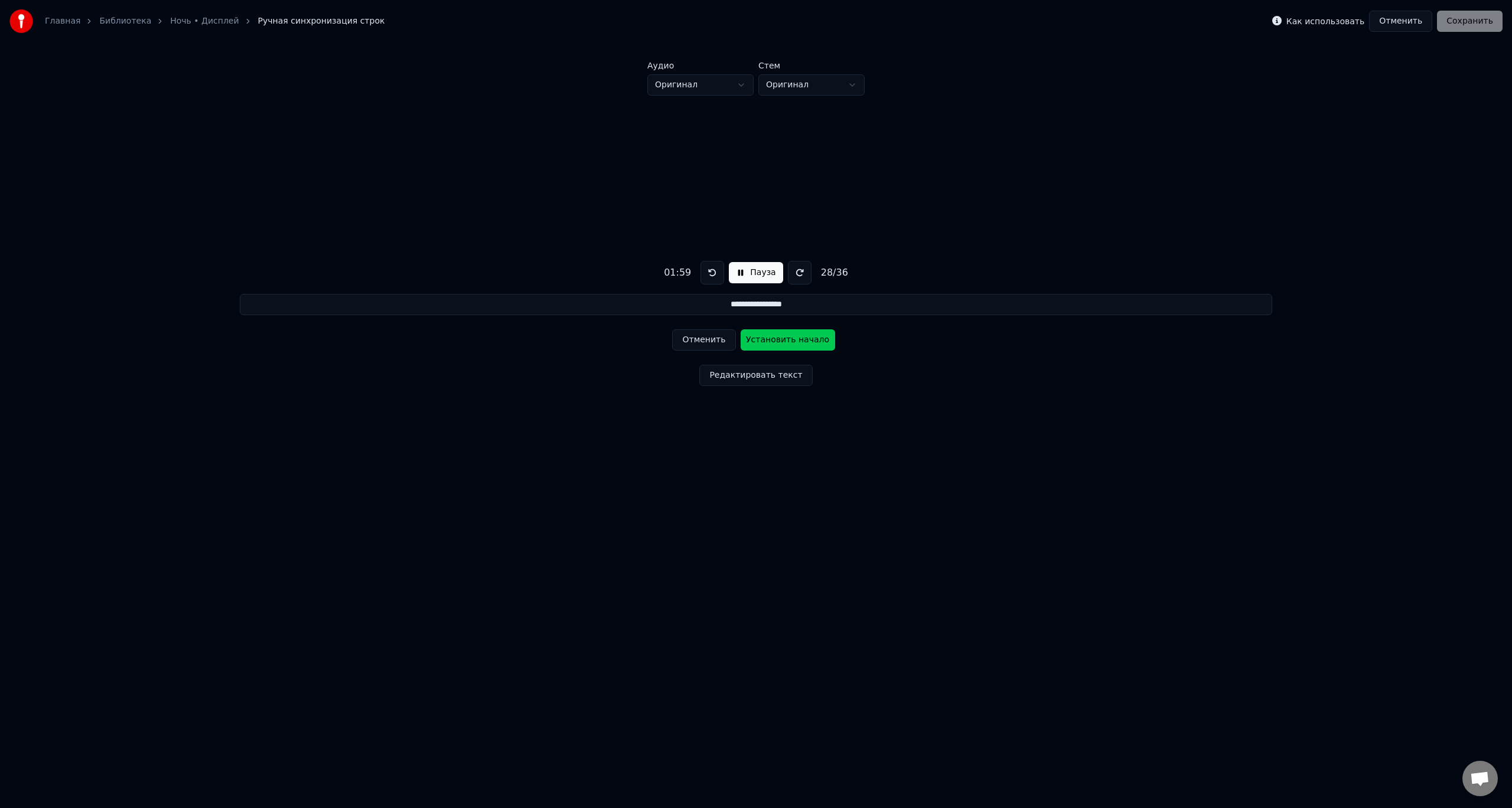
click at [782, 341] on button "Установить начало" at bounding box center [788, 340] width 94 height 21
click at [782, 341] on button "Установить конец" at bounding box center [788, 340] width 94 height 21
click at [782, 341] on button "Установить начало" at bounding box center [788, 340] width 94 height 21
click at [782, 341] on button "Установить конец" at bounding box center [788, 340] width 94 height 21
click at [782, 341] on button "Установить начало" at bounding box center [788, 340] width 94 height 21
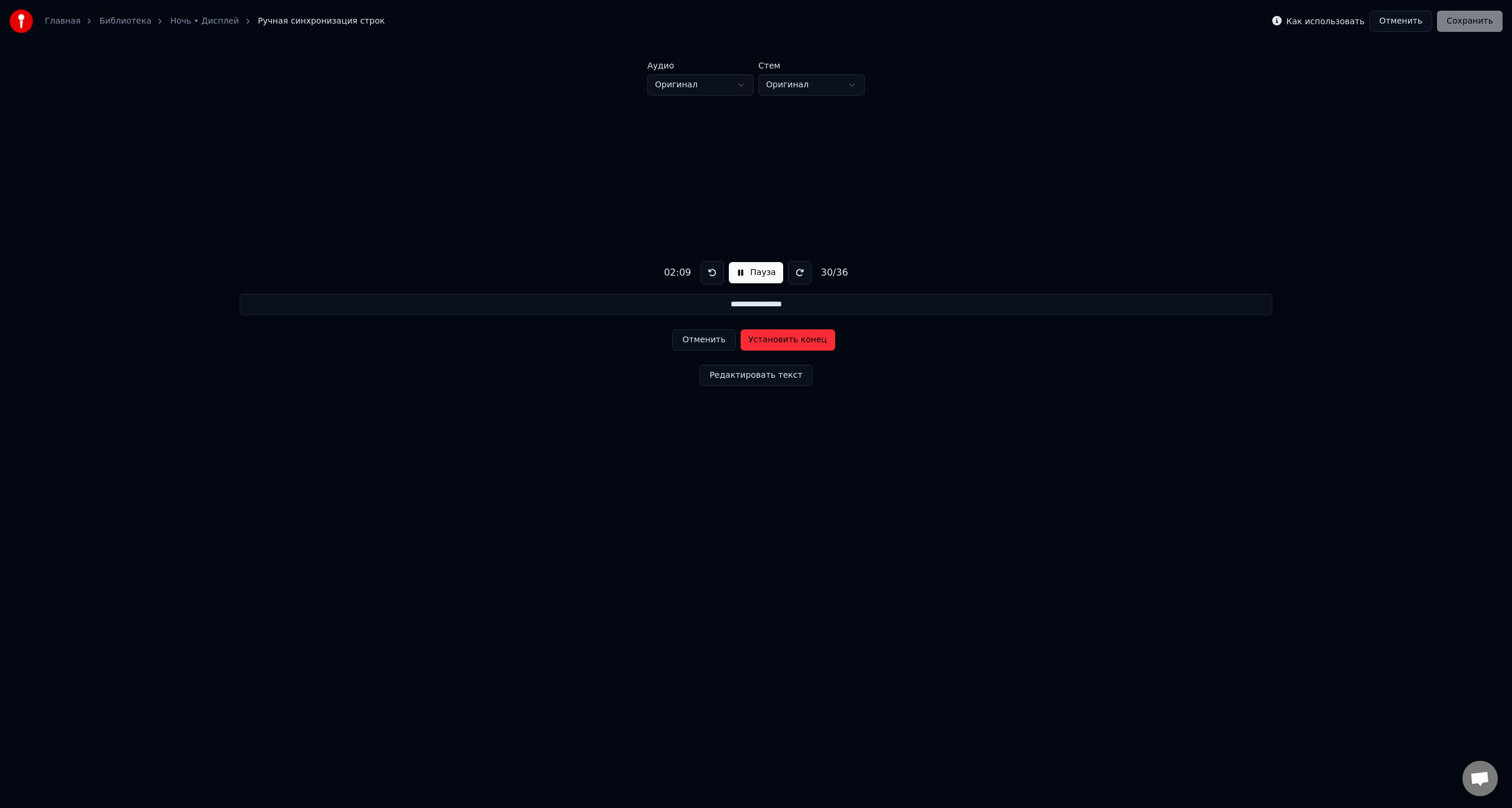
click at [782, 341] on button "Установить конец" at bounding box center [788, 340] width 94 height 21
click at [782, 341] on button "Установить начало" at bounding box center [788, 340] width 94 height 21
click at [782, 341] on button "Установить конец" at bounding box center [788, 340] width 94 height 21
click at [782, 339] on button "Установить начало" at bounding box center [788, 340] width 94 height 21
click at [782, 339] on button "Установить конец" at bounding box center [788, 340] width 94 height 21
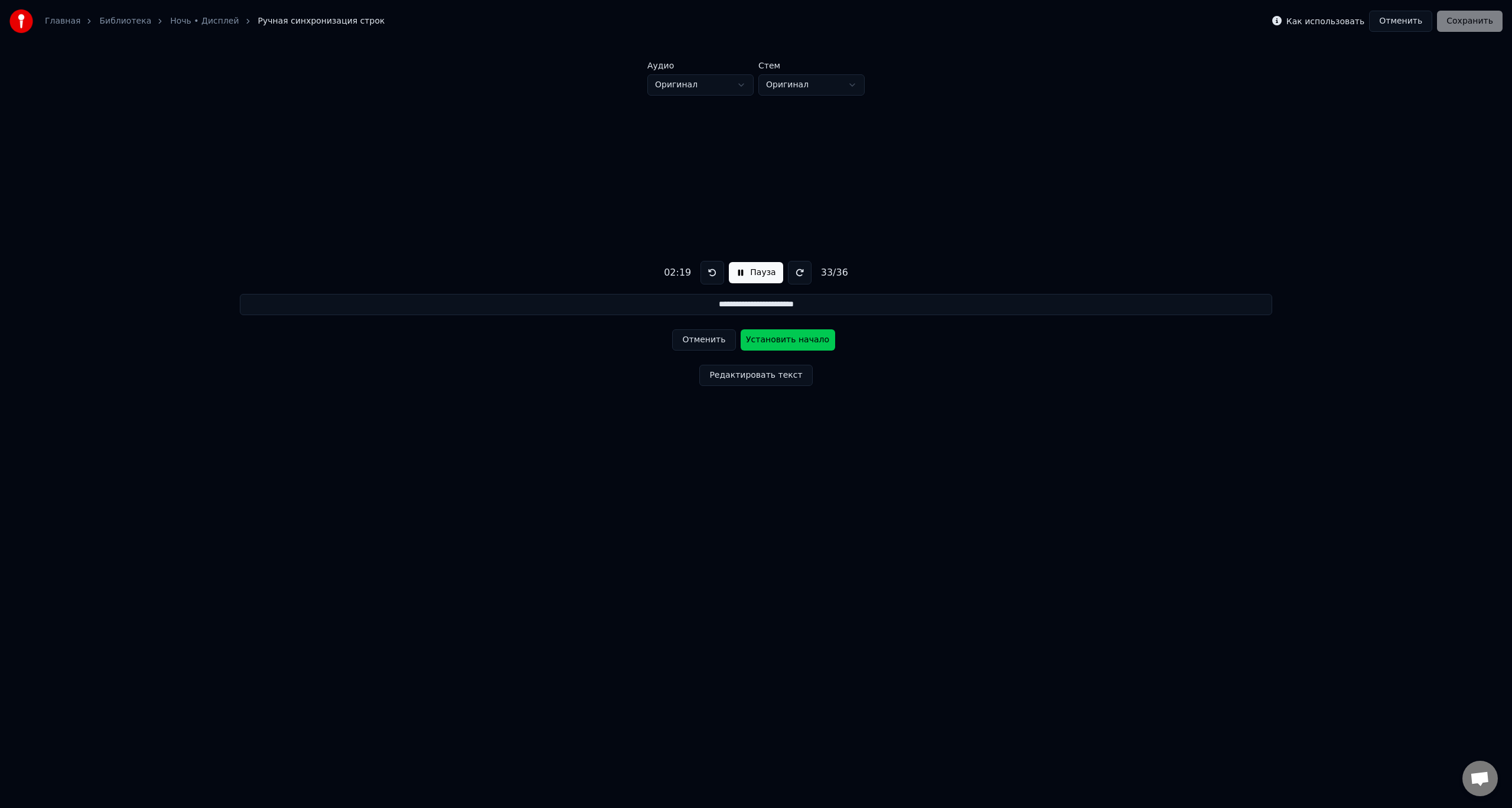
click at [782, 339] on button "Установить начало" at bounding box center [788, 340] width 94 height 21
click at [782, 339] on button "Установить конец" at bounding box center [788, 340] width 94 height 21
click at [782, 339] on button "Установить начало" at bounding box center [788, 340] width 94 height 21
click at [782, 339] on button "Установить конец" at bounding box center [788, 340] width 94 height 21
click at [782, 340] on button "Установить начало" at bounding box center [788, 340] width 94 height 21
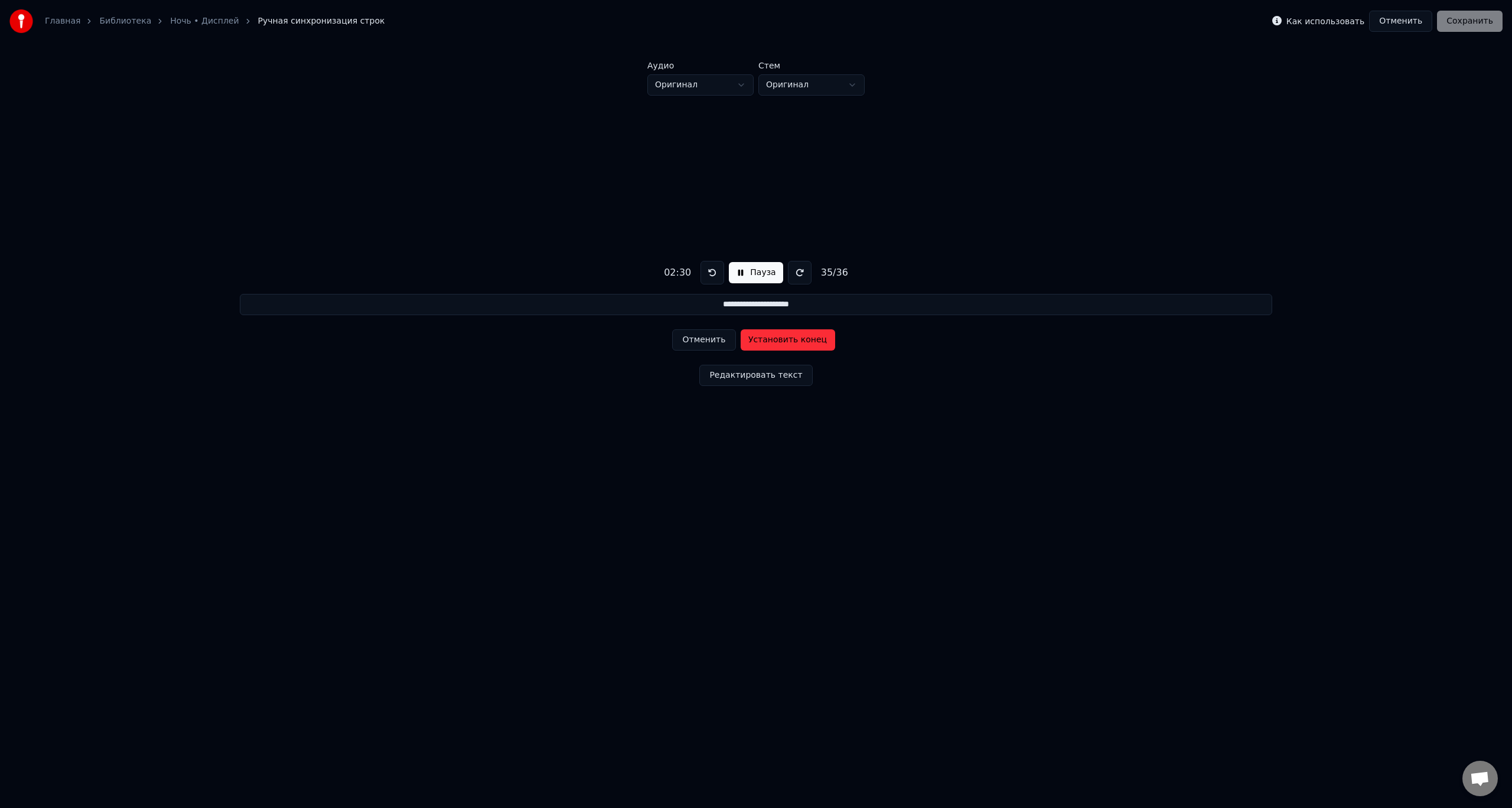
click at [782, 340] on button "Установить конец" at bounding box center [788, 340] width 94 height 21
type input "**********"
click at [782, 340] on button "Установить начало" at bounding box center [788, 340] width 94 height 21
click at [782, 340] on button "Установить конец" at bounding box center [788, 340] width 94 height 21
click at [1464, 22] on button "Сохранить" at bounding box center [1470, 21] width 66 height 21
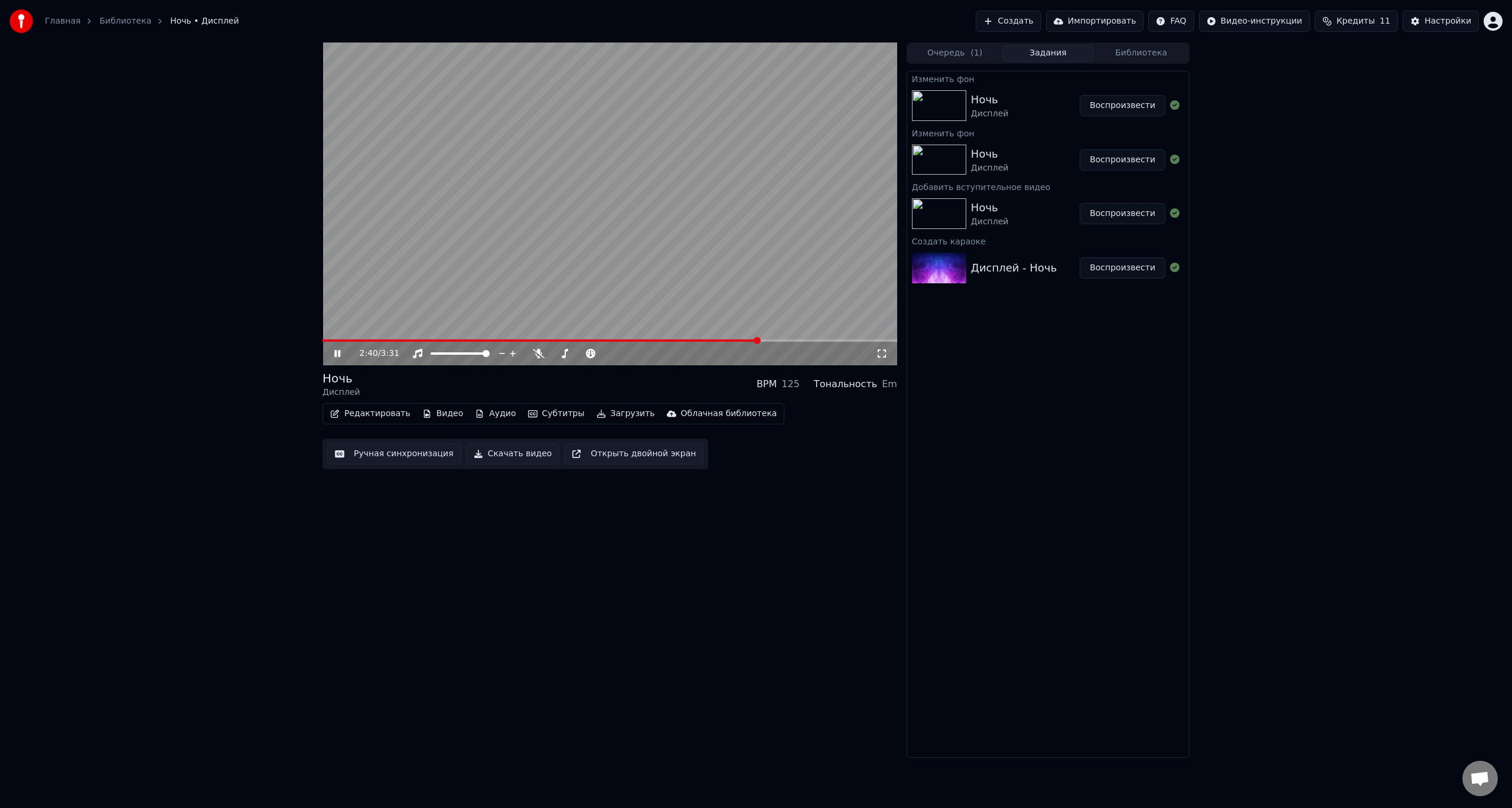
click at [566, 208] on video at bounding box center [610, 204] width 575 height 323
click at [444, 414] on button "Видео" at bounding box center [443, 414] width 51 height 17
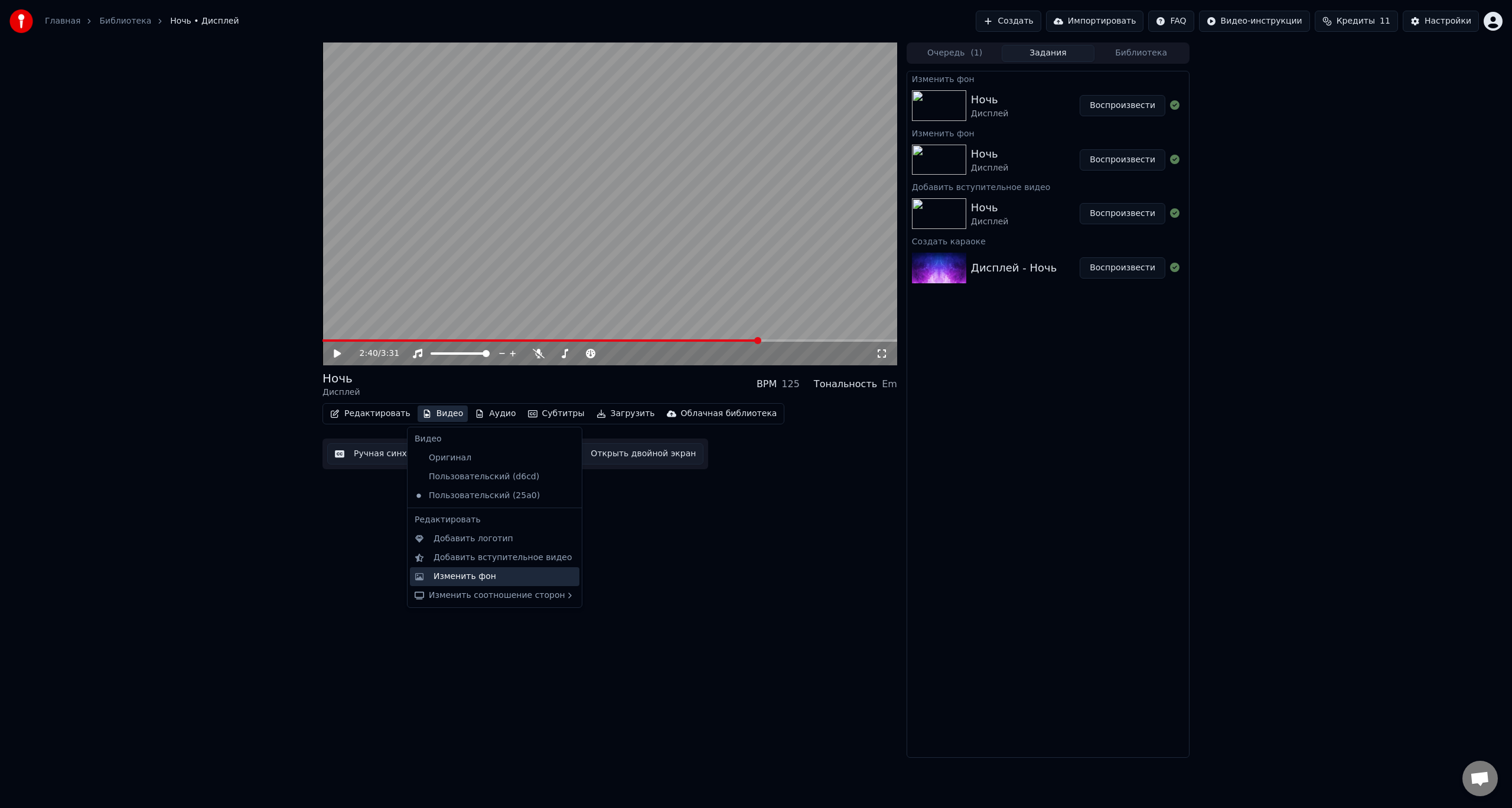
click at [454, 575] on div "Изменить фон" at bounding box center [465, 576] width 63 height 11
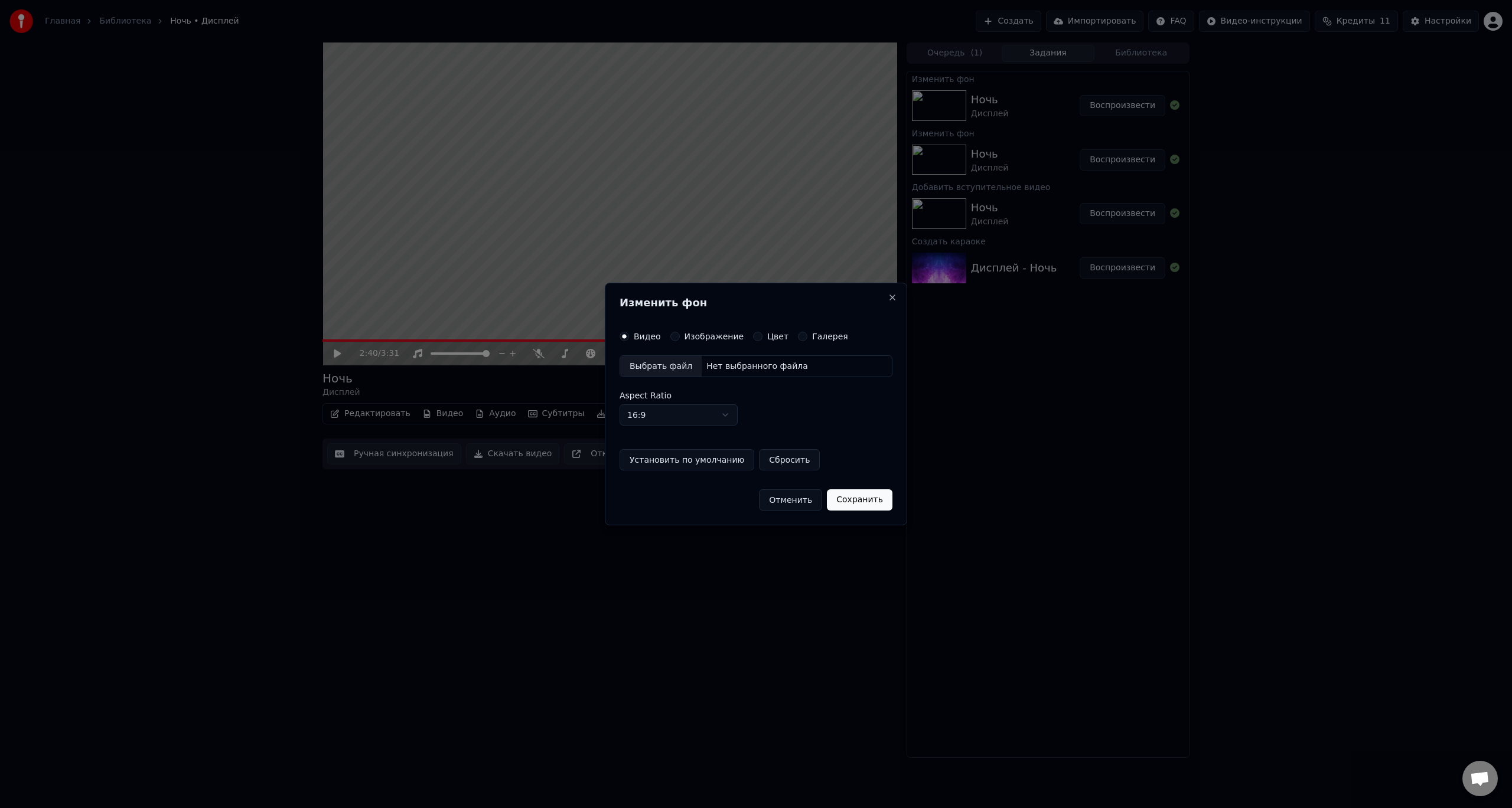
click at [664, 365] on div "Выбрать файл" at bounding box center [661, 367] width 81 height 21
click at [873, 502] on button "Сохранить" at bounding box center [860, 500] width 66 height 21
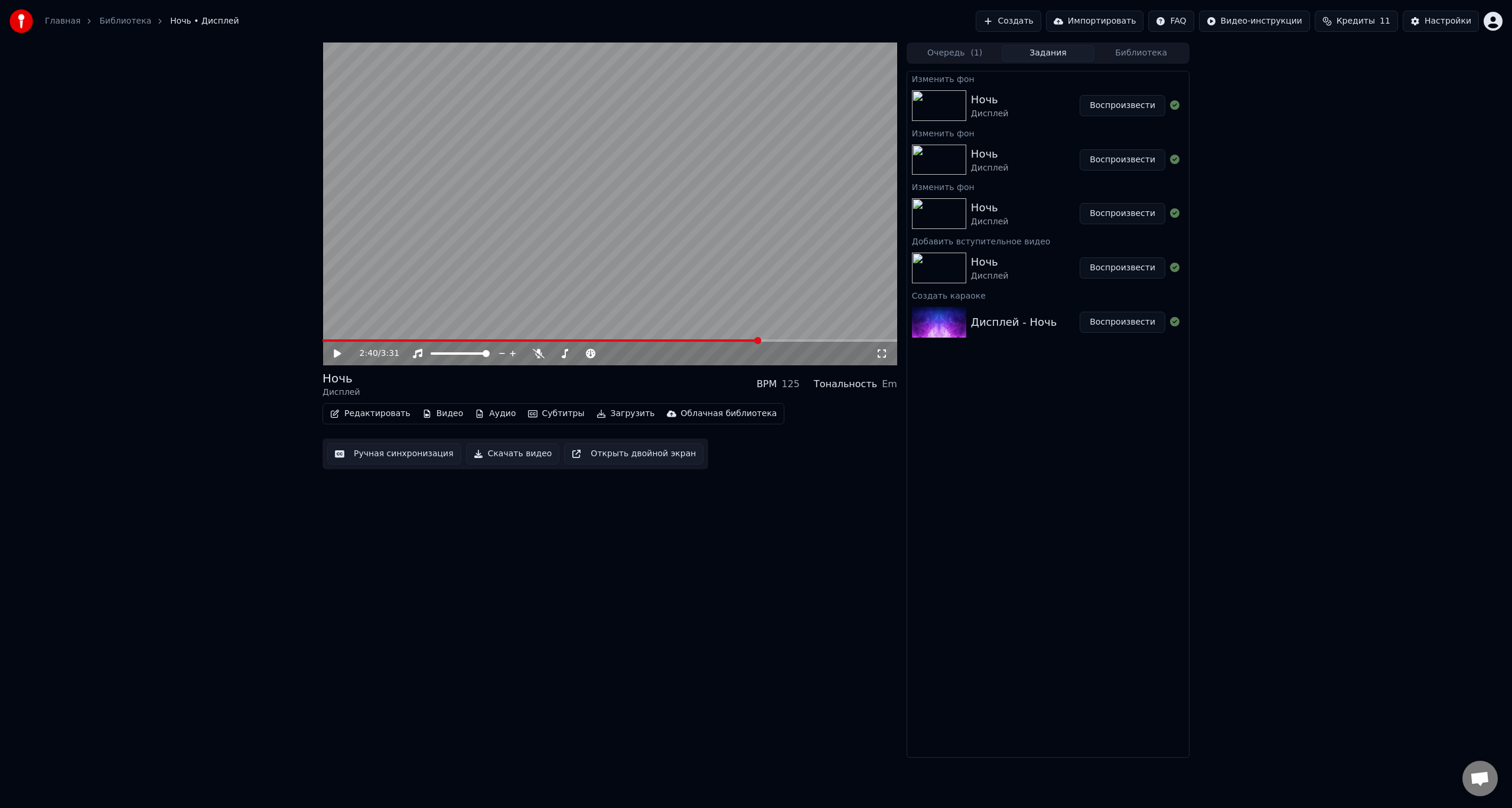
click at [1133, 110] on button "Воспроизвести" at bounding box center [1123, 106] width 86 height 21
click at [517, 457] on button "Скачать видео" at bounding box center [513, 454] width 94 height 21
click at [786, 605] on div "3:31 / 3:31 Ночь Дисплей BPM 125 Тональность Em Редактировать Видео Аудио Субти…" at bounding box center [610, 401] width 575 height 715
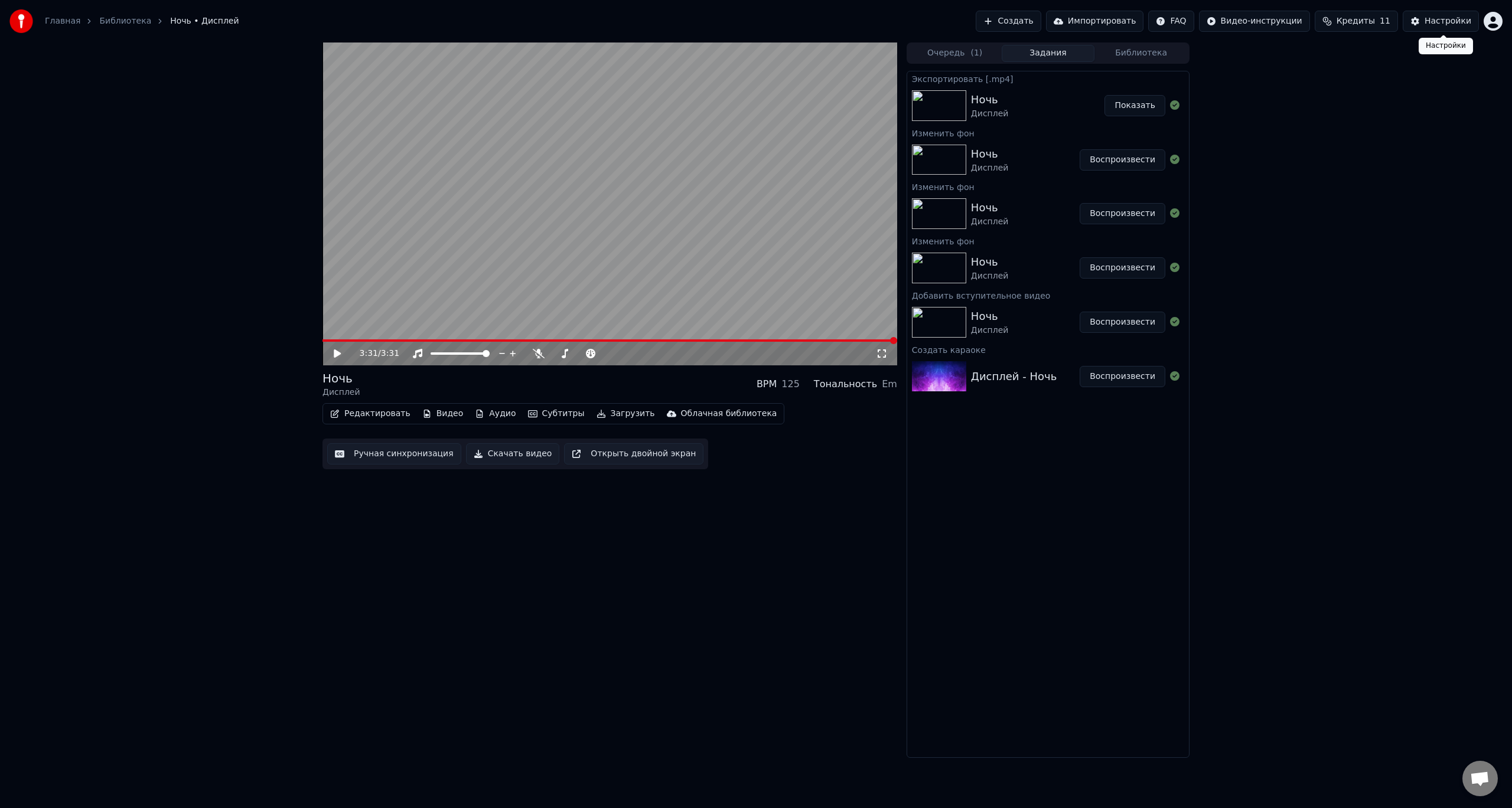
click at [1439, 19] on div "Настройки" at bounding box center [1448, 21] width 47 height 11
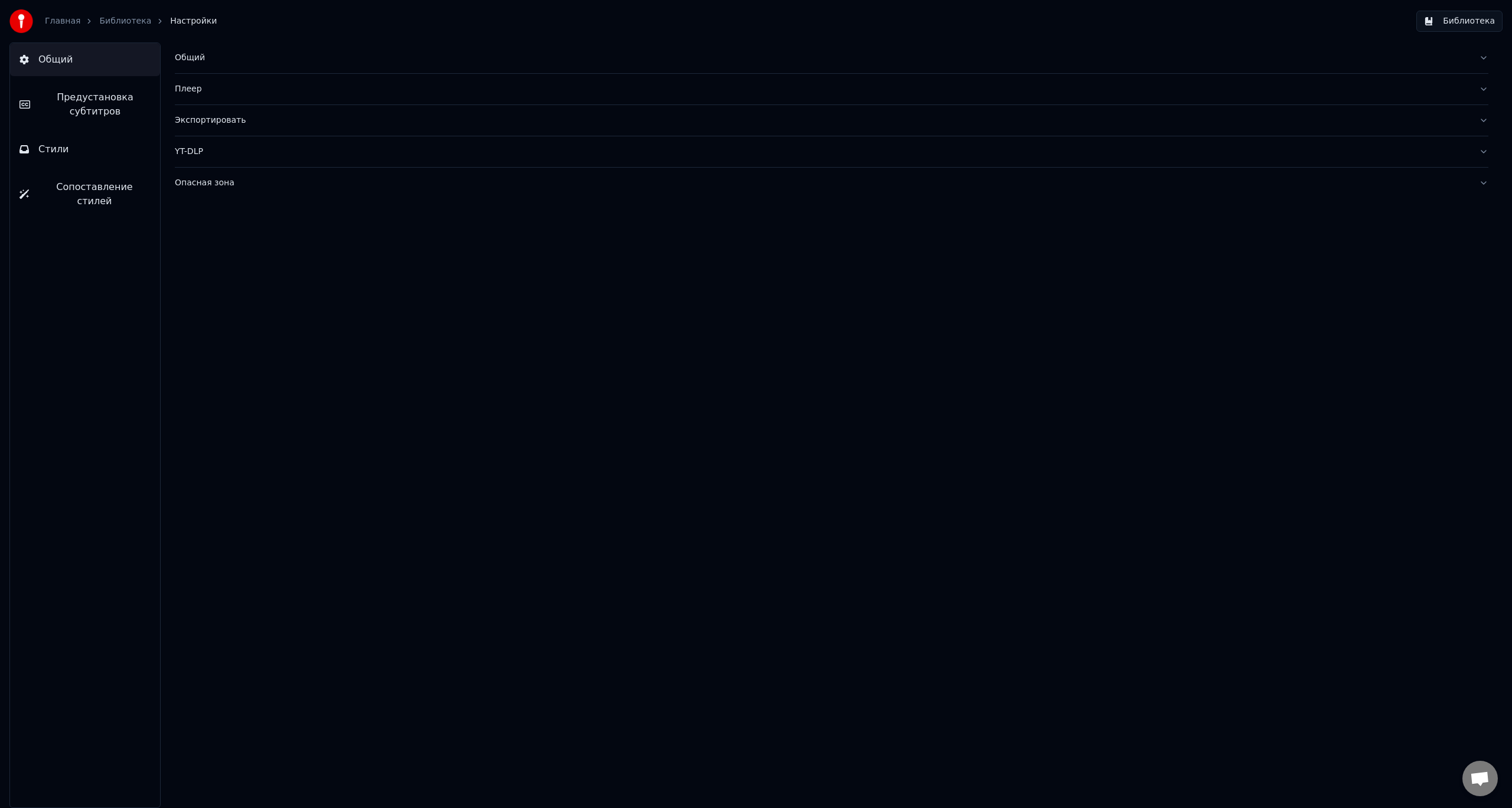
click at [206, 61] on div "Общий" at bounding box center [822, 57] width 1295 height 11
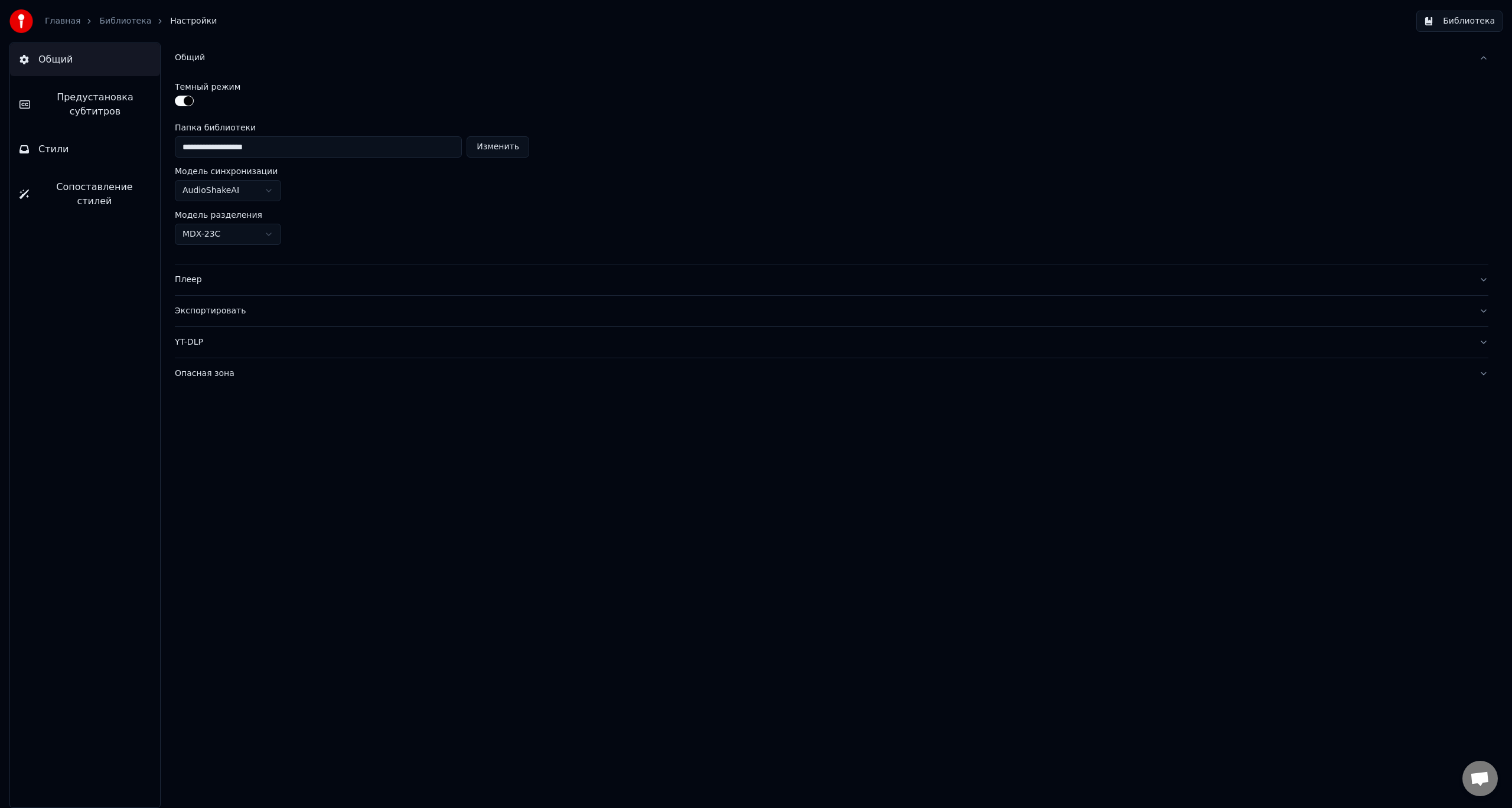
click at [264, 189] on html "**********" at bounding box center [756, 404] width 1512 height 808
click at [396, 174] on html "**********" at bounding box center [756, 404] width 1512 height 808
click at [388, 174] on html "**********" at bounding box center [756, 404] width 1512 height 808
click at [256, 286] on button "Плеер" at bounding box center [831, 280] width 1314 height 31
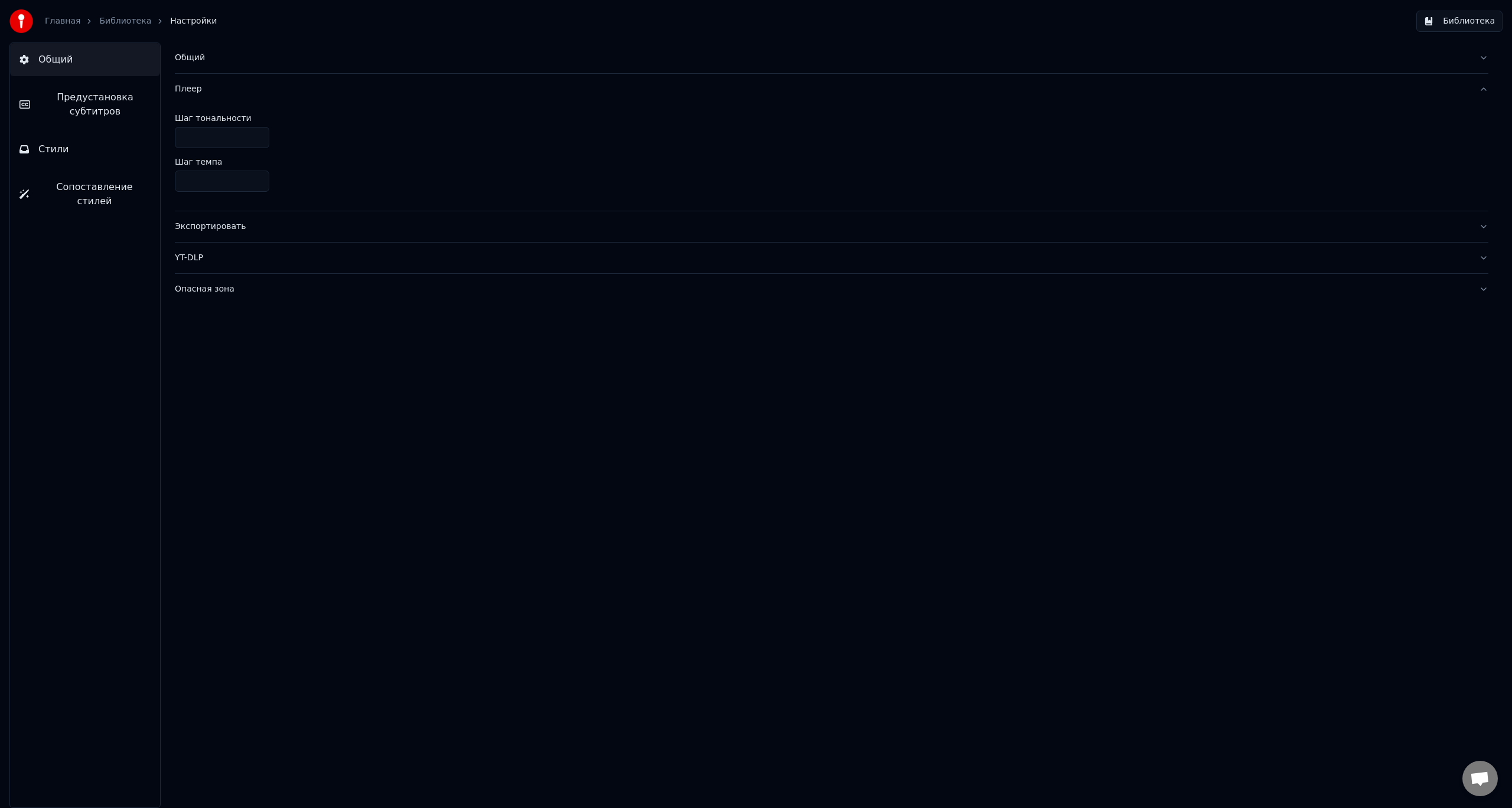
click at [244, 226] on div "Экспортировать" at bounding box center [822, 226] width 1295 height 11
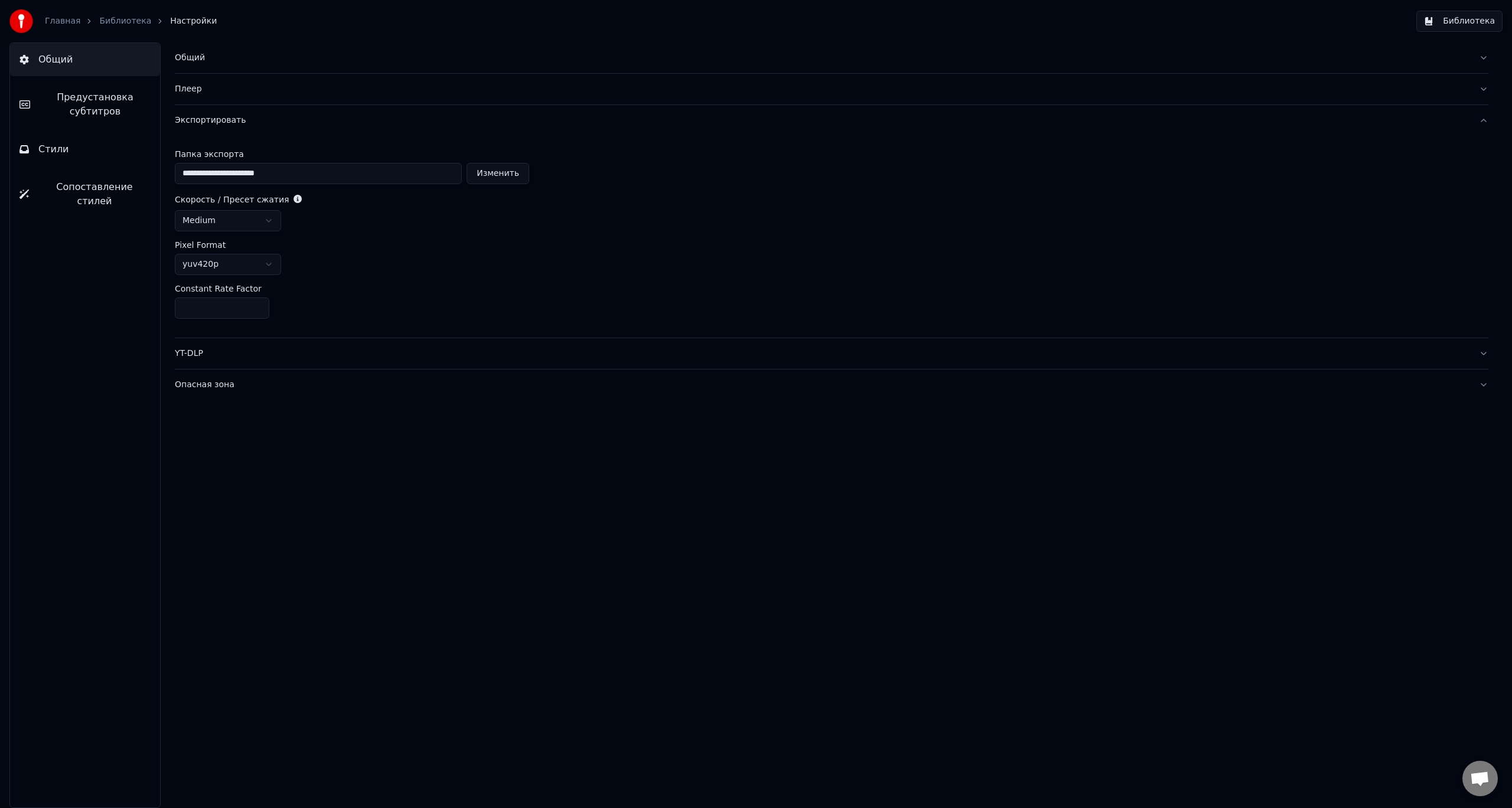
click at [268, 222] on html "**********" at bounding box center [756, 404] width 1512 height 808
click at [315, 225] on html "**********" at bounding box center [756, 404] width 1512 height 808
click at [270, 264] on html "**********" at bounding box center [756, 404] width 1512 height 808
click at [227, 524] on div "**********" at bounding box center [831, 426] width 1361 height 766
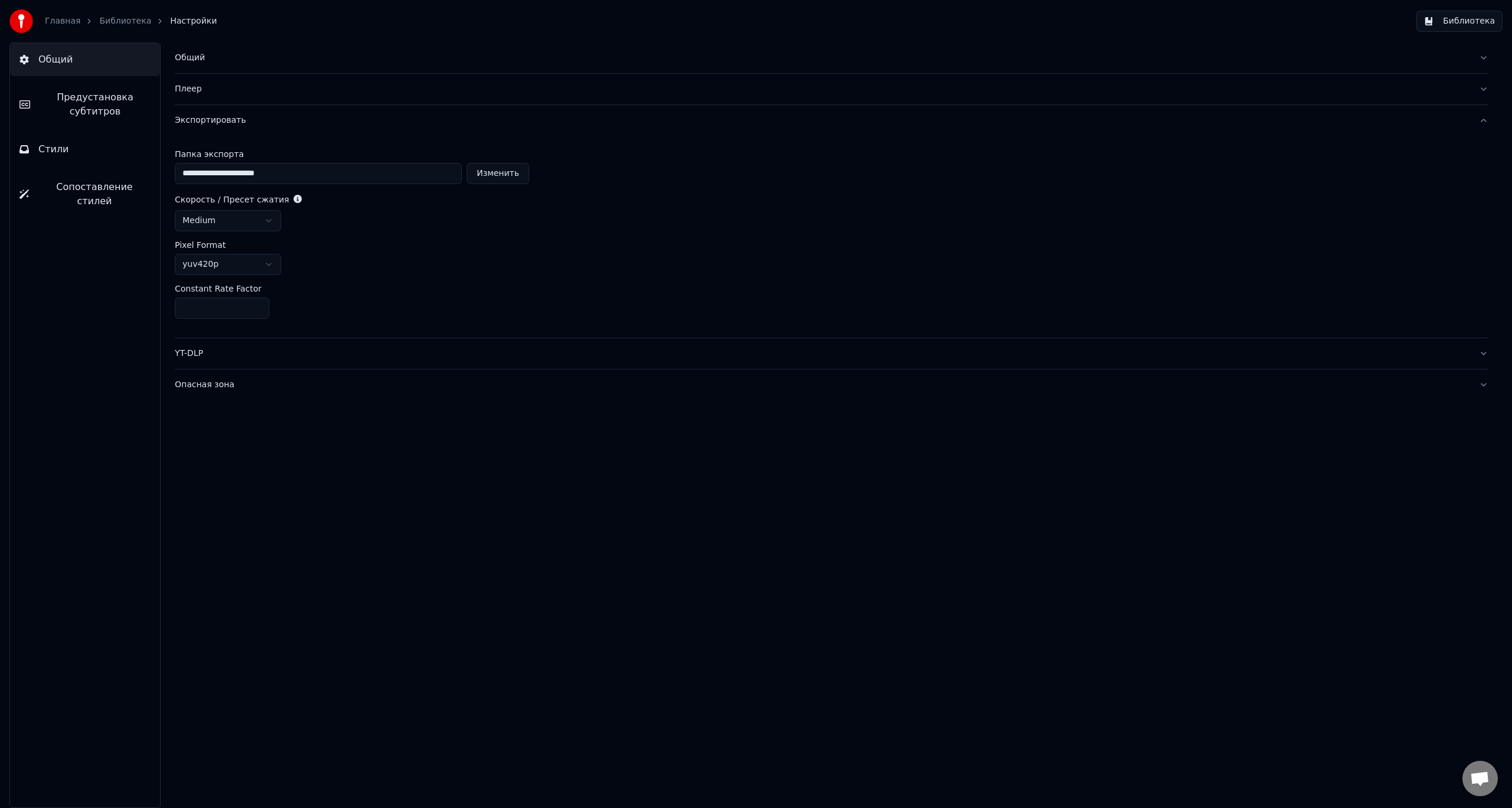
click at [200, 362] on button "YT-DLP" at bounding box center [831, 354] width 1314 height 31
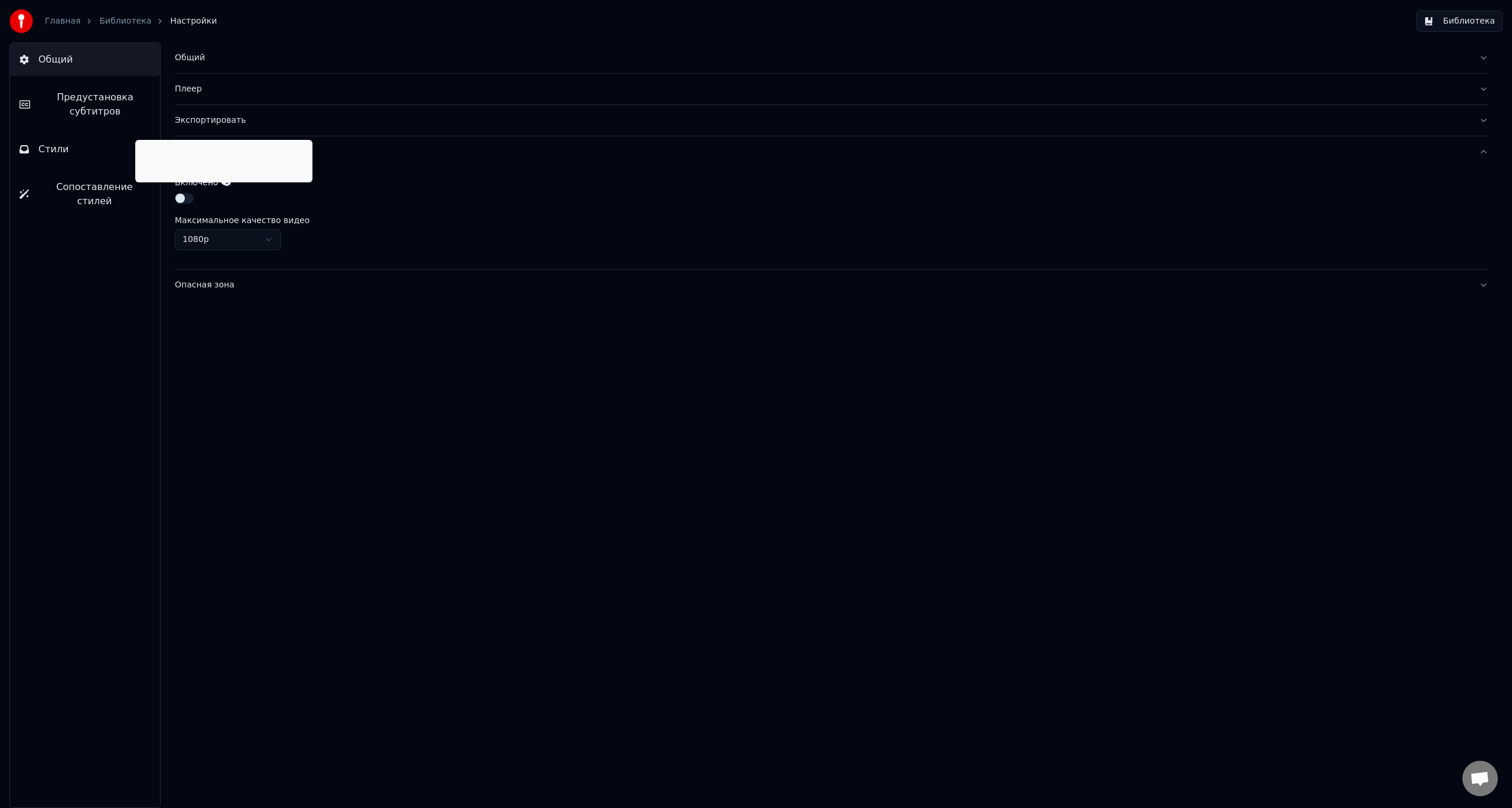
click at [225, 183] on icon at bounding box center [227, 182] width 8 height 8
click at [223, 183] on icon at bounding box center [227, 182] width 8 height 8
click at [439, 345] on div "Общий Плеер Экспортировать YT-DLP Включено Максимальное качество видео 1080p Оп…" at bounding box center [831, 426] width 1361 height 766
click at [128, 104] on span "Предустановка субтитров" at bounding box center [95, 104] width 111 height 28
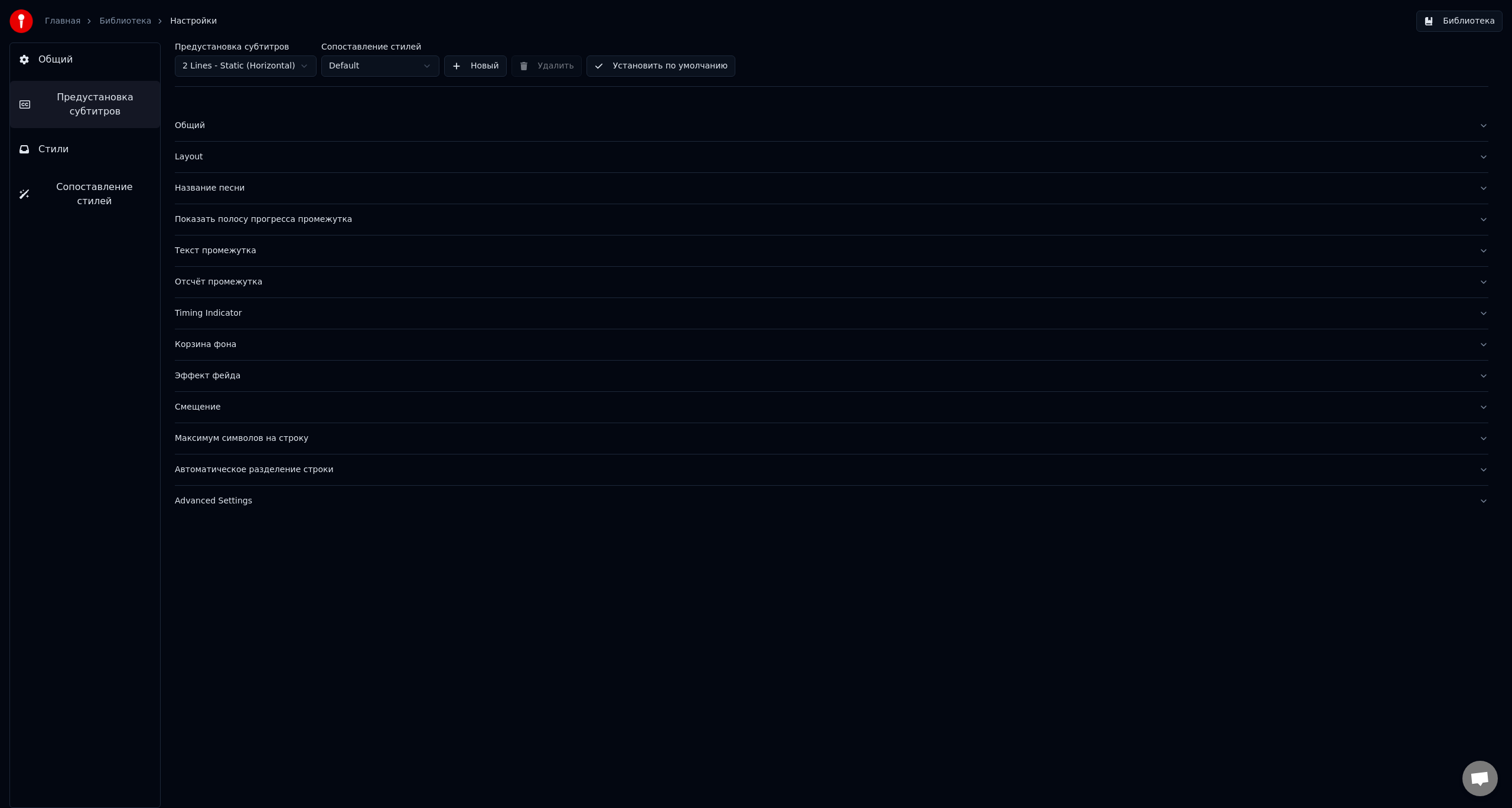
click at [257, 187] on div "Название песни" at bounding box center [822, 188] width 1295 height 11
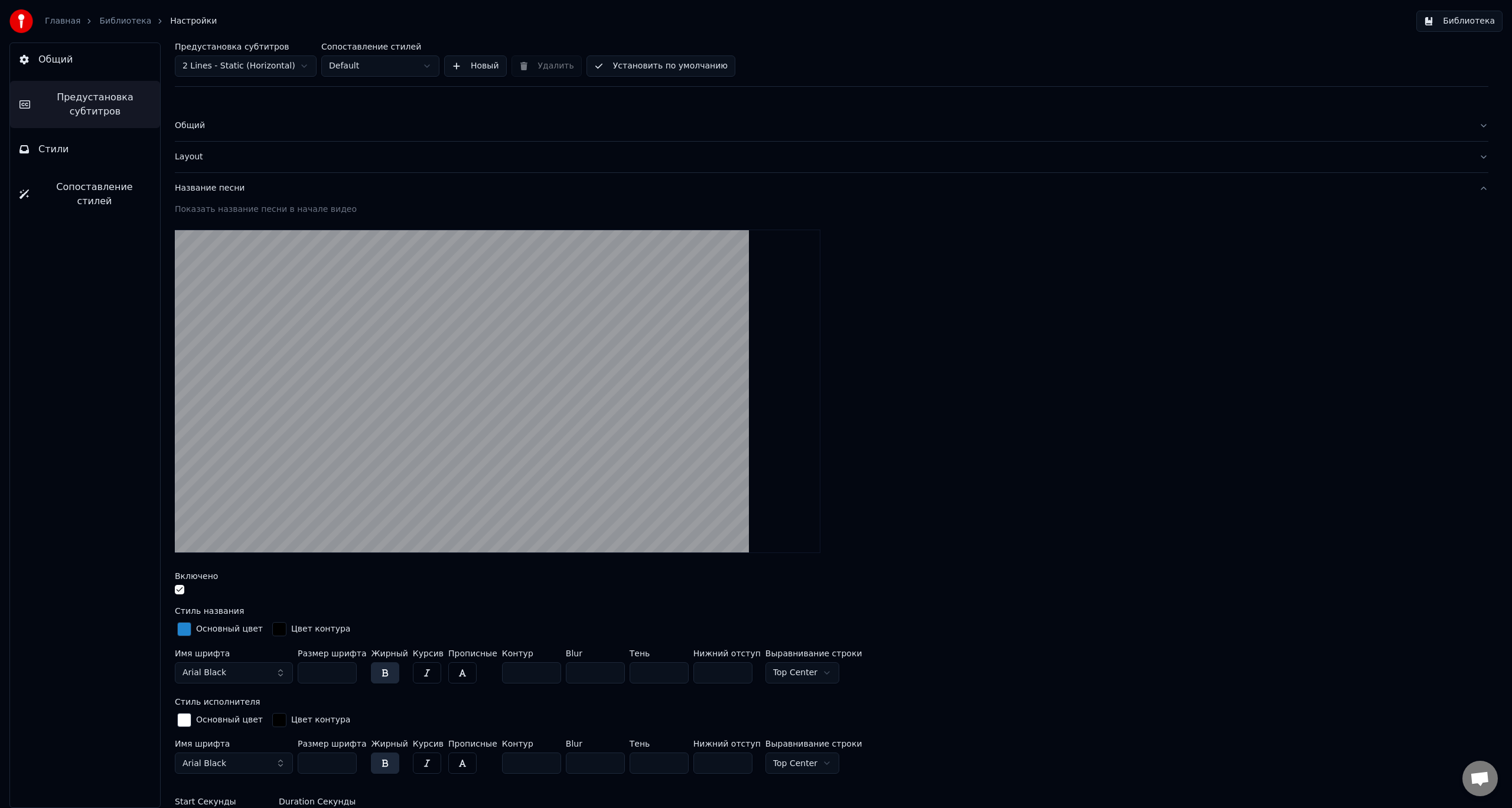
click at [261, 191] on div "Название песни" at bounding box center [822, 188] width 1295 height 11
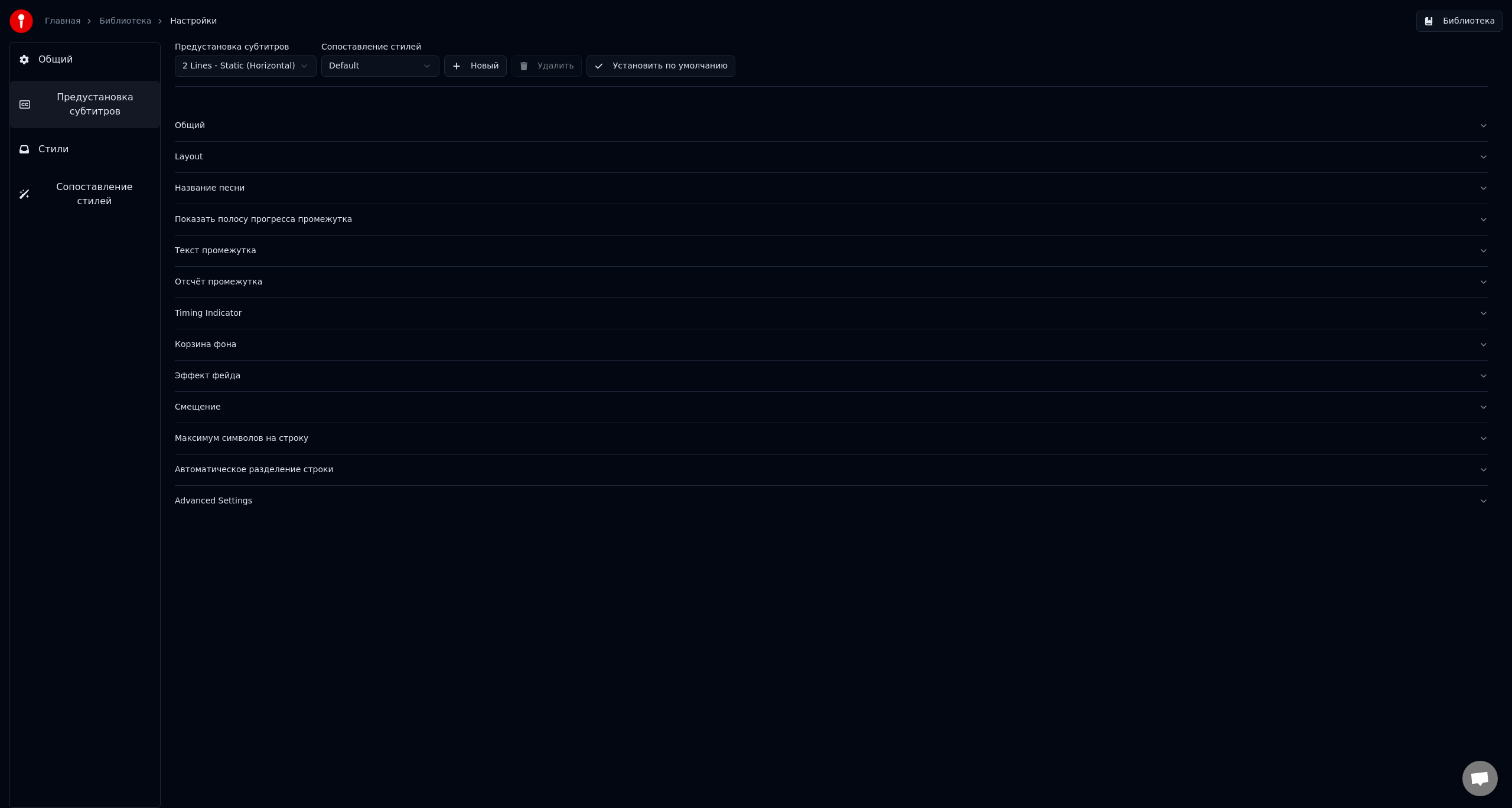
click at [233, 406] on div "Смещение" at bounding box center [822, 407] width 1295 height 11
click at [318, 611] on div "Автоматическое разделение строки" at bounding box center [822, 610] width 1295 height 11
click at [242, 643] on div "Advanced Settings" at bounding box center [822, 640] width 1295 height 11
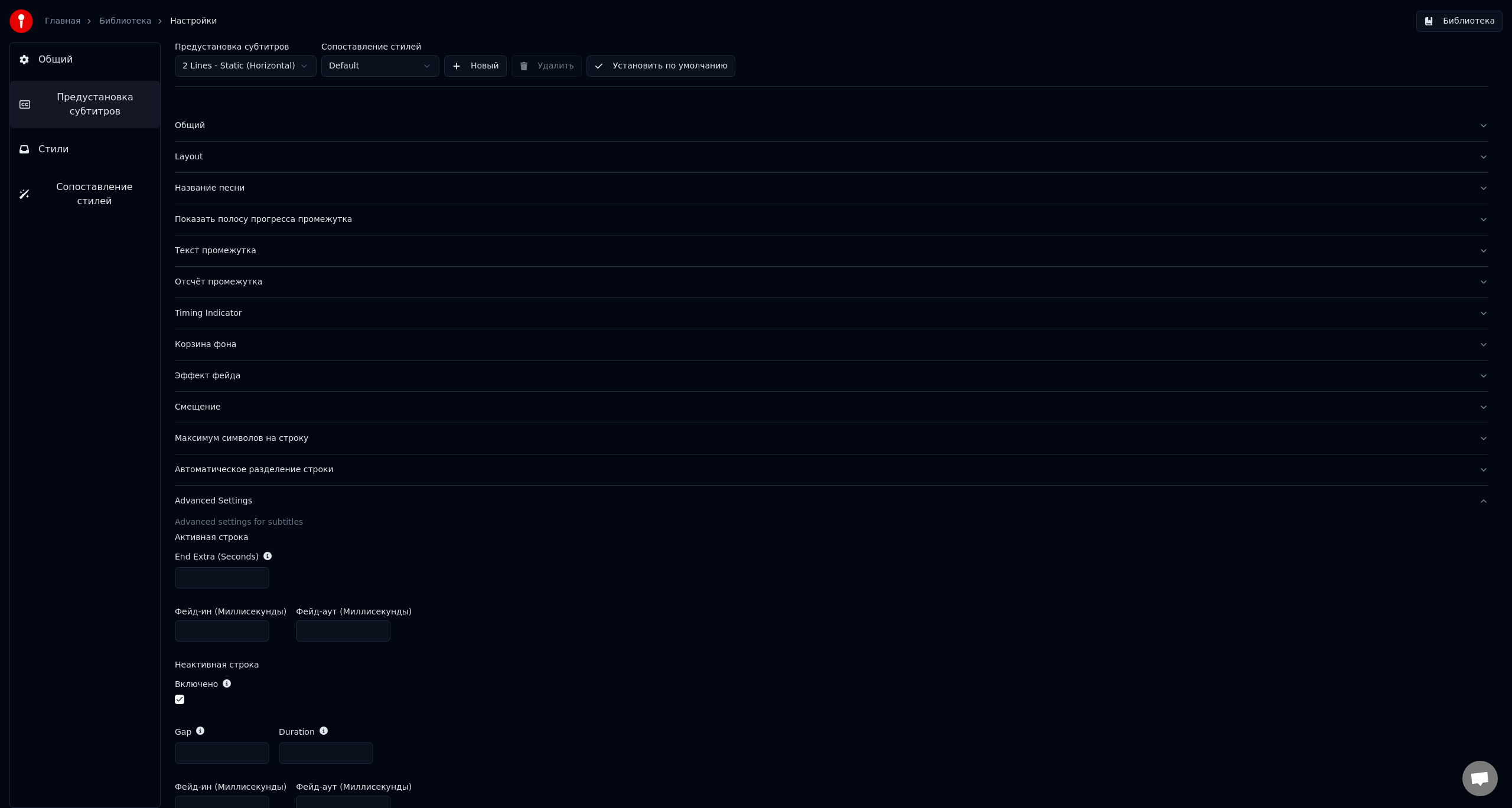
scroll to position [63, 0]
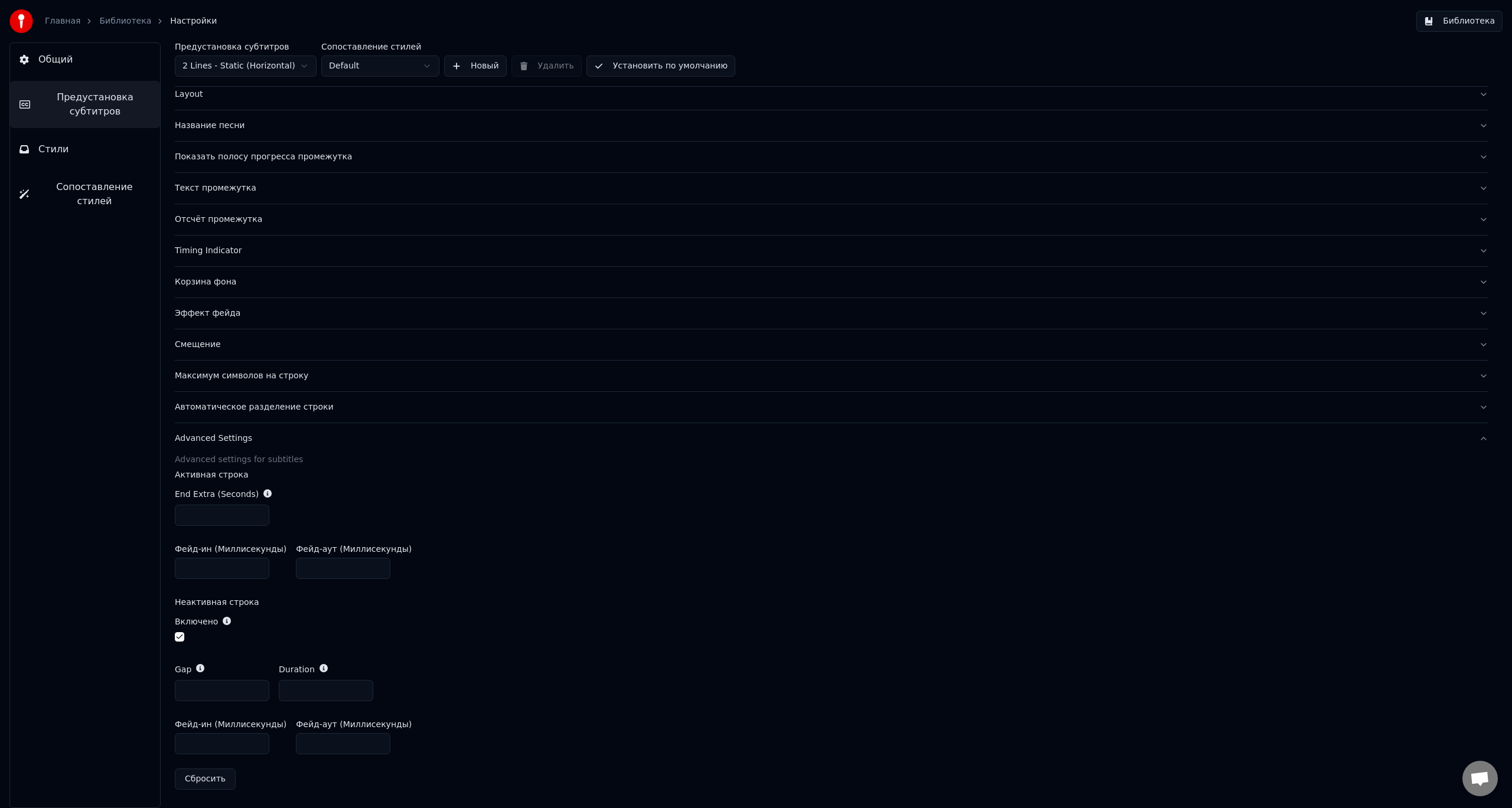
click at [79, 152] on button "Стили" at bounding box center [85, 149] width 150 height 33
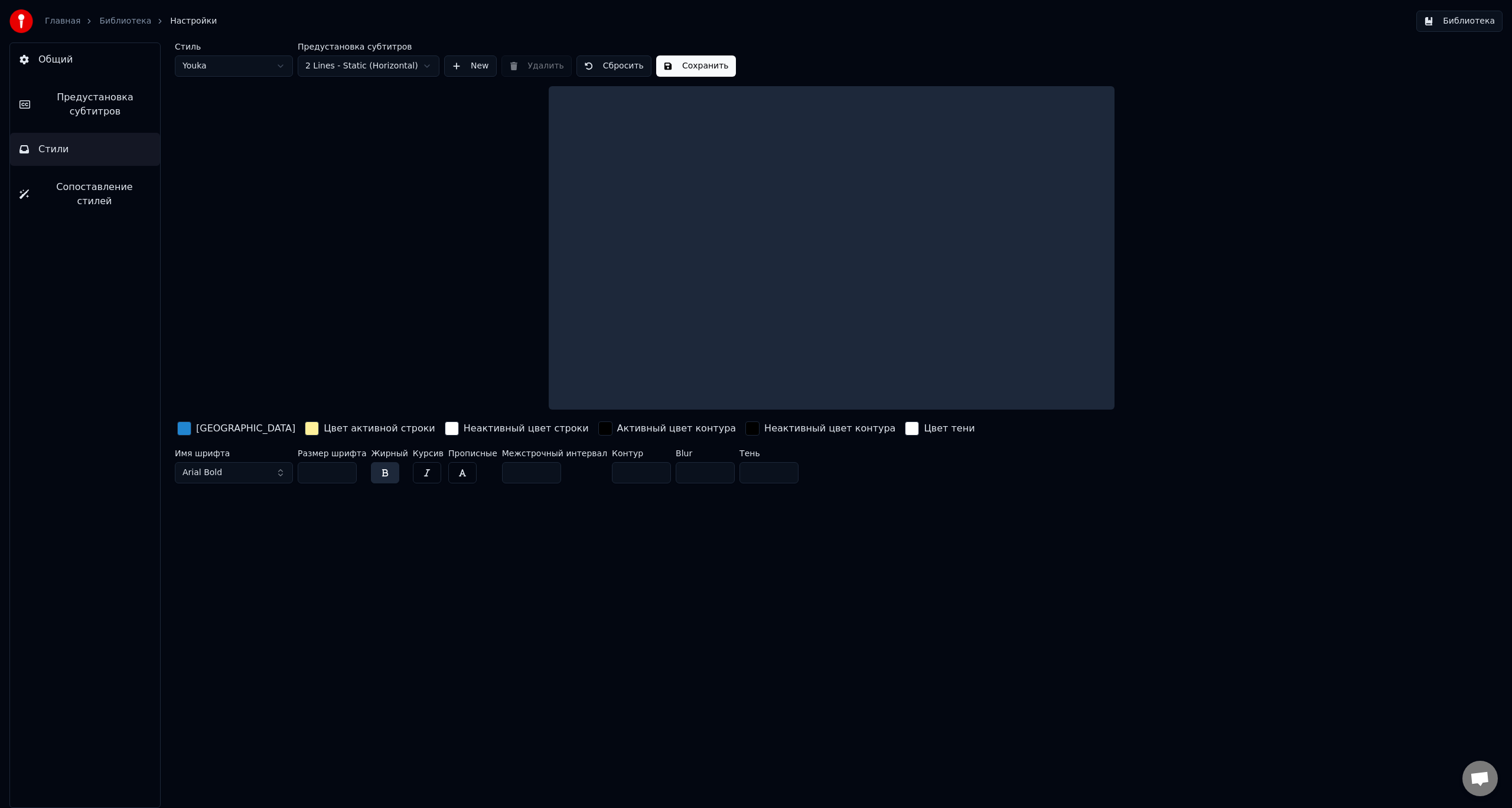
scroll to position [0, 0]
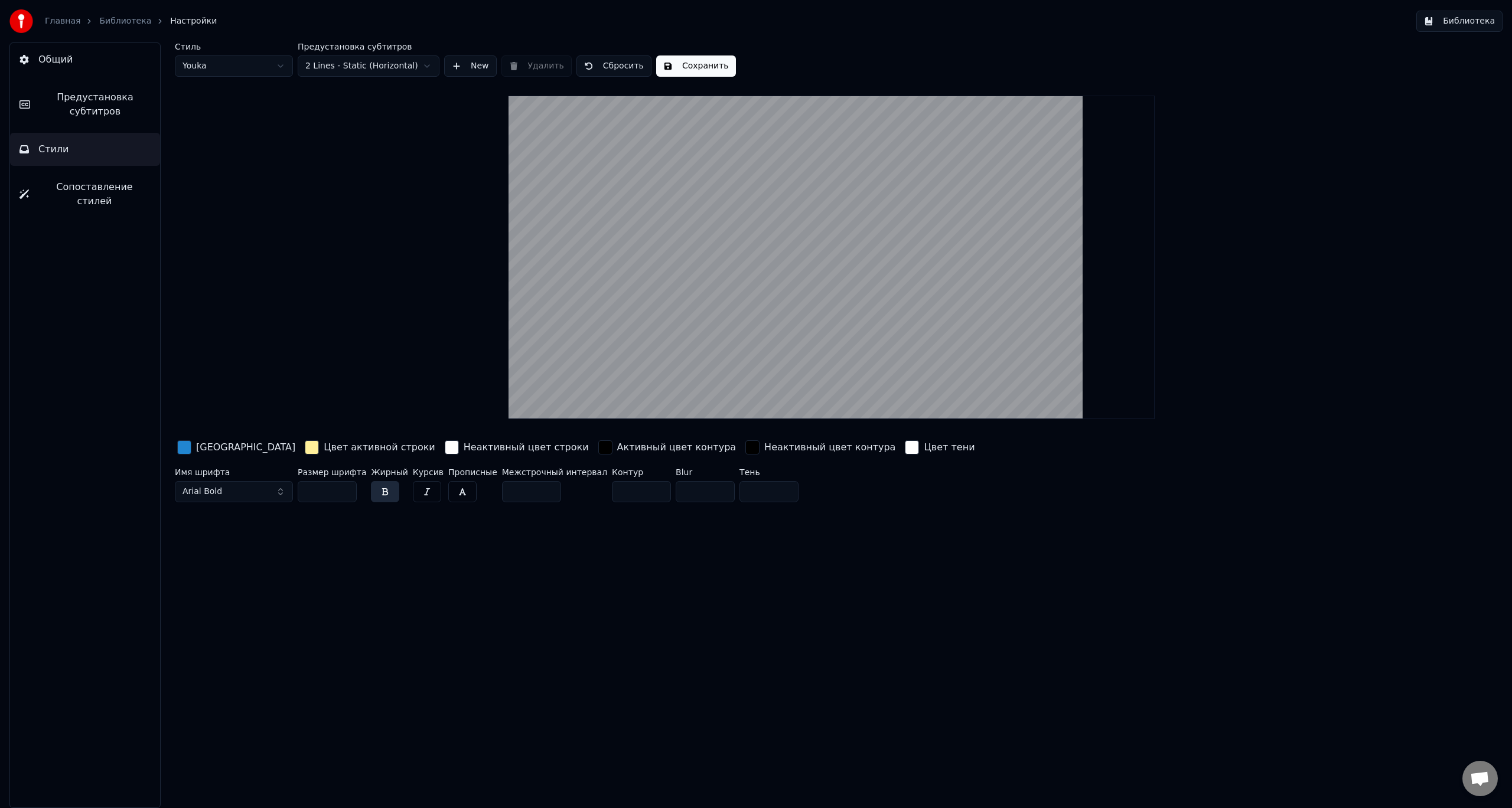
click at [186, 447] on div "button" at bounding box center [184, 447] width 15 height 15
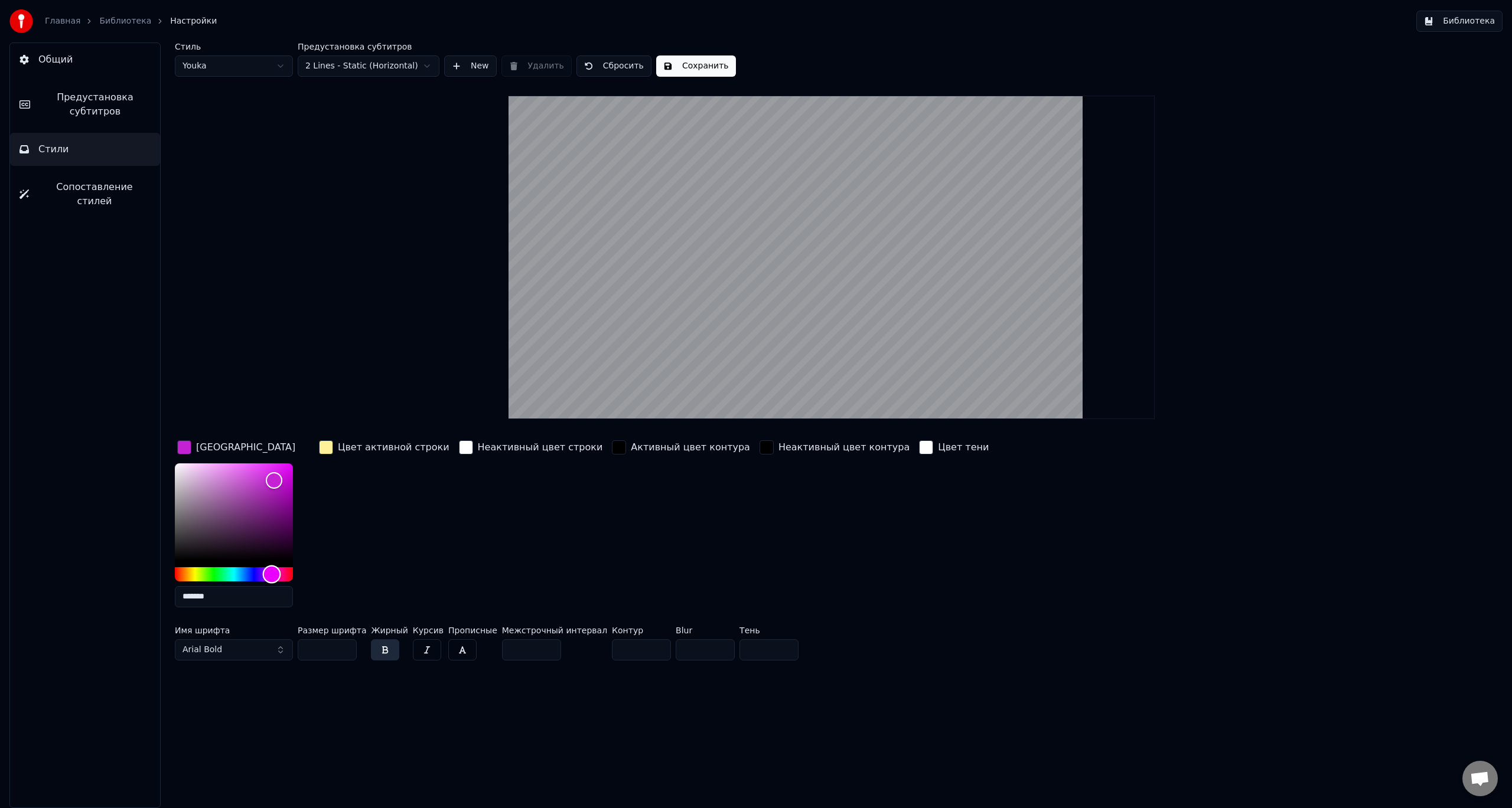
type input "*******"
drag, startPoint x: 238, startPoint y: 573, endPoint x: 271, endPoint y: 575, distance: 33.1
click at [271, 575] on div "Hue" at bounding box center [271, 574] width 18 height 18
click at [93, 120] on button "Предустановка субтитров" at bounding box center [85, 105] width 150 height 47
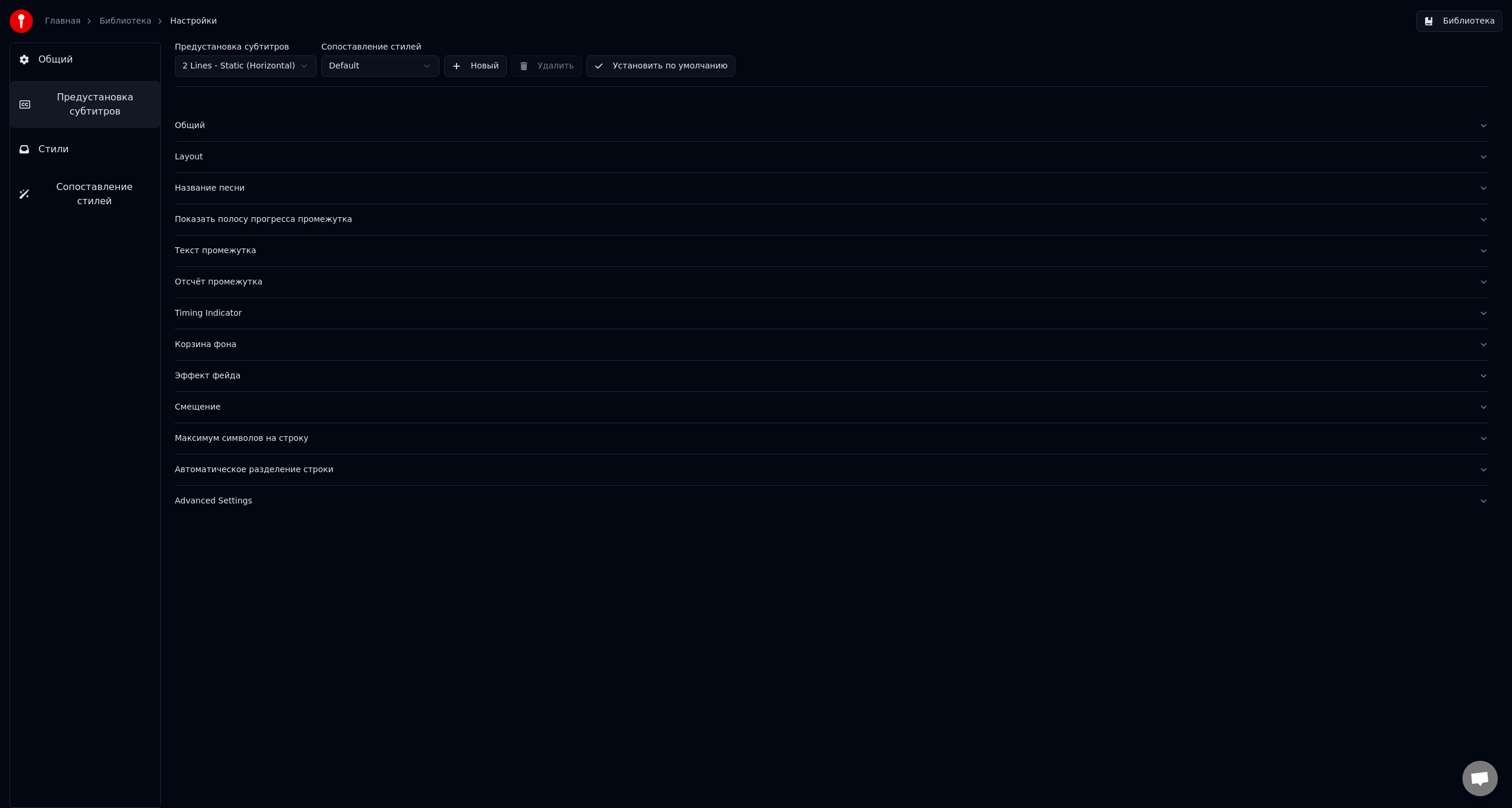
click at [223, 191] on div "Название песни" at bounding box center [822, 188] width 1295 height 11
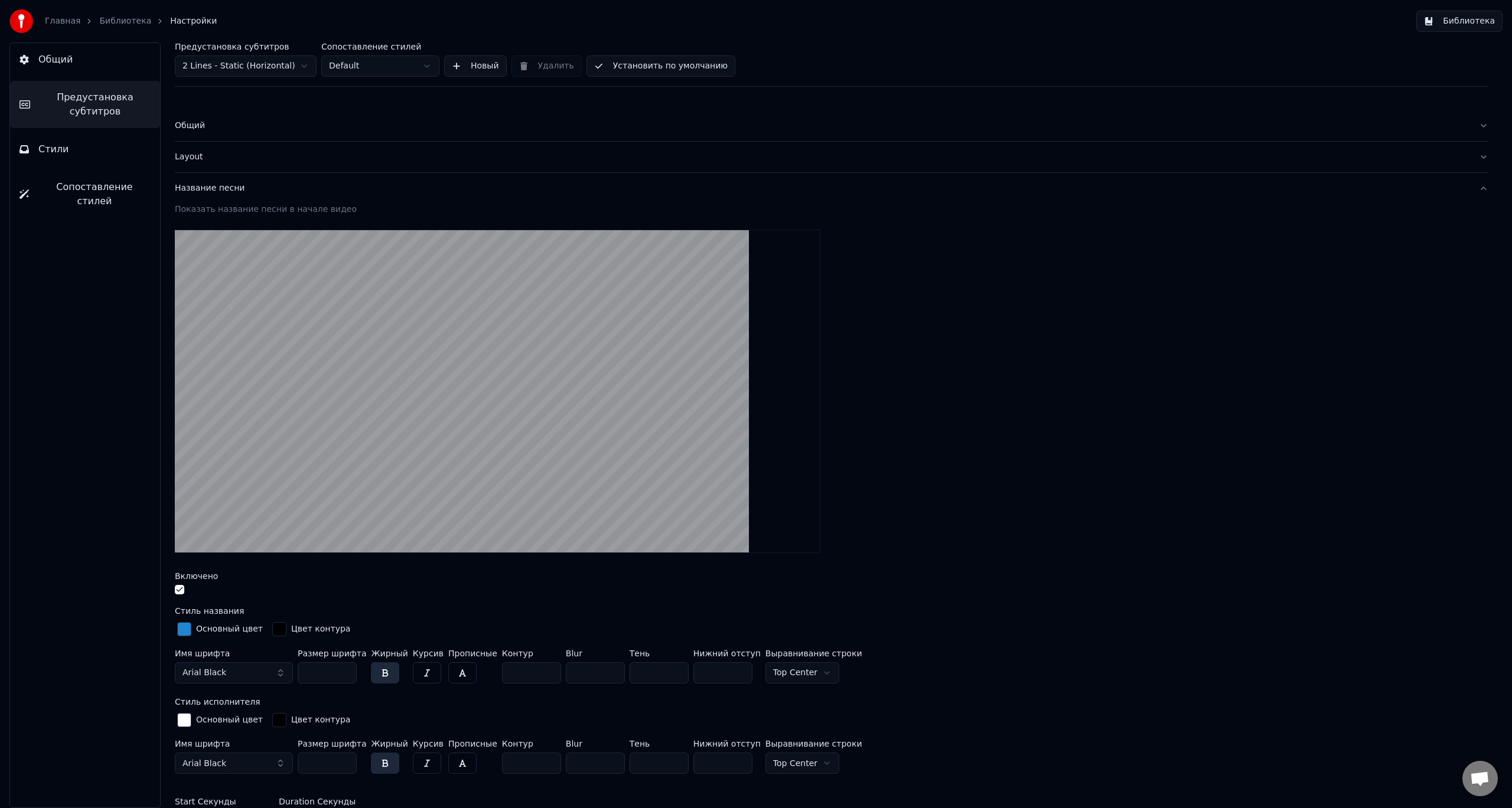
click at [248, 674] on button "Arial Black" at bounding box center [234, 673] width 118 height 21
click at [434, 703] on div "Стиль исполнителя" at bounding box center [831, 702] width 1314 height 8
click at [413, 672] on button "button" at bounding box center [427, 673] width 28 height 21
click at [415, 675] on button "button" at bounding box center [427, 673] width 28 height 21
click at [418, 761] on button "button" at bounding box center [427, 764] width 28 height 21
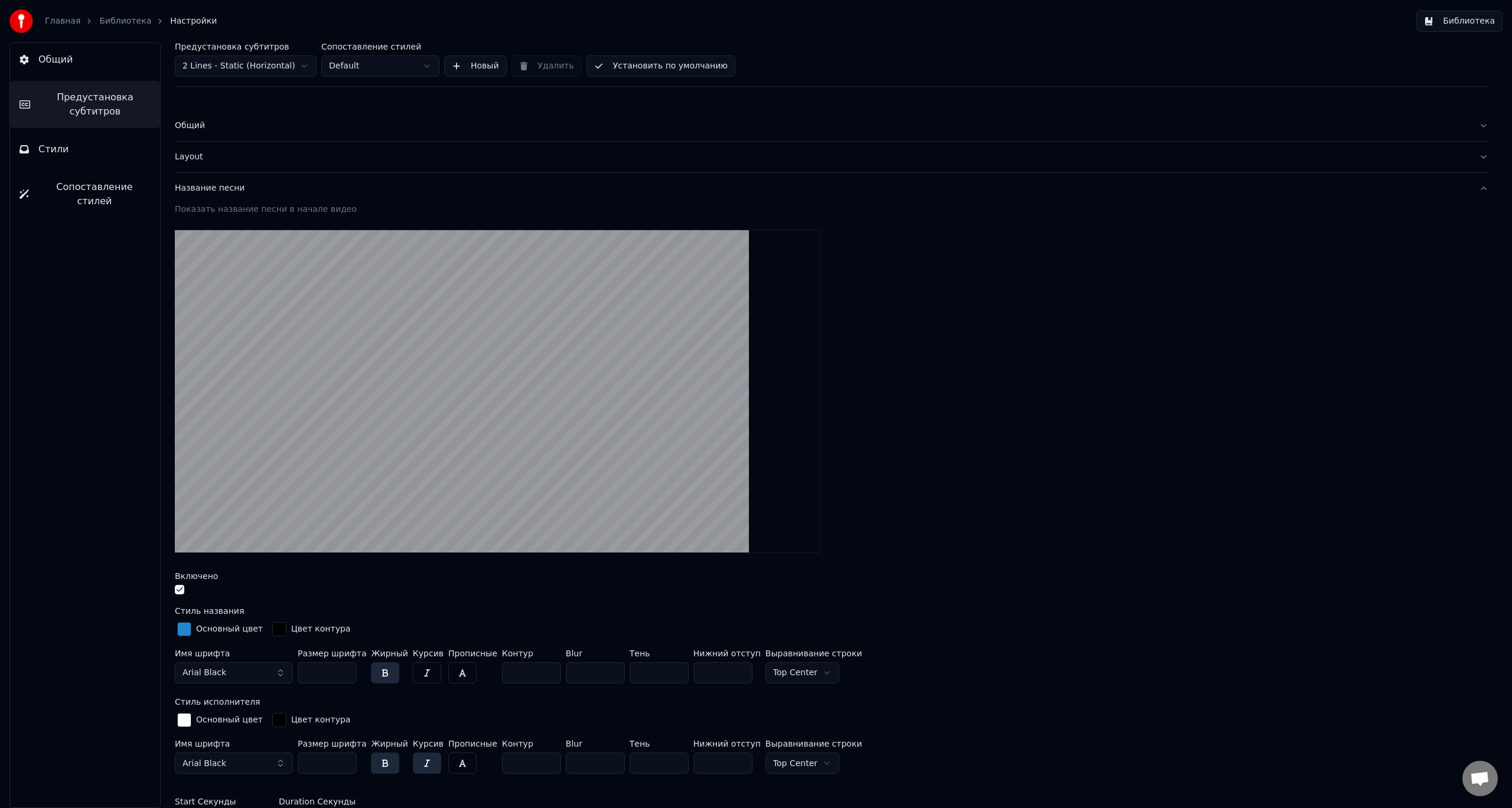
click at [185, 721] on div "button" at bounding box center [184, 720] width 15 height 15
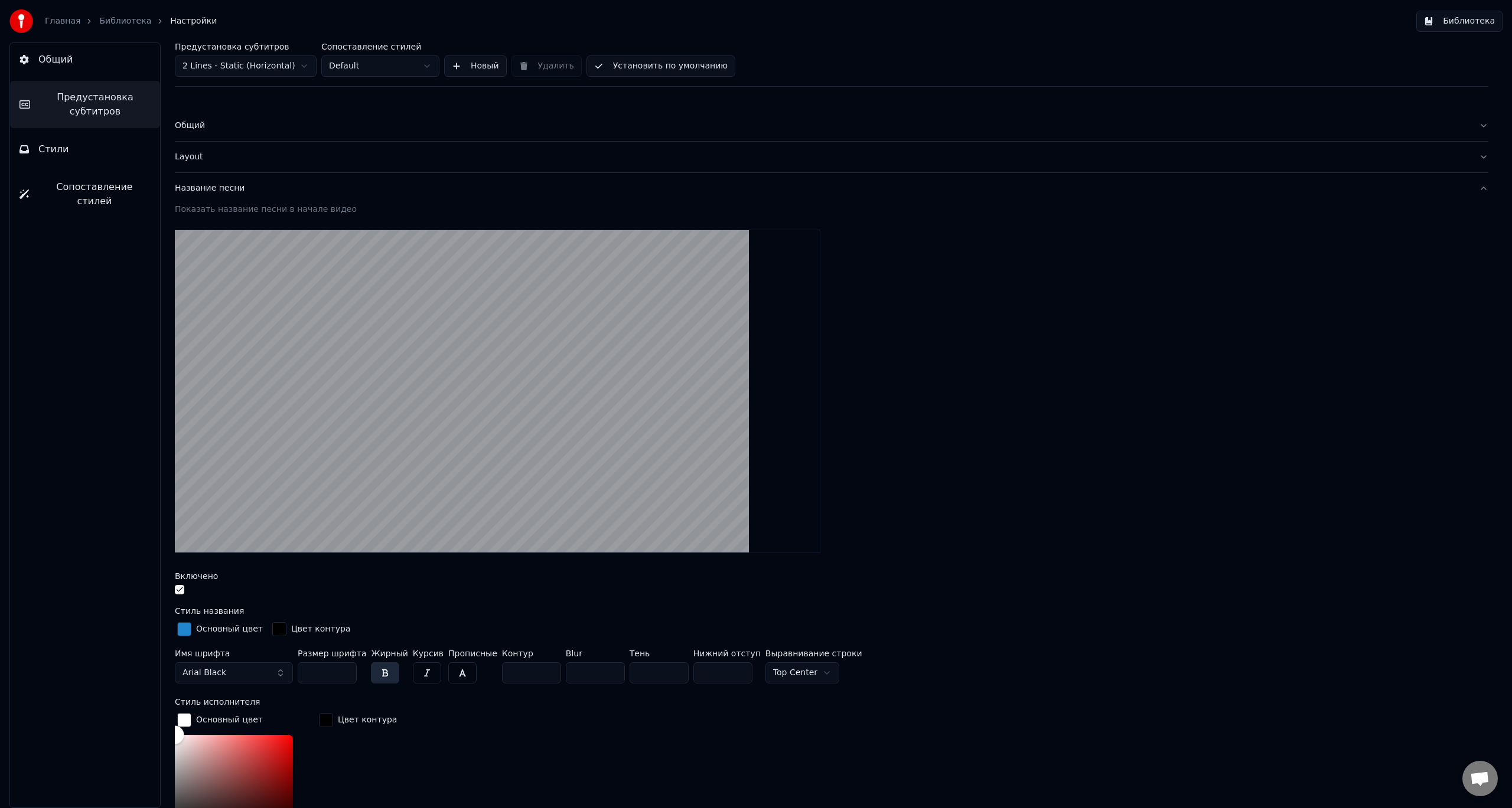
scroll to position [22, 0]
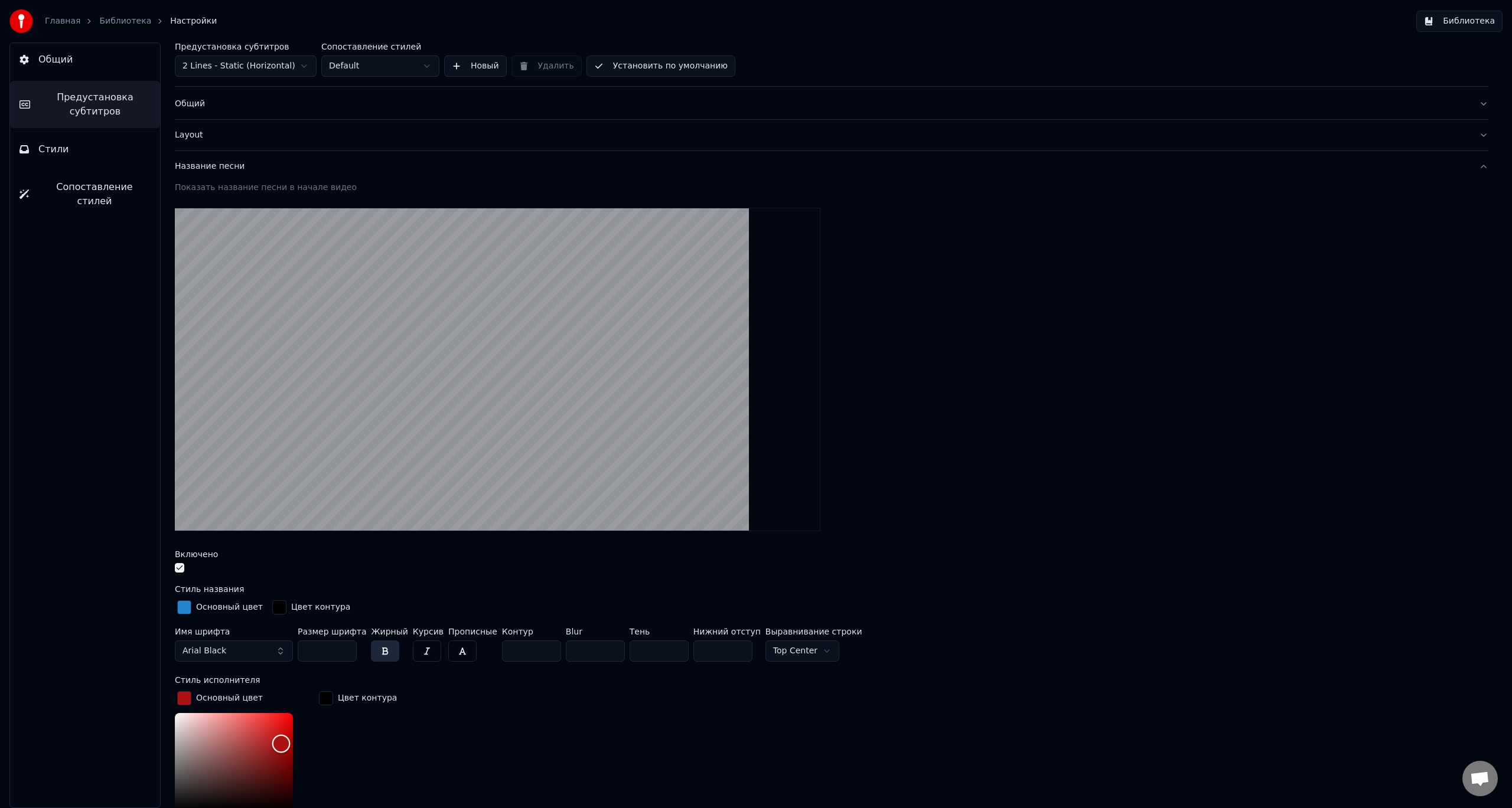
click at [281, 742] on div "Color" at bounding box center [234, 761] width 118 height 97
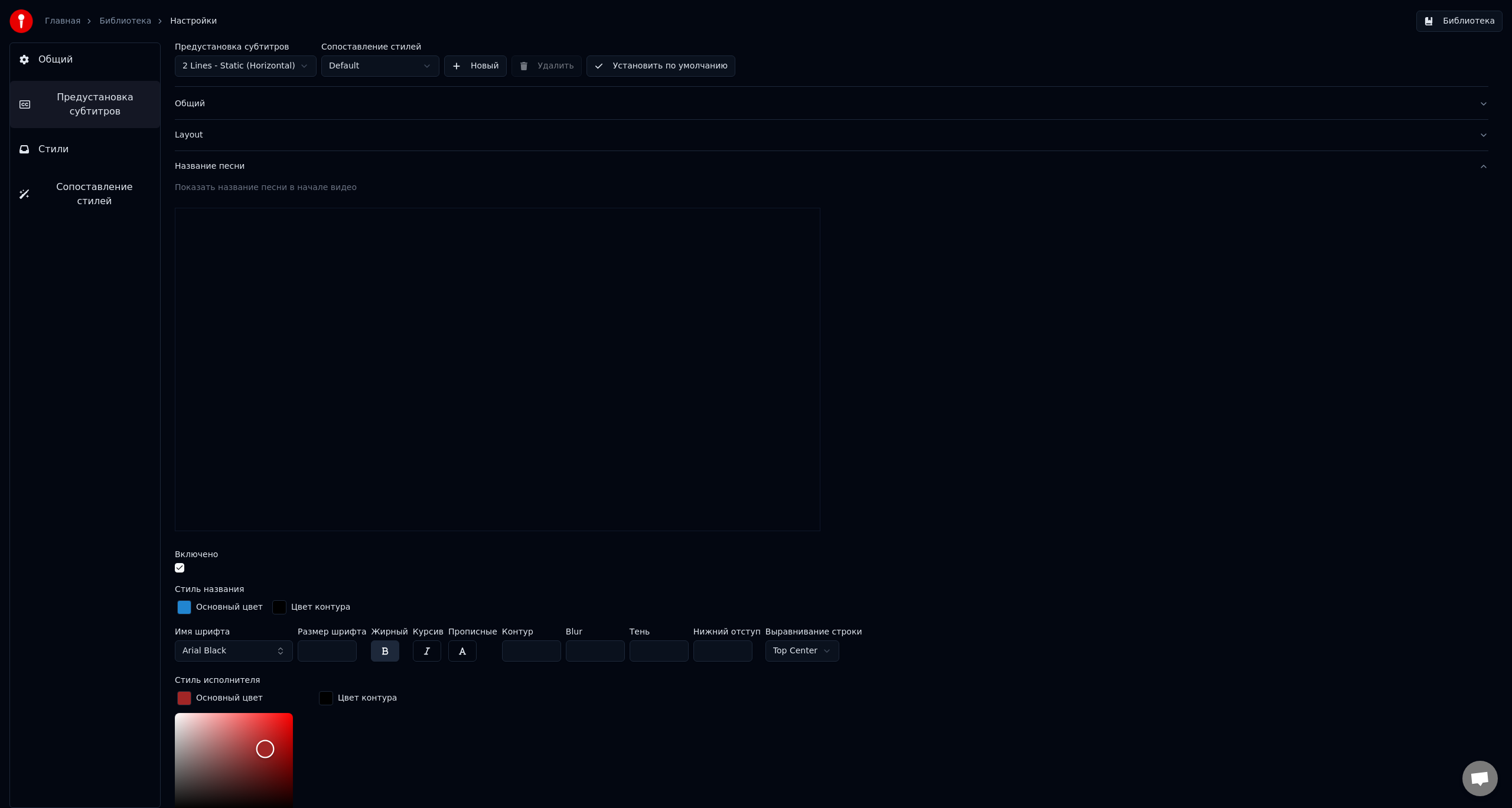
type input "*******"
drag, startPoint x: 281, startPoint y: 741, endPoint x: 267, endPoint y: 748, distance: 15.7
click at [267, 748] on div "Color" at bounding box center [266, 750] width 18 height 18
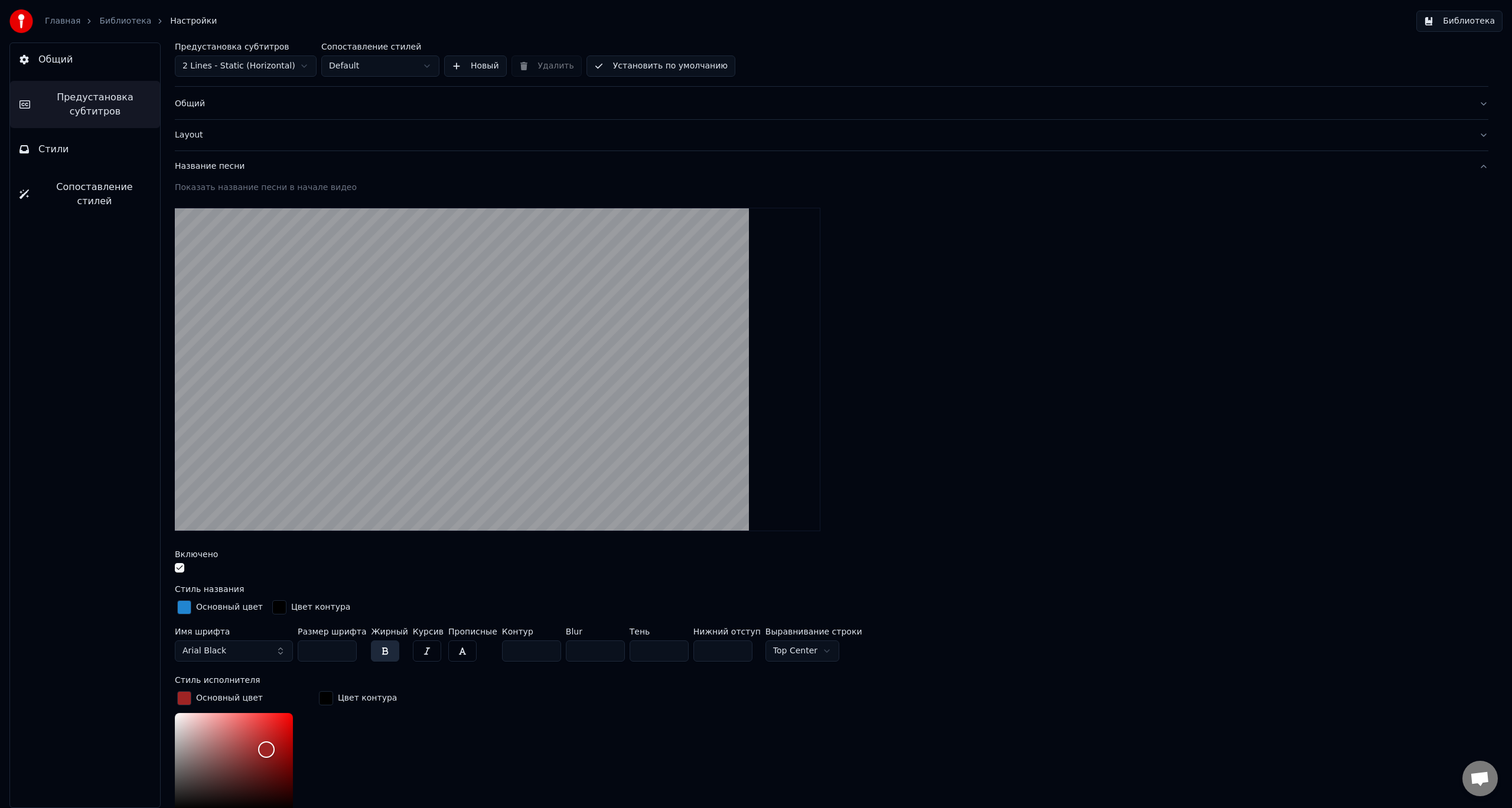
click at [381, 738] on div "Цвет контура" at bounding box center [358, 778] width 83 height 178
click at [281, 682] on div "Стиль исполнителя" at bounding box center [831, 680] width 1314 height 8
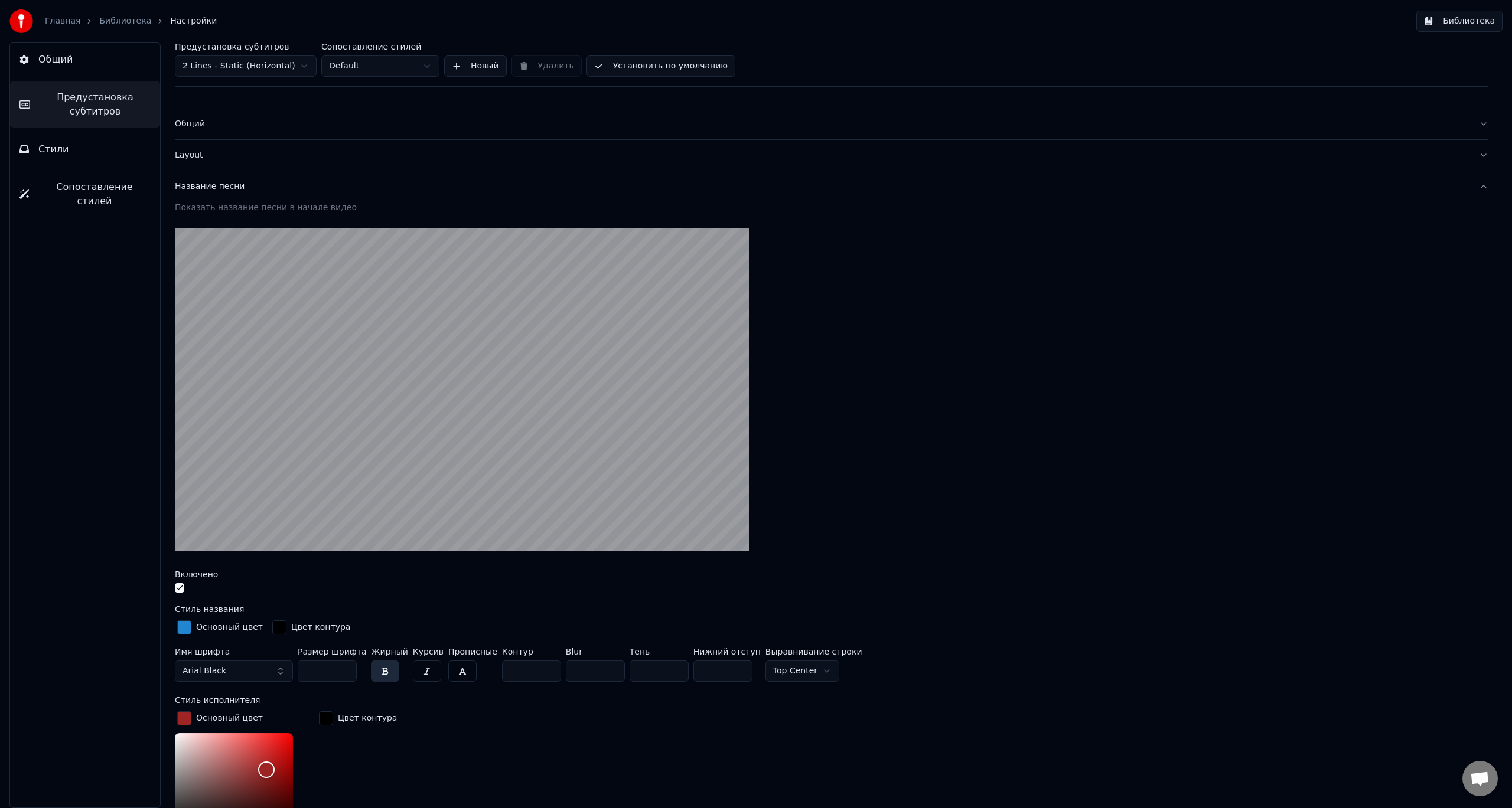
scroll to position [0, 0]
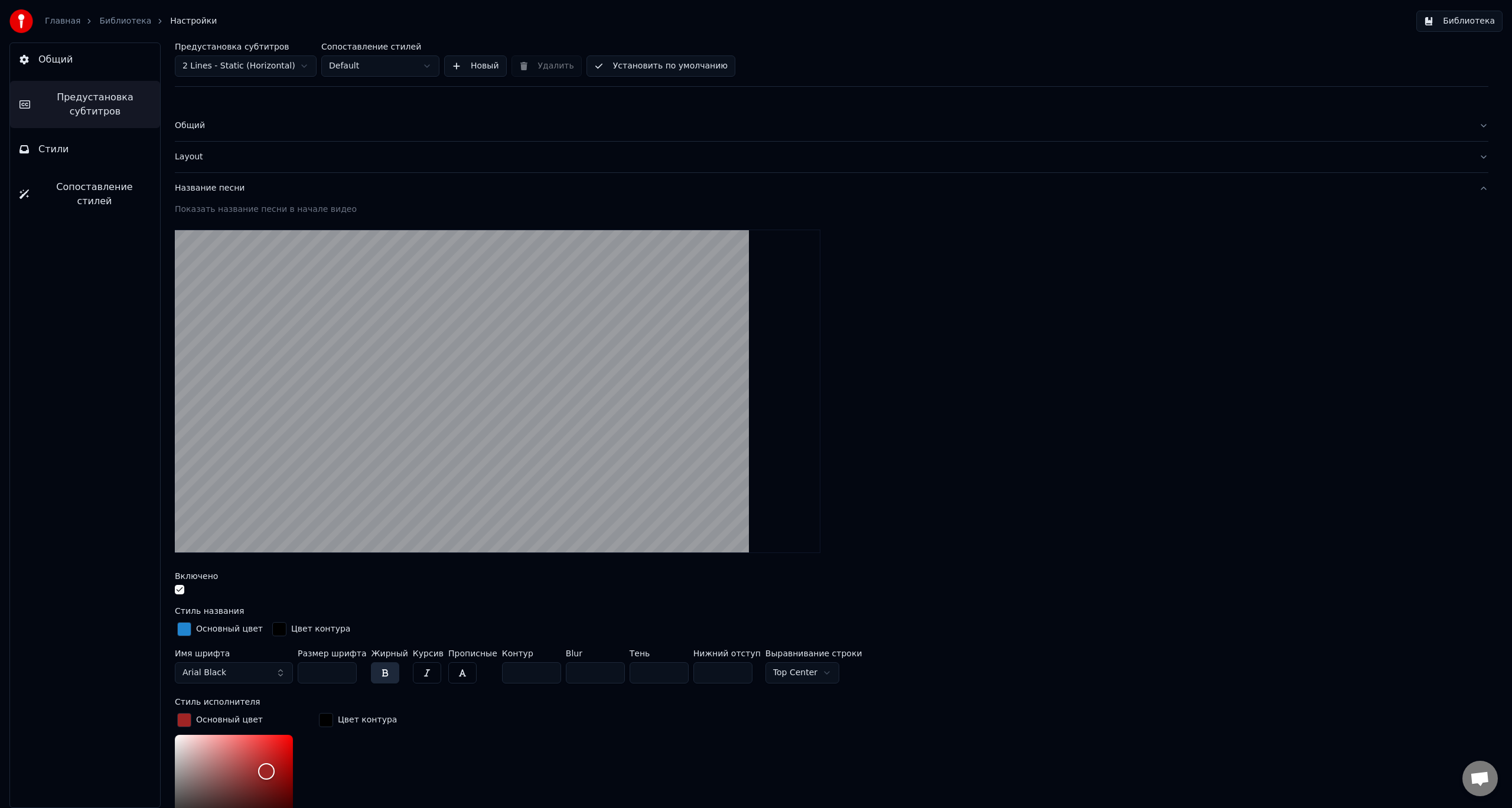
click at [77, 155] on button "Стили" at bounding box center [85, 149] width 150 height 33
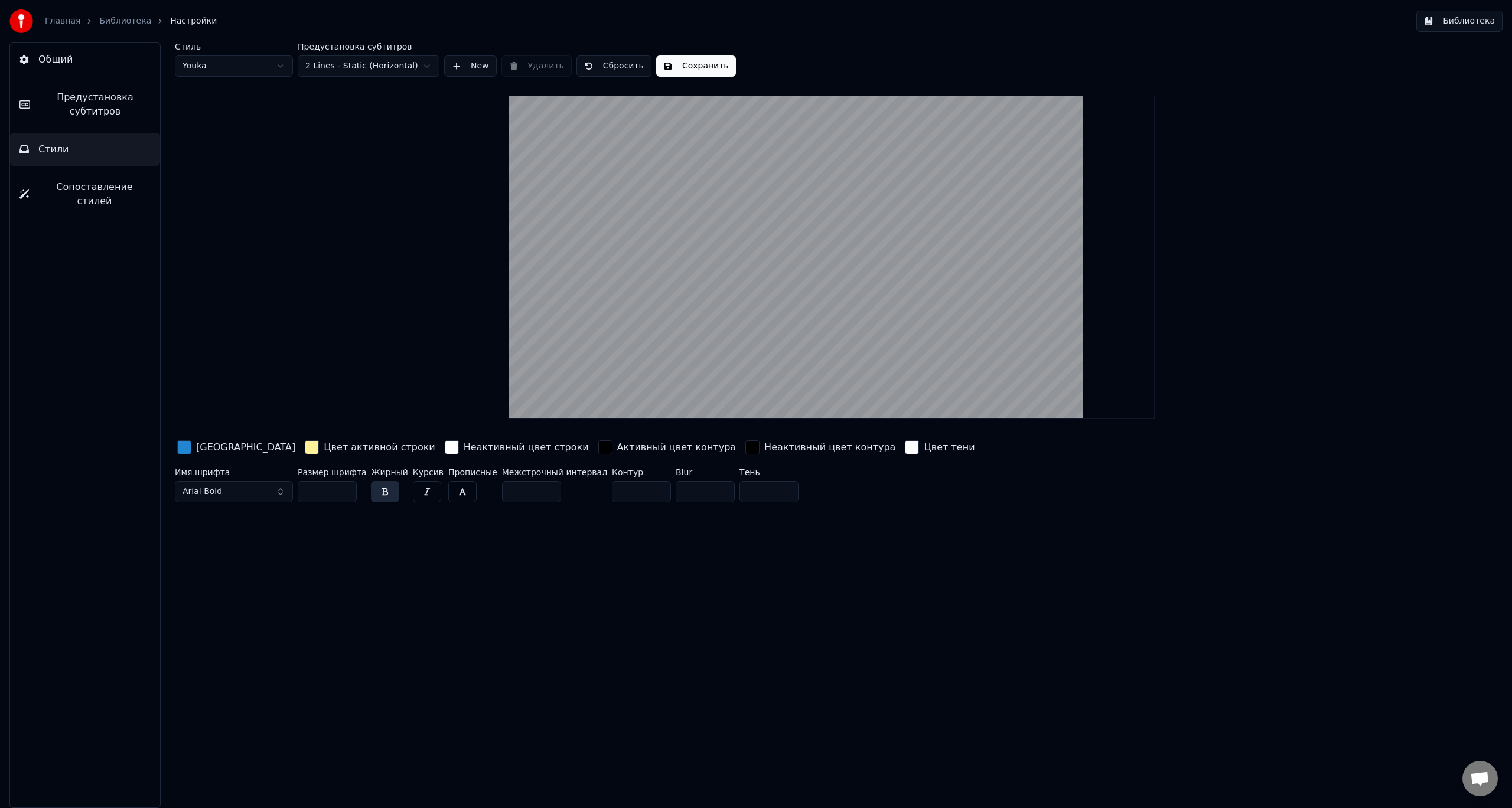
click at [110, 109] on span "Предустановка субтитров" at bounding box center [95, 104] width 111 height 28
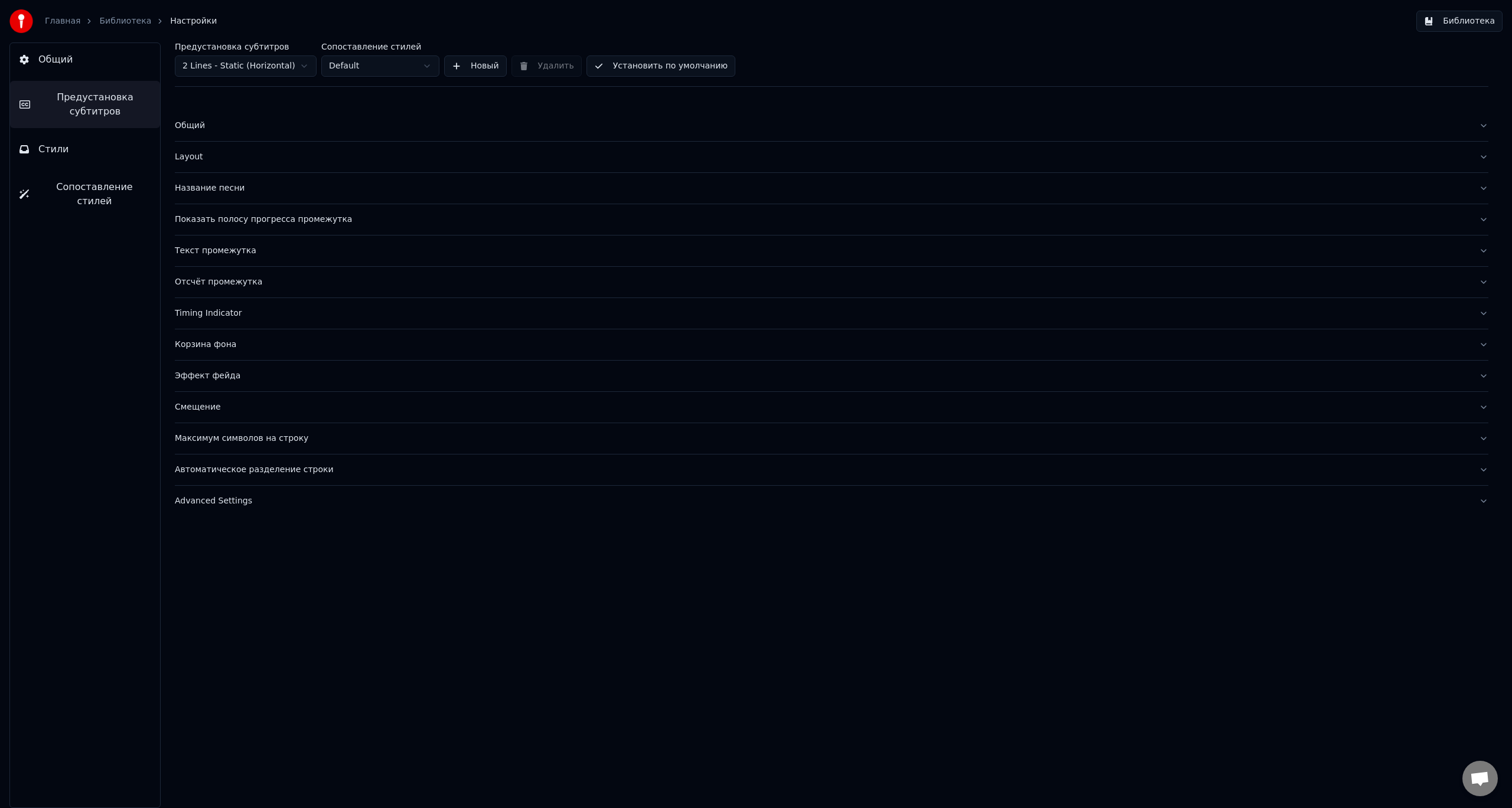
click at [198, 190] on div "Название песни" at bounding box center [822, 188] width 1295 height 11
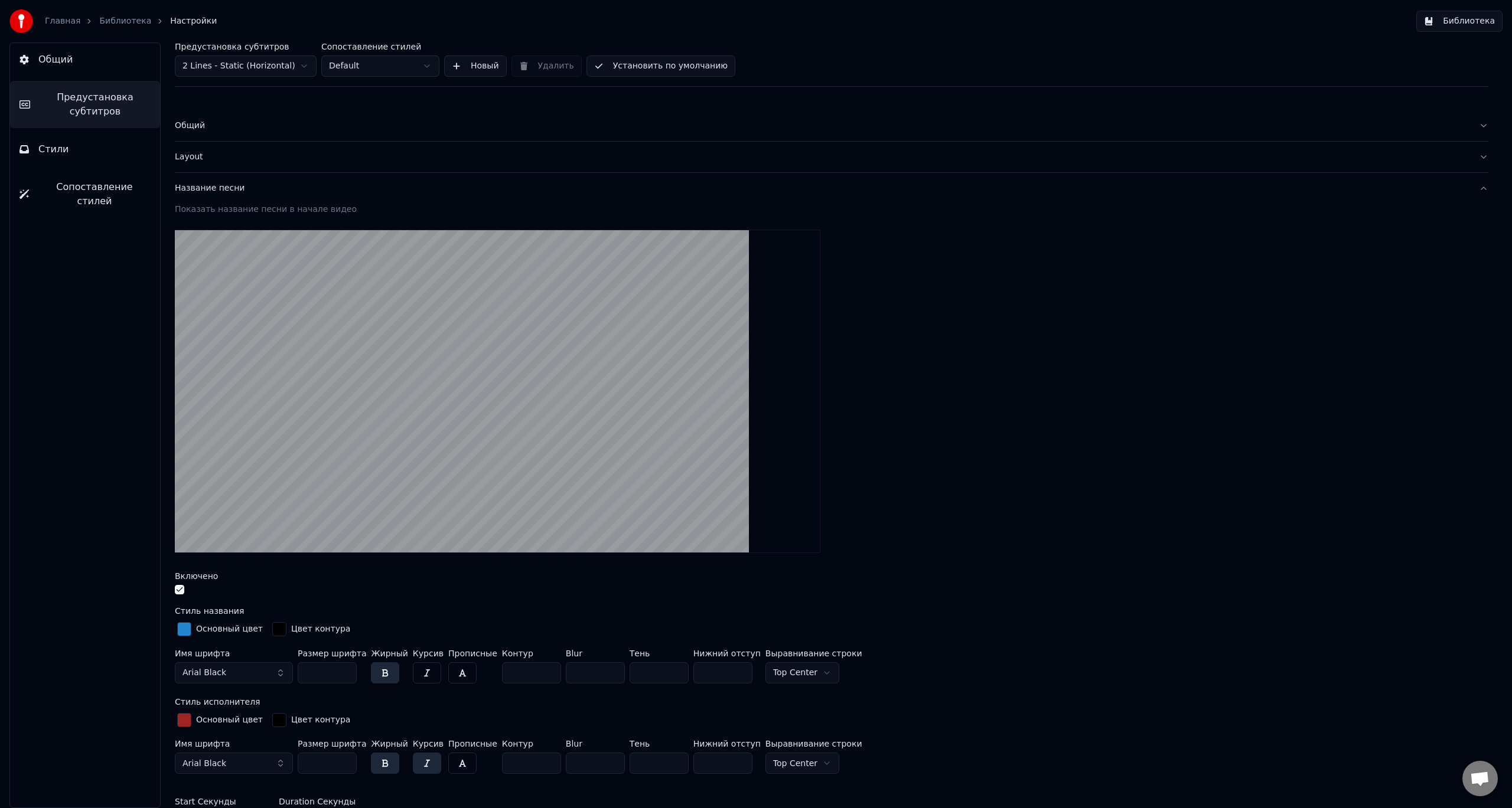
click at [80, 154] on button "Стили" at bounding box center [85, 149] width 150 height 33
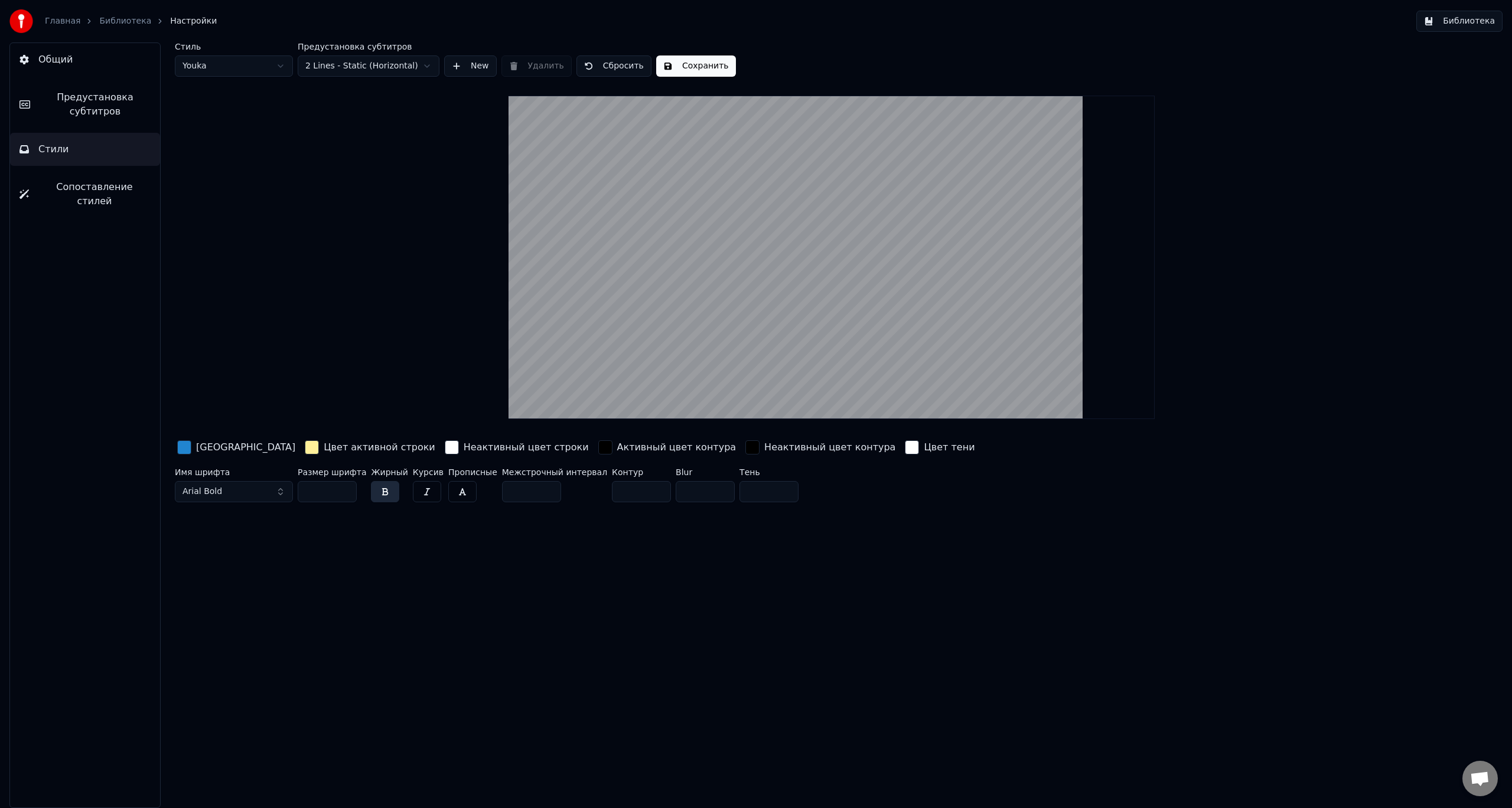
click at [187, 449] on div "button" at bounding box center [184, 447] width 15 height 15
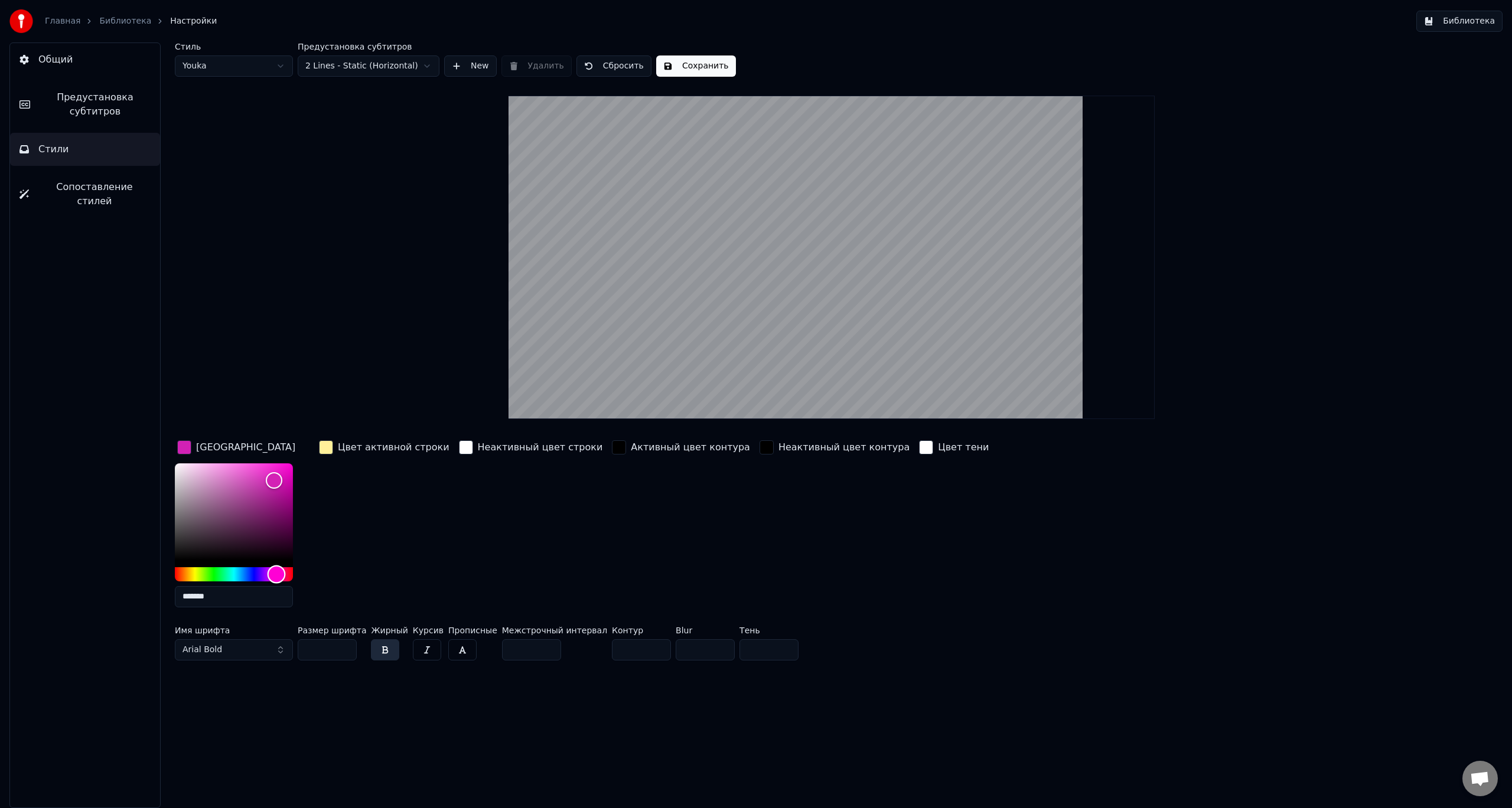
type input "*******"
drag, startPoint x: 248, startPoint y: 574, endPoint x: 276, endPoint y: 575, distance: 28.0
click at [276, 575] on div "Hue" at bounding box center [277, 574] width 18 height 18
click at [281, 71] on html "Главная Библиотека Настройки Библиотека Общий Предустановка субтитров Стили Соп…" at bounding box center [756, 404] width 1512 height 808
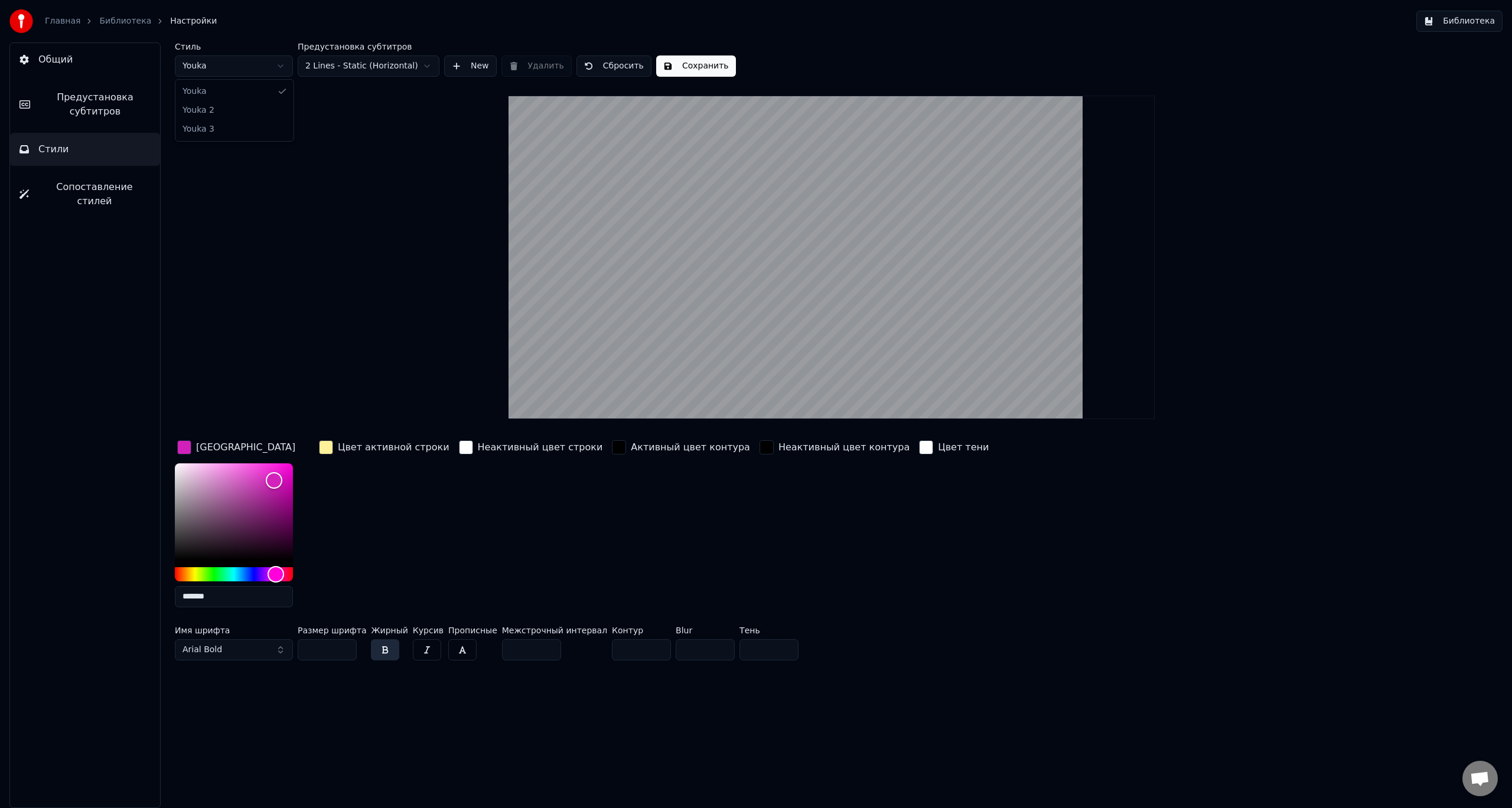
click at [281, 71] on html "Главная Библиотека Настройки Библиотека Общий Предустановка субтитров Стили Соп…" at bounding box center [756, 404] width 1512 height 808
click at [281, 70] on html "Главная Библиотека Настройки Библиотека Общий Предустановка субтитров Стили Соп…" at bounding box center [756, 404] width 1512 height 808
click at [677, 69] on button "Сохранить" at bounding box center [696, 66] width 80 height 21
click at [112, 183] on span "Сопоставление стилей" at bounding box center [94, 194] width 112 height 28
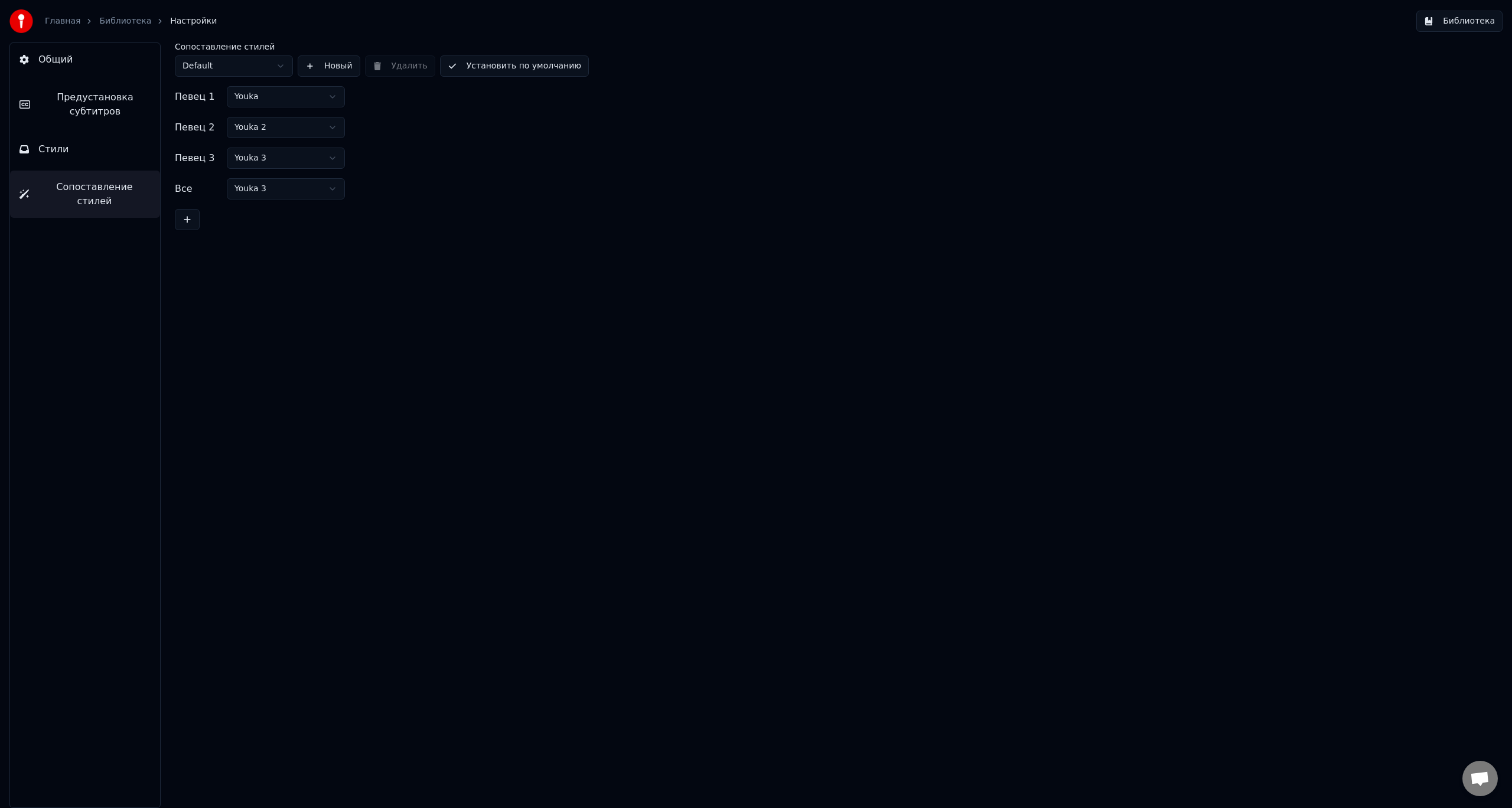
click at [118, 21] on link "Библиотека" at bounding box center [126, 21] width 52 height 11
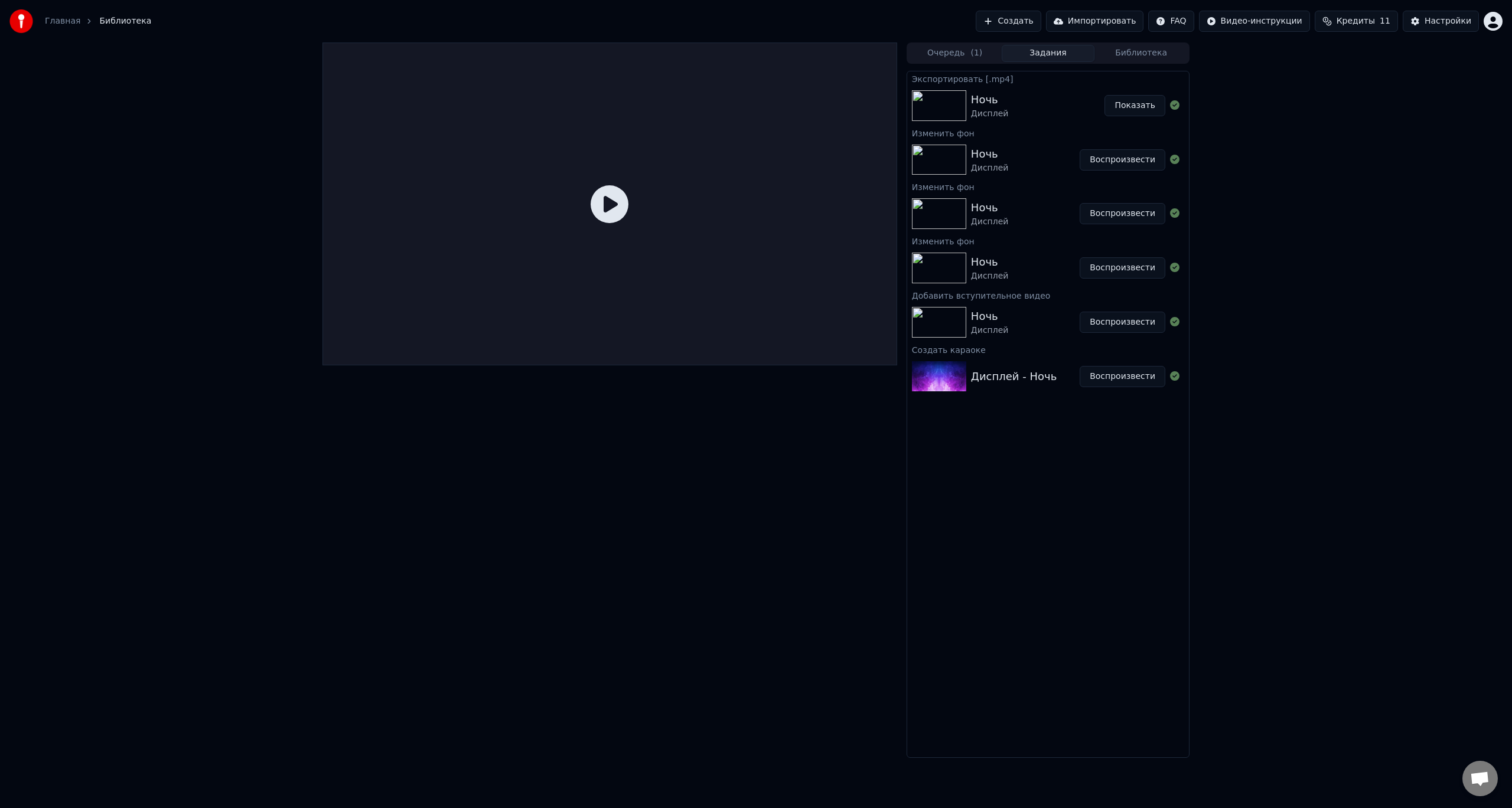
click at [1022, 106] on div "Ночь Дисплей" at bounding box center [1038, 105] width 134 height 28
click at [1041, 108] on div "Ночь Дисплей" at bounding box center [1038, 105] width 134 height 28
click at [1036, 165] on div "Ночь Дисплей" at bounding box center [1025, 159] width 109 height 28
click at [1060, 161] on div "Ночь Дисплей" at bounding box center [1025, 159] width 109 height 28
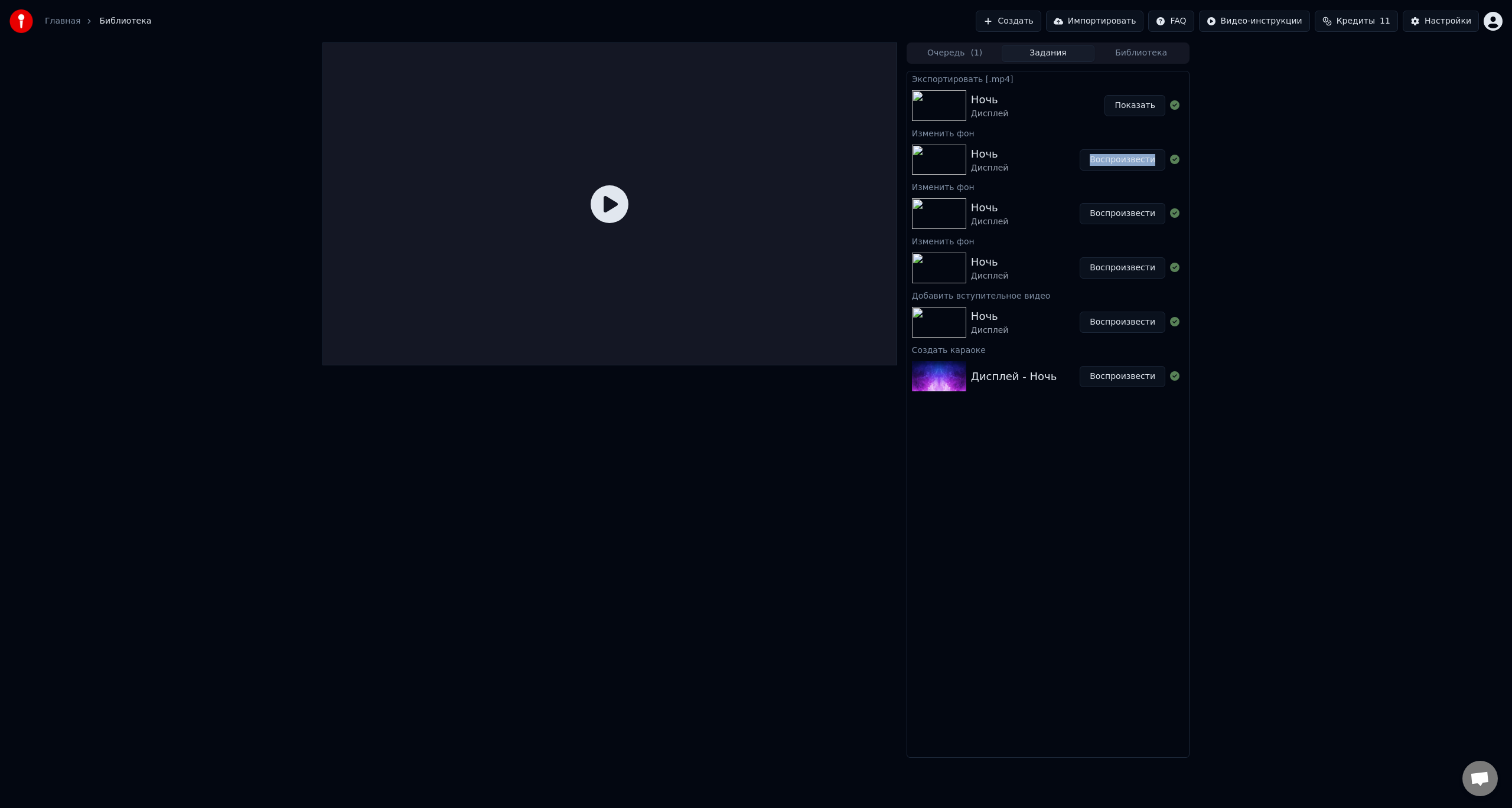
click at [1143, 166] on button "Воспроизвести" at bounding box center [1123, 160] width 86 height 21
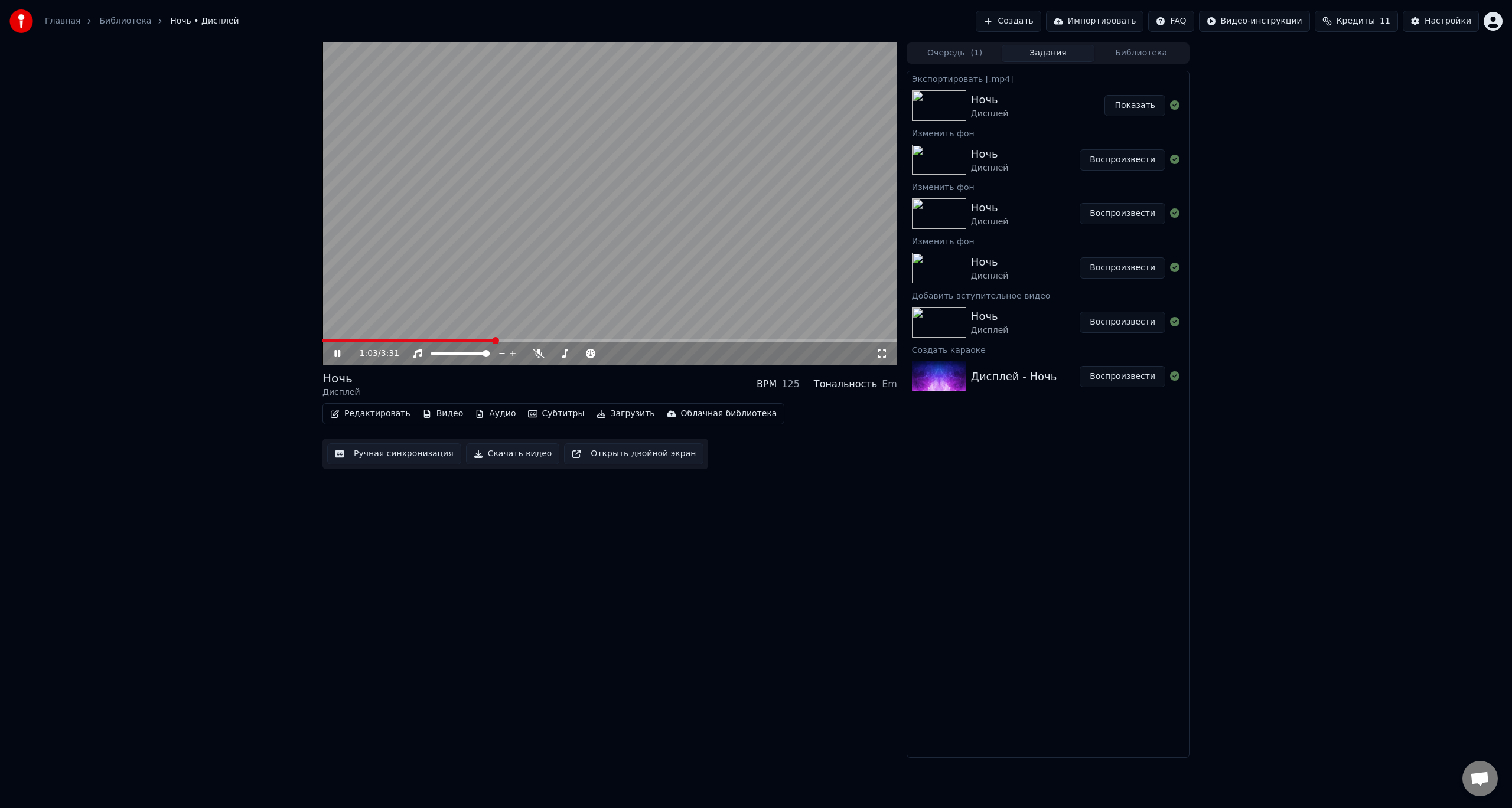
click at [336, 357] on icon at bounding box center [337, 353] width 6 height 7
click at [494, 454] on button "Скачать видео" at bounding box center [513, 454] width 94 height 21
click at [1366, 29] on button "Кредиты 11" at bounding box center [1356, 21] width 84 height 21
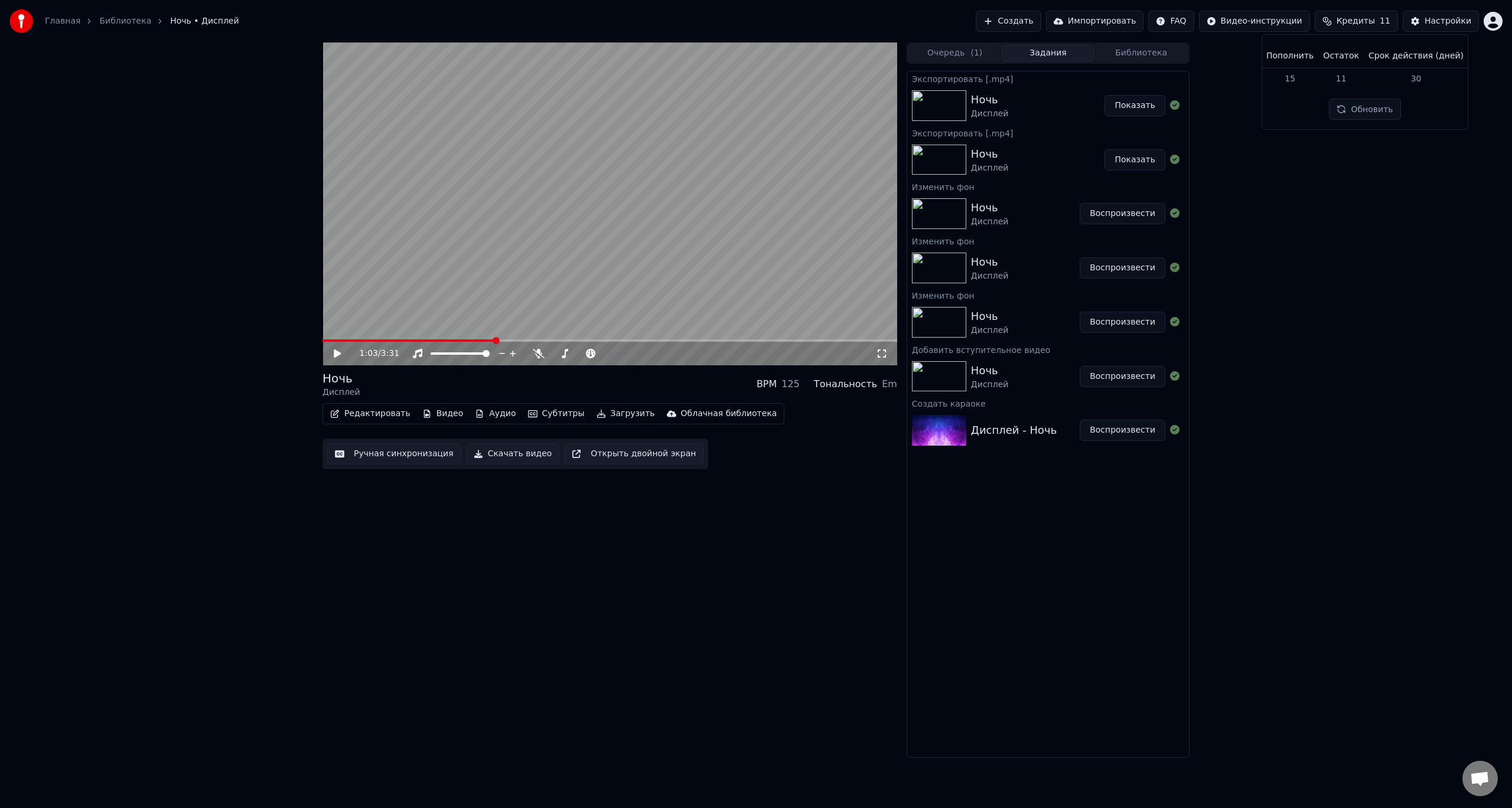
click at [1323, 359] on div "1:03 / 3:31 Ночь Дисплей BPM 125 Тональность Em Редактировать Видео Аудио Субти…" at bounding box center [756, 401] width 1512 height 715
click at [1491, 15] on html "Главная Библиотека Ночь • Дисплей Создать Импортировать FAQ Видео-инструкции Кр…" at bounding box center [756, 404] width 1512 height 808
click at [1414, 70] on span "Оплата" at bounding box center [1413, 76] width 32 height 11
click at [1028, 29] on button "Создать" at bounding box center [1008, 21] width 65 height 21
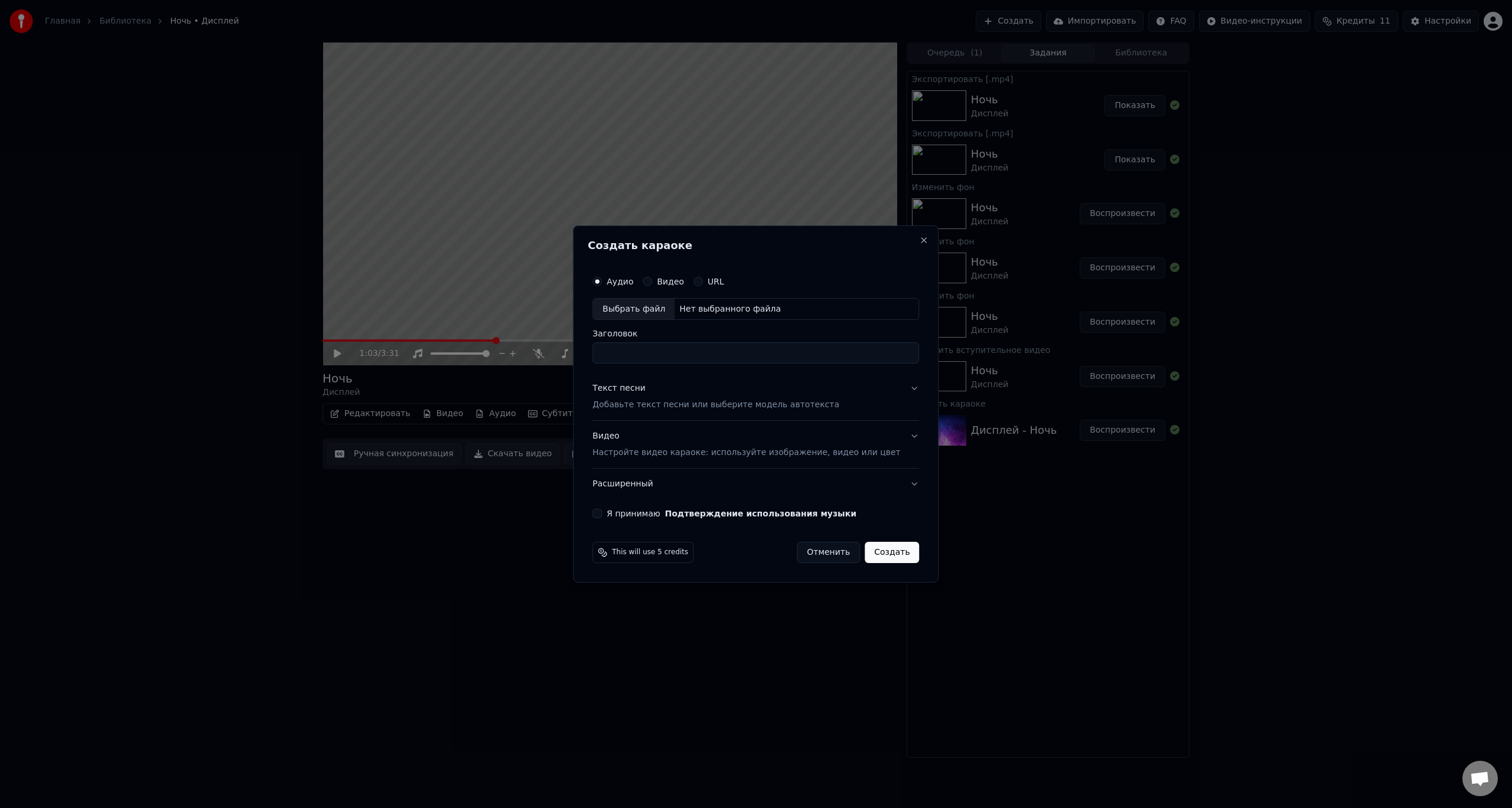
click at [623, 280] on div "Аудио" at bounding box center [612, 282] width 41 height 9
click at [662, 314] on div "Выбрать файл" at bounding box center [634, 309] width 81 height 21
type input "**********"
click at [690, 407] on p "Добавьте текст песни или выберите модель автотекста" at bounding box center [716, 405] width 247 height 11
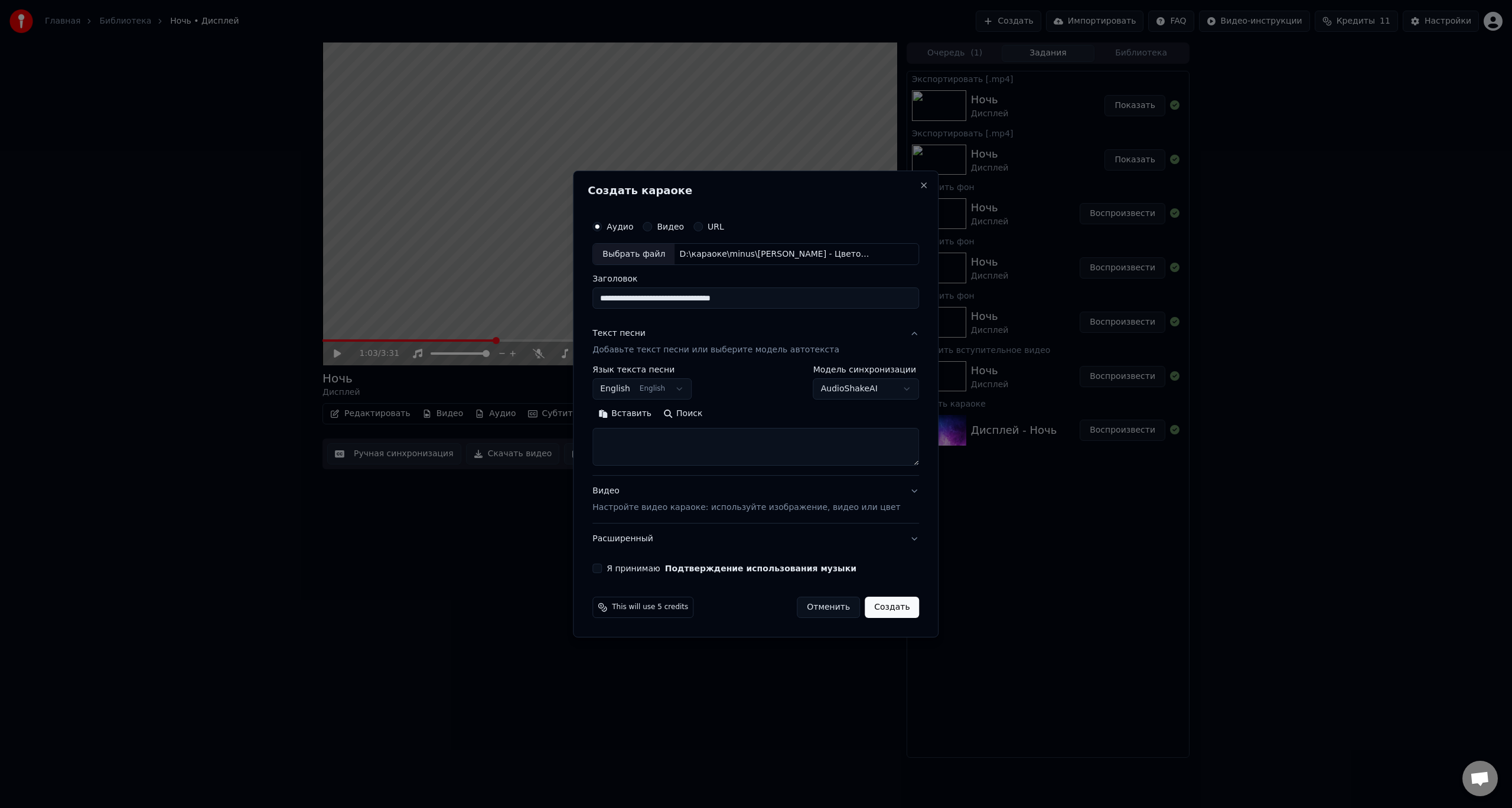
click at [686, 394] on body "Главная Библиотека Ночь • Дисплей Создать Импортировать FAQ Видео-инструкции Кр…" at bounding box center [756, 404] width 1512 height 808
select select "**"
drag, startPoint x: 777, startPoint y: 186, endPoint x: 765, endPoint y: 201, distance: 19.2
click at [777, 186] on h2 "Создать караоке" at bounding box center [756, 191] width 336 height 11
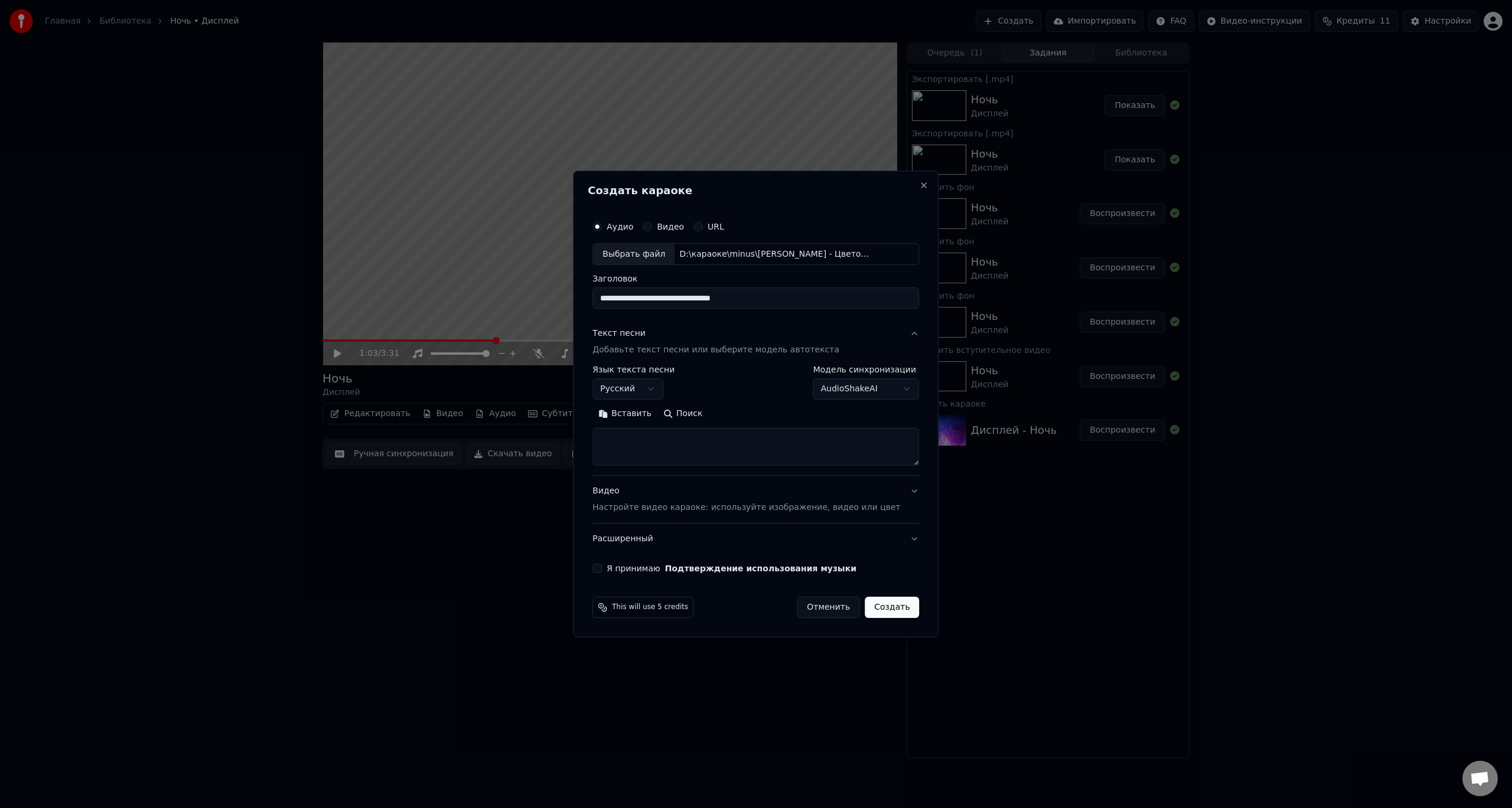
click at [648, 435] on textarea at bounding box center [756, 447] width 326 height 38
paste textarea "**********"
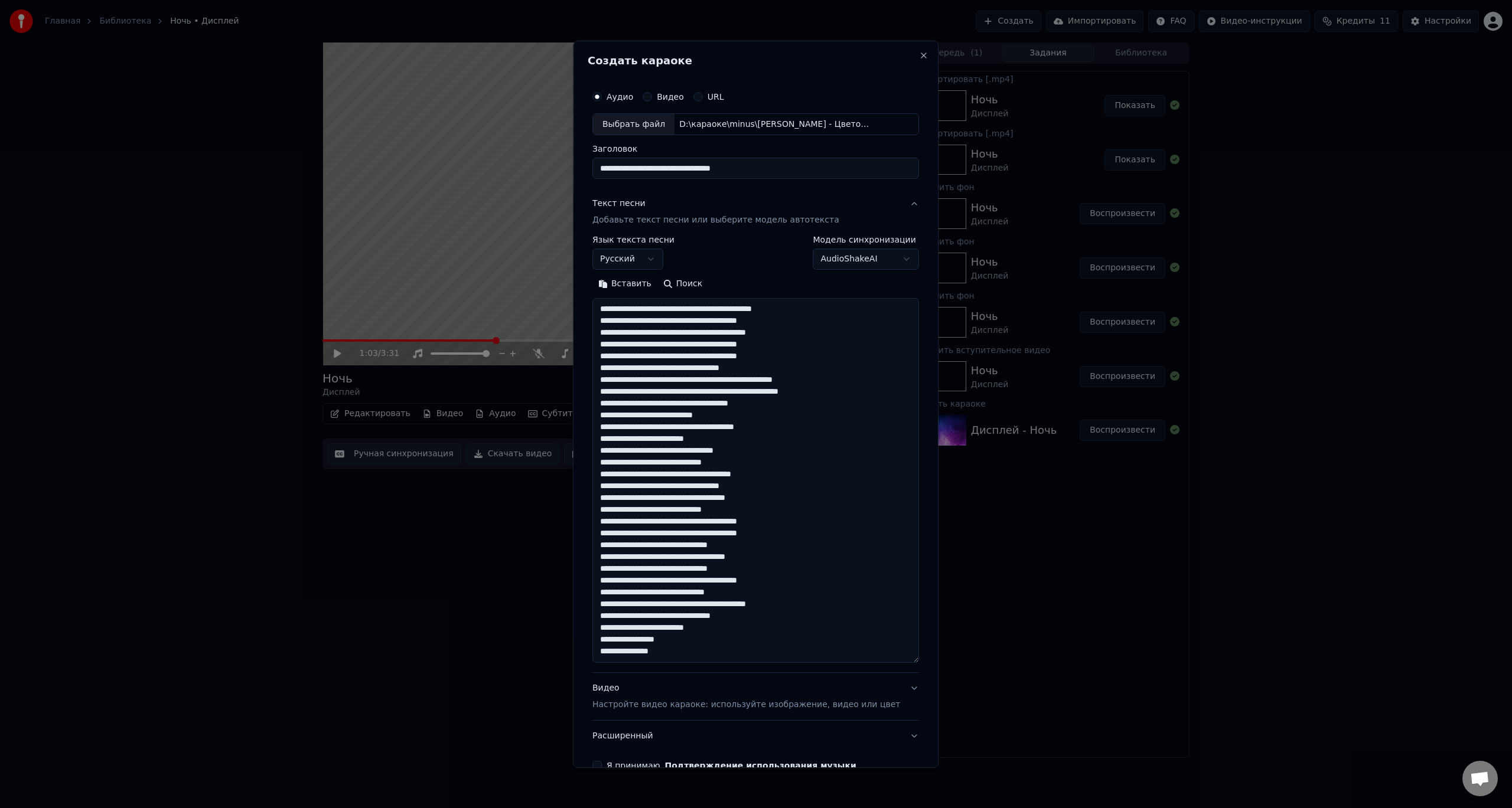
scroll to position [322, 0]
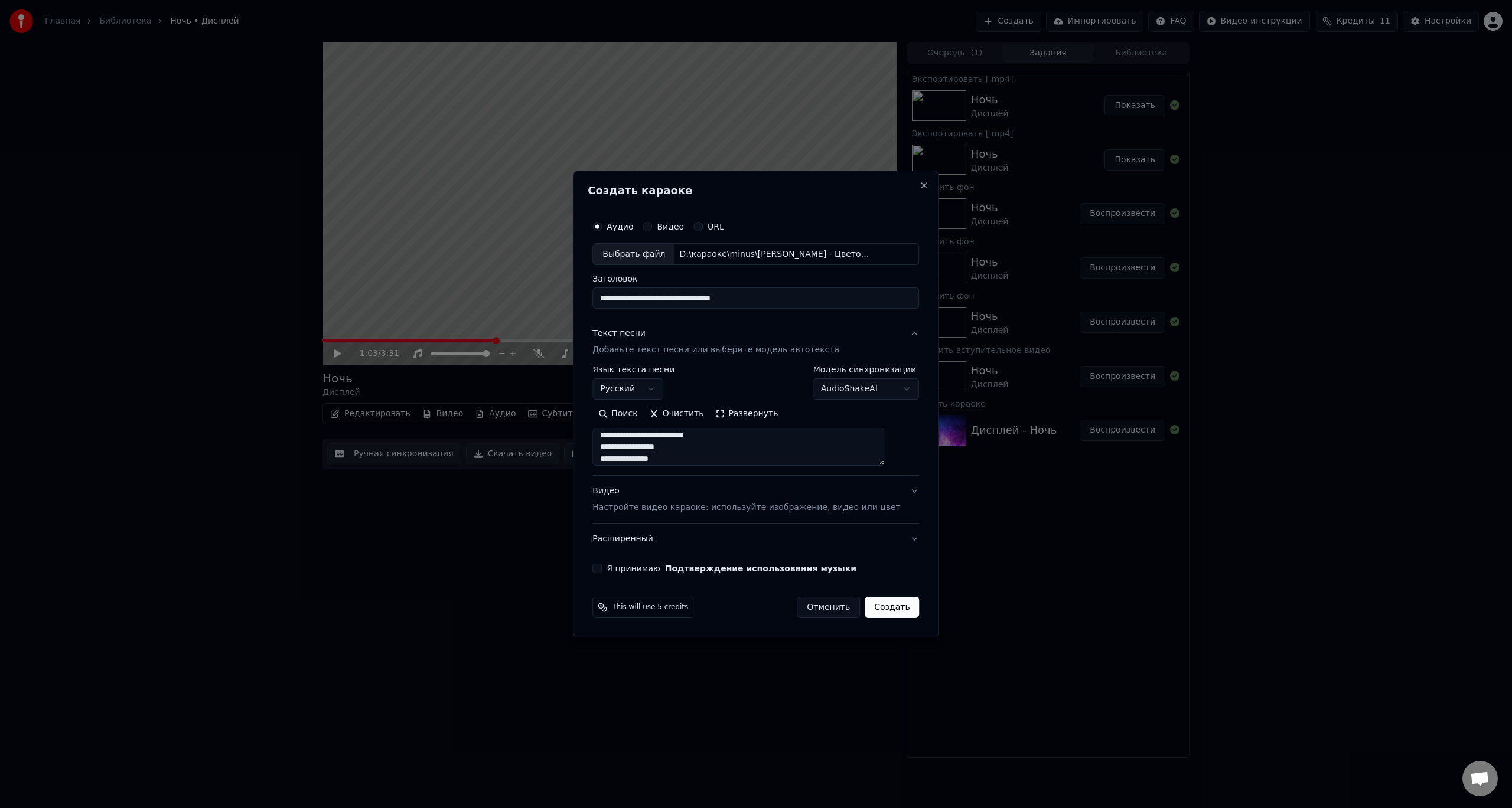
type textarea "**********"
click at [780, 509] on p "Настройте видео караоке: используйте изображение, видео или цвет" at bounding box center [746, 507] width 308 height 11
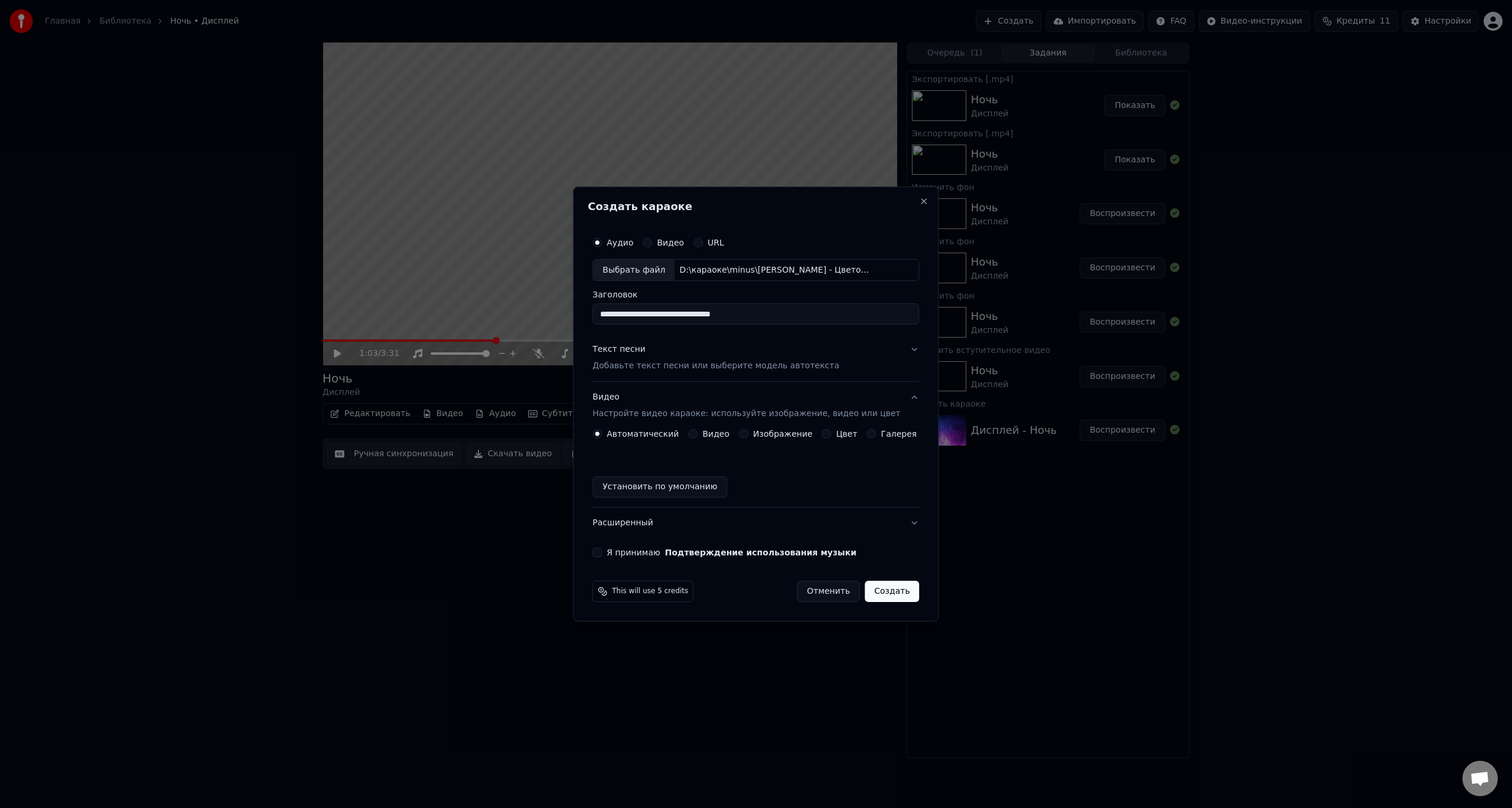
click at [697, 435] on button "Видео" at bounding box center [693, 433] width 9 height 9
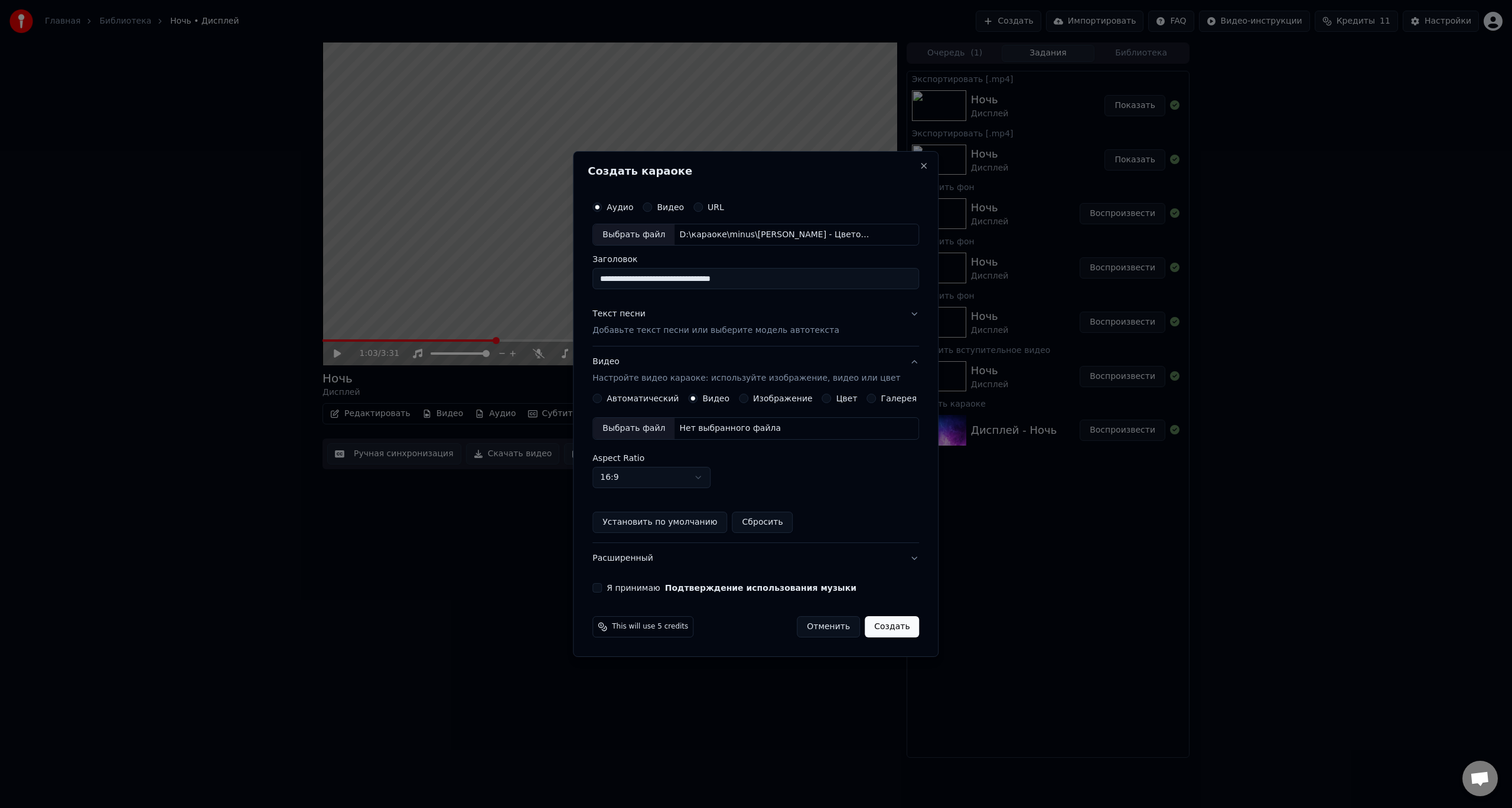
click at [648, 431] on div "Выбрать файл" at bounding box center [634, 429] width 81 height 21
click at [602, 592] on button "Я принимаю Подтверждение использования музыки" at bounding box center [597, 588] width 9 height 9
click at [887, 630] on button "Создать" at bounding box center [892, 627] width 54 height 21
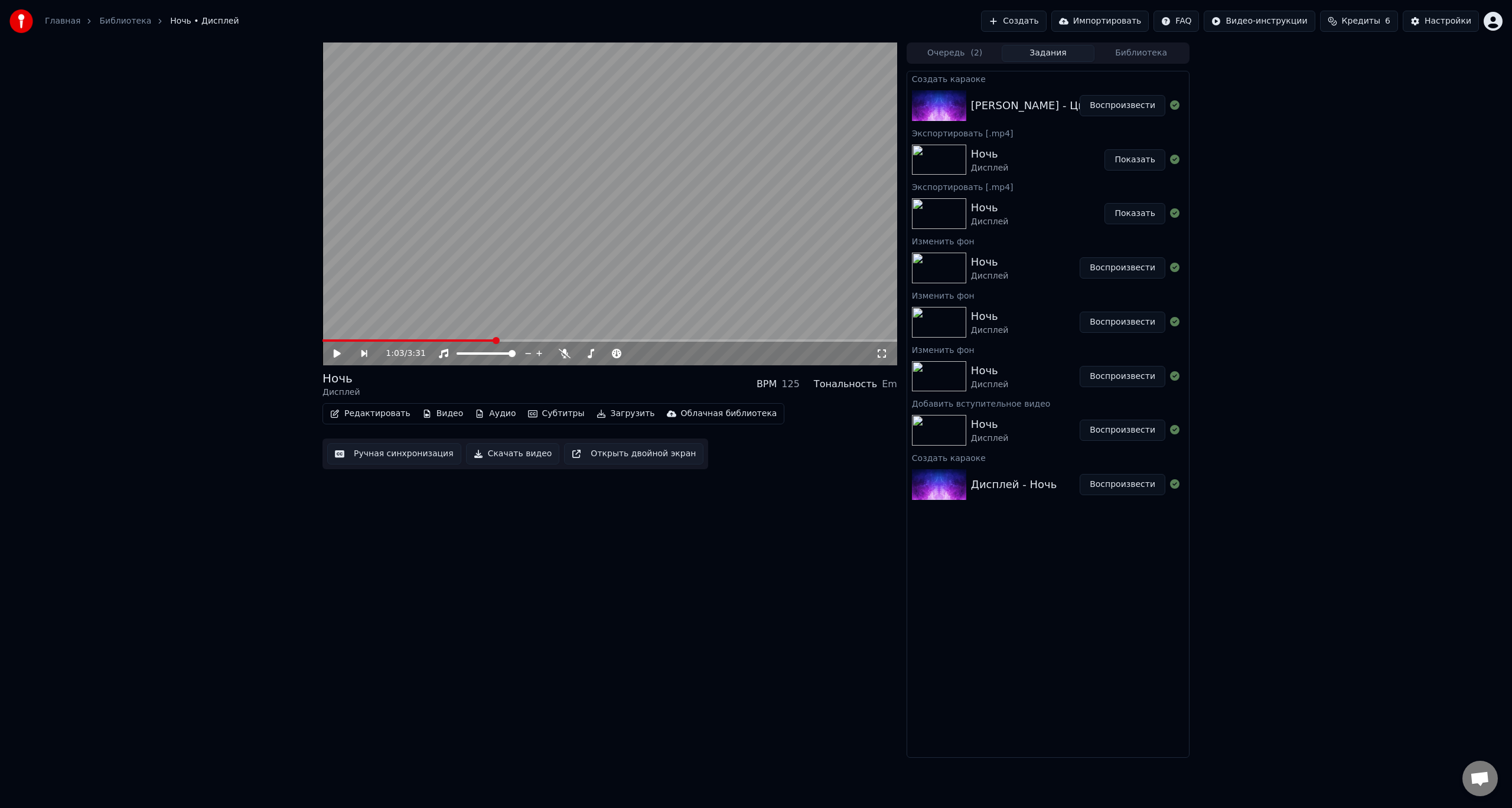
click at [1045, 109] on div "[PERSON_NAME] - Цветок У Окна" at bounding box center [1061, 106] width 181 height 17
click at [1127, 103] on button "Воспроизвести" at bounding box center [1123, 106] width 86 height 21
click at [339, 355] on icon at bounding box center [337, 353] width 6 height 7
click at [394, 457] on button "Ручная синхронизация" at bounding box center [394, 454] width 134 height 21
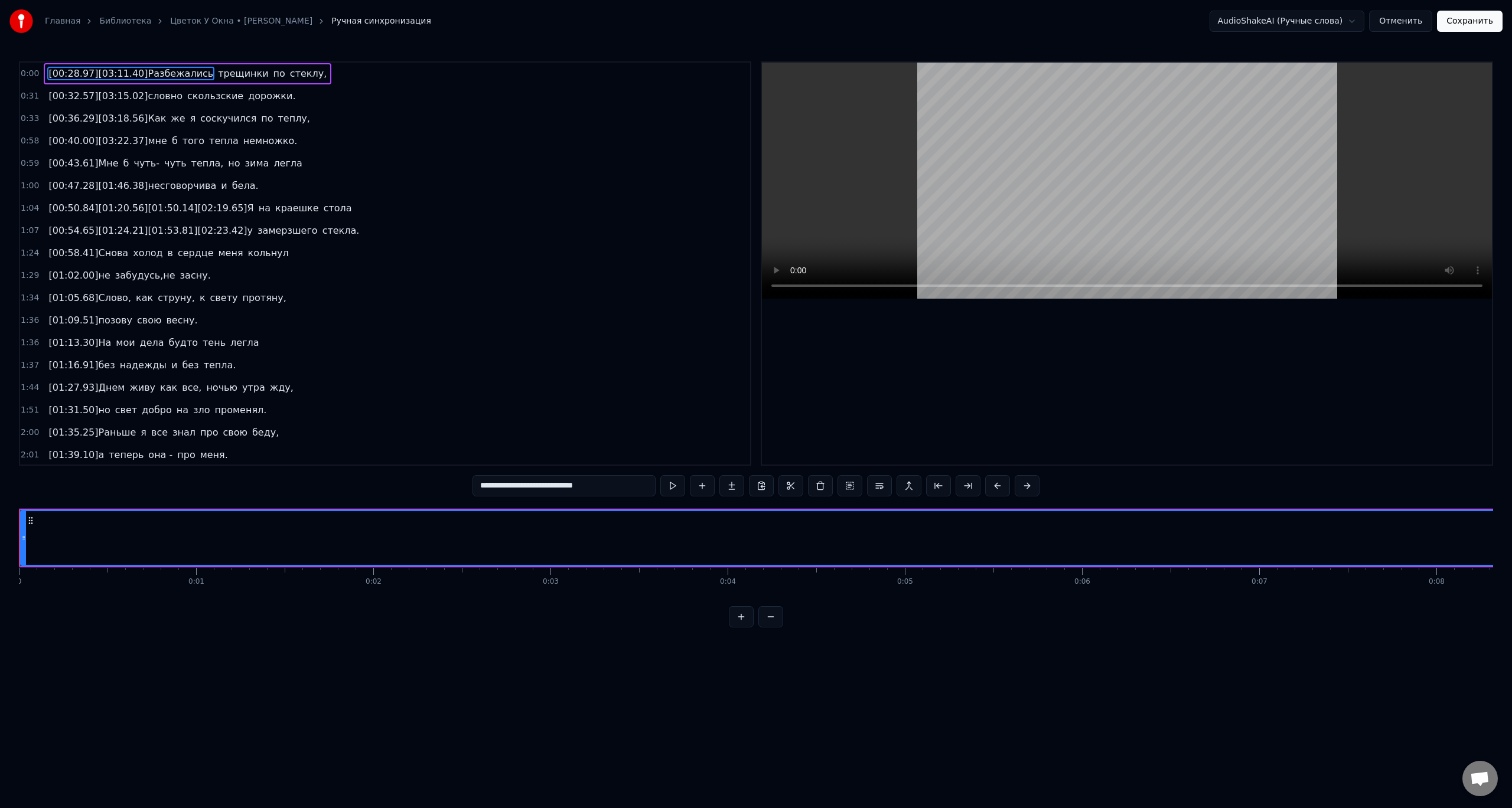
drag, startPoint x: 551, startPoint y: 486, endPoint x: 473, endPoint y: 485, distance: 78.0
click at [473, 485] on input "**********" at bounding box center [564, 486] width 183 height 21
type input "**********"
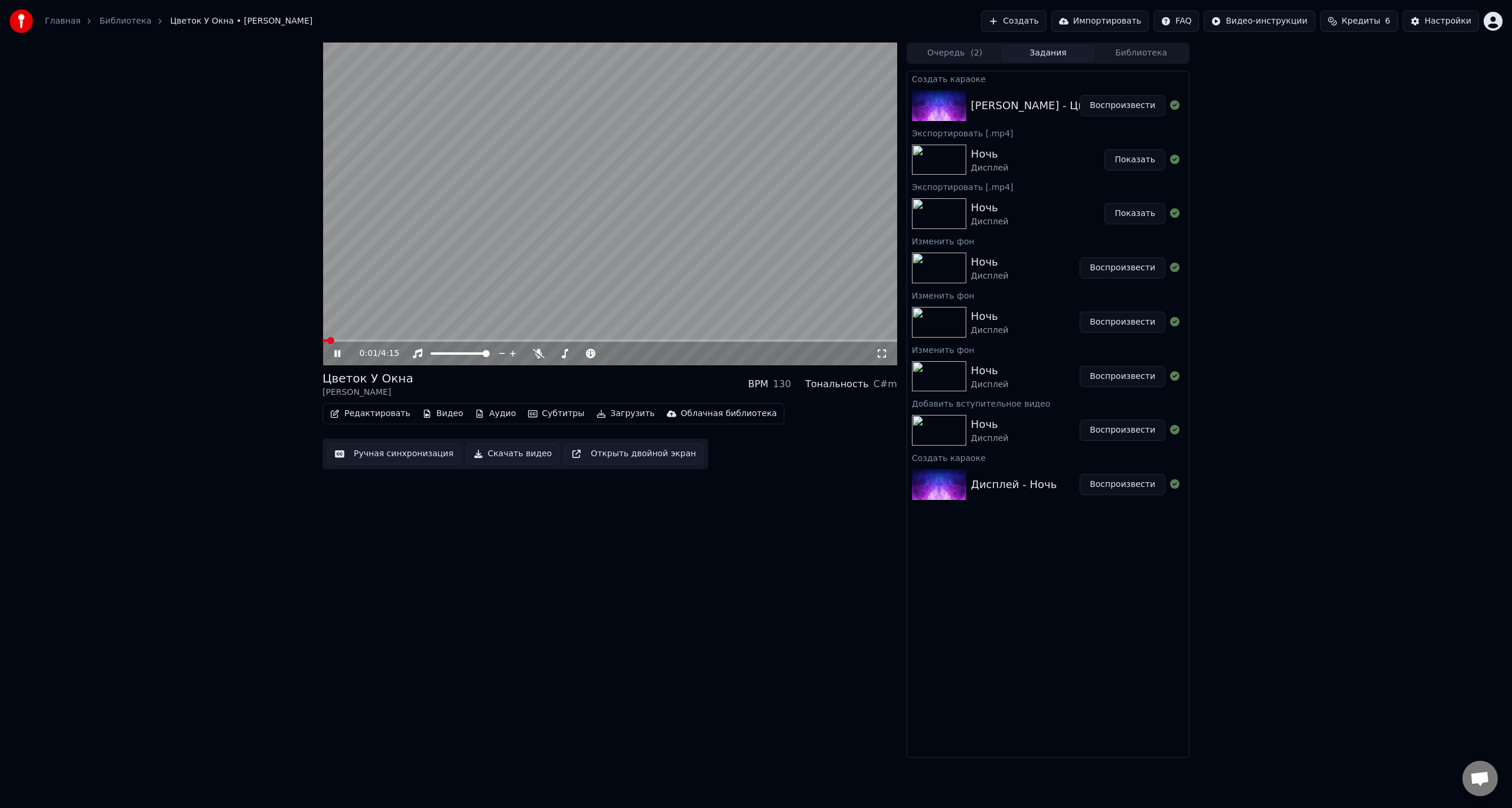
click at [340, 357] on icon at bounding box center [346, 354] width 28 height 9
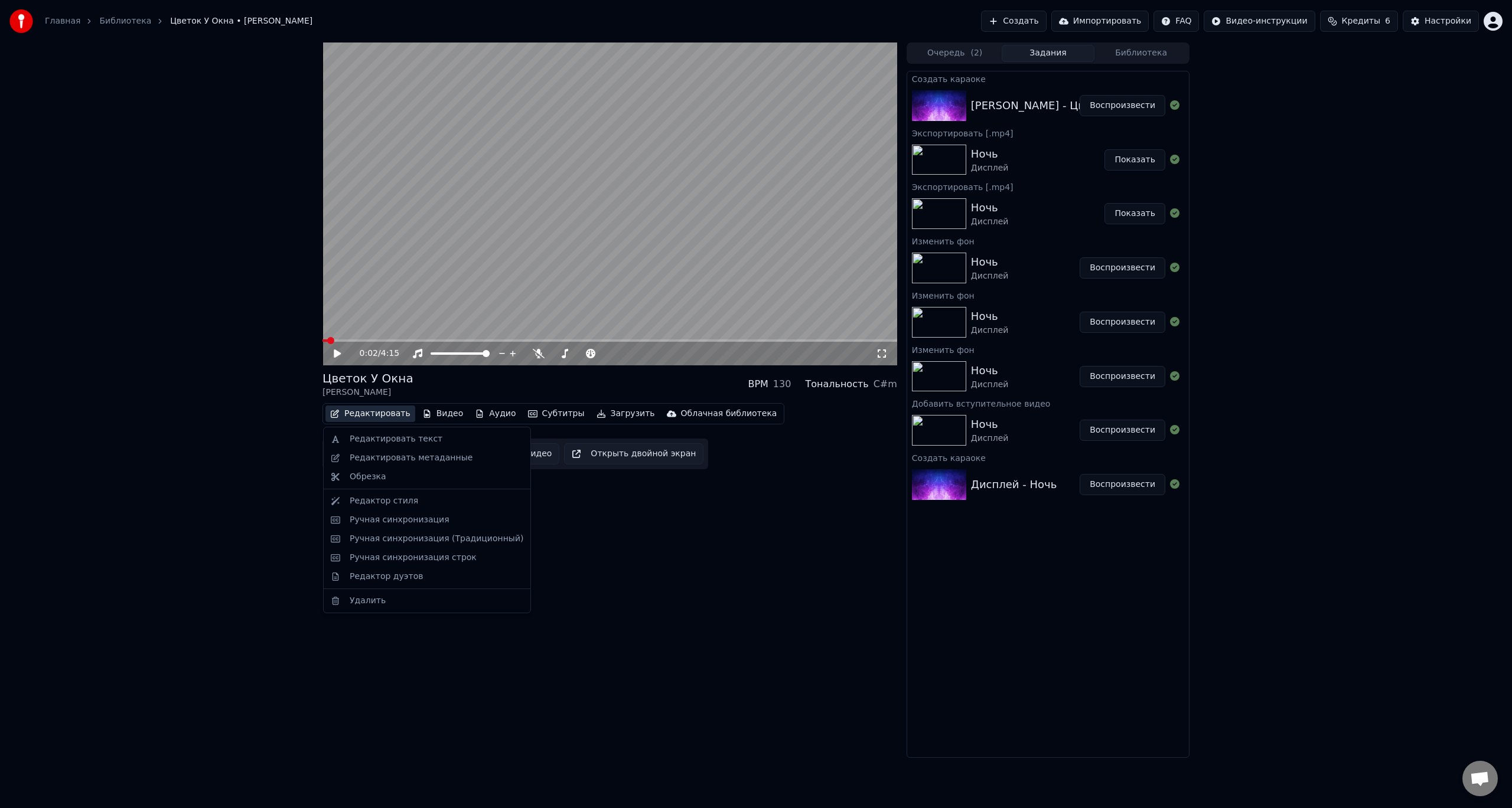
click at [394, 418] on button "Редактировать" at bounding box center [370, 414] width 90 height 17
click at [408, 525] on div "Ручная синхронизация" at bounding box center [399, 519] width 100 height 11
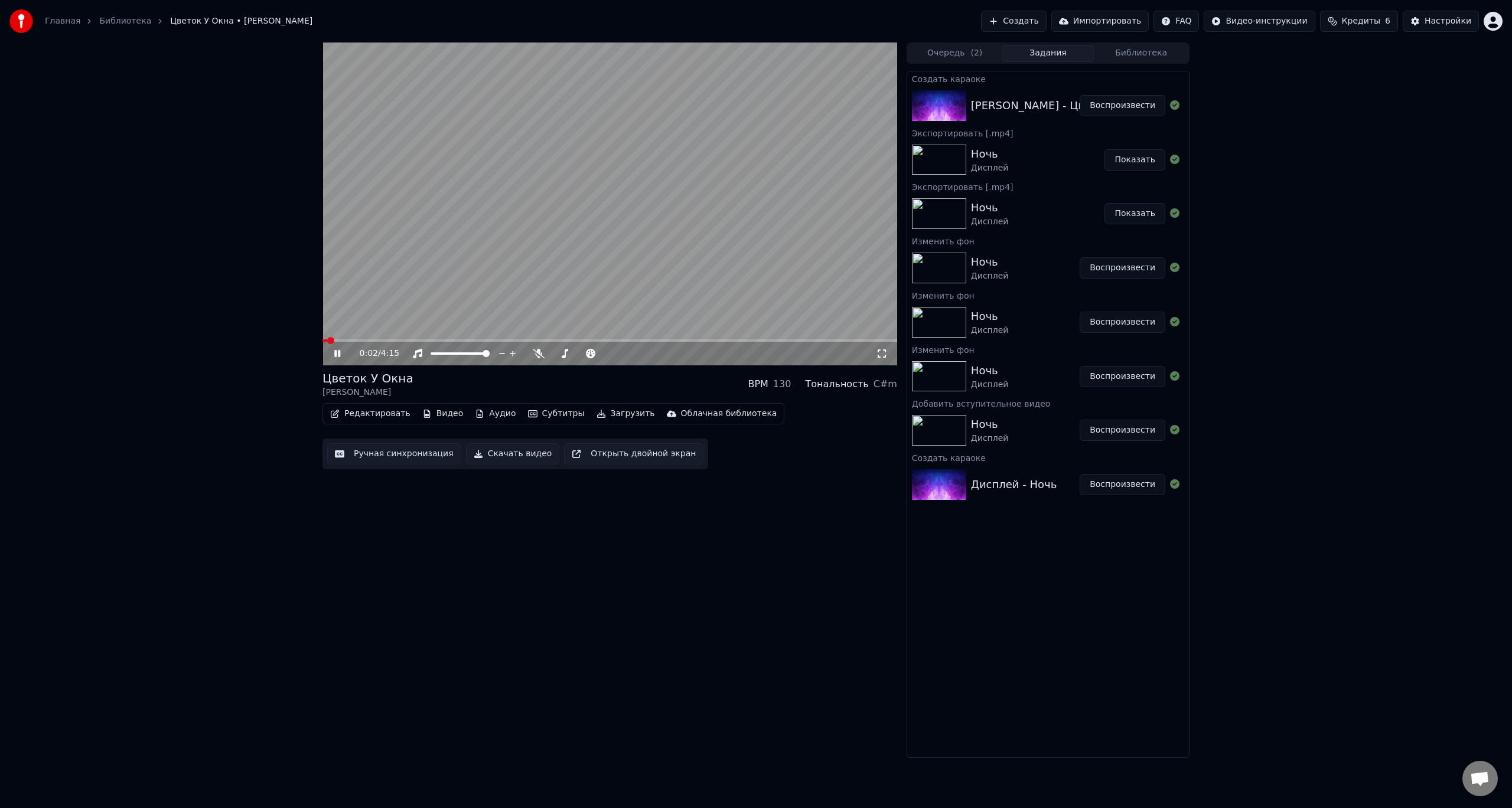
click at [333, 358] on icon at bounding box center [346, 354] width 28 height 9
click at [548, 416] on button "Субтитры" at bounding box center [556, 414] width 66 height 17
click at [574, 473] on div "Выключено" at bounding box center [592, 477] width 166 height 19
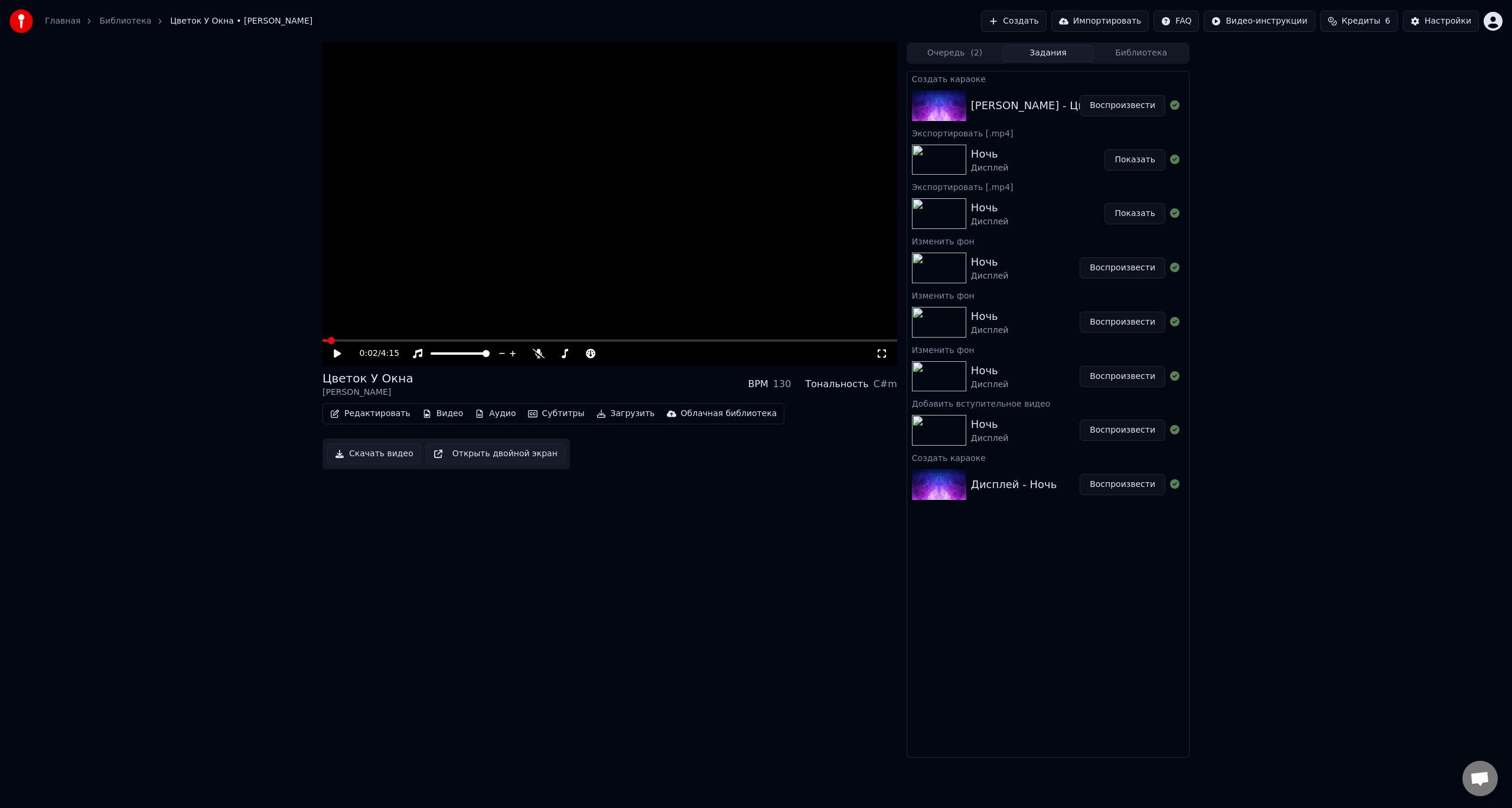
click at [549, 417] on button "Субтитры" at bounding box center [556, 414] width 66 height 17
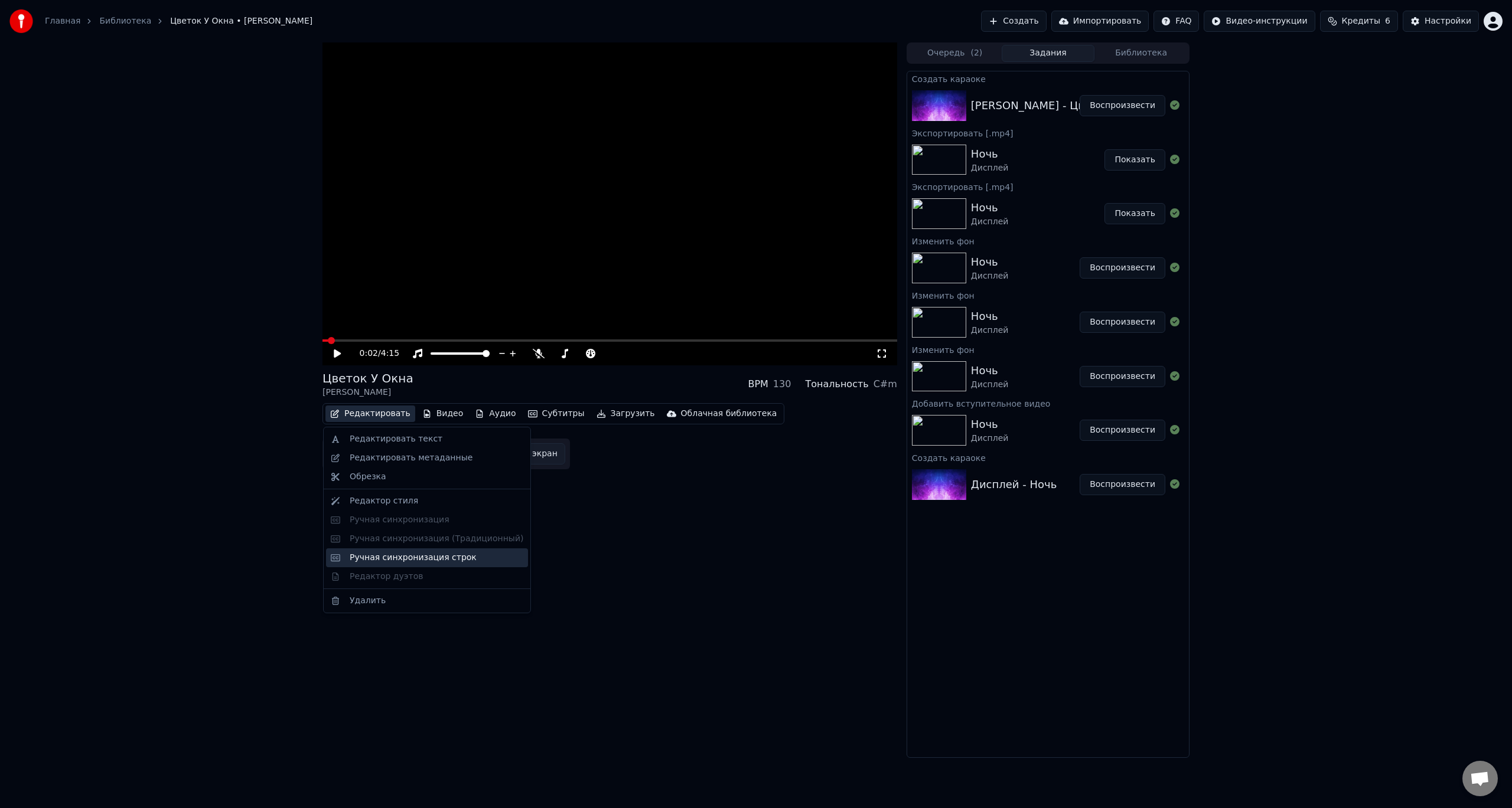
click at [477, 561] on div "Ручная синхронизация строк" at bounding box center [436, 558] width 174 height 11
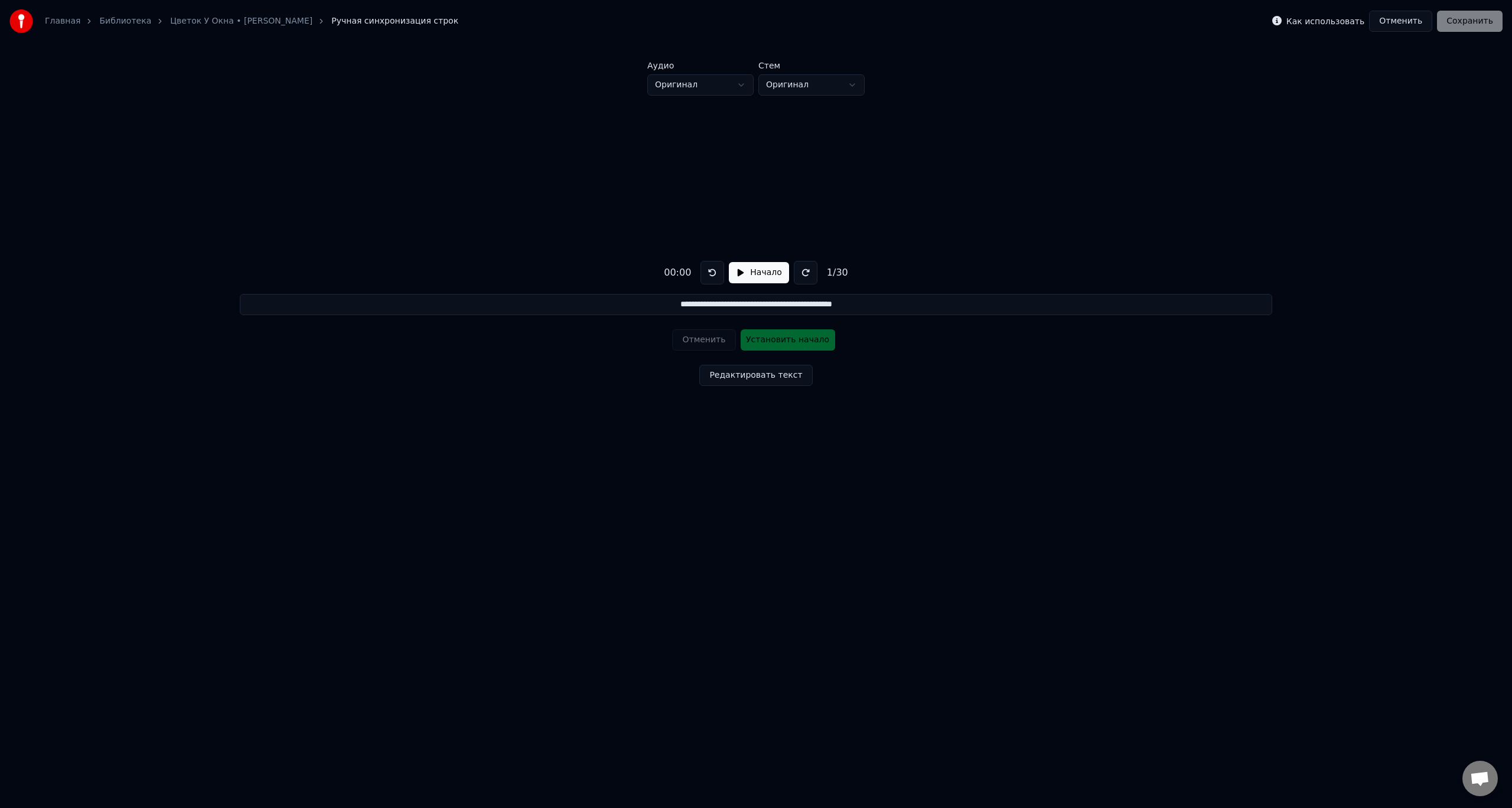
click at [749, 274] on button "Начало" at bounding box center [759, 273] width 60 height 21
click at [795, 340] on button "Установить начало" at bounding box center [788, 340] width 94 height 21
click at [795, 340] on button "Установить конец" at bounding box center [788, 340] width 94 height 21
click at [795, 340] on button "Установить начало" at bounding box center [788, 340] width 94 height 21
click at [795, 340] on button "Установить конец" at bounding box center [788, 340] width 94 height 21
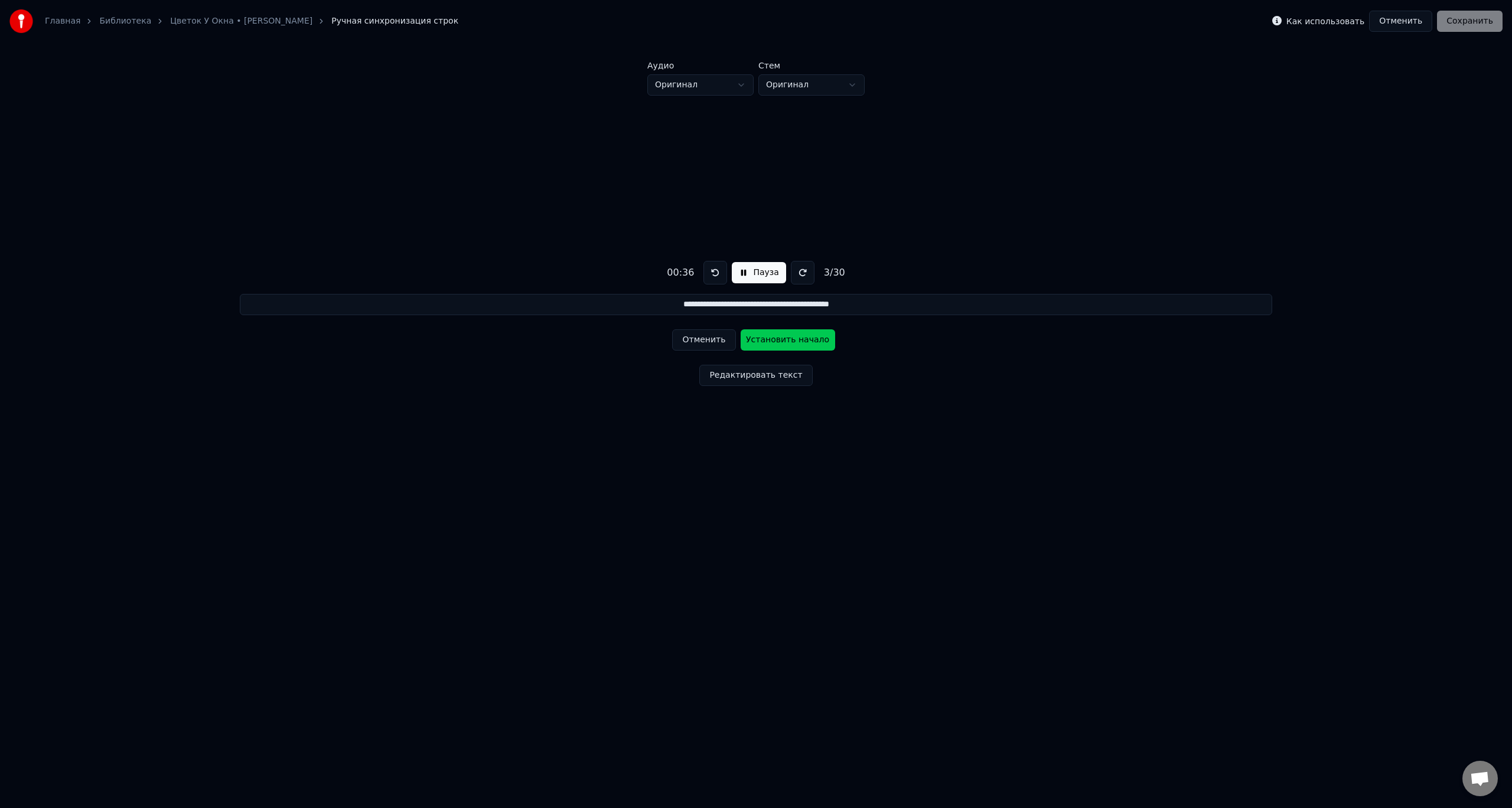
click at [795, 340] on button "Установить начало" at bounding box center [788, 340] width 94 height 21
click at [795, 340] on button "Установить конец" at bounding box center [788, 340] width 94 height 21
click at [795, 340] on button "Установить начало" at bounding box center [788, 340] width 94 height 21
click at [795, 340] on button "Установить конец" at bounding box center [788, 340] width 94 height 21
click at [795, 340] on button "Установить начало" at bounding box center [788, 340] width 94 height 21
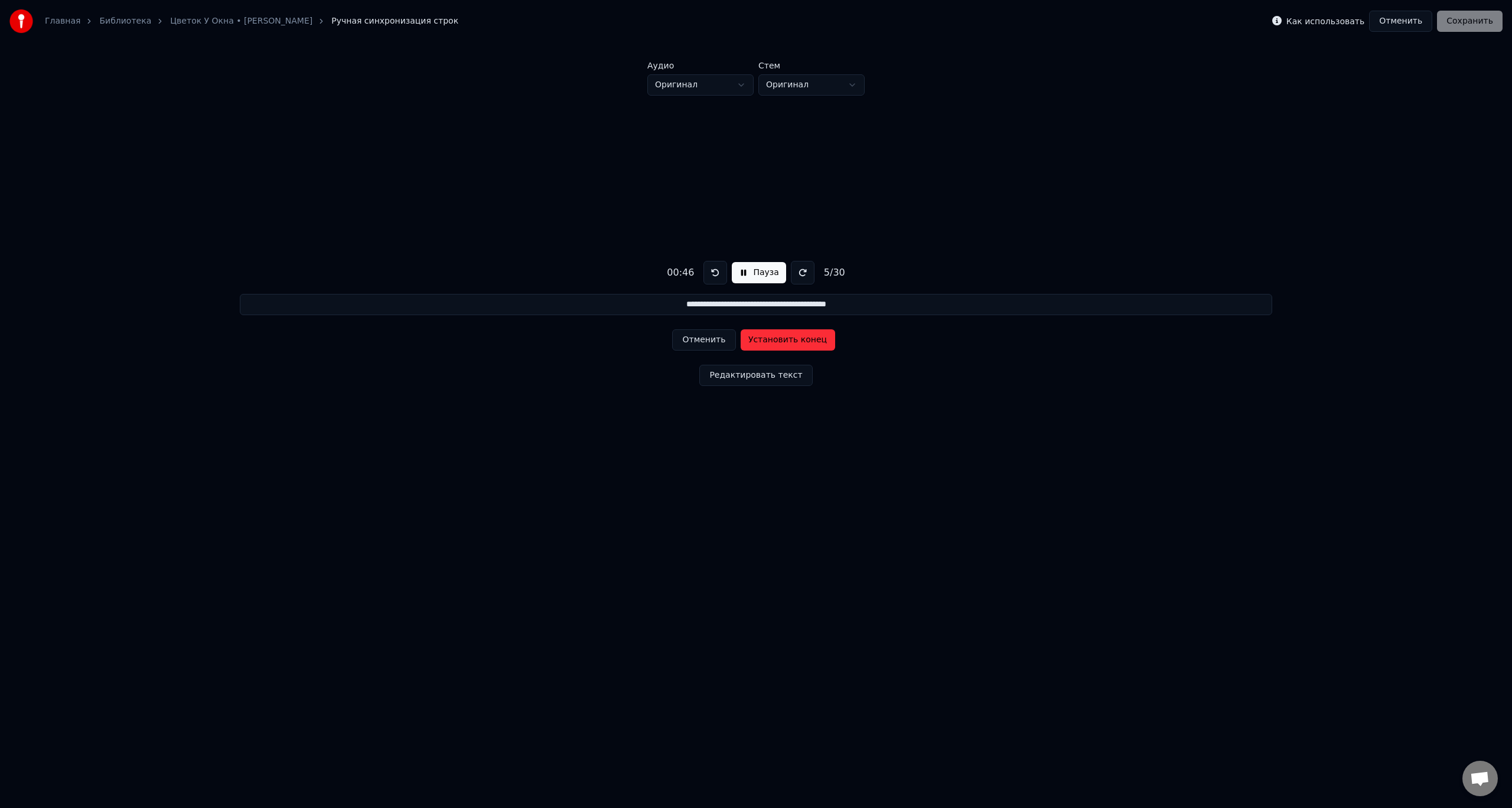
click at [795, 340] on button "Установить конец" at bounding box center [788, 340] width 94 height 21
click at [795, 340] on button "Установить начало" at bounding box center [788, 340] width 94 height 21
click at [795, 340] on button "Установить конец" at bounding box center [788, 340] width 94 height 21
click at [795, 340] on button "Установить начало" at bounding box center [788, 340] width 94 height 21
click at [795, 340] on button "Установить конец" at bounding box center [788, 340] width 94 height 21
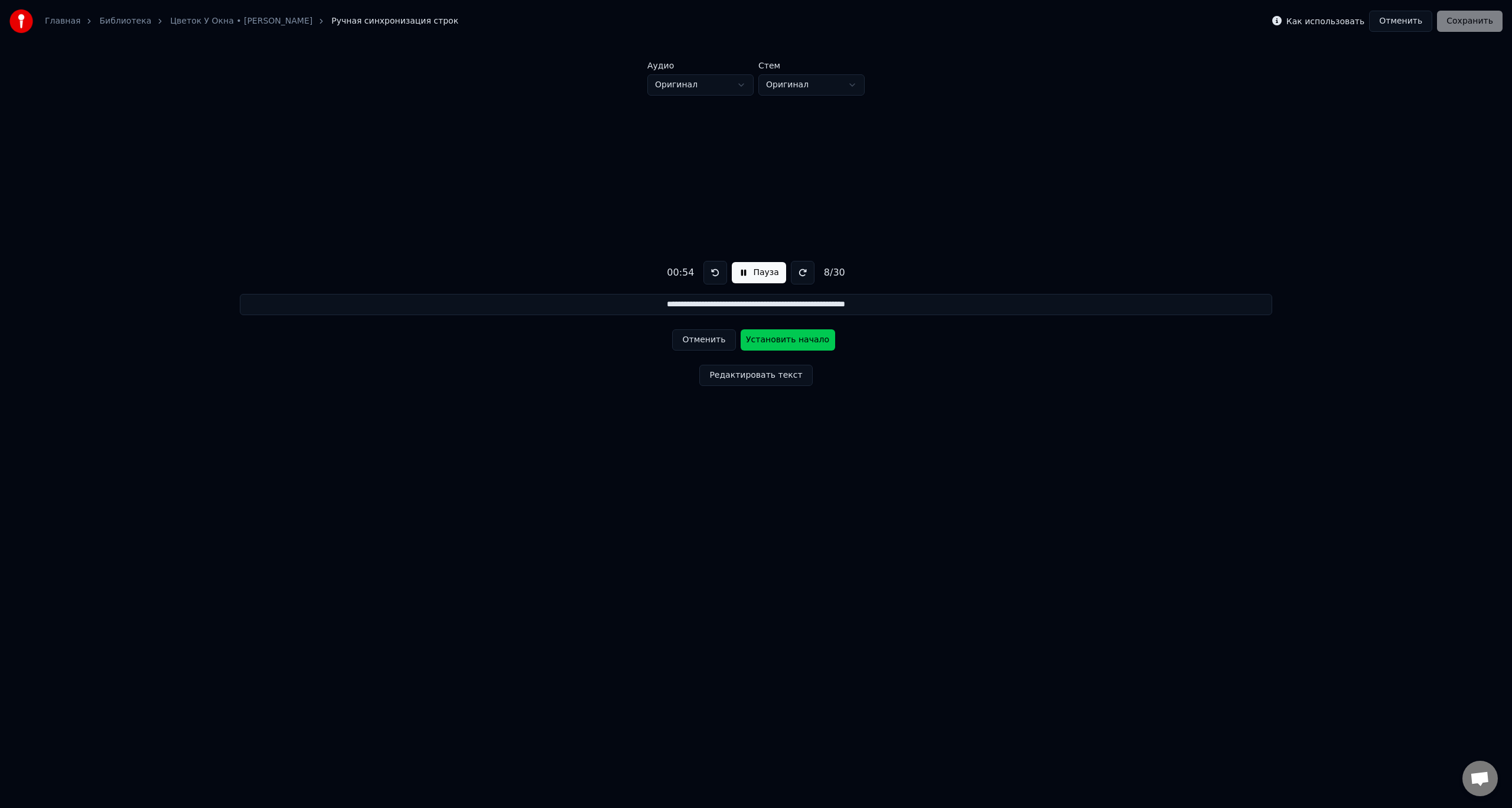
click at [796, 339] on button "Установить начало" at bounding box center [788, 340] width 94 height 21
click at [796, 339] on button "Установить конец" at bounding box center [788, 340] width 94 height 21
click at [796, 339] on button "Установить начало" at bounding box center [788, 340] width 94 height 21
click at [796, 339] on button "Установить конец" at bounding box center [788, 340] width 94 height 21
click at [796, 339] on button "Установить начало" at bounding box center [788, 340] width 94 height 21
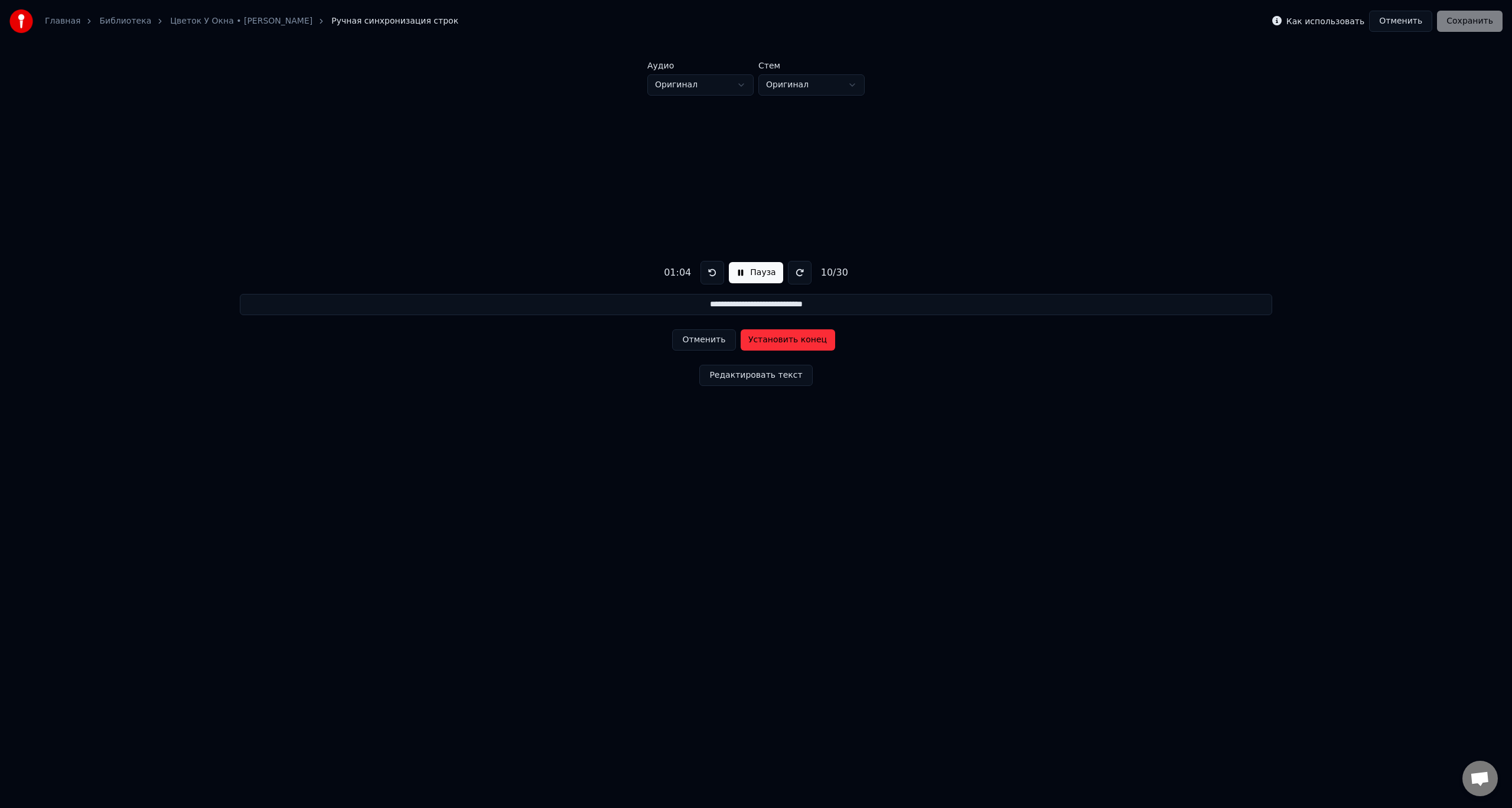
click at [796, 339] on button "Установить конец" at bounding box center [788, 340] width 94 height 21
click at [796, 339] on button "Установить начало" at bounding box center [788, 340] width 94 height 21
click at [796, 339] on button "Установить конец" at bounding box center [788, 340] width 94 height 21
click at [796, 339] on button "Установить начало" at bounding box center [788, 340] width 94 height 21
click at [795, 339] on button "Установить конец" at bounding box center [788, 340] width 94 height 21
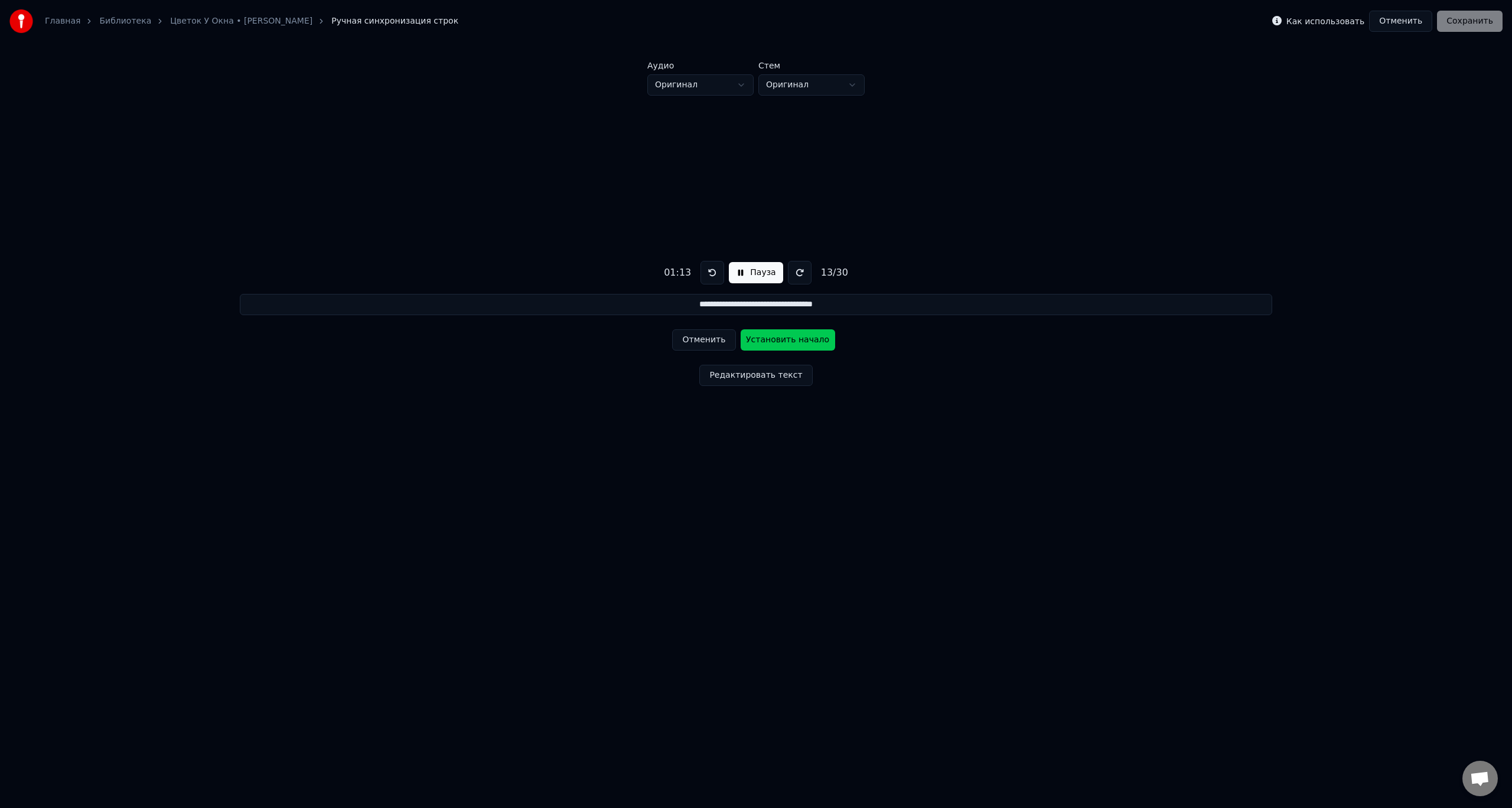
click at [795, 339] on button "Установить начало" at bounding box center [788, 340] width 94 height 21
click at [795, 339] on button "Установить конец" at bounding box center [788, 340] width 94 height 21
click at [795, 339] on button "Установить начало" at bounding box center [788, 340] width 94 height 21
click at [795, 339] on button "Установить конец" at bounding box center [788, 340] width 94 height 21
click at [795, 339] on button "Установить начало" at bounding box center [788, 340] width 94 height 21
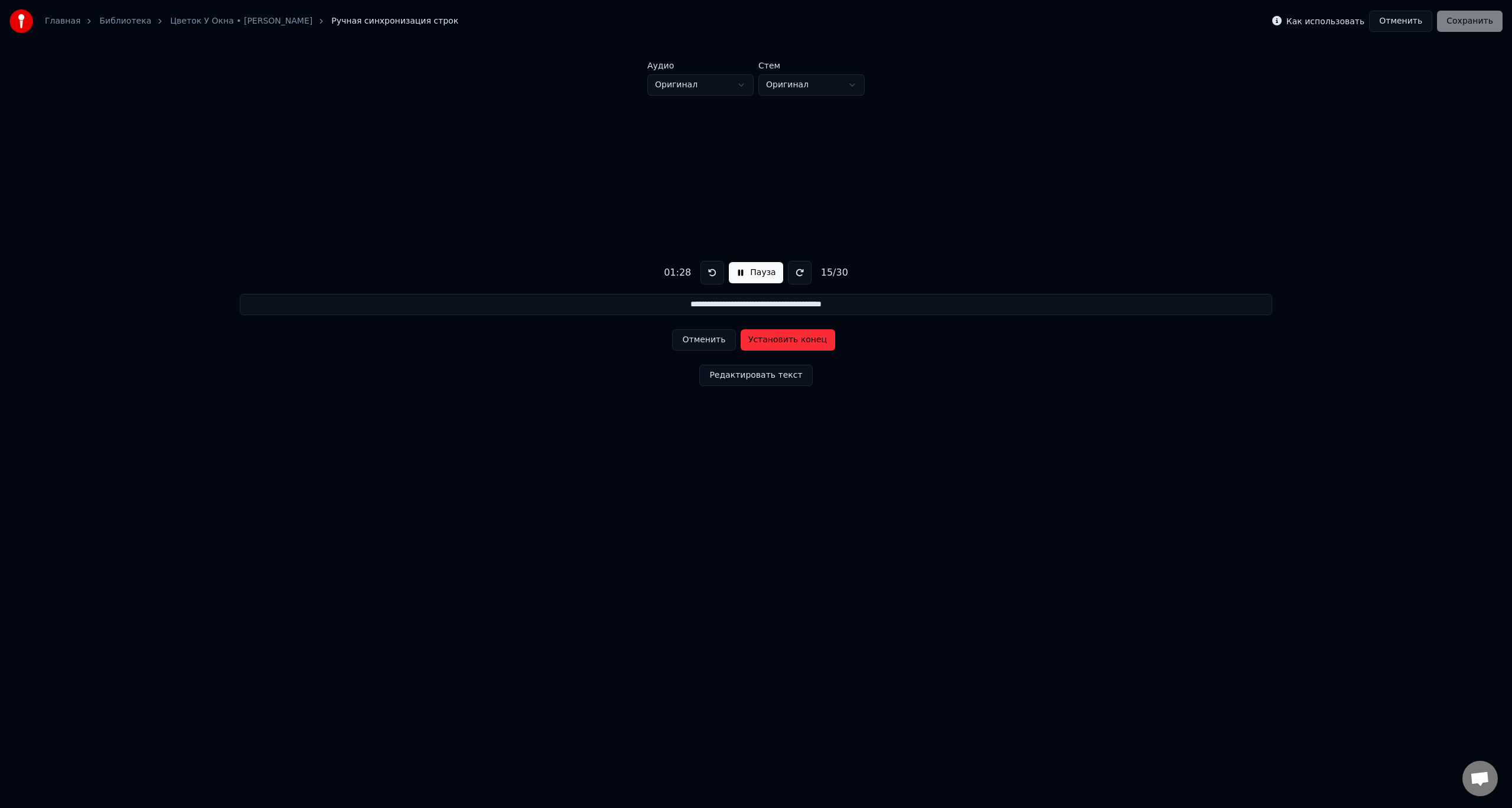
click at [748, 271] on button "Пауза" at bounding box center [756, 273] width 54 height 21
click at [743, 375] on button "Редактировать текст" at bounding box center [756, 375] width 113 height 21
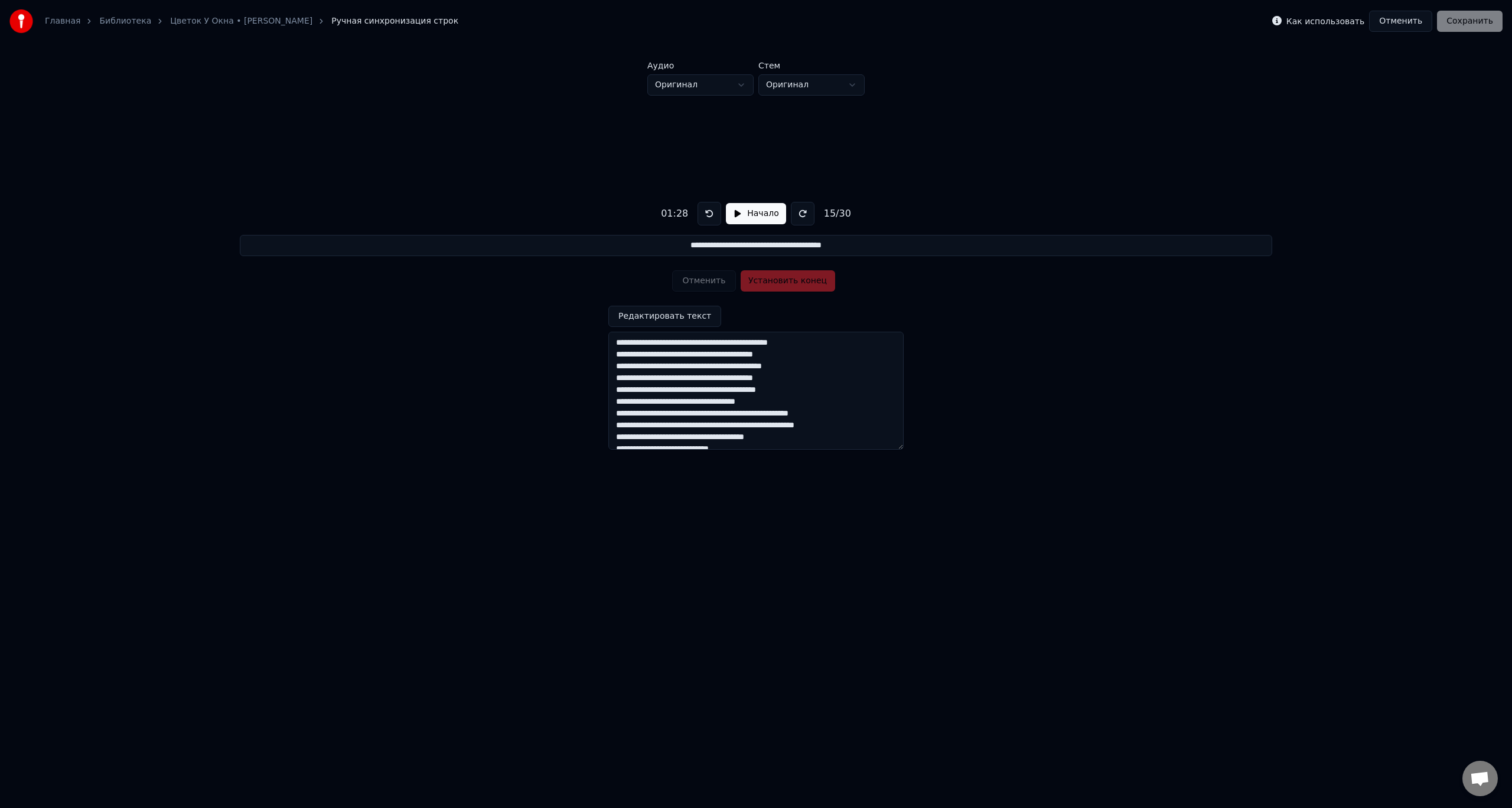
click at [812, 399] on textarea at bounding box center [756, 391] width 295 height 118
paste textarea "**********"
type input "**********"
type textarea "**********"
click at [678, 316] on button "Редактировать текст" at bounding box center [664, 316] width 113 height 21
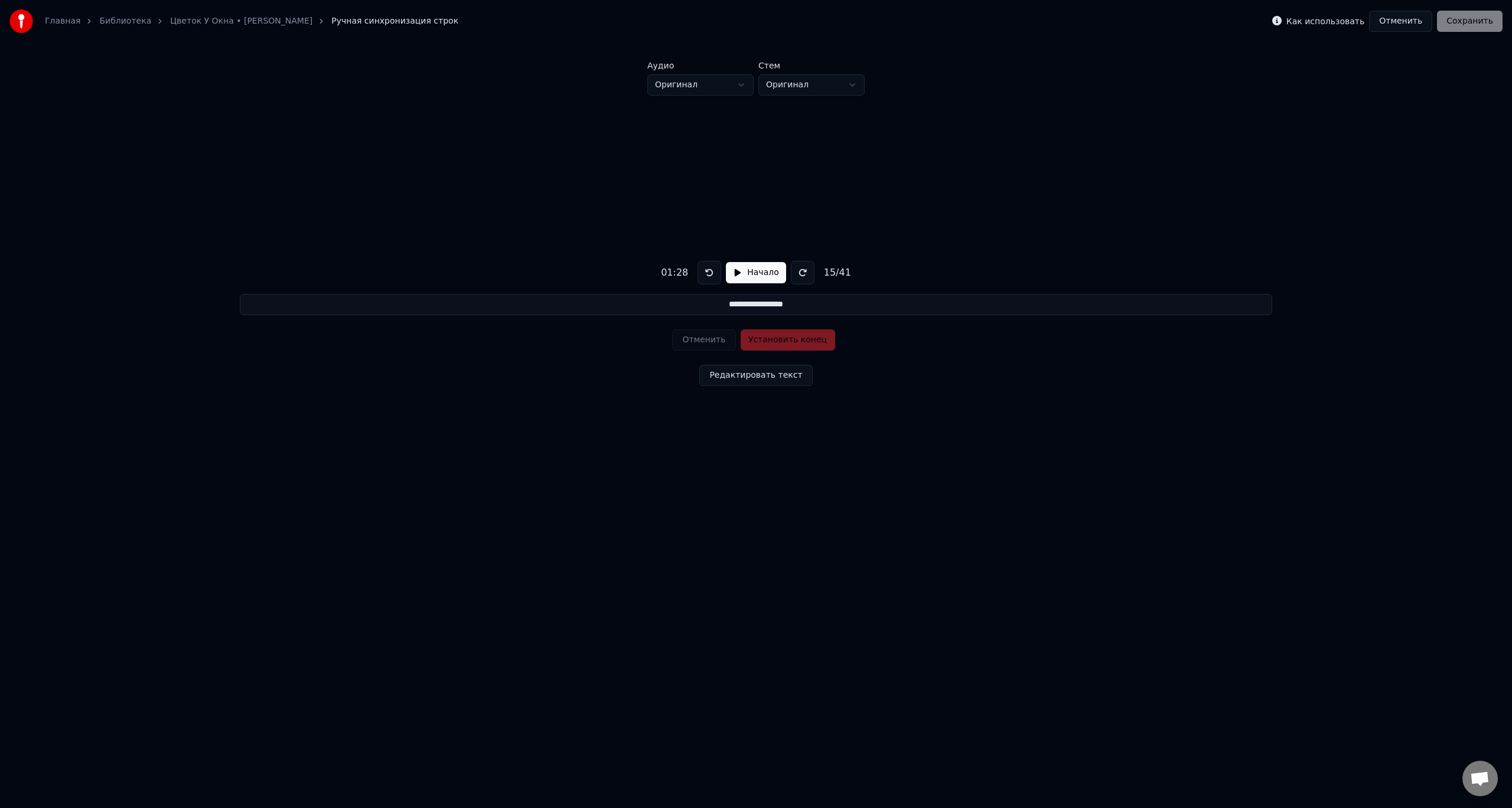
click at [705, 270] on button at bounding box center [709, 273] width 24 height 24
click at [706, 270] on button at bounding box center [709, 273] width 24 height 24
click at [705, 271] on button at bounding box center [709, 273] width 24 height 24
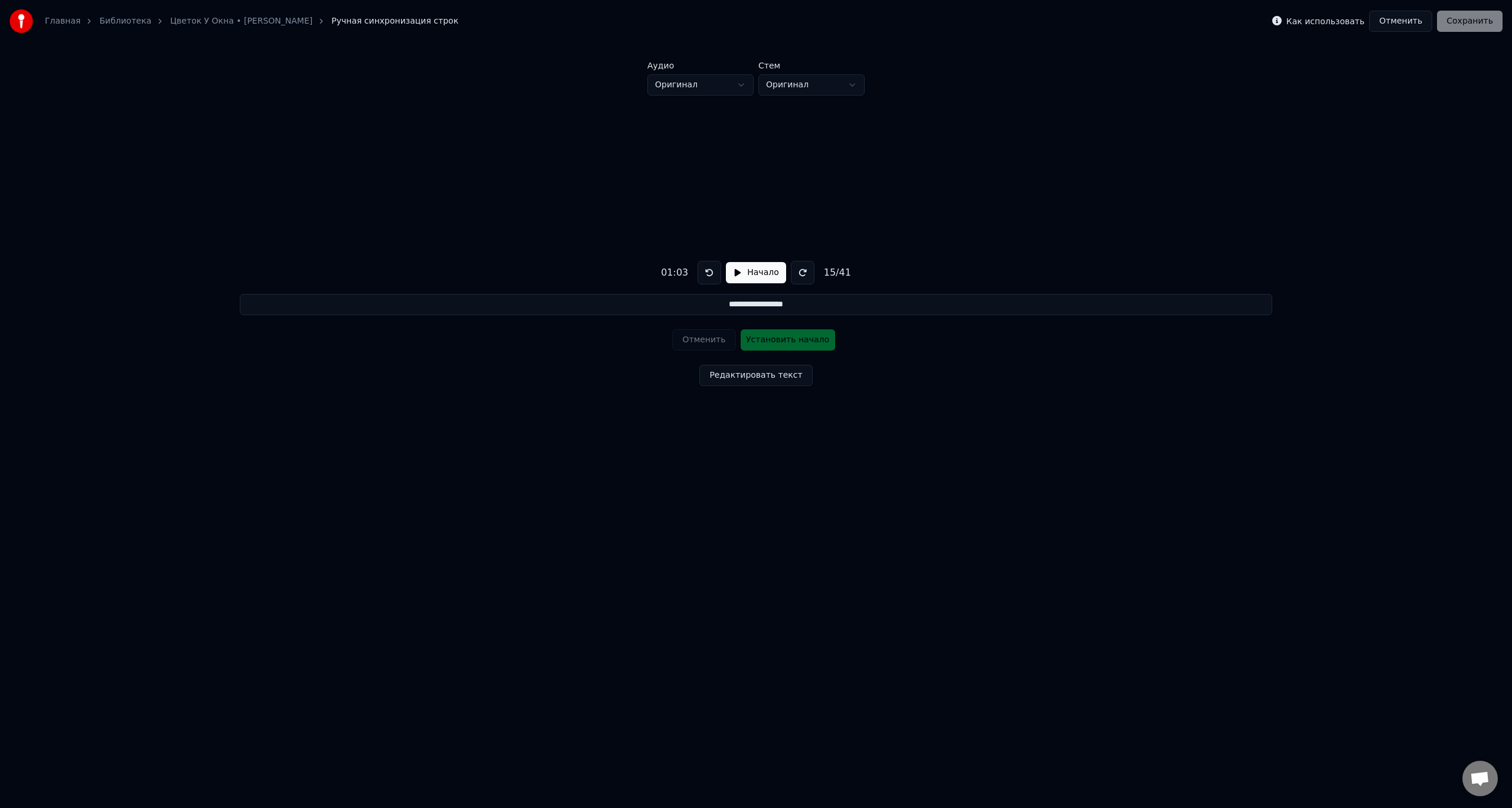
click at [705, 271] on button at bounding box center [709, 273] width 24 height 24
click at [715, 305] on input "**********" at bounding box center [756, 305] width 1032 height 21
click at [833, 273] on div "15 / 41" at bounding box center [838, 273] width 37 height 15
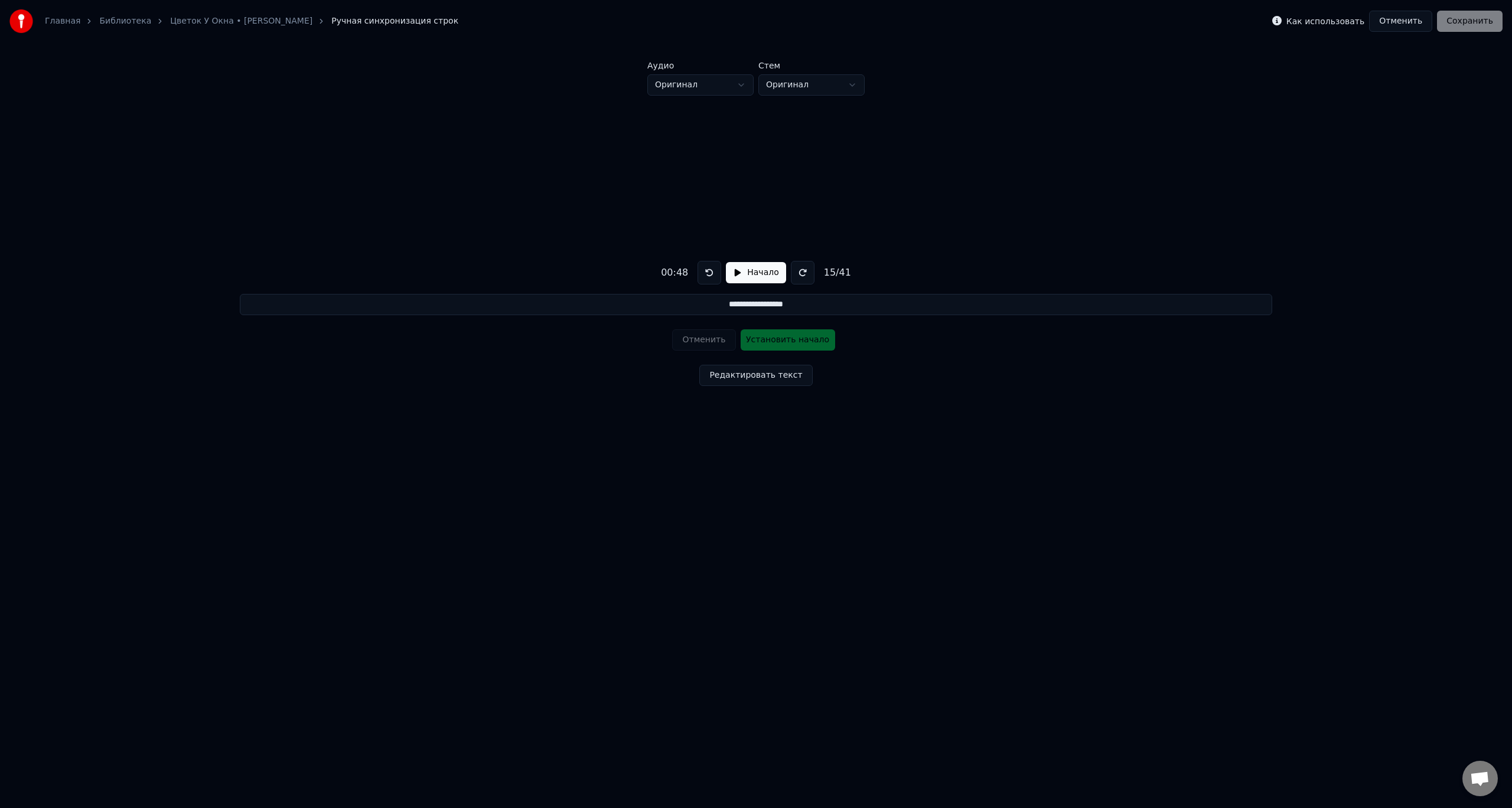
click at [828, 271] on div "15 / 41" at bounding box center [838, 273] width 37 height 15
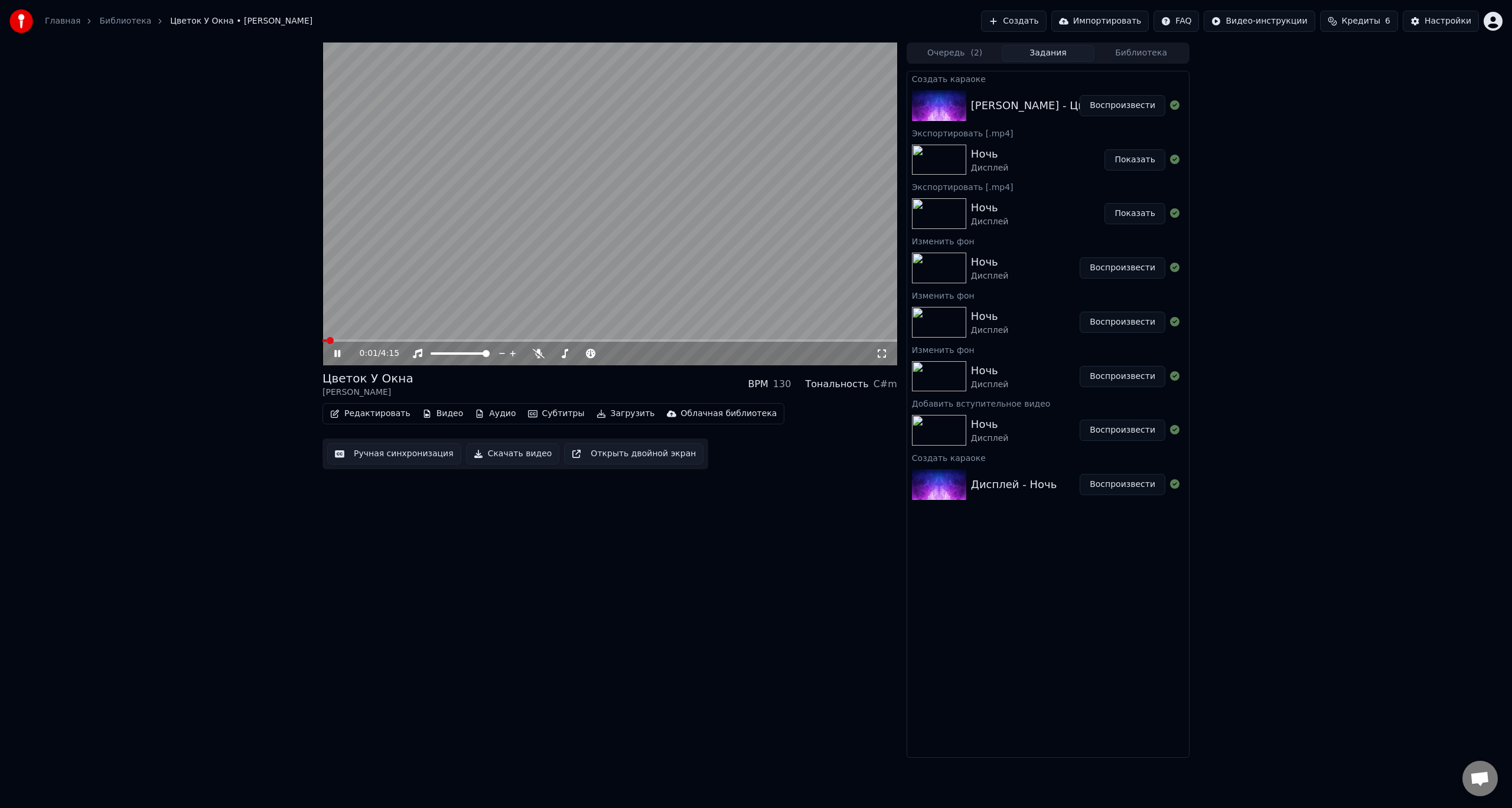
click at [337, 355] on icon at bounding box center [346, 354] width 28 height 9
click at [377, 416] on button "Редактировать" at bounding box center [370, 414] width 90 height 17
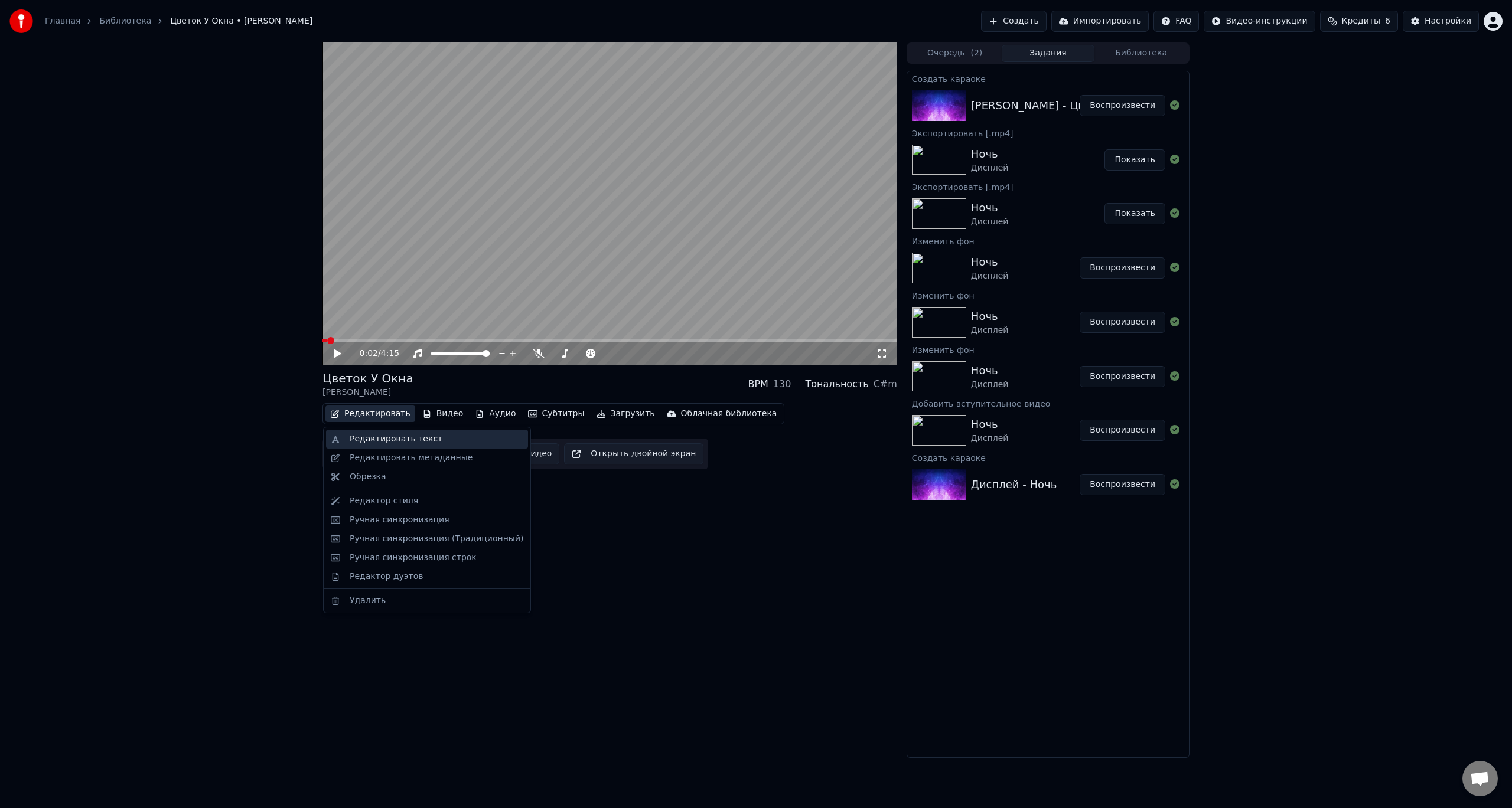
click at [392, 441] on div "Редактировать текст" at bounding box center [395, 439] width 93 height 11
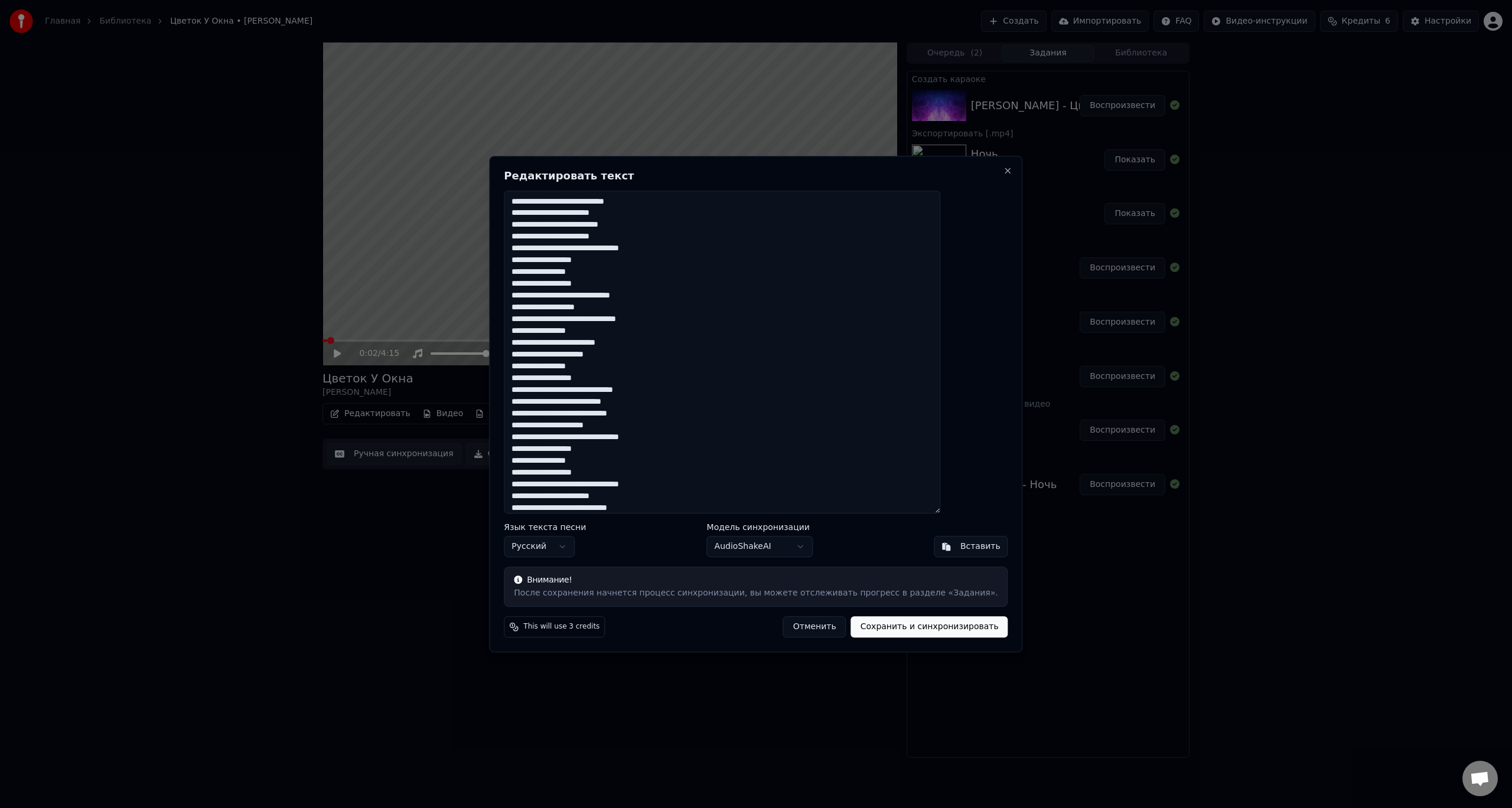
scroll to position [166, 0]
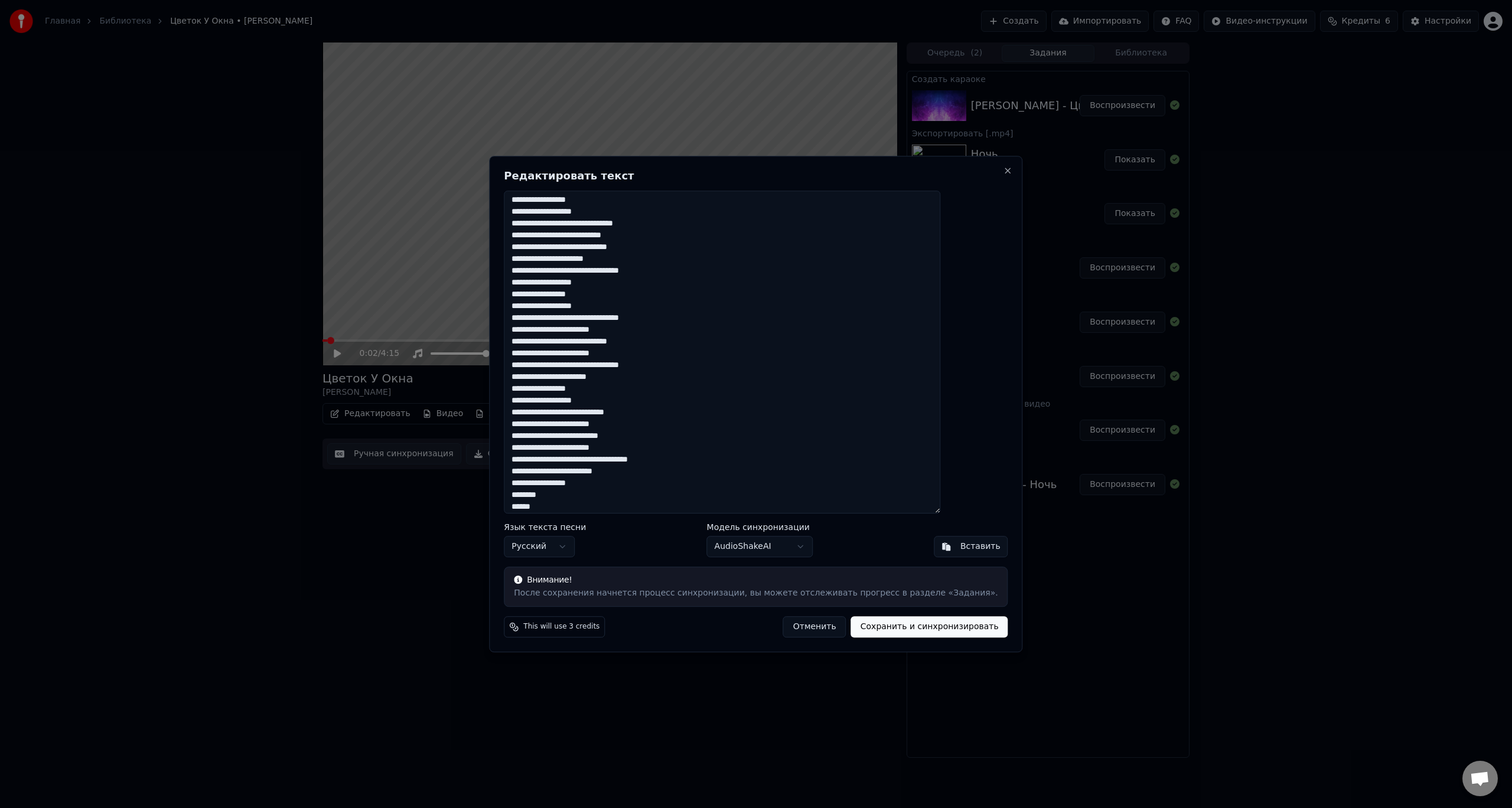
click at [794, 547] on body "Главная Библиотека Цветок У Окна • [PERSON_NAME] Создать Импортировать FAQ Виде…" at bounding box center [756, 404] width 1512 height 808
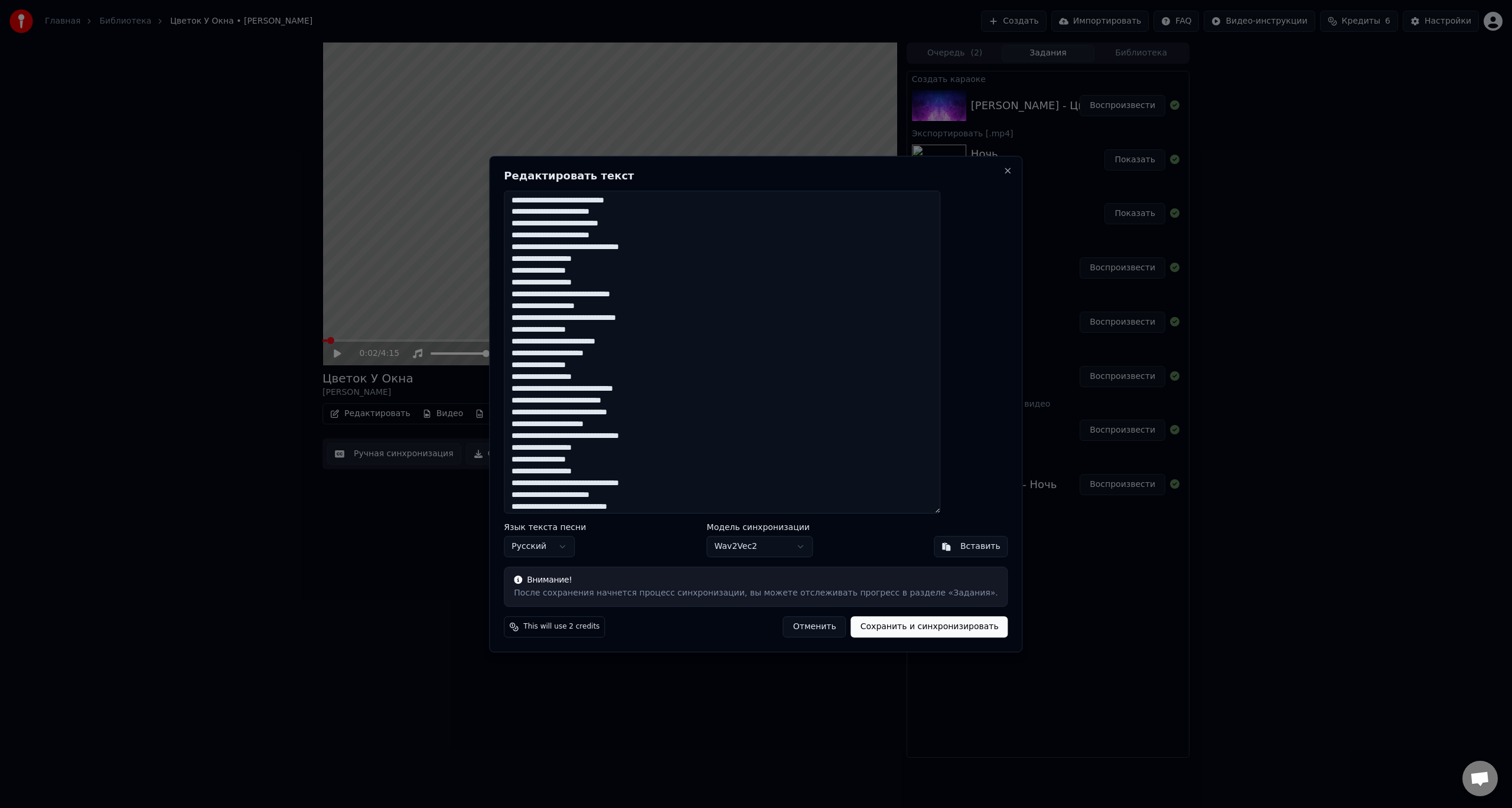
scroll to position [0, 0]
click at [1004, 174] on button "Close" at bounding box center [1009, 171] width 9 height 9
type textarea "**********"
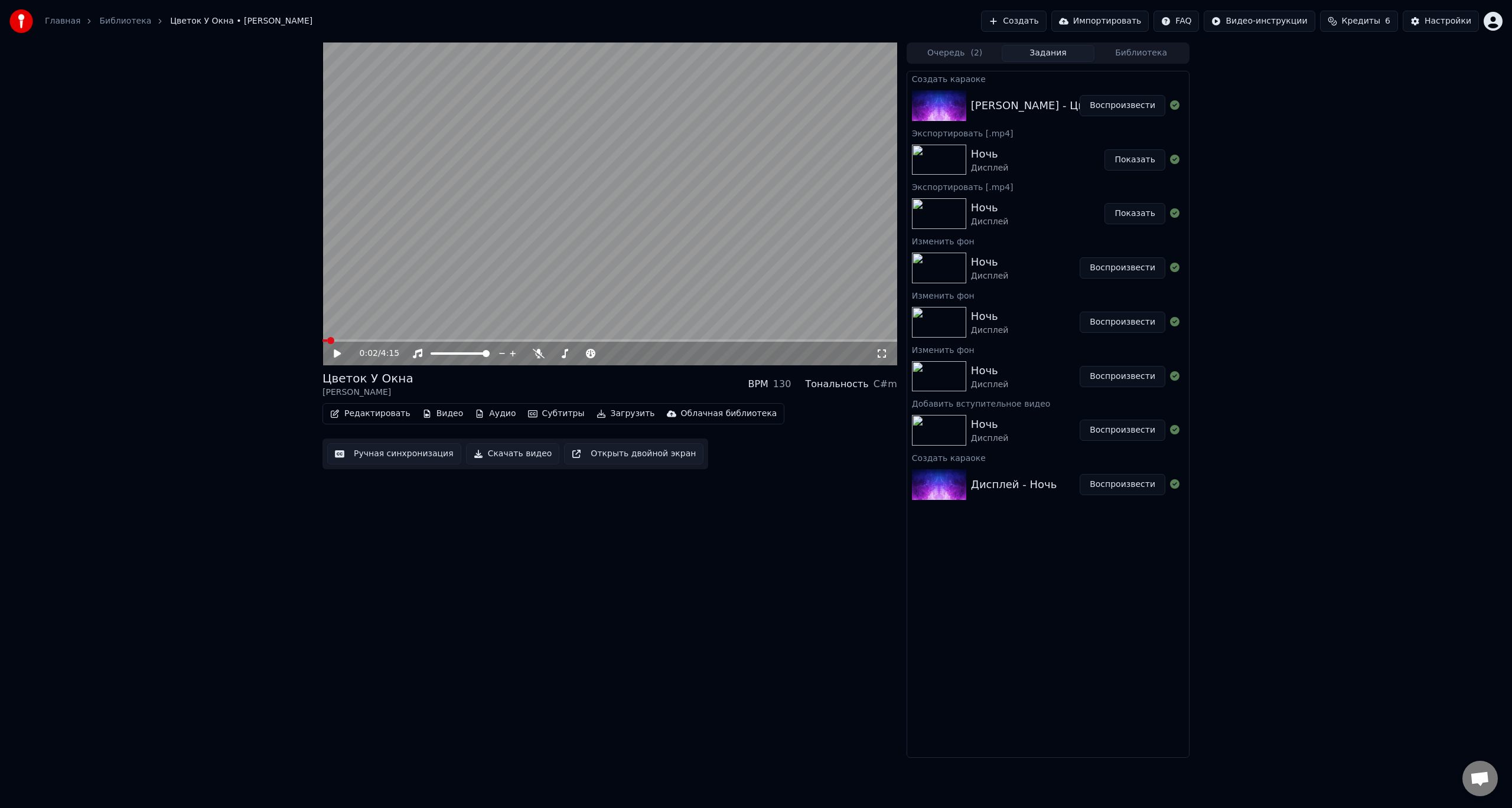
click at [366, 453] on button "Ручная синхронизация" at bounding box center [394, 454] width 134 height 21
click at [467, 204] on video at bounding box center [610, 204] width 575 height 323
click at [548, 414] on button "Субтитры" at bounding box center [556, 414] width 66 height 17
click at [575, 474] on div "Выключено" at bounding box center [592, 477] width 166 height 19
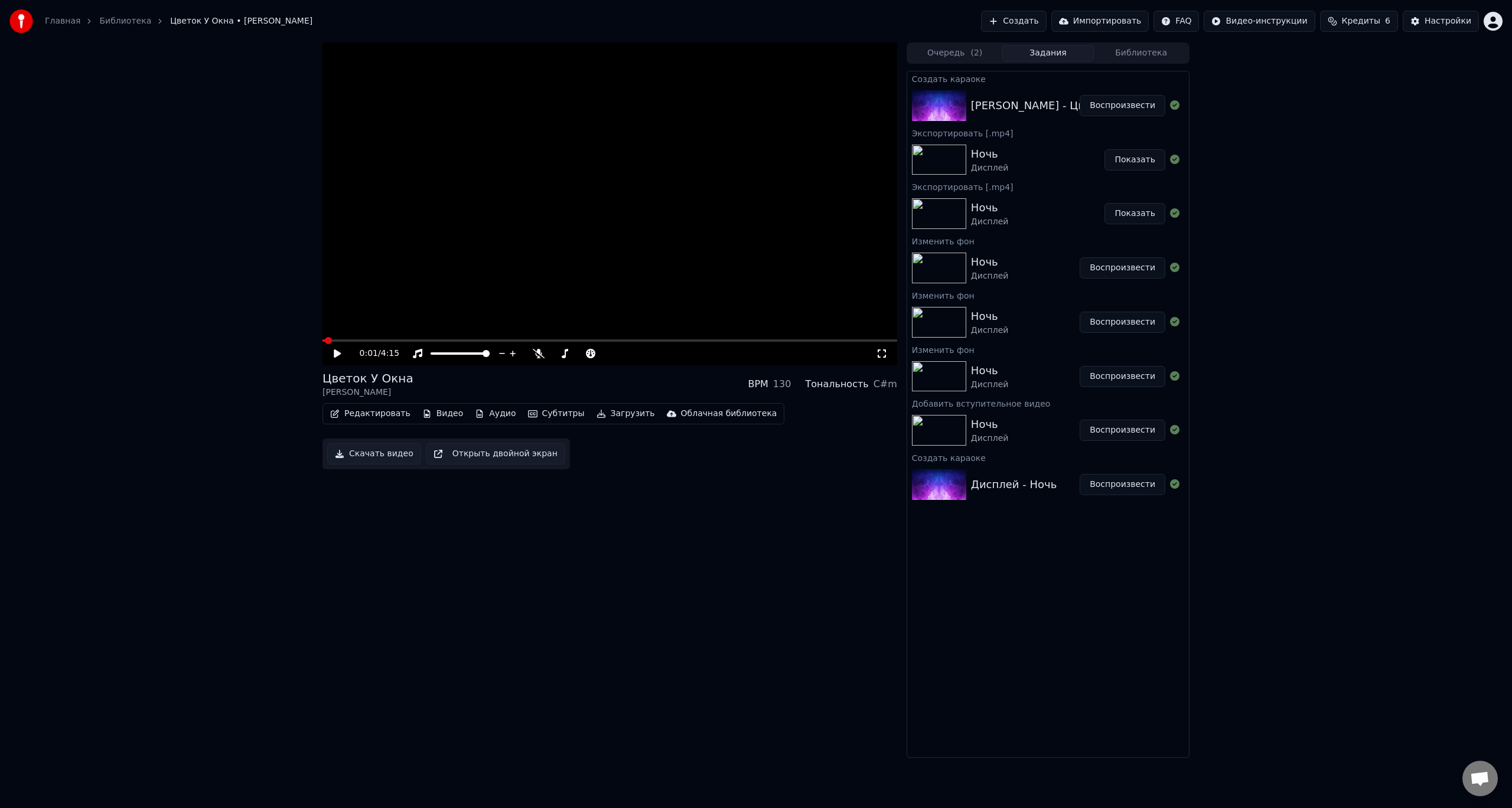
click at [395, 419] on button "Редактировать" at bounding box center [370, 414] width 90 height 17
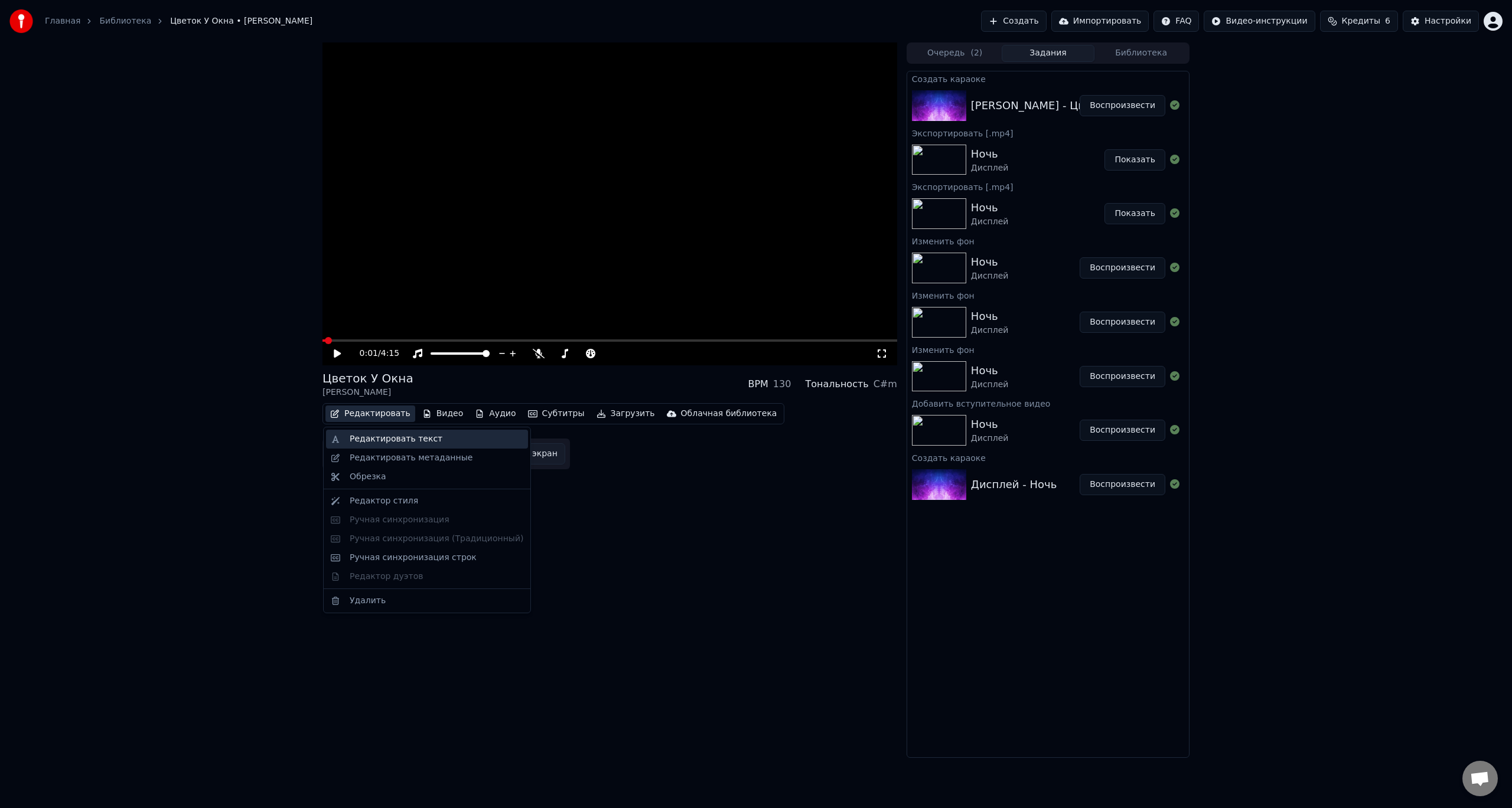
click at [386, 440] on div "Редактировать текст" at bounding box center [395, 439] width 93 height 11
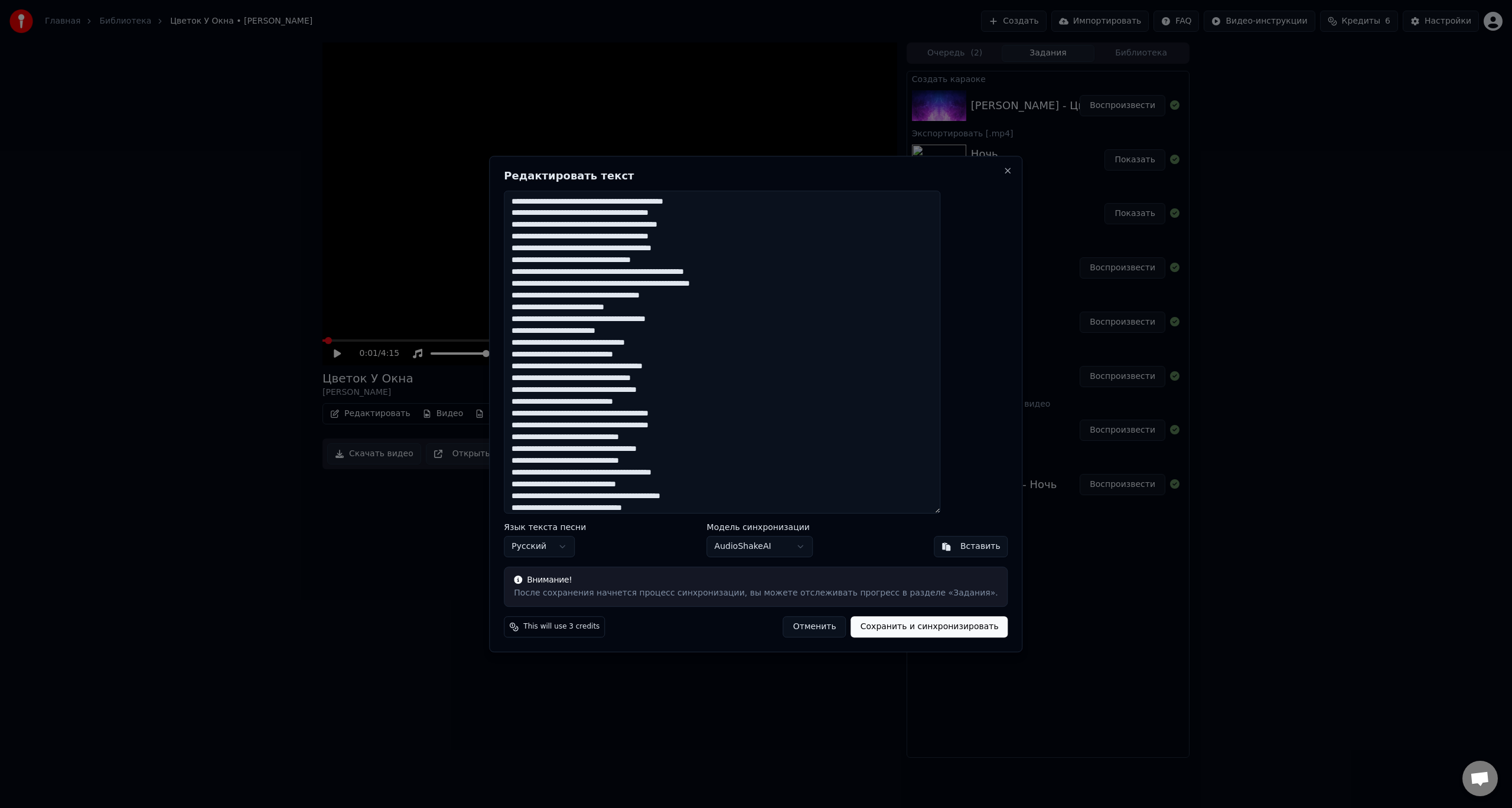
click at [665, 339] on textarea at bounding box center [723, 352] width 437 height 323
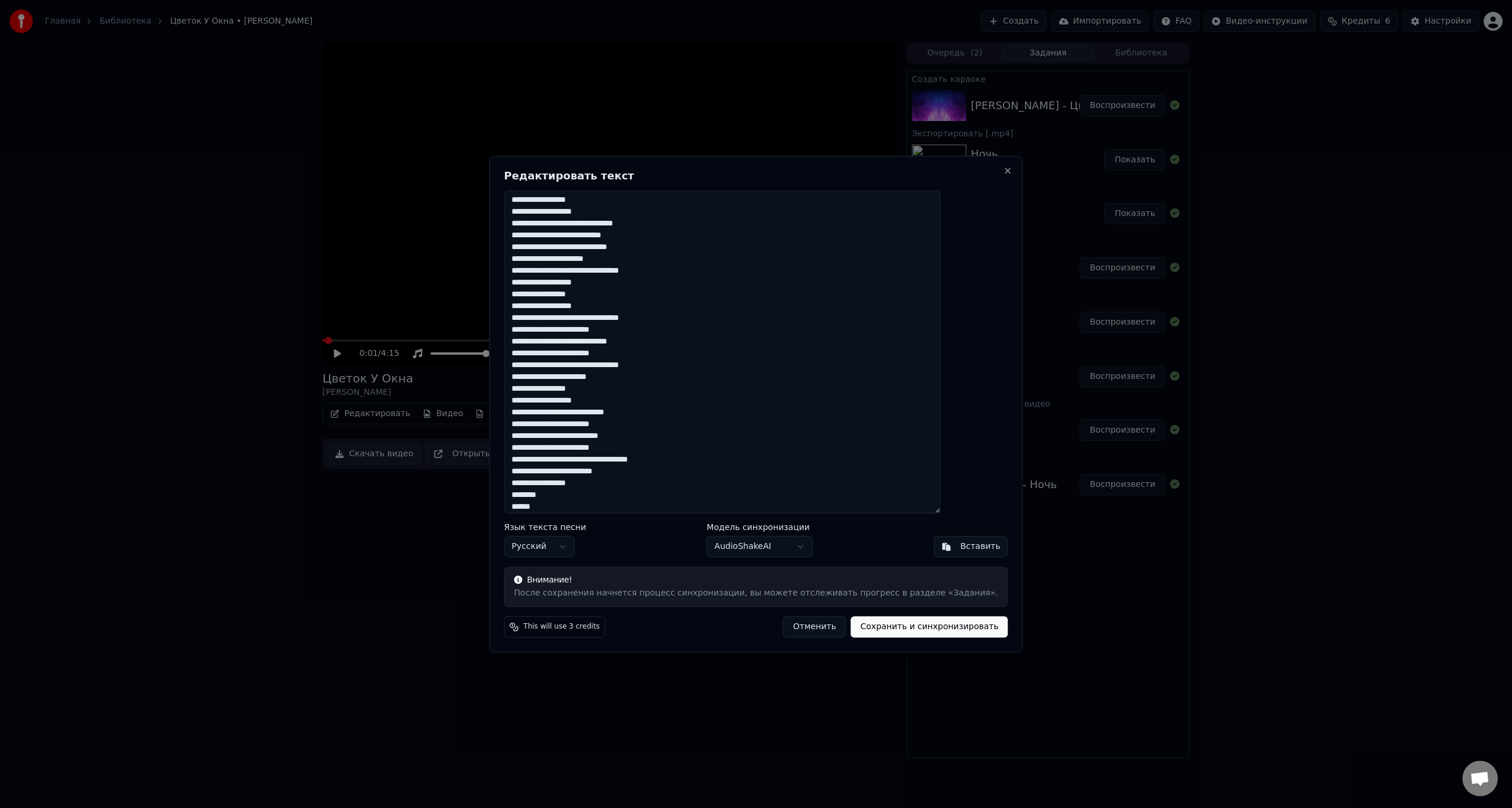
scroll to position [171, 0]
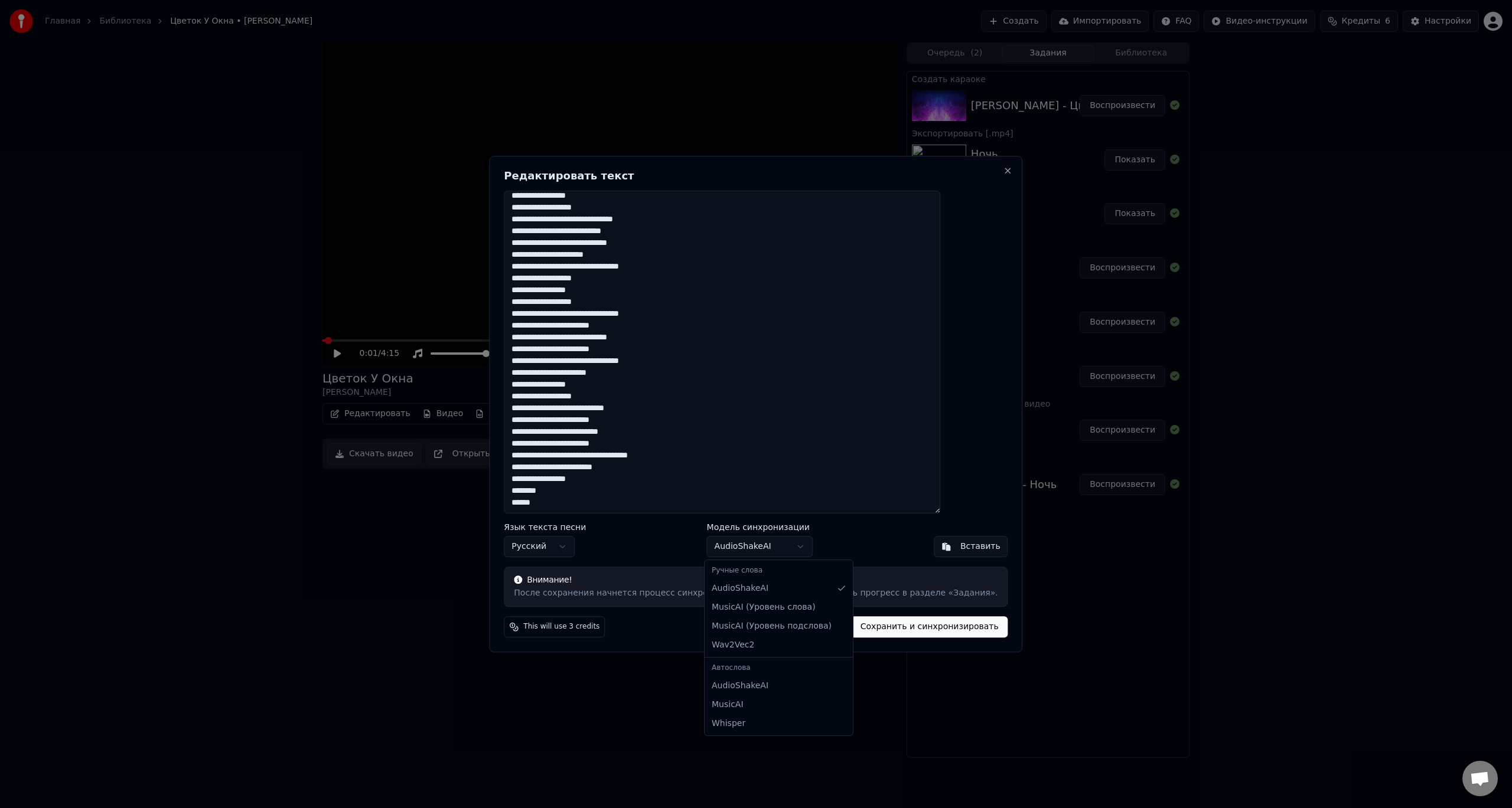
click at [802, 545] on body "Главная Библиотека Цветок У Окна • [PERSON_NAME] Создать Импортировать FAQ Виде…" at bounding box center [756, 404] width 1512 height 808
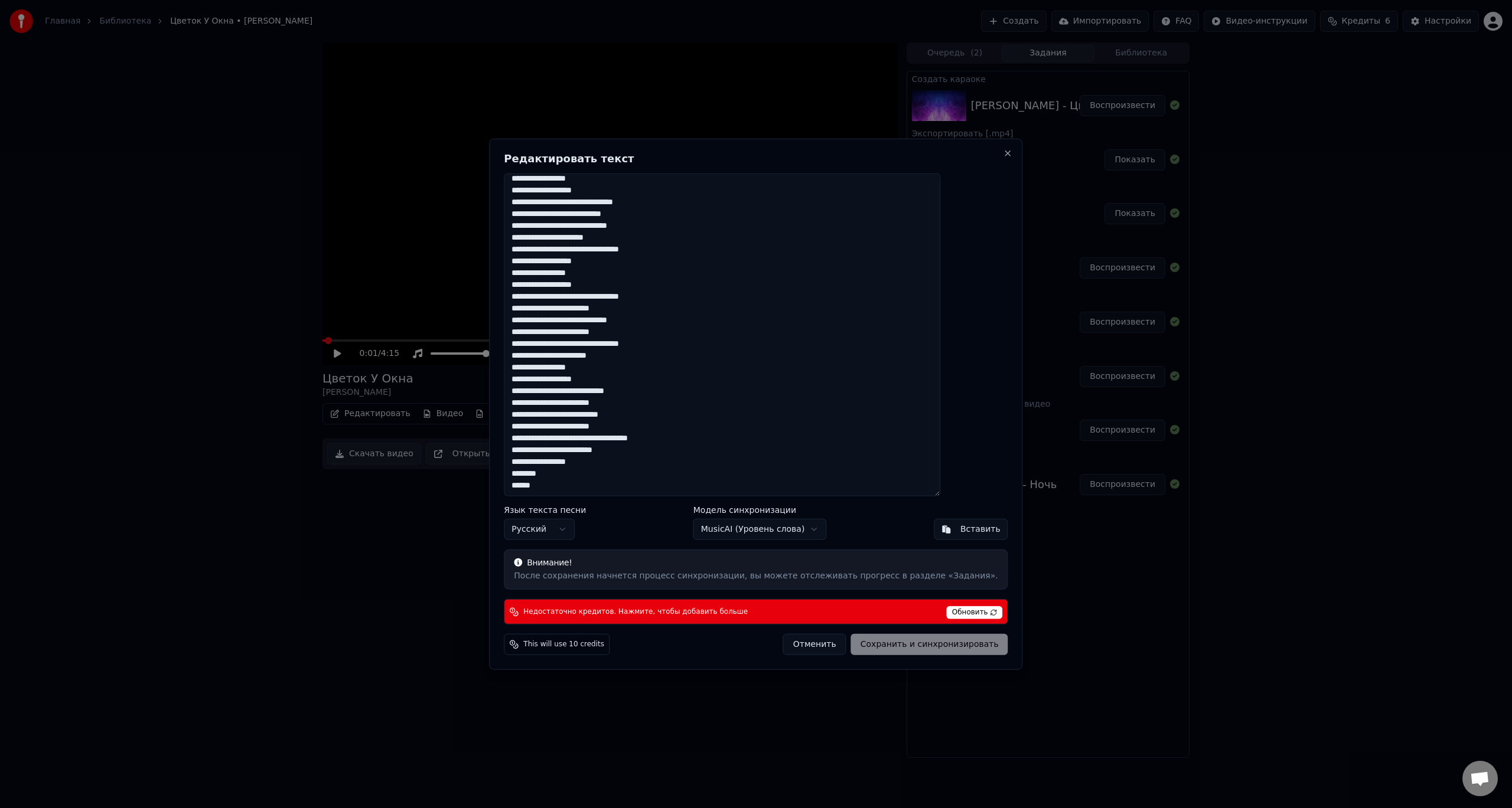
click at [775, 530] on body "Главная Библиотека Цветок У Окна • [PERSON_NAME] Создать Импортировать FAQ Виде…" at bounding box center [756, 404] width 1512 height 808
click at [776, 535] on body "Главная Библиотека Цветок У Окна • [PERSON_NAME] Создать Импортировать FAQ Виде…" at bounding box center [756, 404] width 1512 height 808
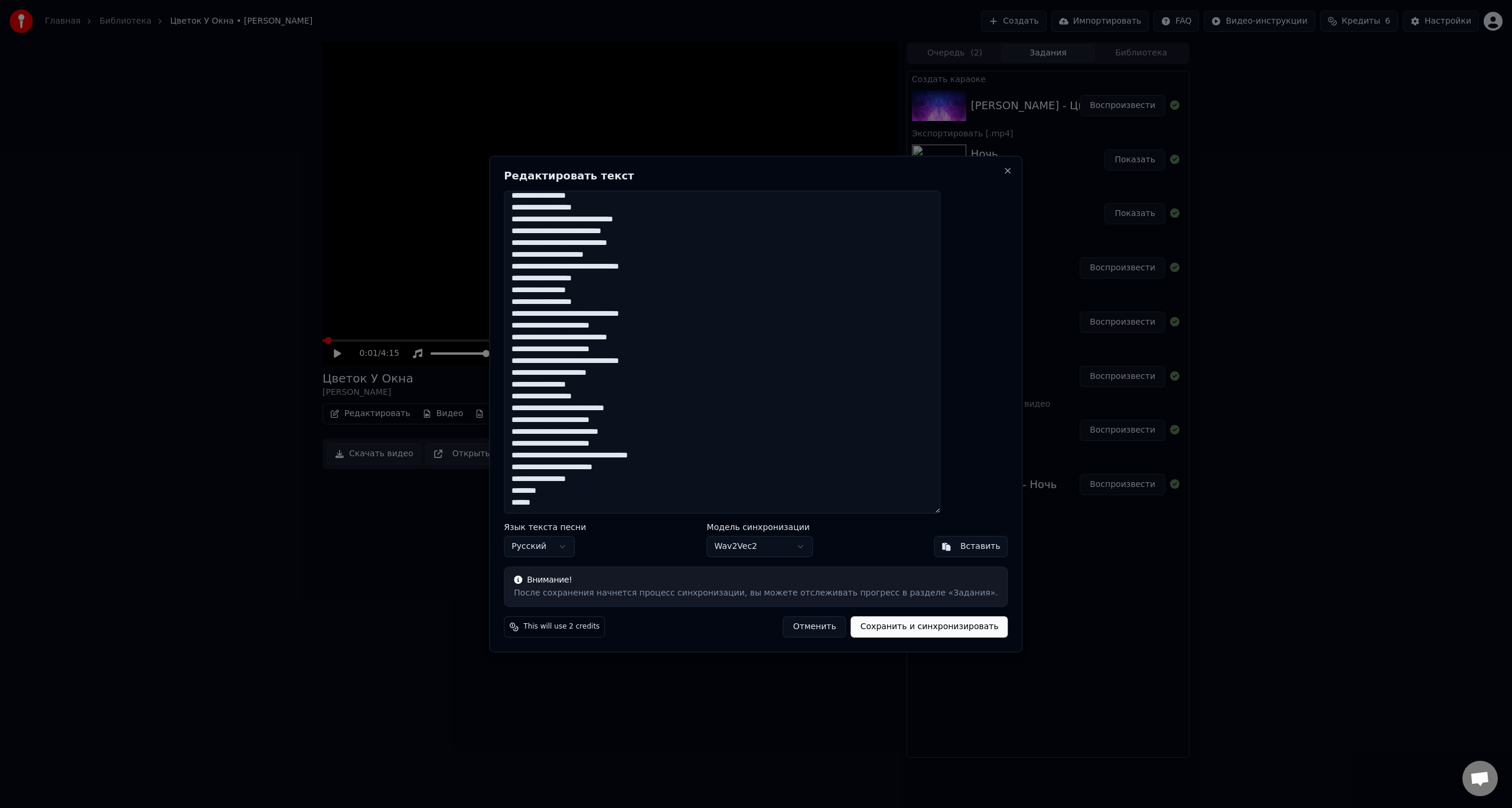
click at [776, 556] on body "Главная Библиотека Цветок У Окна • [PERSON_NAME] Создать Импортировать FAQ Виде…" at bounding box center [756, 404] width 1512 height 808
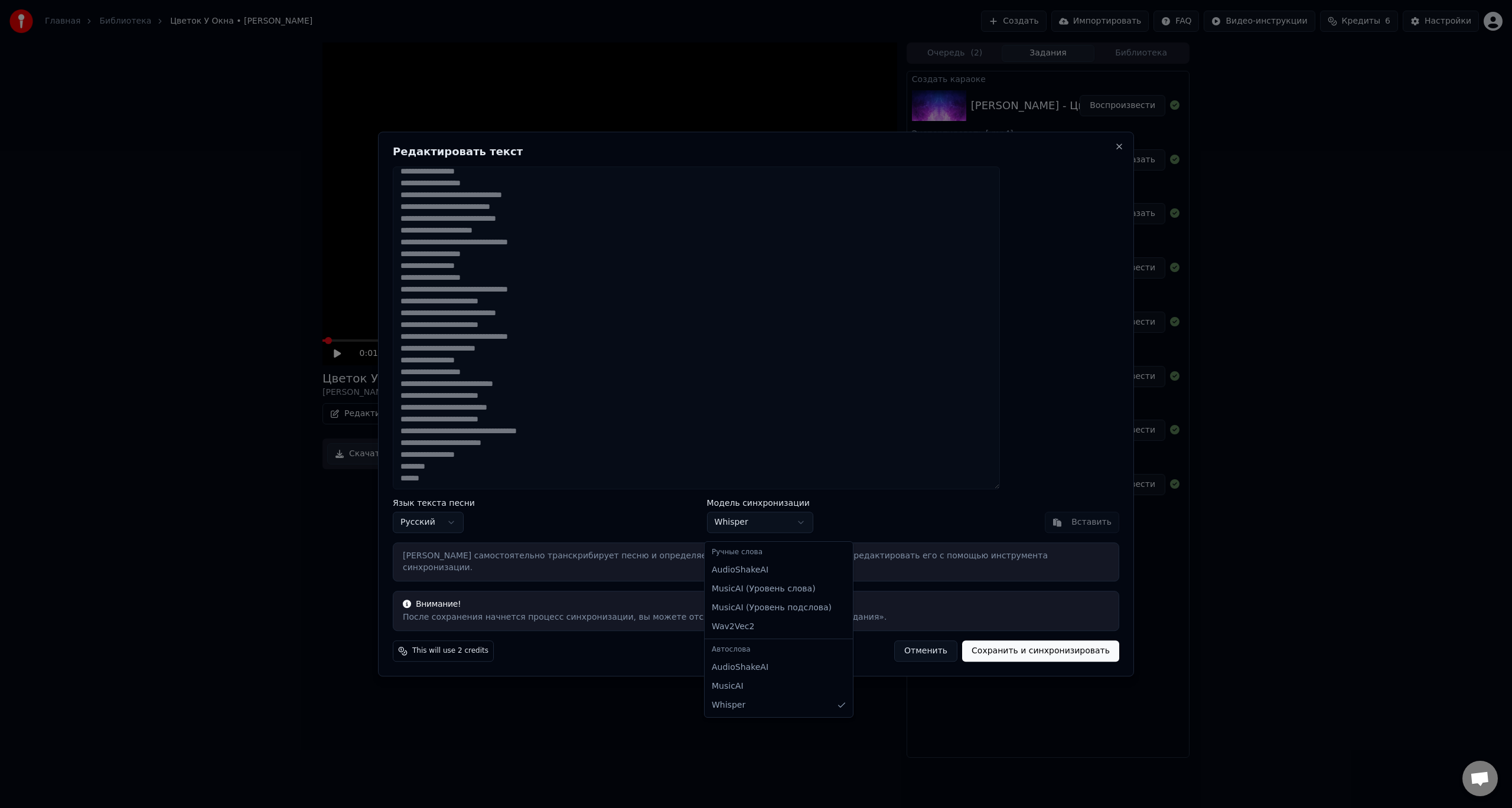
click at [776, 537] on body "Главная Библиотека Цветок У Окна • [PERSON_NAME] Создать Импортировать FAQ Виде…" at bounding box center [756, 404] width 1512 height 808
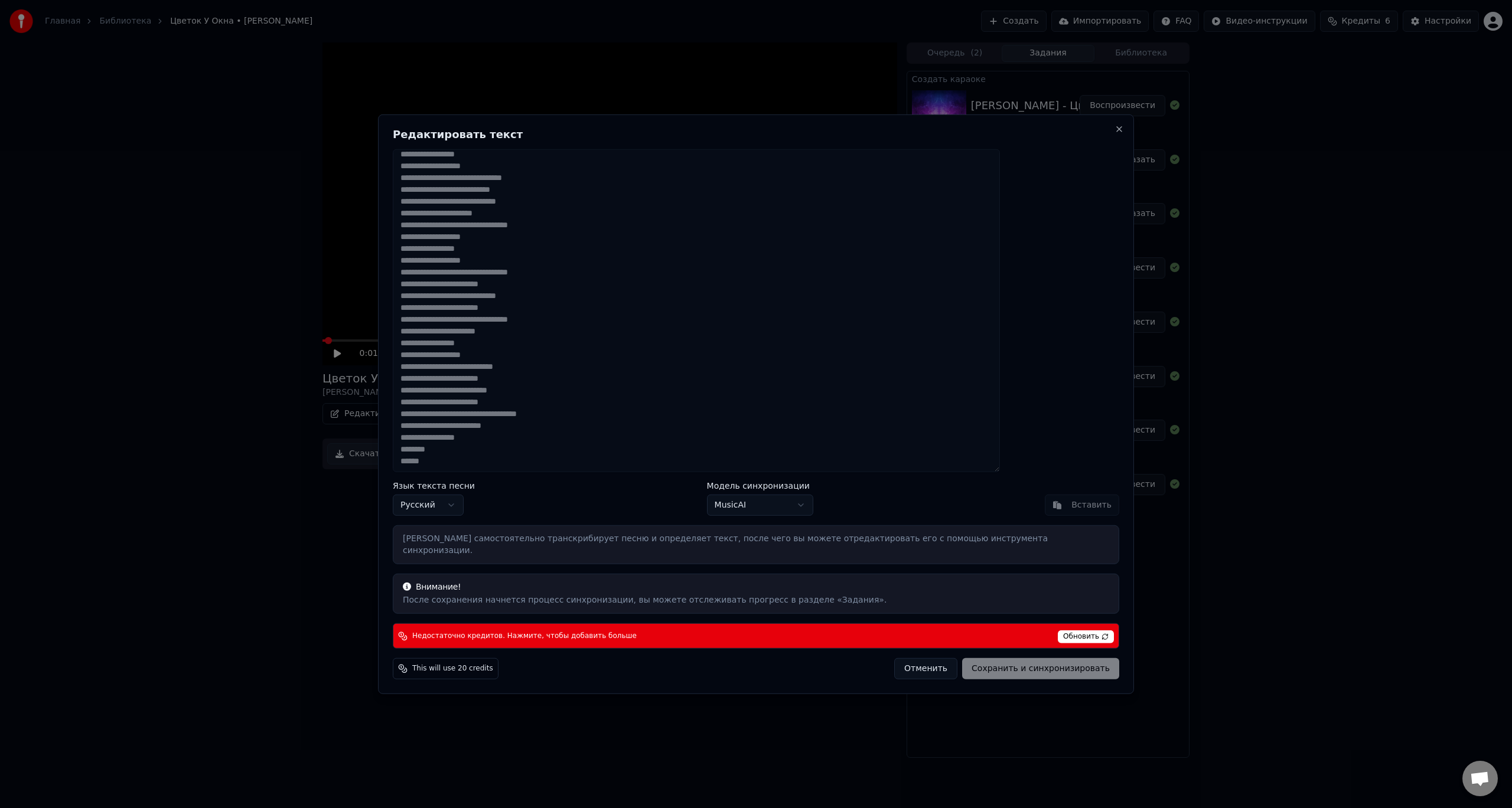
click at [776, 512] on body "Главная Библиотека Цветок У Окна • [PERSON_NAME] Создать Импортировать FAQ Виде…" at bounding box center [756, 404] width 1512 height 808
click at [789, 535] on div "Ручные слова" at bounding box center [779, 535] width 143 height 17
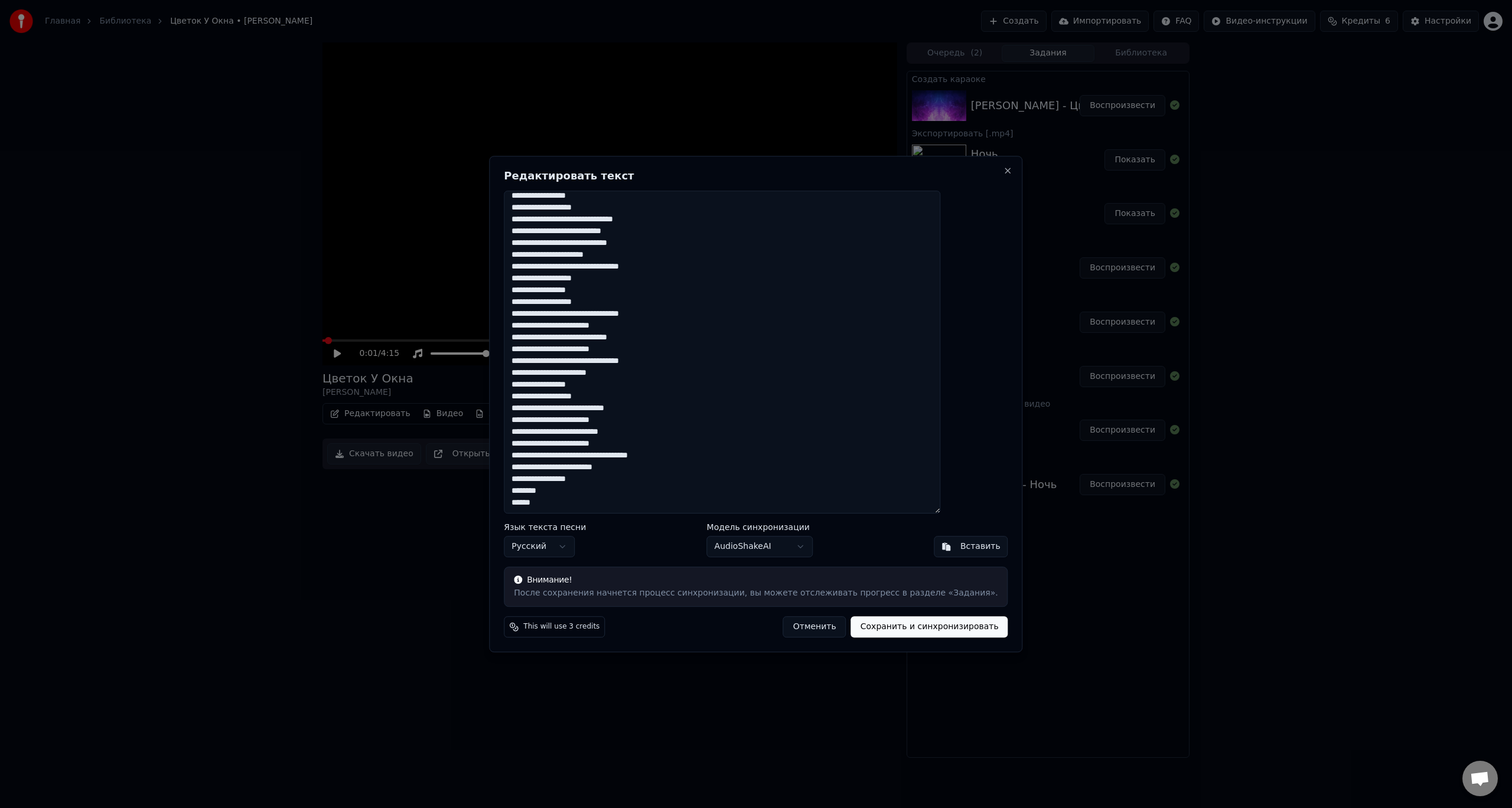
click at [810, 629] on button "Отменить" at bounding box center [815, 627] width 63 height 21
type textarea "**********"
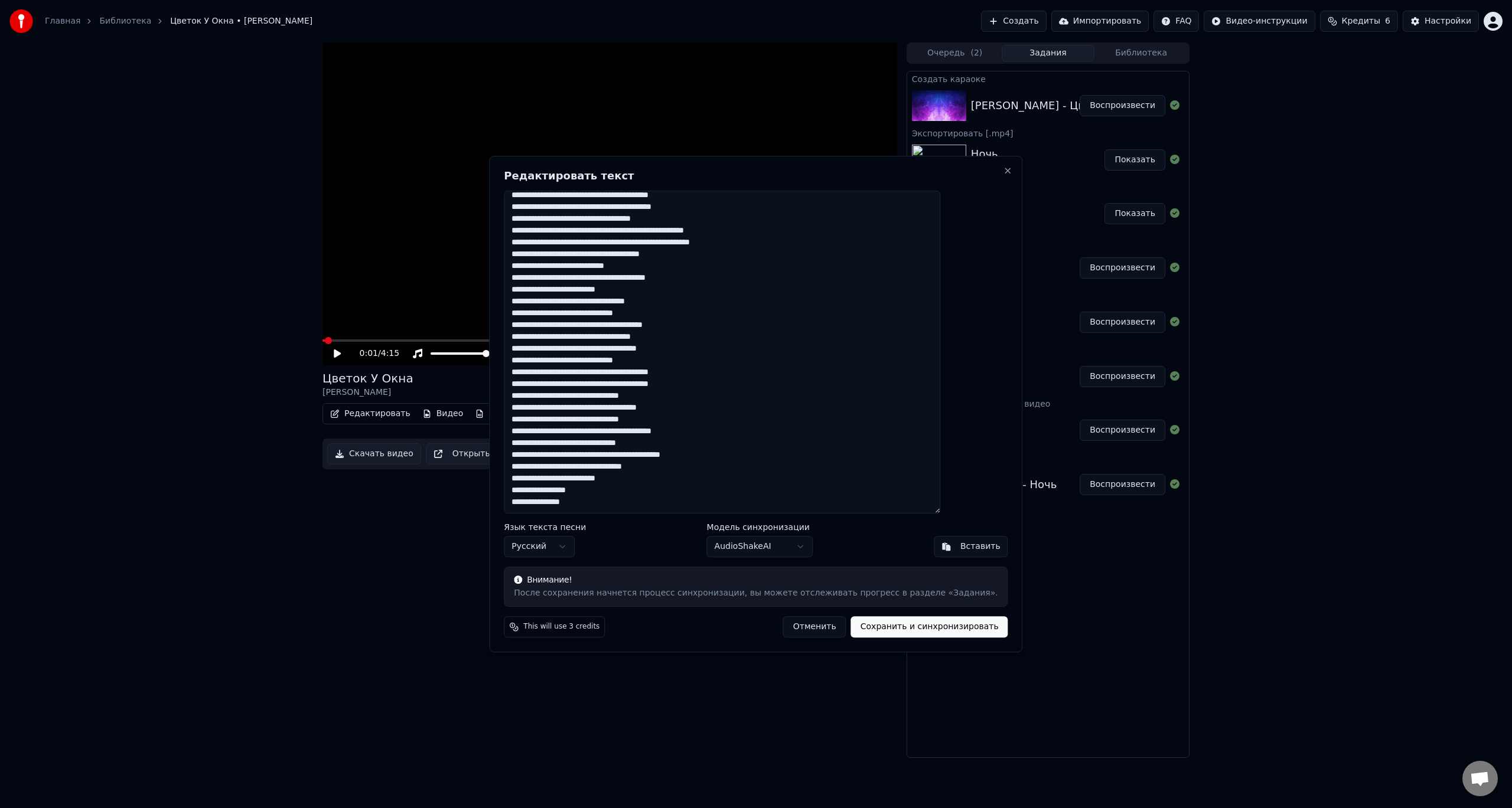
scroll to position [41, 0]
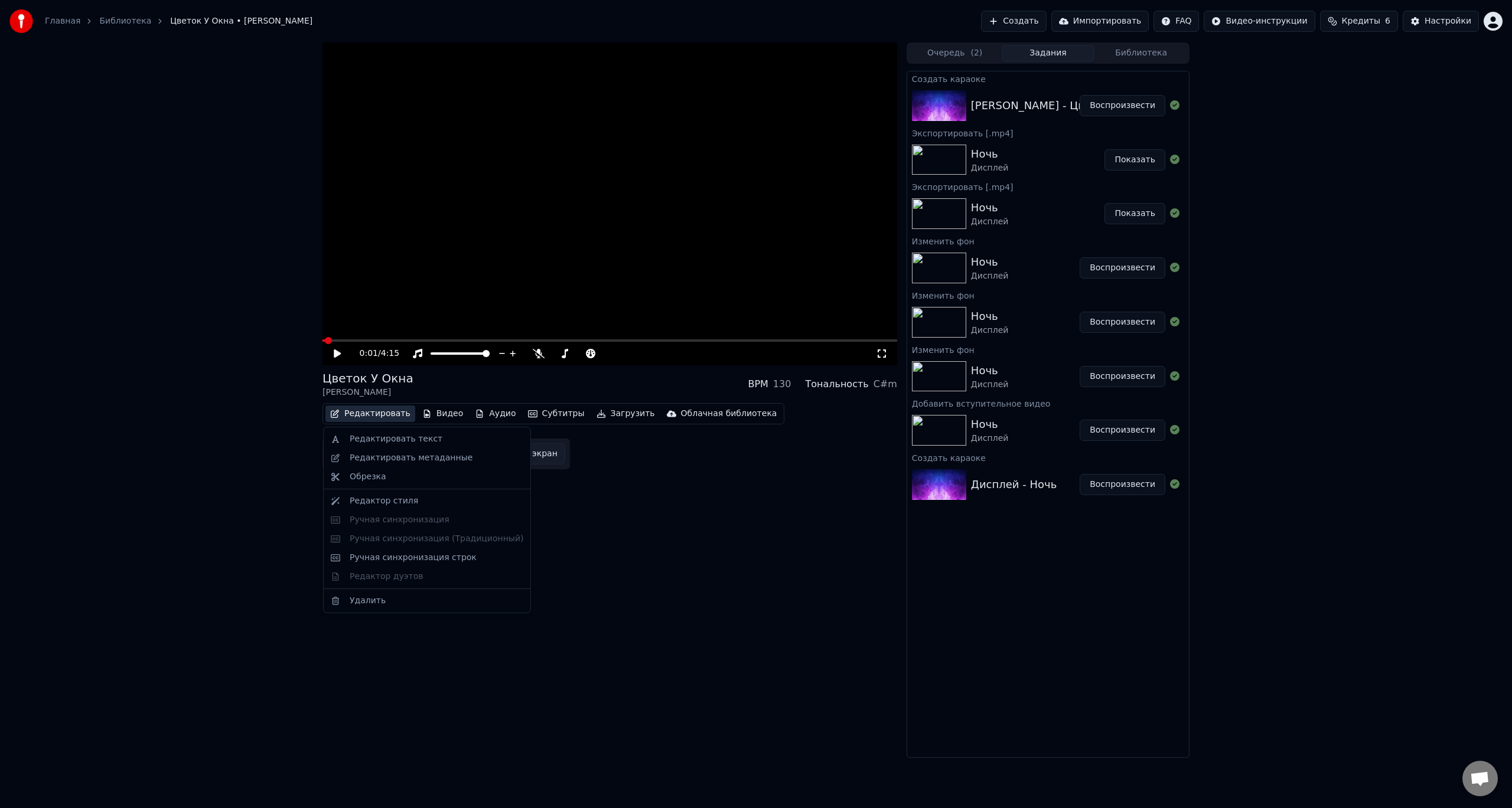
click at [395, 414] on button "Редактировать" at bounding box center [370, 414] width 90 height 17
click at [500, 561] on div "Ручная синхронизация строк" at bounding box center [436, 558] width 174 height 11
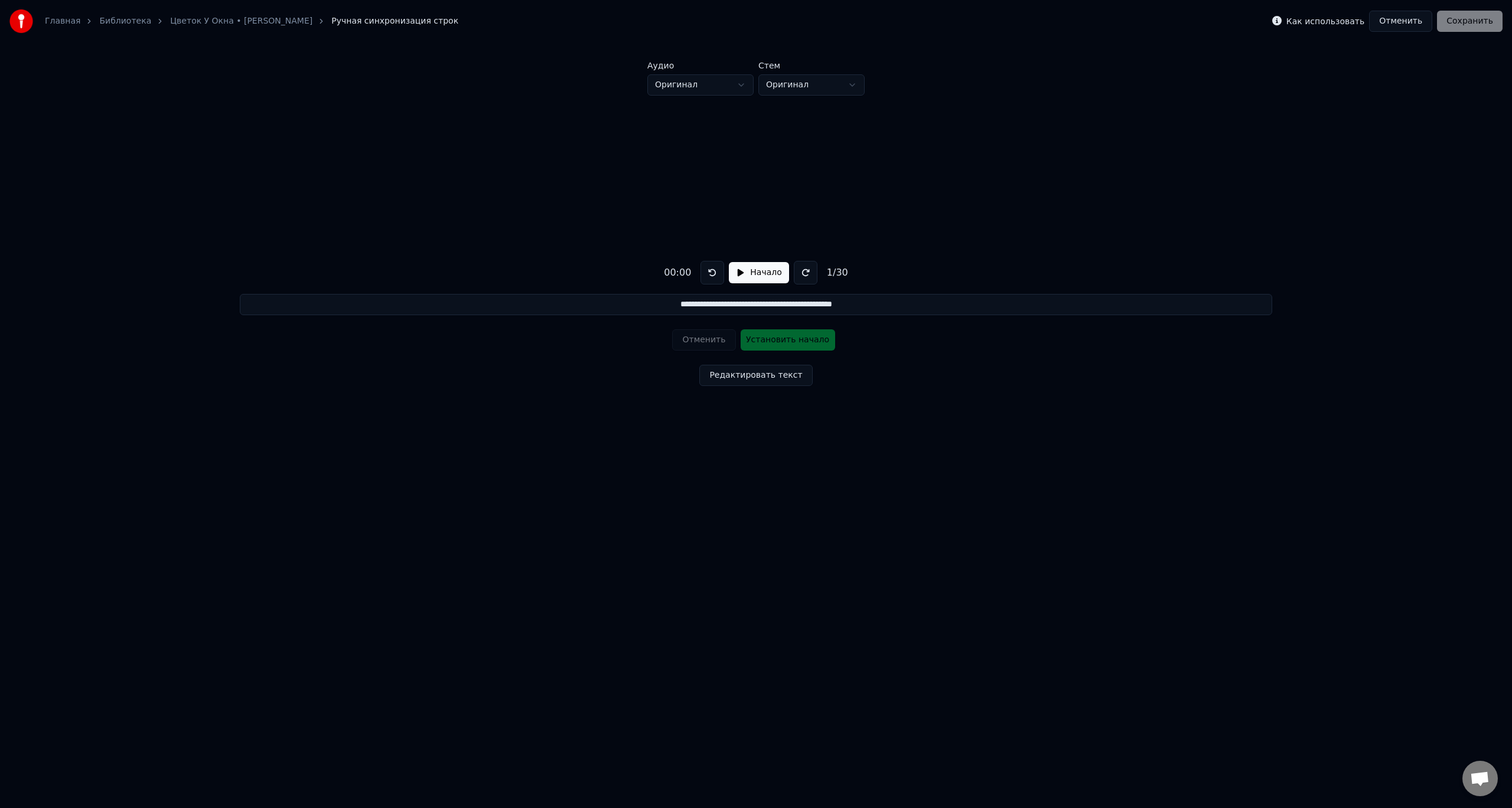
drag, startPoint x: 651, startPoint y: 304, endPoint x: 963, endPoint y: 329, distance: 313.0
click at [982, 339] on div "**********" at bounding box center [756, 321] width 1474 height 450
paste input "**********"
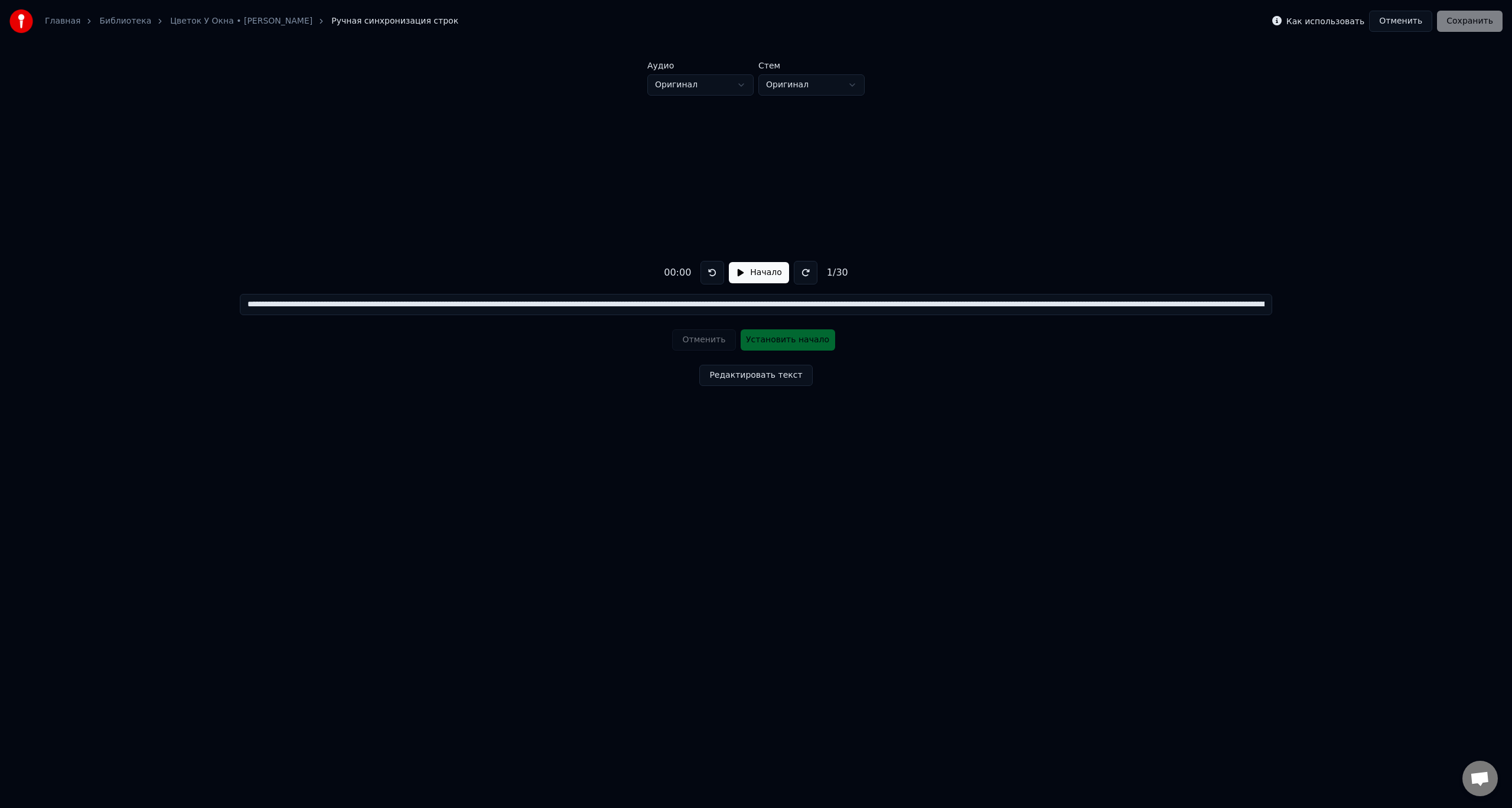
scroll to position [0, 3305]
type input "**********"
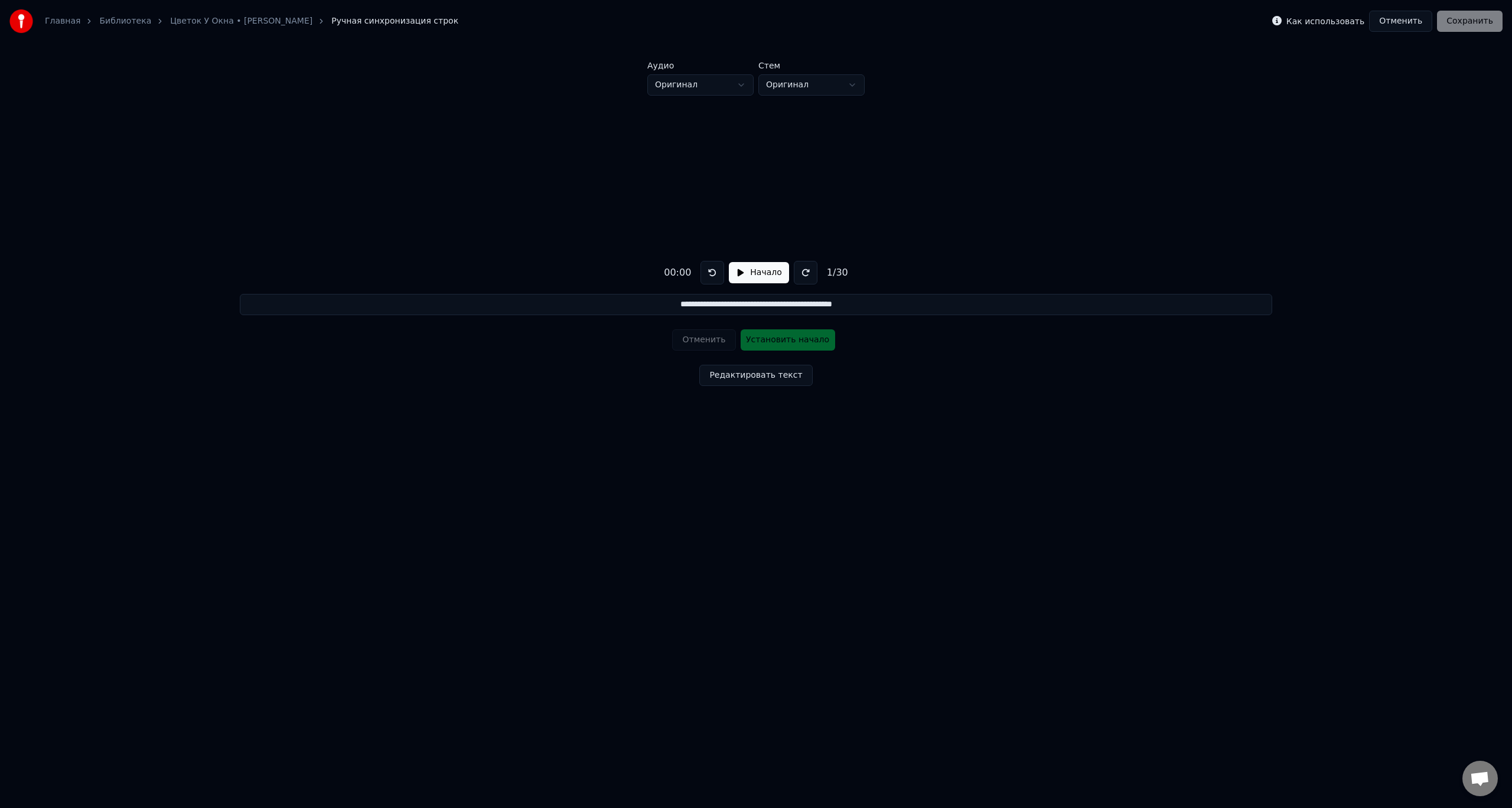
scroll to position [0, 0]
click at [717, 343] on div "Отменить Установить начало" at bounding box center [756, 340] width 167 height 31
click at [713, 343] on div "Отменить Установить начало" at bounding box center [756, 340] width 167 height 31
click at [710, 343] on div "Отменить Установить начало" at bounding box center [756, 340] width 167 height 31
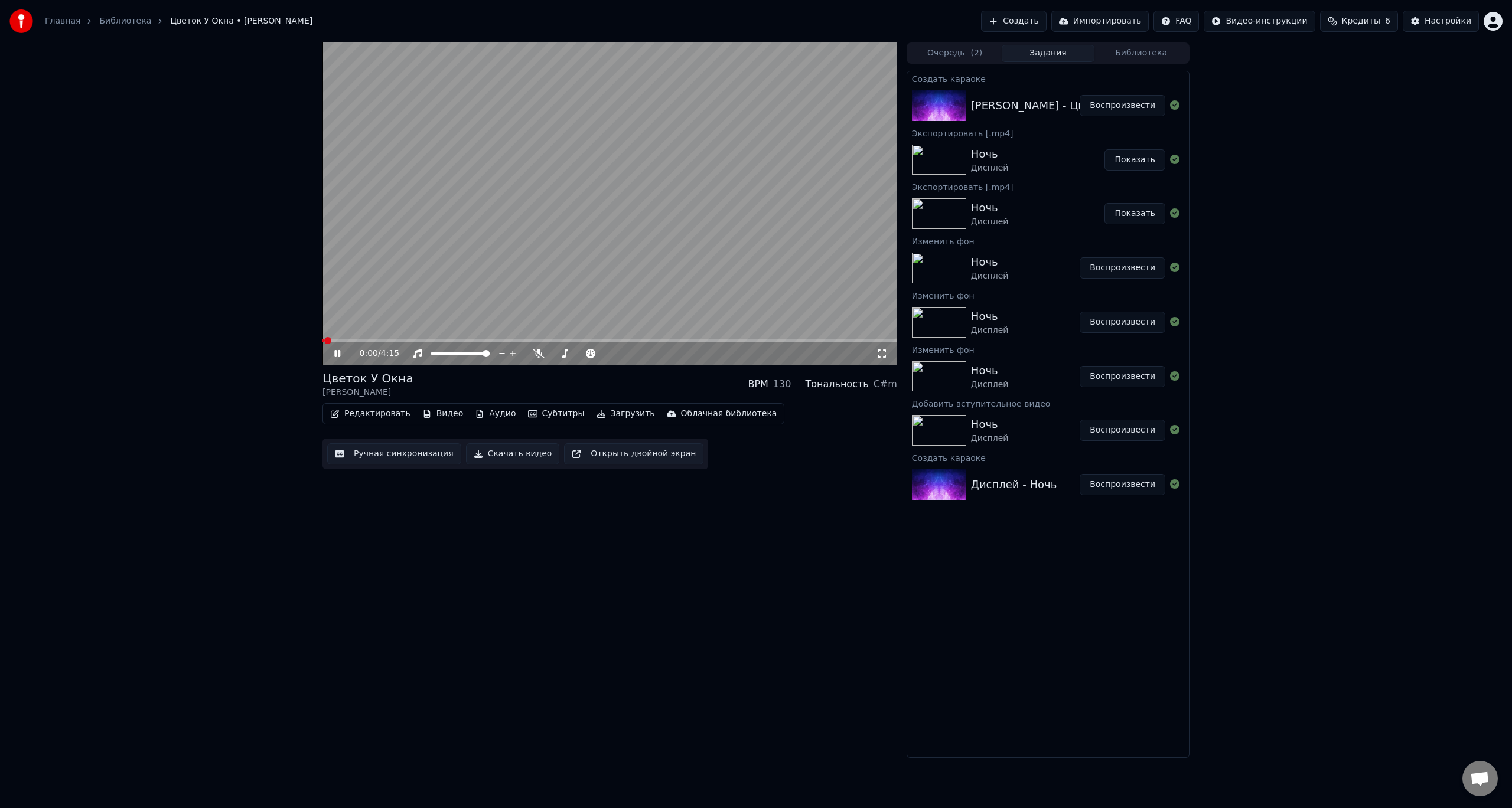
click at [520, 224] on video at bounding box center [610, 204] width 575 height 323
click at [631, 458] on button "Открыть двойной экран" at bounding box center [634, 454] width 139 height 21
click at [431, 208] on video at bounding box center [610, 204] width 575 height 323
click at [530, 413] on button "Субтитры" at bounding box center [556, 414] width 66 height 17
click at [546, 478] on div "Выключено" at bounding box center [592, 477] width 166 height 19
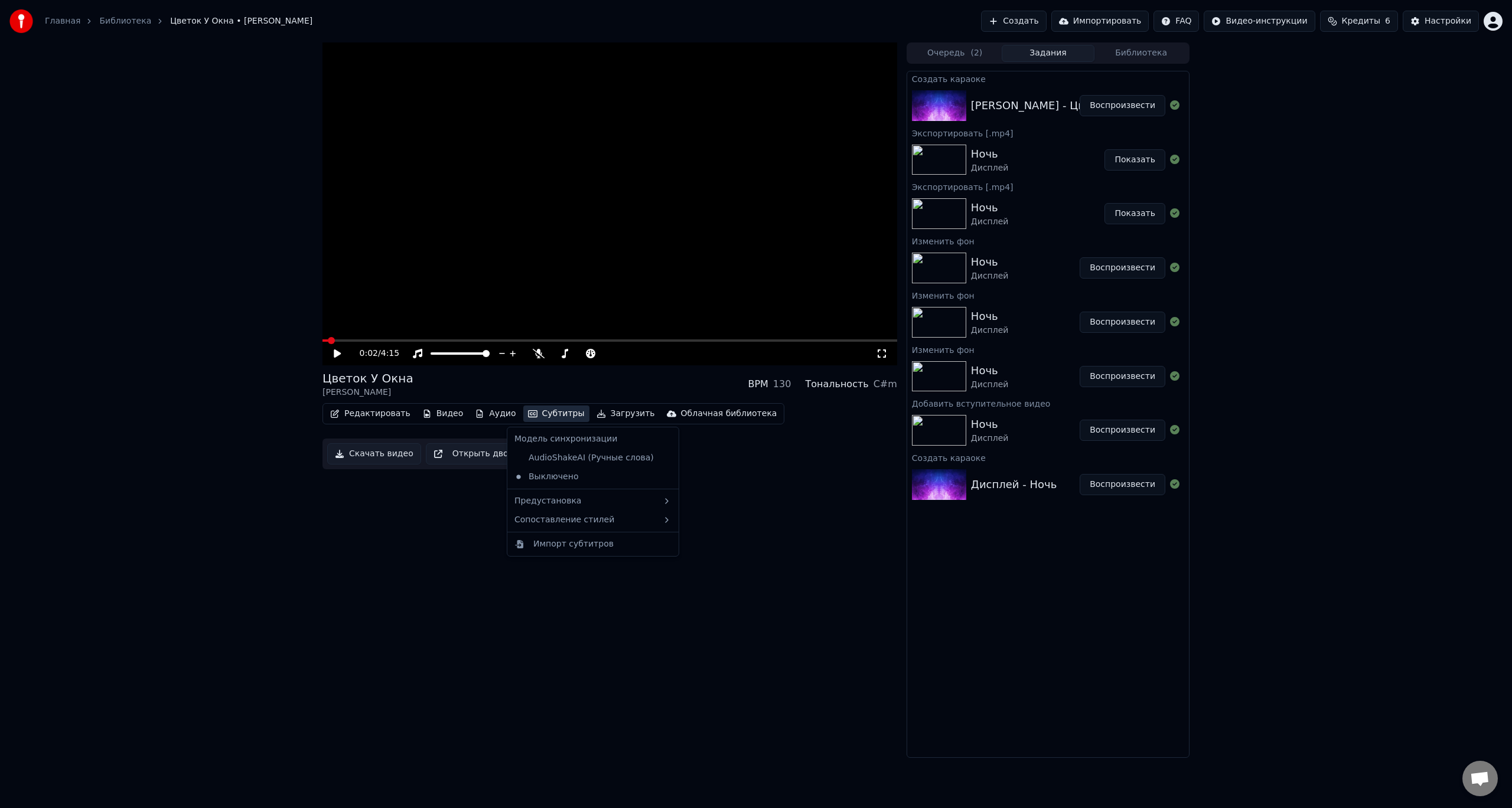
click at [566, 418] on button "Субтитры" at bounding box center [556, 414] width 66 height 17
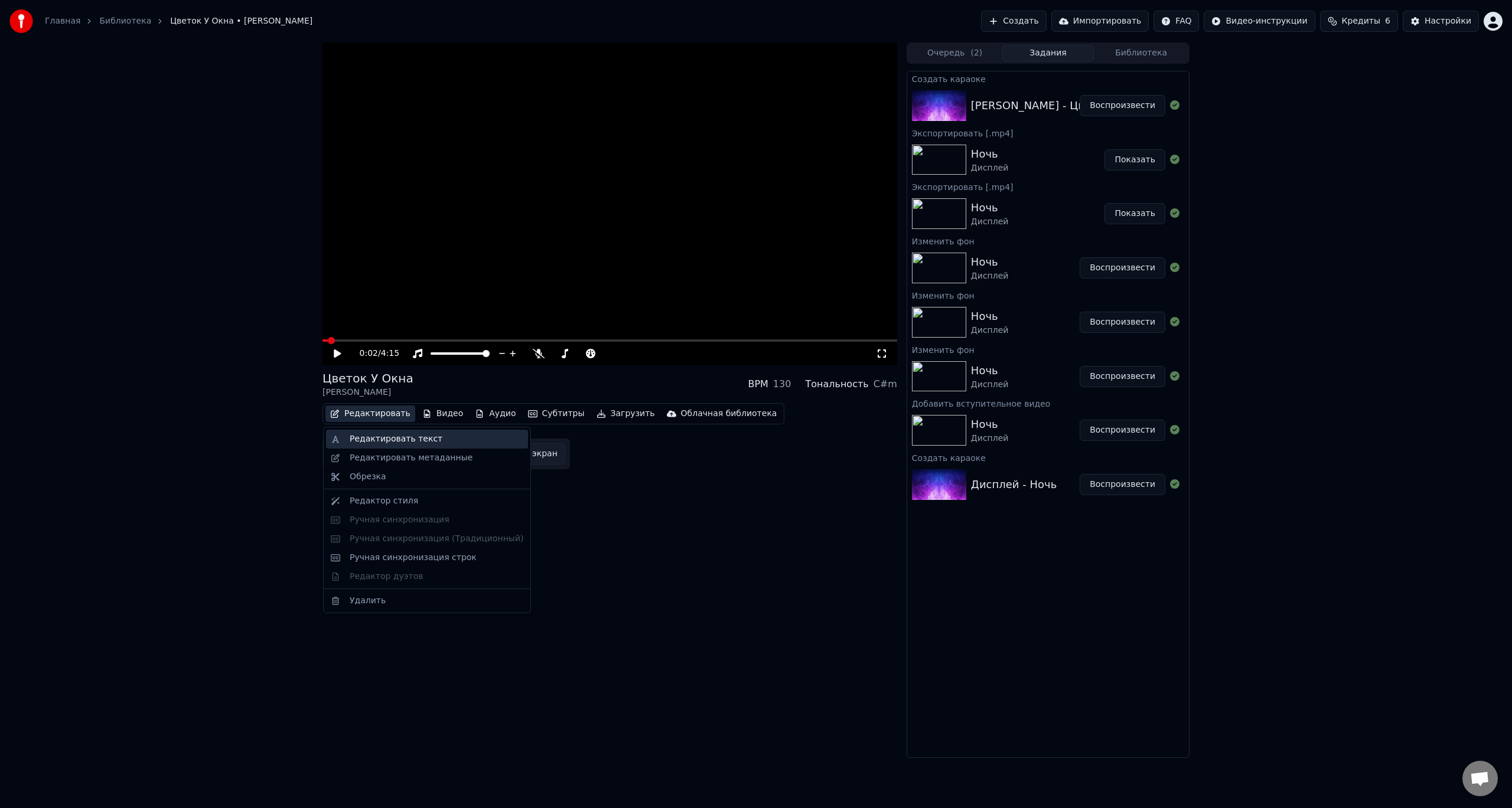
click at [487, 441] on div "Редактировать текст" at bounding box center [436, 439] width 174 height 11
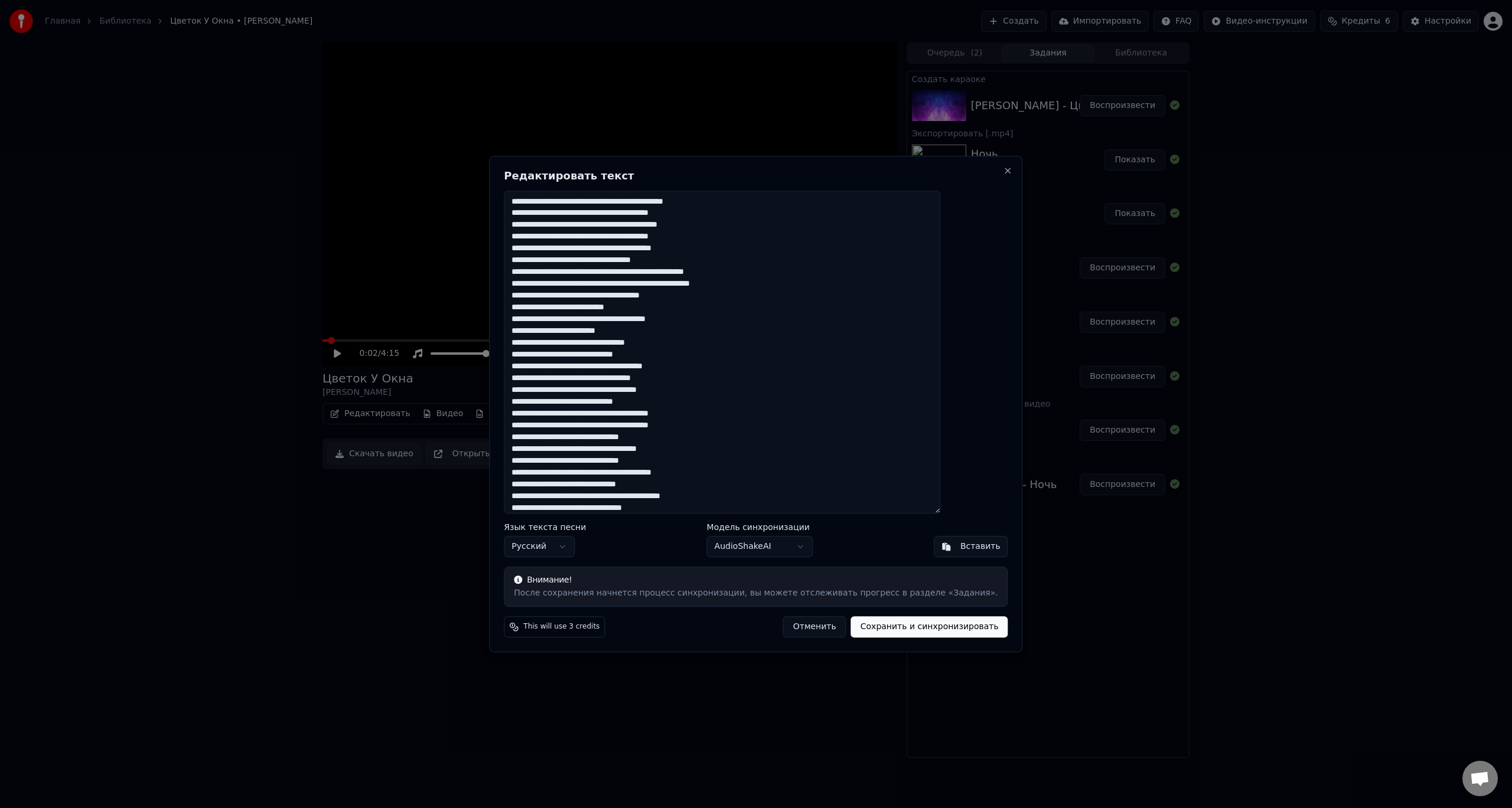
click at [758, 550] on body "Главная Библиотека Цветок У Окна • [PERSON_NAME] Создать Импортировать FAQ Виде…" at bounding box center [756, 404] width 1512 height 808
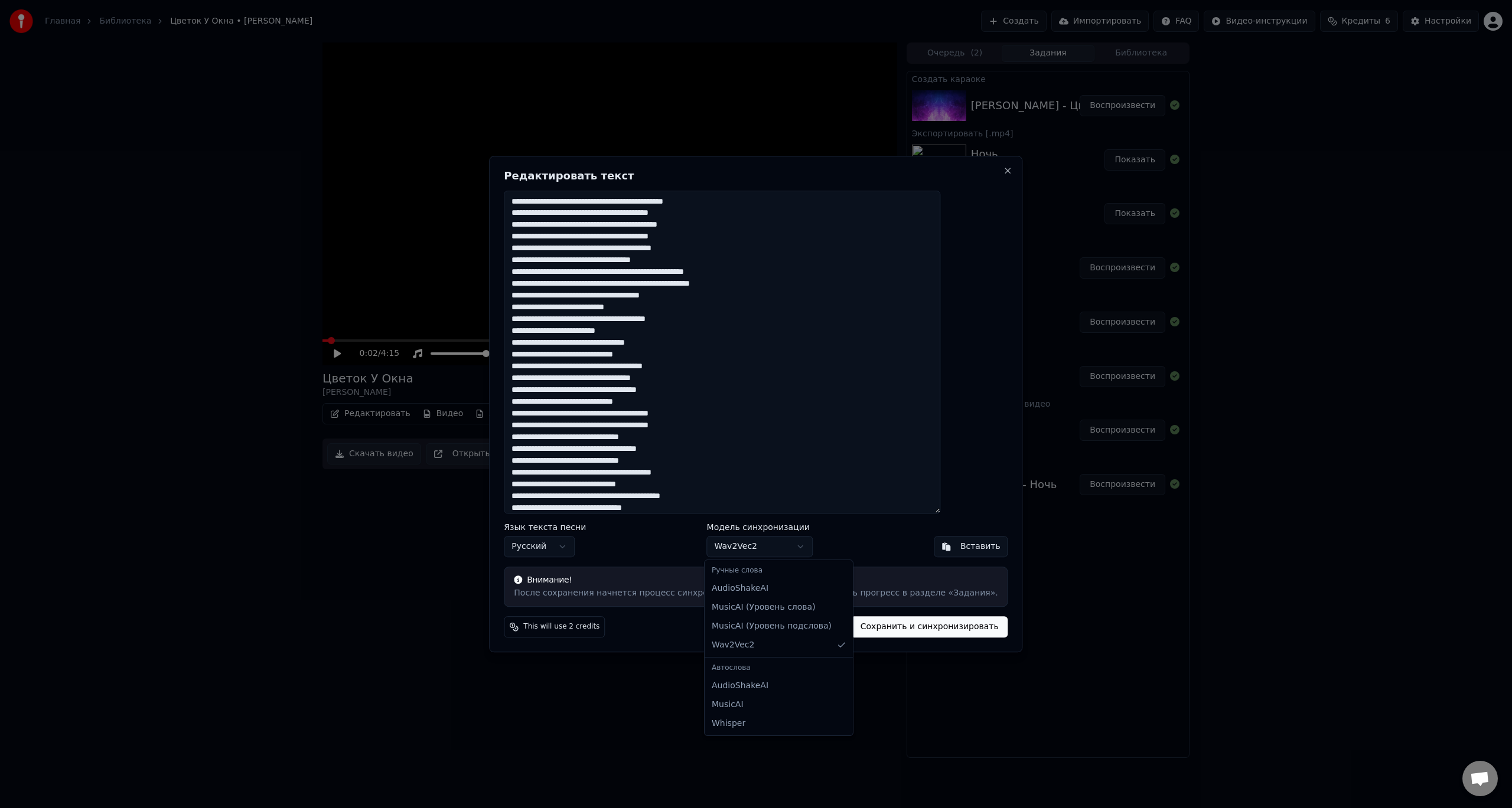
click at [761, 548] on body "Главная Библиотека Цветок У Окна • [PERSON_NAME] Создать Импортировать FAQ Виде…" at bounding box center [756, 404] width 1512 height 808
click at [658, 541] on body "Главная Библиотека Цветок У Окна • [PERSON_NAME] Создать Импортировать FAQ Виде…" at bounding box center [756, 404] width 1512 height 808
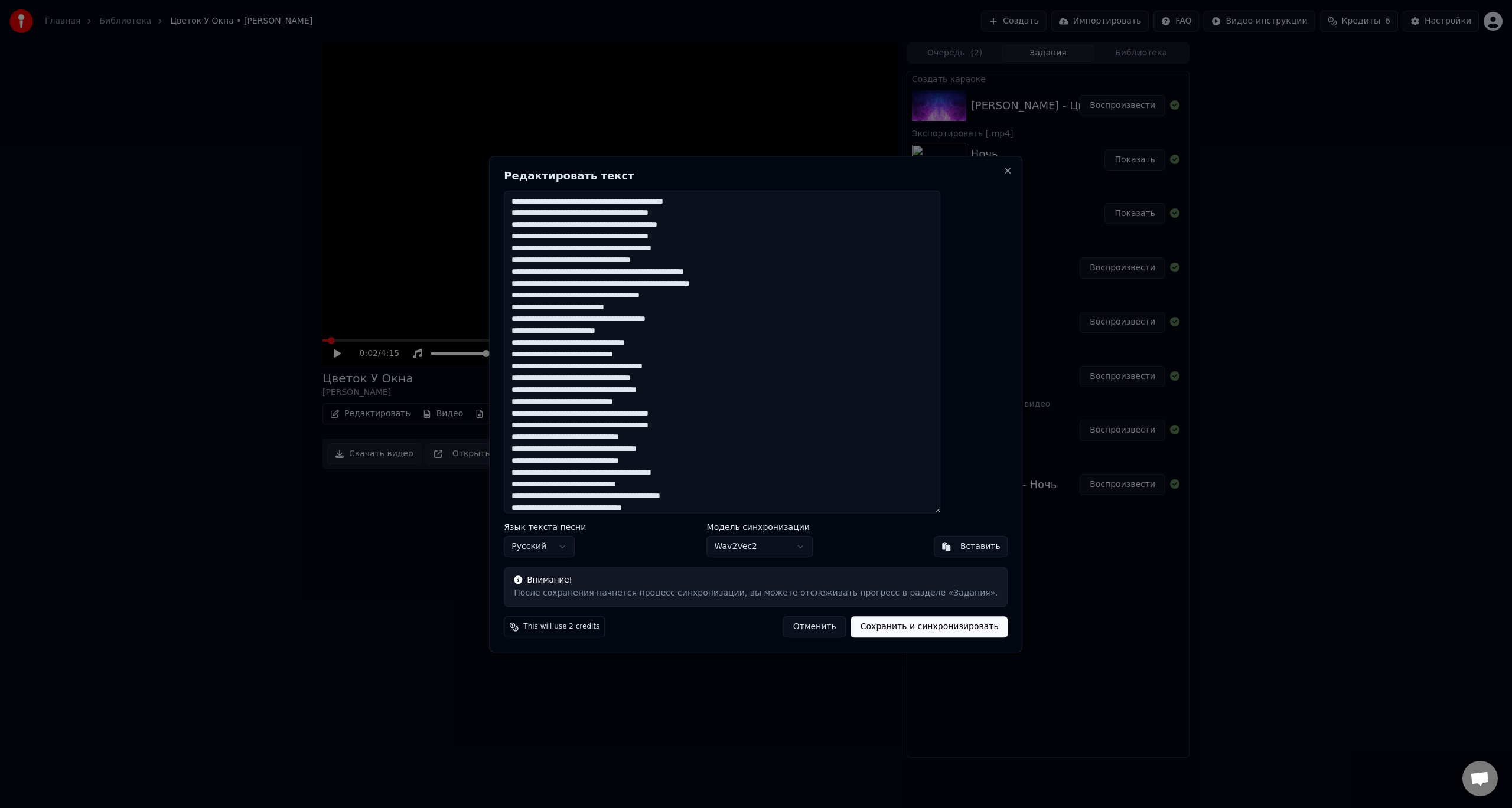
drag, startPoint x: 730, startPoint y: 312, endPoint x: 707, endPoint y: 299, distance: 26.4
click at [975, 164] on div "Редактировать текст Язык текста песни Русский Модель синхронизации Wav2Vec2 Вст…" at bounding box center [756, 404] width 533 height 497
click at [1004, 172] on button "Close" at bounding box center [1009, 171] width 9 height 9
